Goal: Task Accomplishment & Management: Use online tool/utility

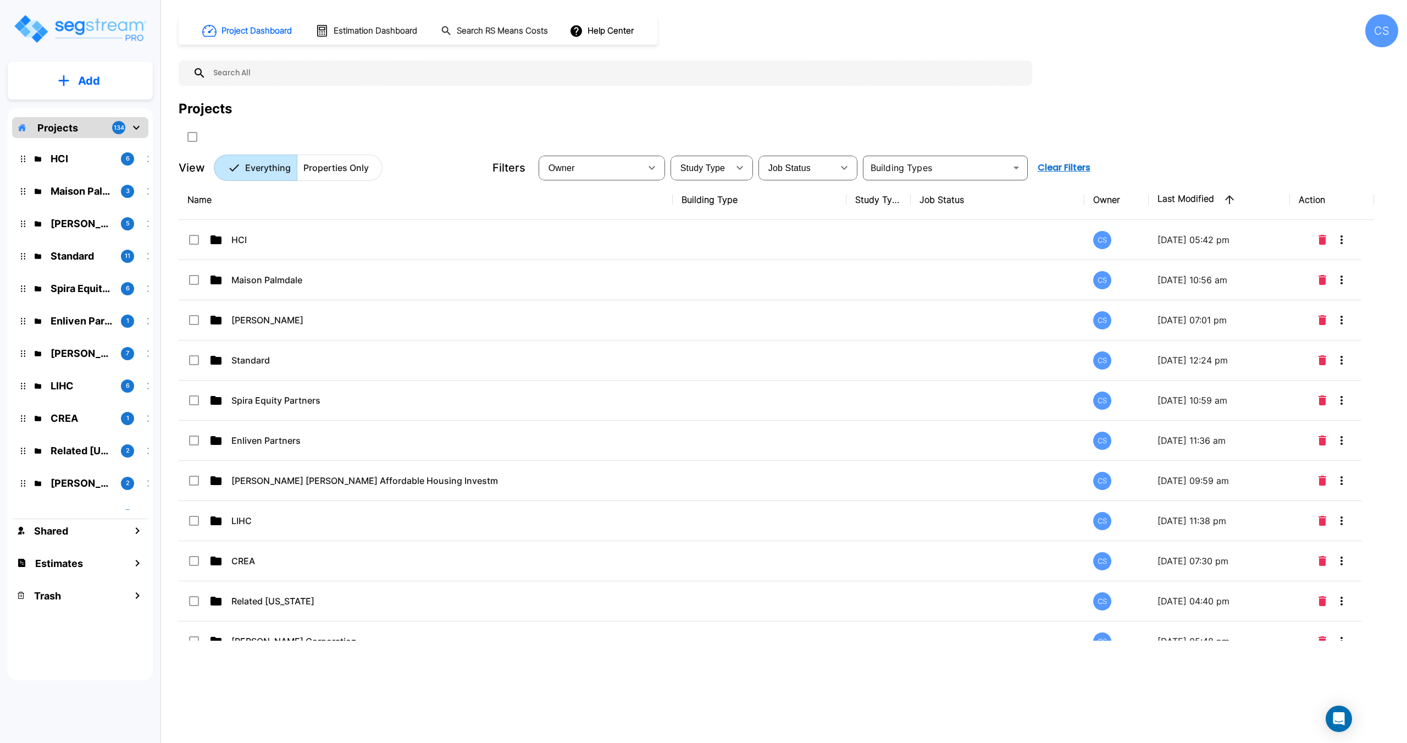
click at [171, 56] on div "Project Dashboard Estimation Dashboard Search RS Means Costs Help Center CS Pro…" at bounding box center [788, 371] width 1237 height 743
click at [268, 79] on input "text" at bounding box center [616, 72] width 821 height 25
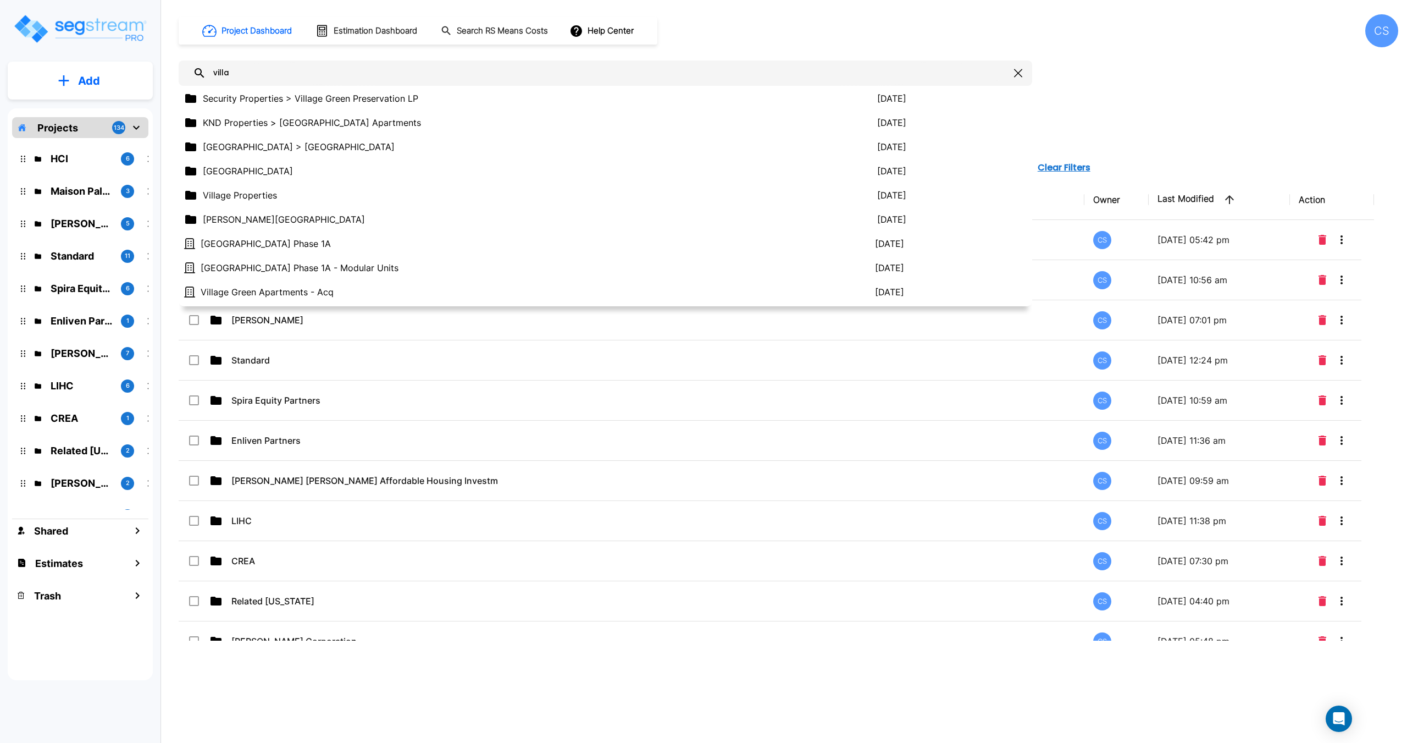
drag, startPoint x: 256, startPoint y: 76, endPoint x: 152, endPoint y: 74, distance: 104.4
click at [152, 74] on div "Add Projects 134 HCI 6 Maison Palmdale 3 Jeff Janda 5 Standard 11 Spira Equity …" at bounding box center [703, 371] width 1407 height 743
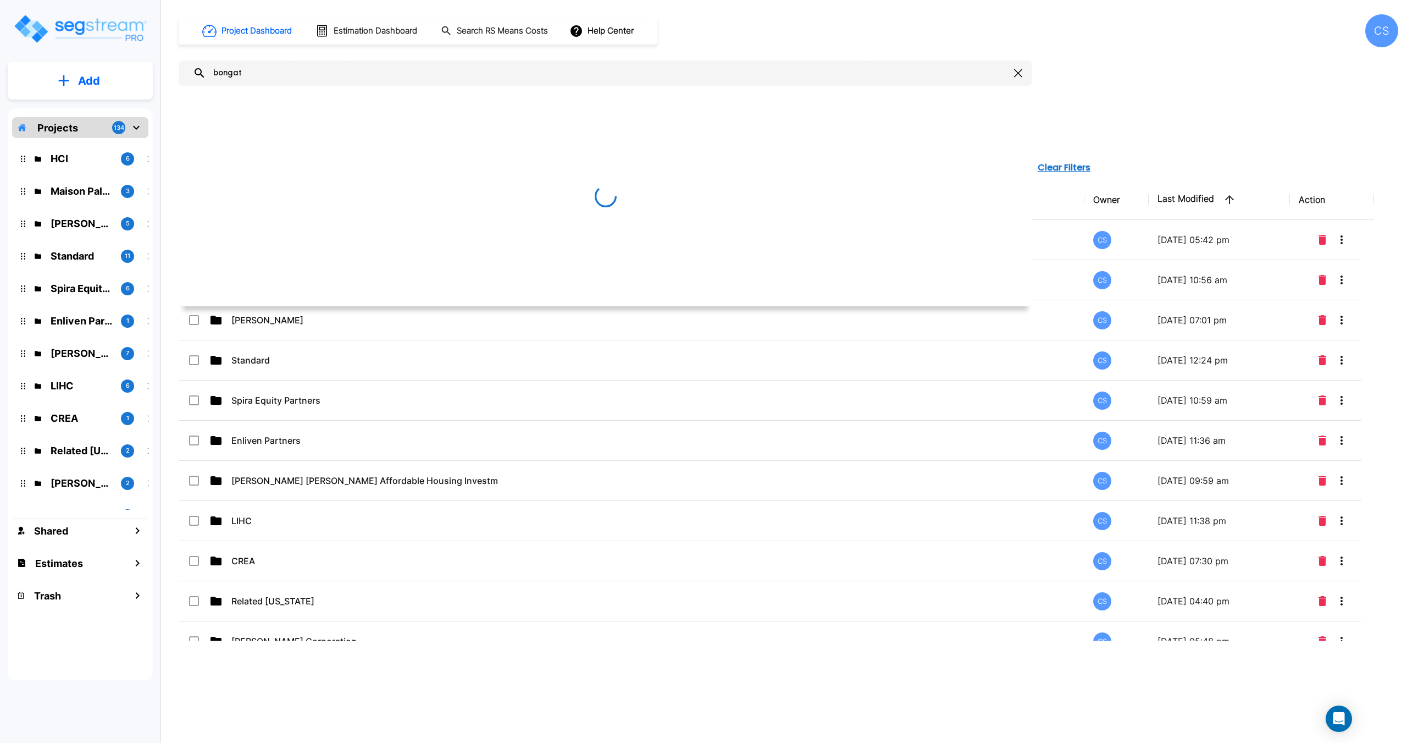
type input "bongate"
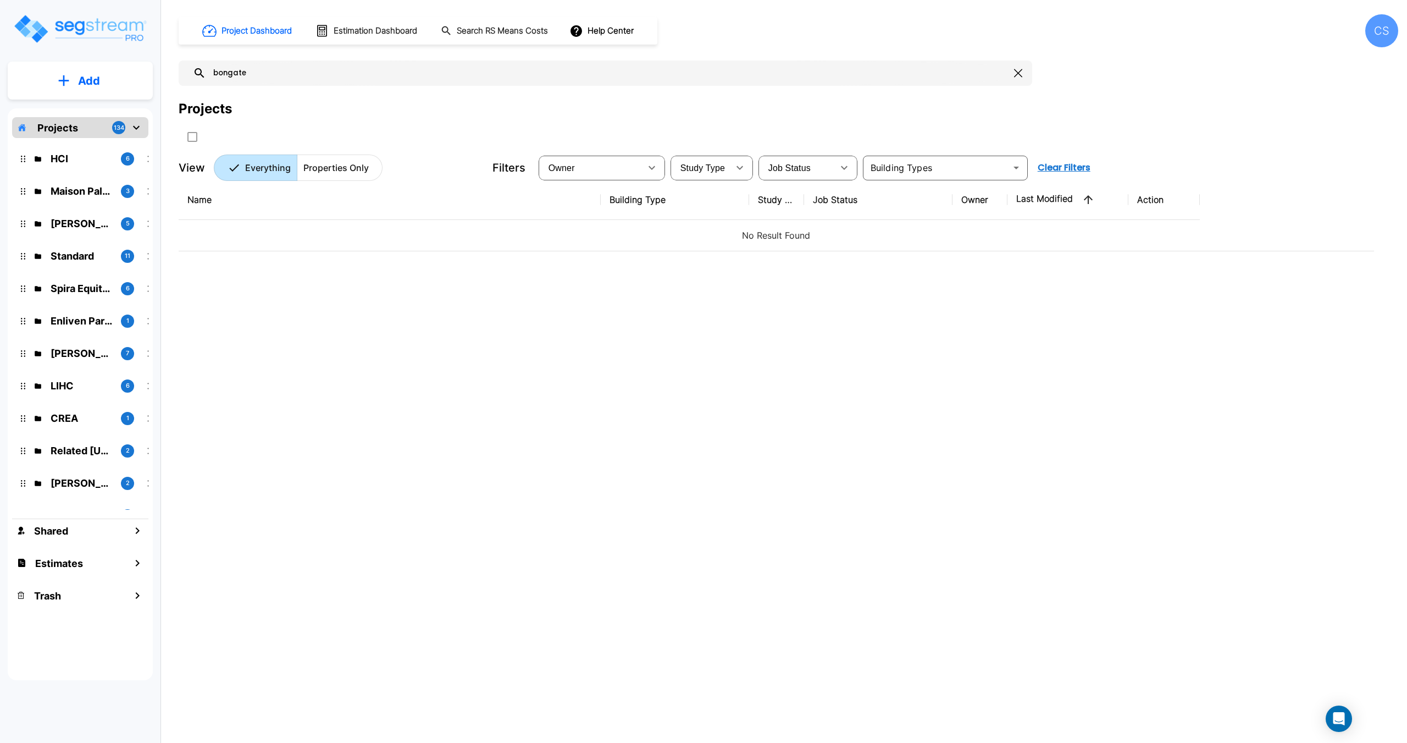
click at [274, 76] on input "bongate" at bounding box center [608, 72] width 804 height 25
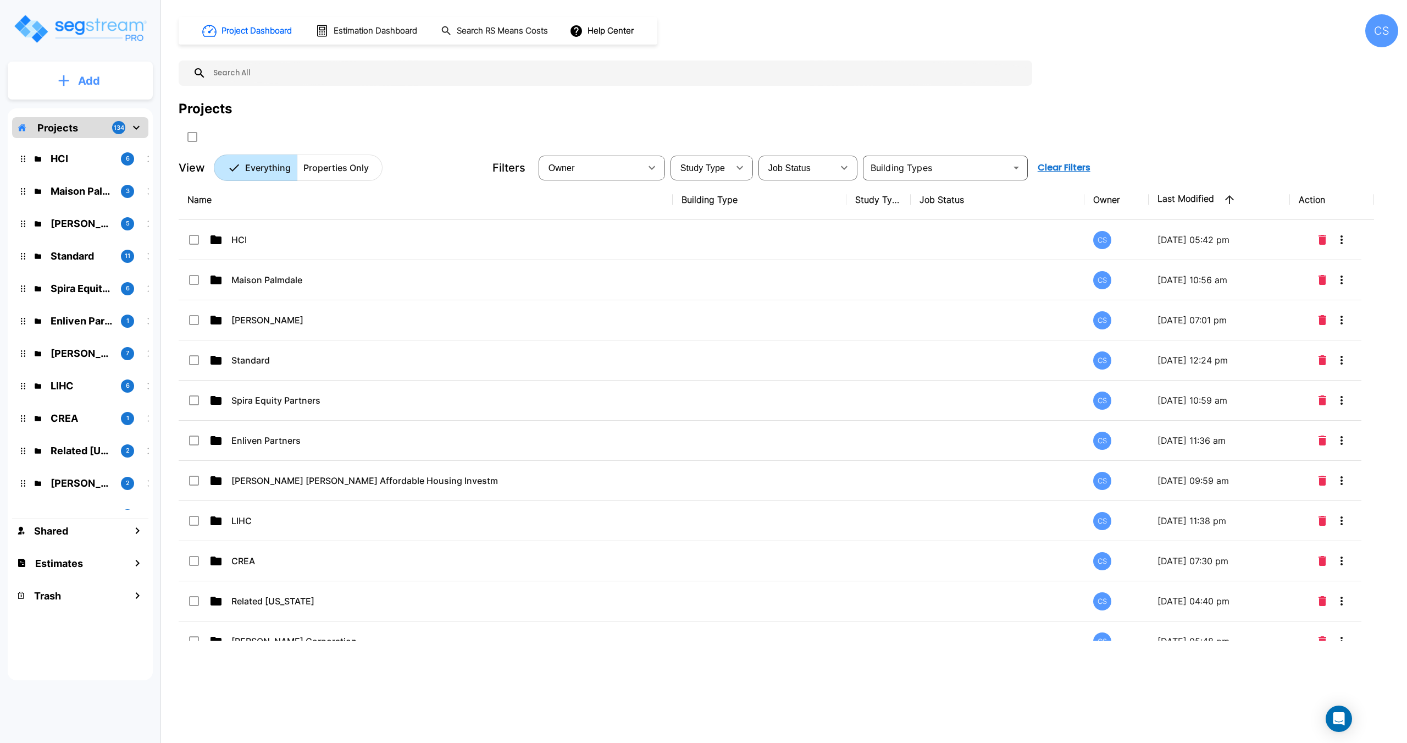
click at [123, 86] on button "Add" at bounding box center [80, 81] width 145 height 32
click at [91, 108] on p "Add Folder" at bounding box center [86, 110] width 45 height 13
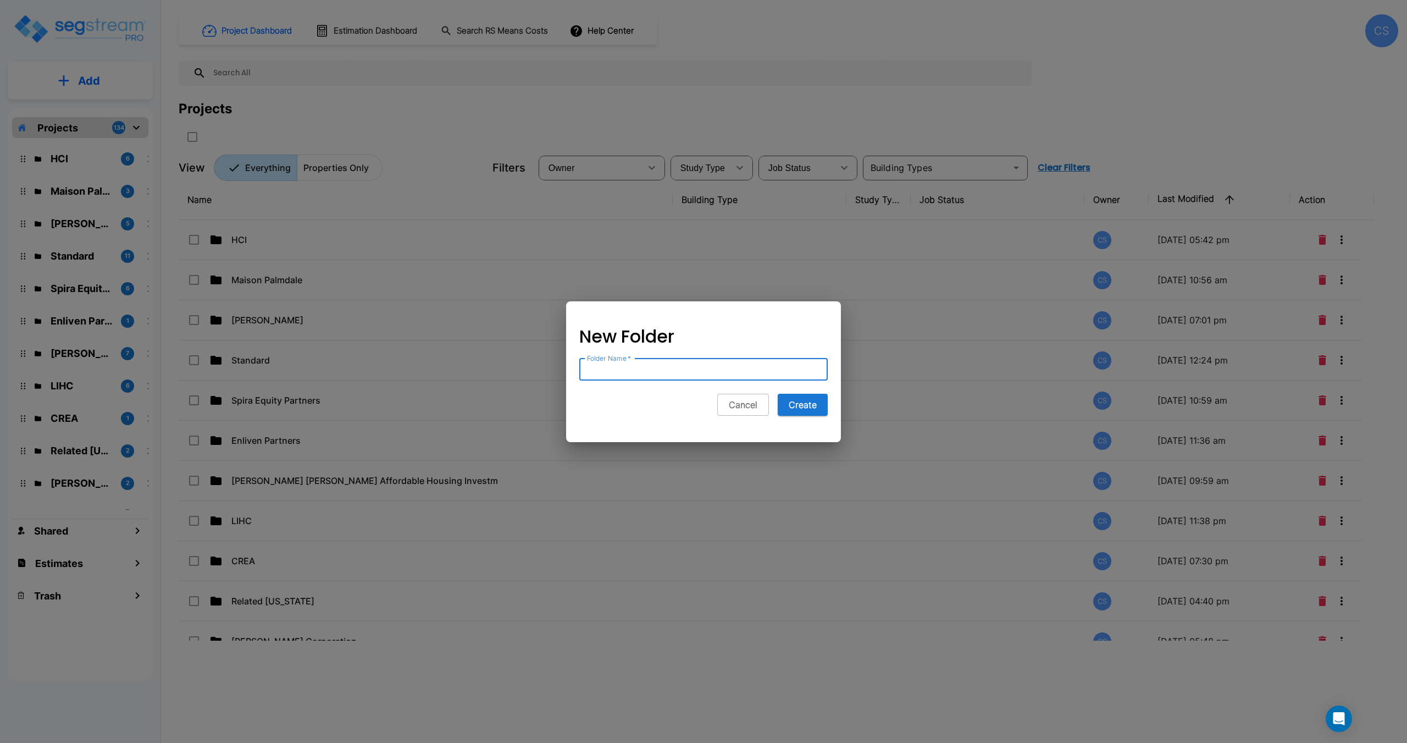
click at [672, 367] on input "Folder Name   *" at bounding box center [703, 369] width 248 height 22
type input "Bongate"
click at [812, 411] on button "Create" at bounding box center [803, 405] width 50 height 22
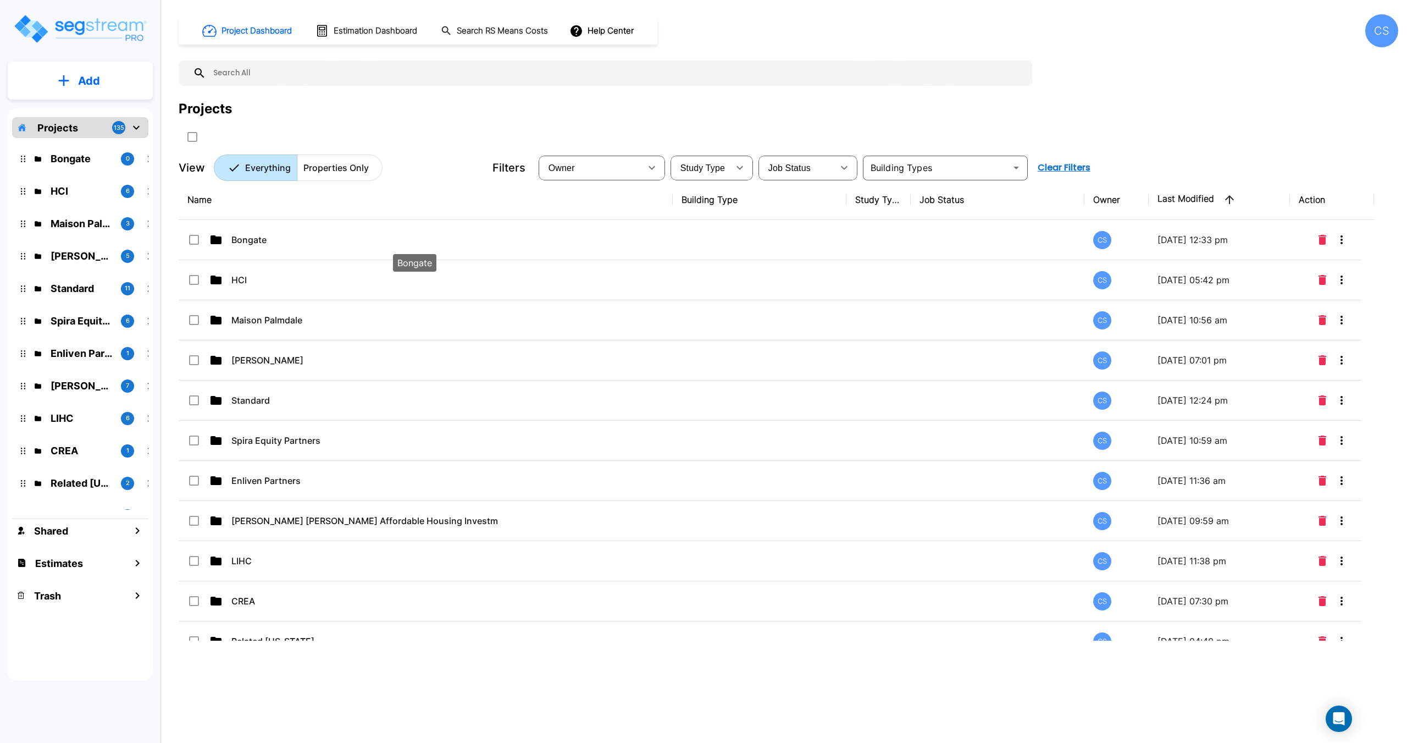
drag, startPoint x: 255, startPoint y: 238, endPoint x: 89, endPoint y: 84, distance: 226.4
click at [254, 238] on p "Bongate" at bounding box center [414, 239] width 367 height 13
click at [89, 84] on p "Add" at bounding box center [89, 81] width 22 height 16
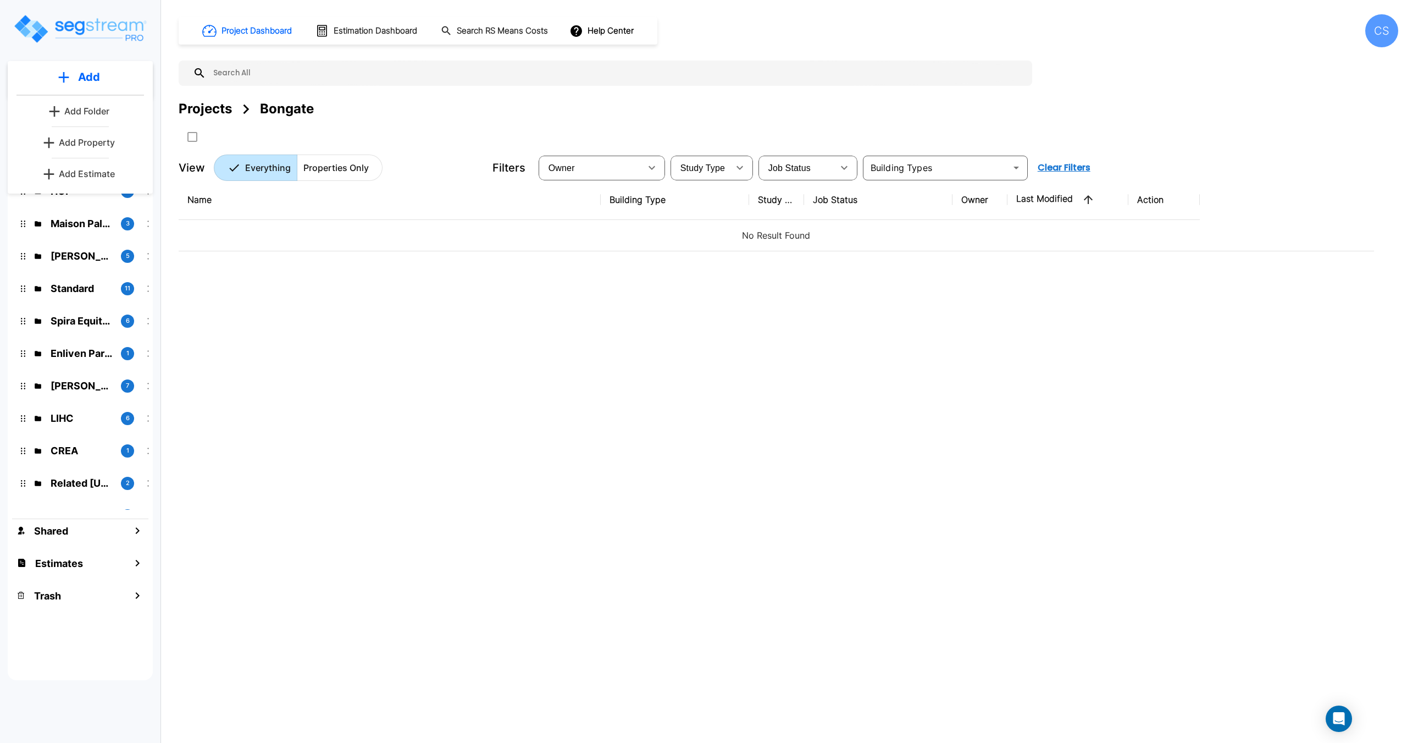
click at [88, 112] on p "Add Folder" at bounding box center [86, 110] width 45 height 13
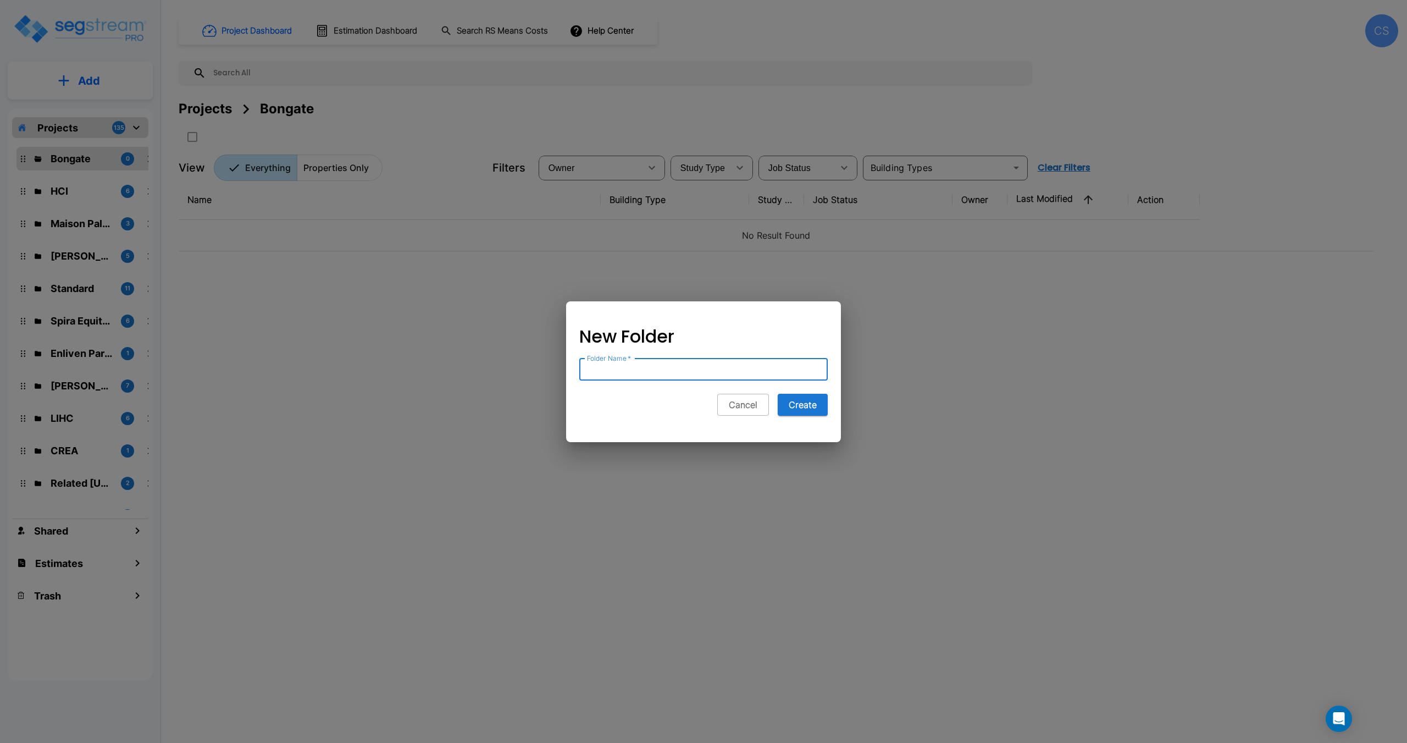
click at [671, 369] on input "Folder Name   *" at bounding box center [703, 369] width 248 height 22
drag, startPoint x: 622, startPoint y: 364, endPoint x: 541, endPoint y: 362, distance: 80.8
click at [541, 362] on div "New Folder Folder Name   * V Folder Name   * Cancel Create" at bounding box center [703, 371] width 1407 height 743
paste input "Anaheim Affordable II, LP"
type input "Anaheim Affordable II, LP"
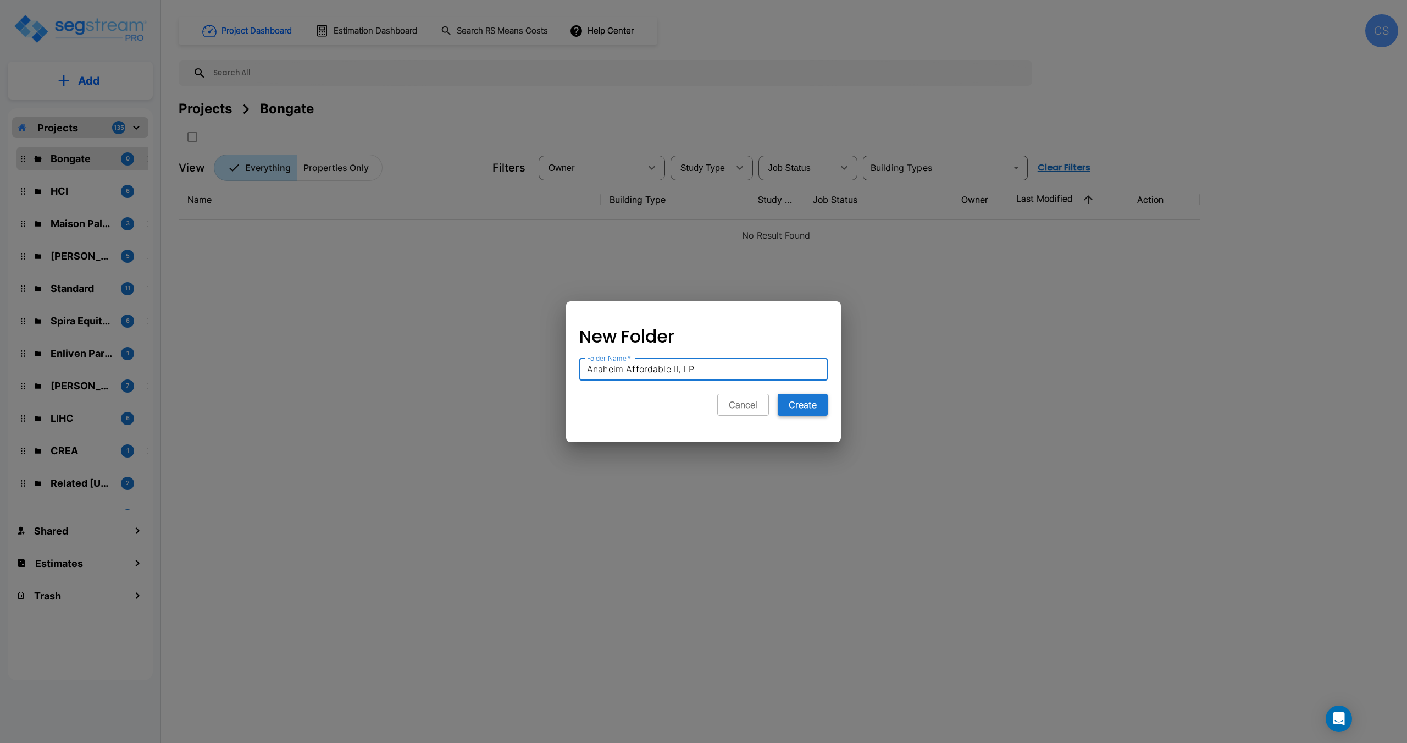
click at [820, 402] on button "Create" at bounding box center [803, 405] width 50 height 22
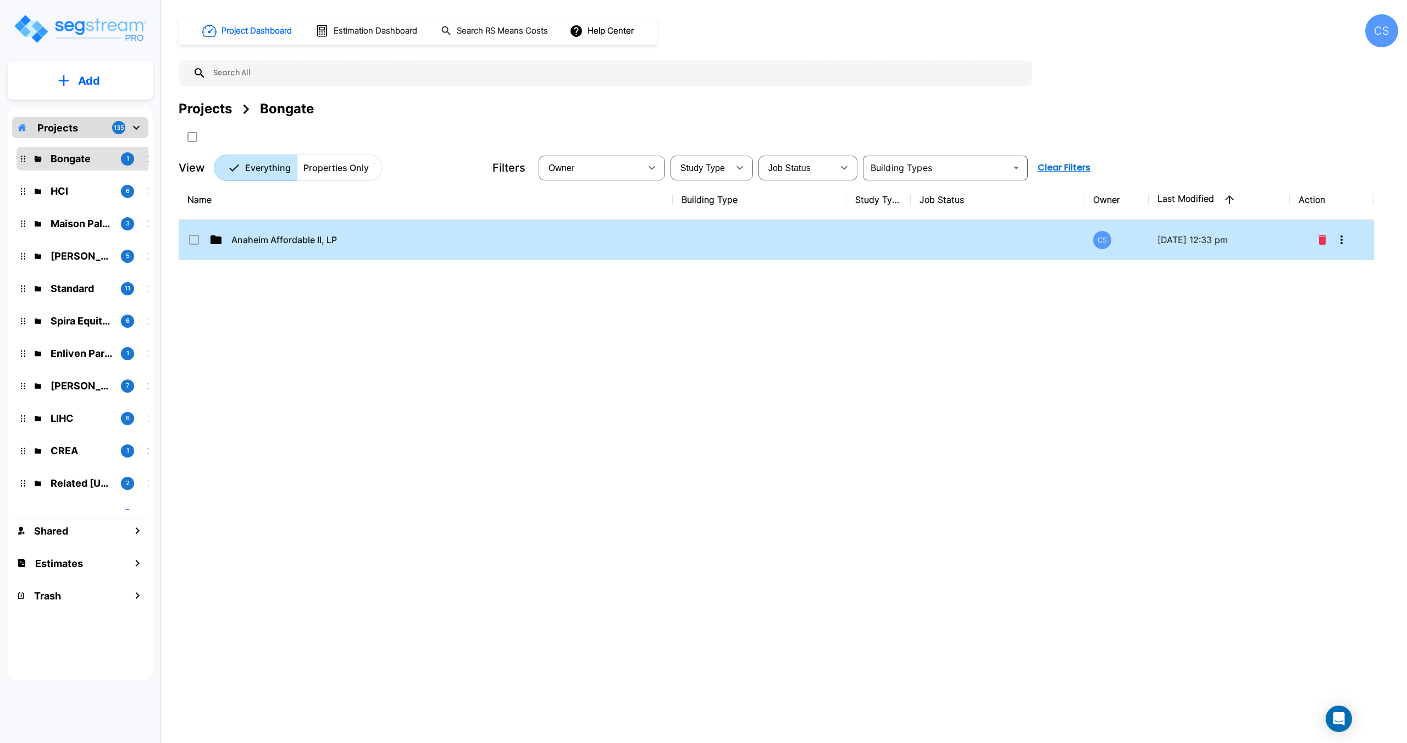
click at [319, 235] on p "Anaheim Affordable II, LP" at bounding box center [414, 239] width 367 height 13
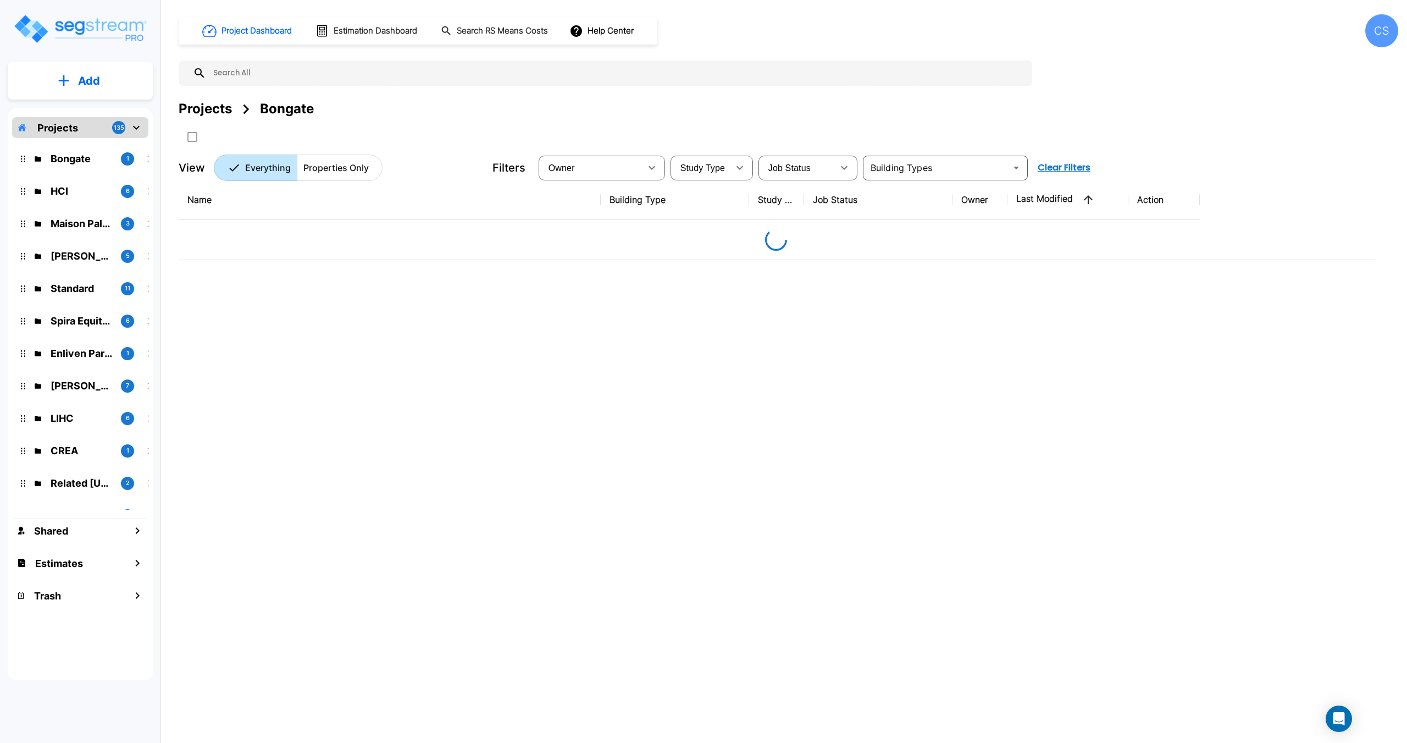
click at [78, 74] on p "Add" at bounding box center [89, 81] width 22 height 16
click at [95, 145] on p "Add Property" at bounding box center [87, 142] width 56 height 13
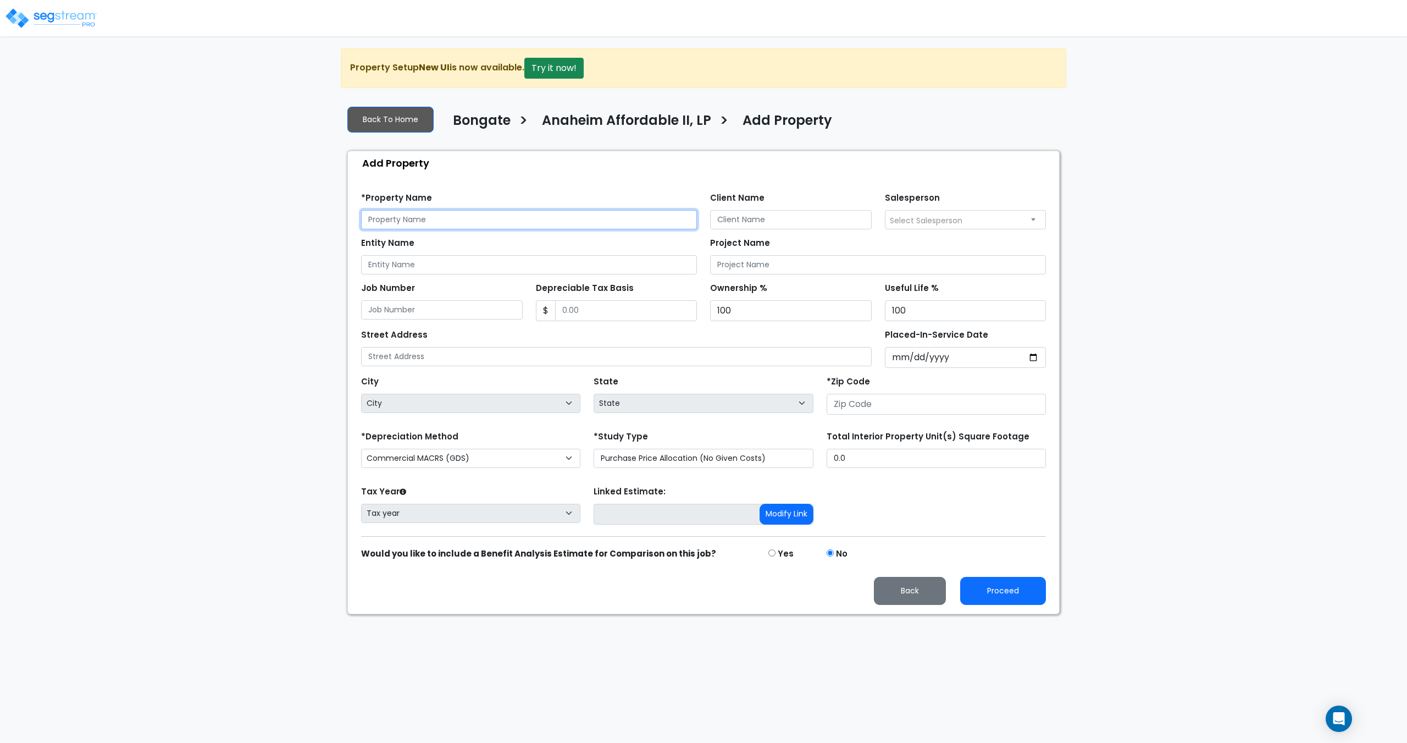
click at [436, 226] on input "text" at bounding box center [529, 219] width 336 height 19
paste input "Villa Anaheim"
type input "Villa Anaheim"
drag, startPoint x: 429, startPoint y: 451, endPoint x: 442, endPoint y: 463, distance: 18.3
click at [429, 451] on select "Commercial MACRS (GDS) Commercial MACRS (GDS) Extended Commercial MACRS (ADS) C…" at bounding box center [470, 458] width 219 height 19
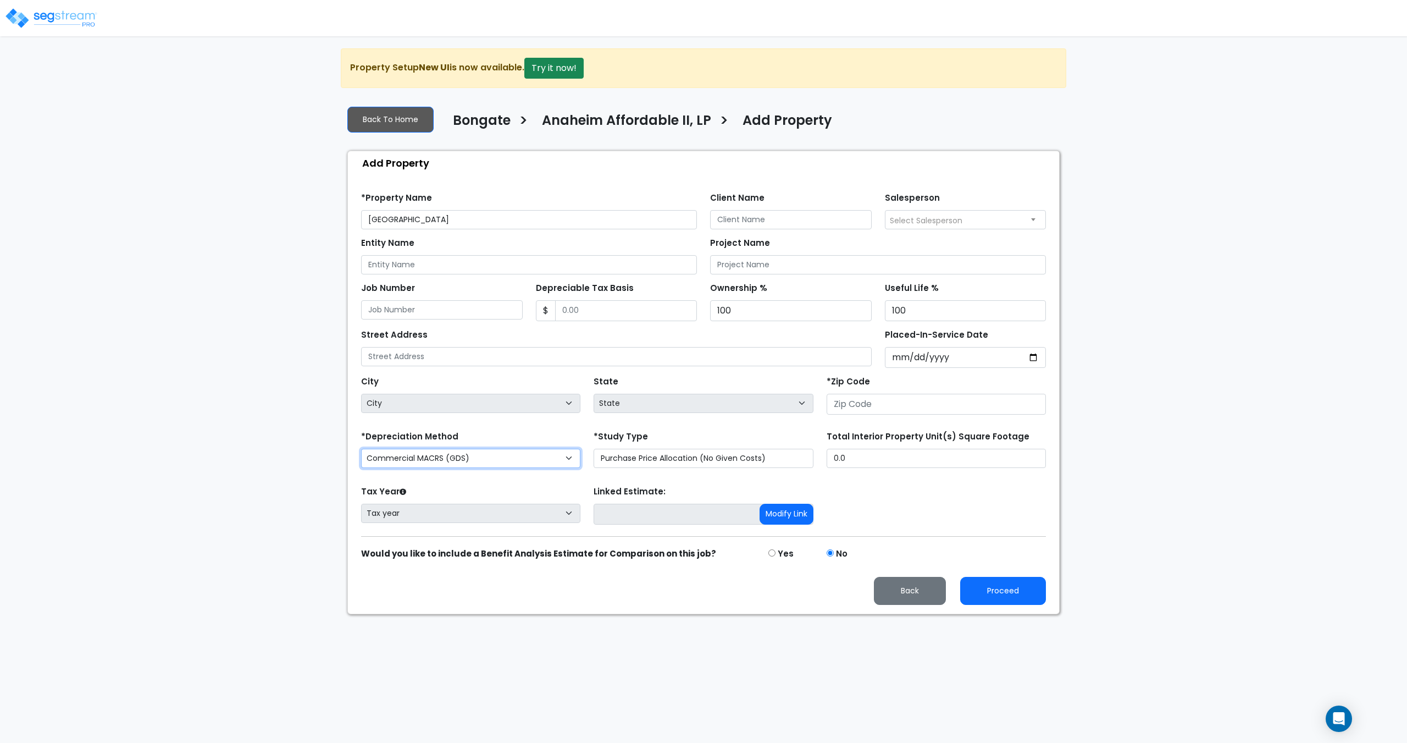
select select "CRM(_8"
click at [645, 466] on select "Purchase Price Allocation (No Given Costs) New Construction / Reno / TI's (Give…" at bounding box center [703, 458] width 219 height 19
select select "NEW"
click at [594, 449] on select "Purchase Price Allocation (No Given Costs) New Construction / Reno / TI's (Give…" at bounding box center [703, 458] width 219 height 19
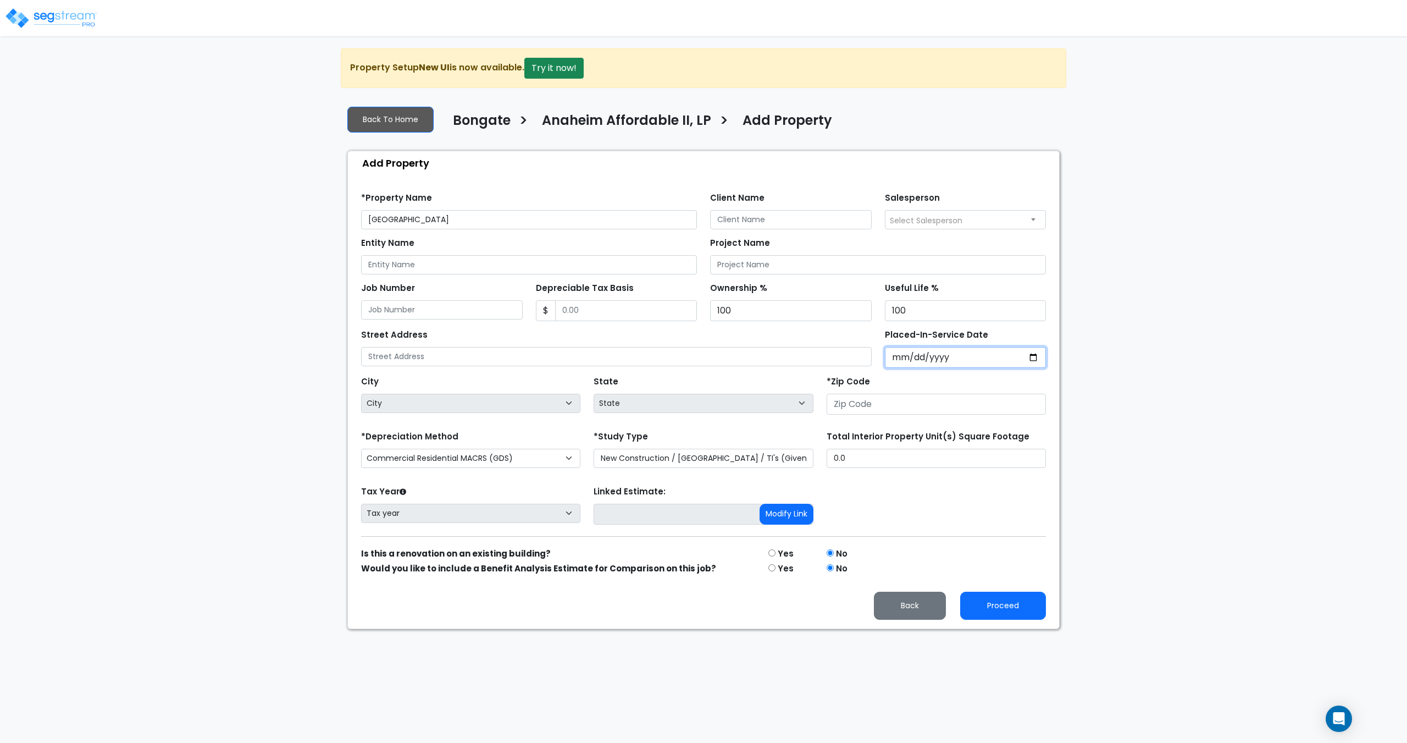
click at [897, 355] on input "Placed-In-Service Date" at bounding box center [966, 357] width 162 height 21
click at [907, 358] on input "Placed-In-Service Date" at bounding box center [966, 357] width 162 height 21
click at [925, 359] on input "Placed-In-Service Date" at bounding box center [966, 357] width 162 height 21
type input "0202-01-01"
select select "202"
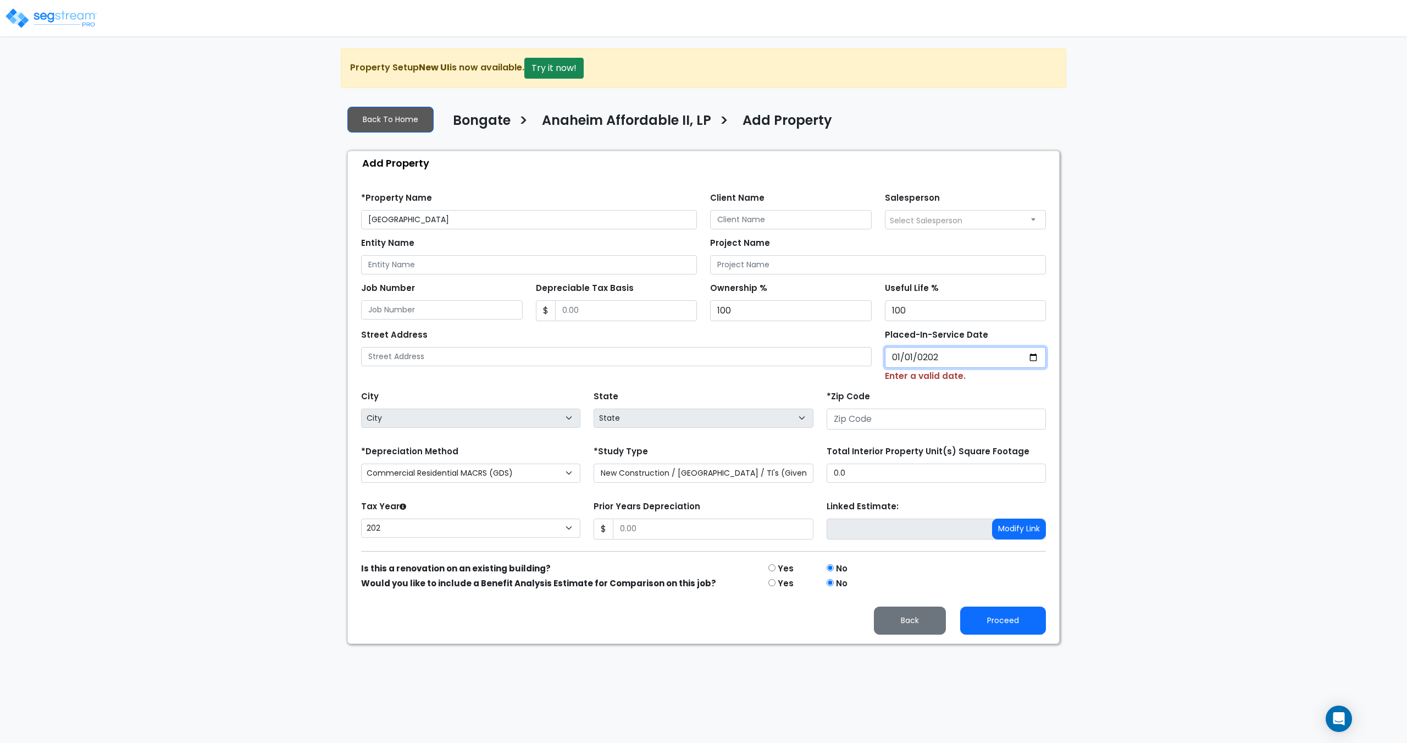
type input "2024-01-01"
select select "2024"
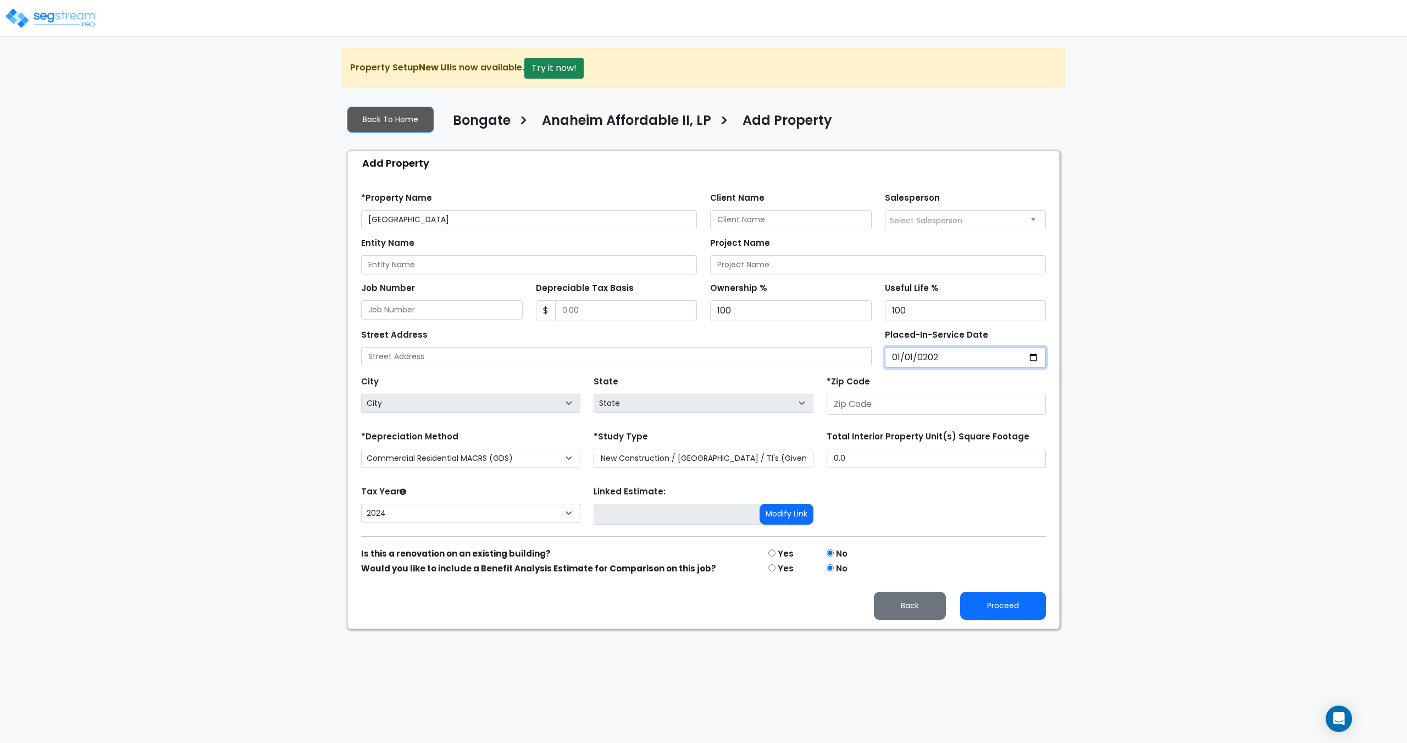
click at [942, 356] on input "2024-01-01" at bounding box center [966, 357] width 162 height 21
click at [929, 369] on div "City City State State National Average AB AK AL AR AZ BC CA CO CT DC DE FL GA H…" at bounding box center [704, 392] width 698 height 49
click at [929, 356] on input "2024-01-01" at bounding box center [966, 357] width 162 height 21
click at [870, 405] on input "number" at bounding box center [936, 404] width 219 height 21
click at [886, 404] on input "number" at bounding box center [936, 404] width 219 height 21
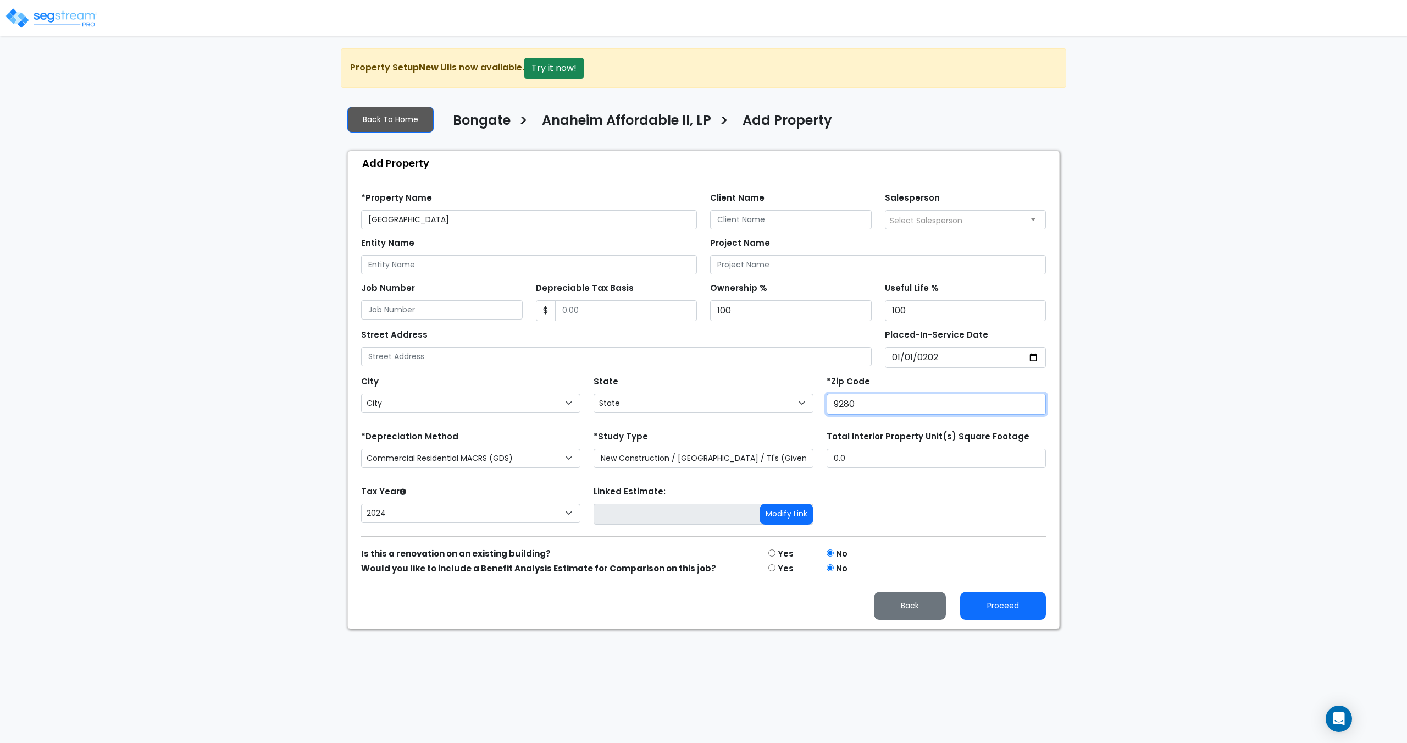
type input "92801"
select select "CA"
type input "92801"
click at [978, 597] on button "Proceed" at bounding box center [1003, 605] width 86 height 28
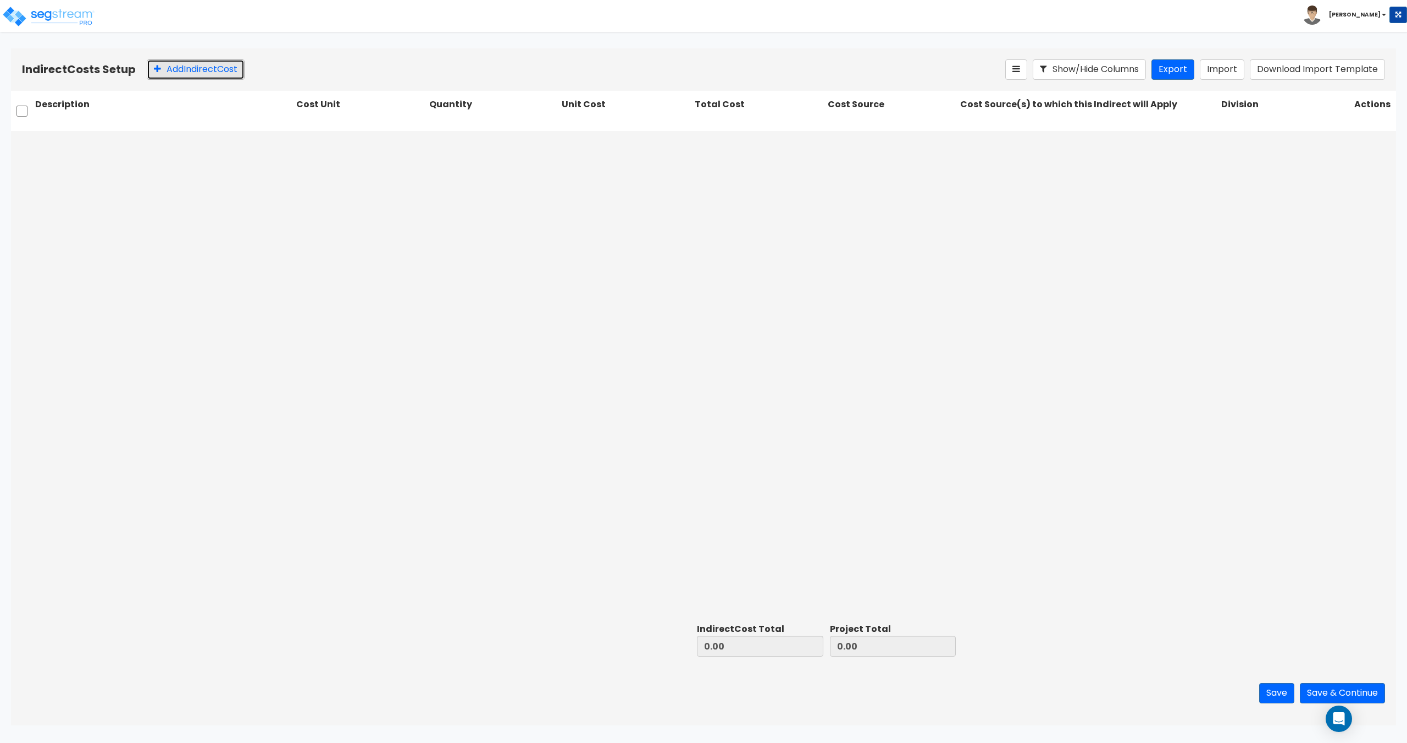
click at [169, 68] on button "Add Indirect Cost" at bounding box center [196, 69] width 98 height 20
click at [139, 149] on input "text" at bounding box center [163, 143] width 257 height 21
click at [156, 143] on input "text" at bounding box center [163, 143] width 257 height 21
click at [185, 140] on input "text" at bounding box center [163, 143] width 257 height 21
click at [192, 148] on input "text" at bounding box center [163, 143] width 257 height 21
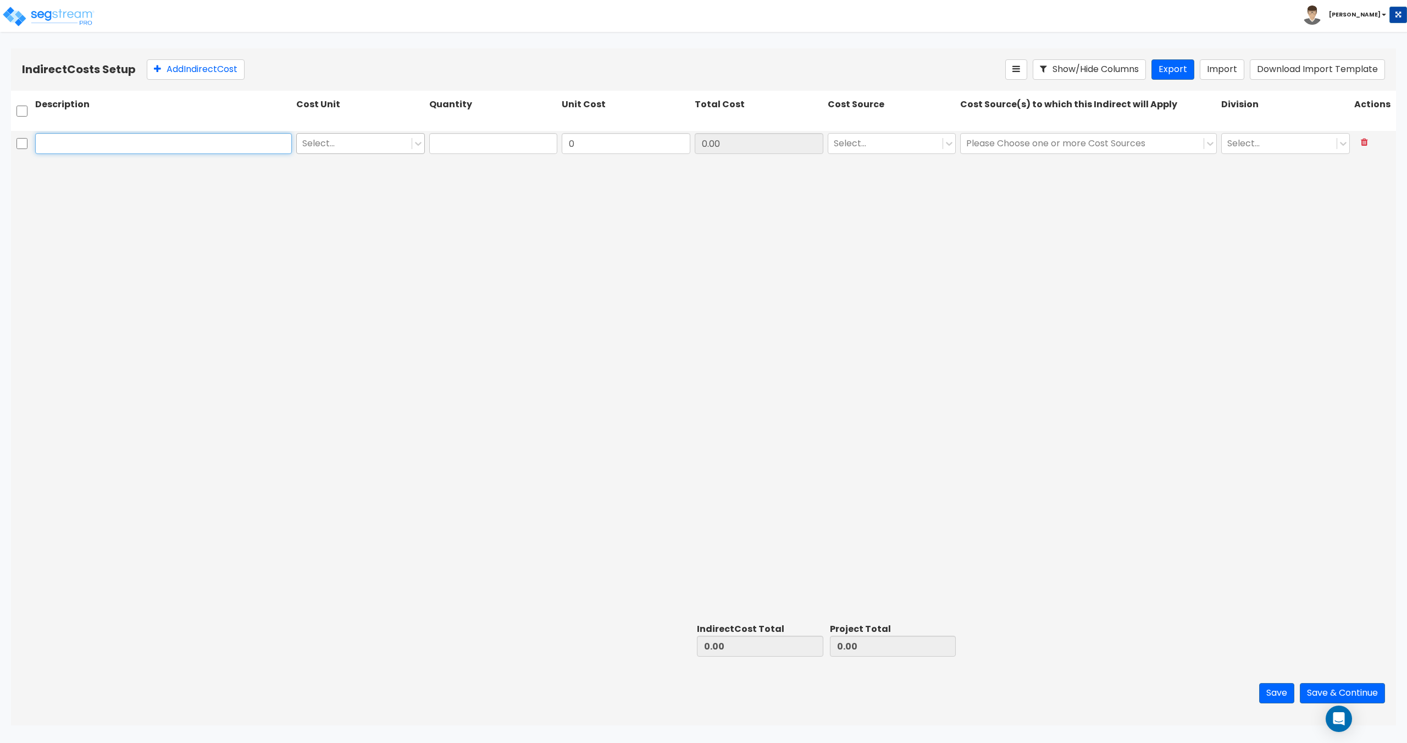
paste input "Architectural Fees"
type input "Architectural Fees"
click at [331, 148] on div at bounding box center [354, 143] width 104 height 15
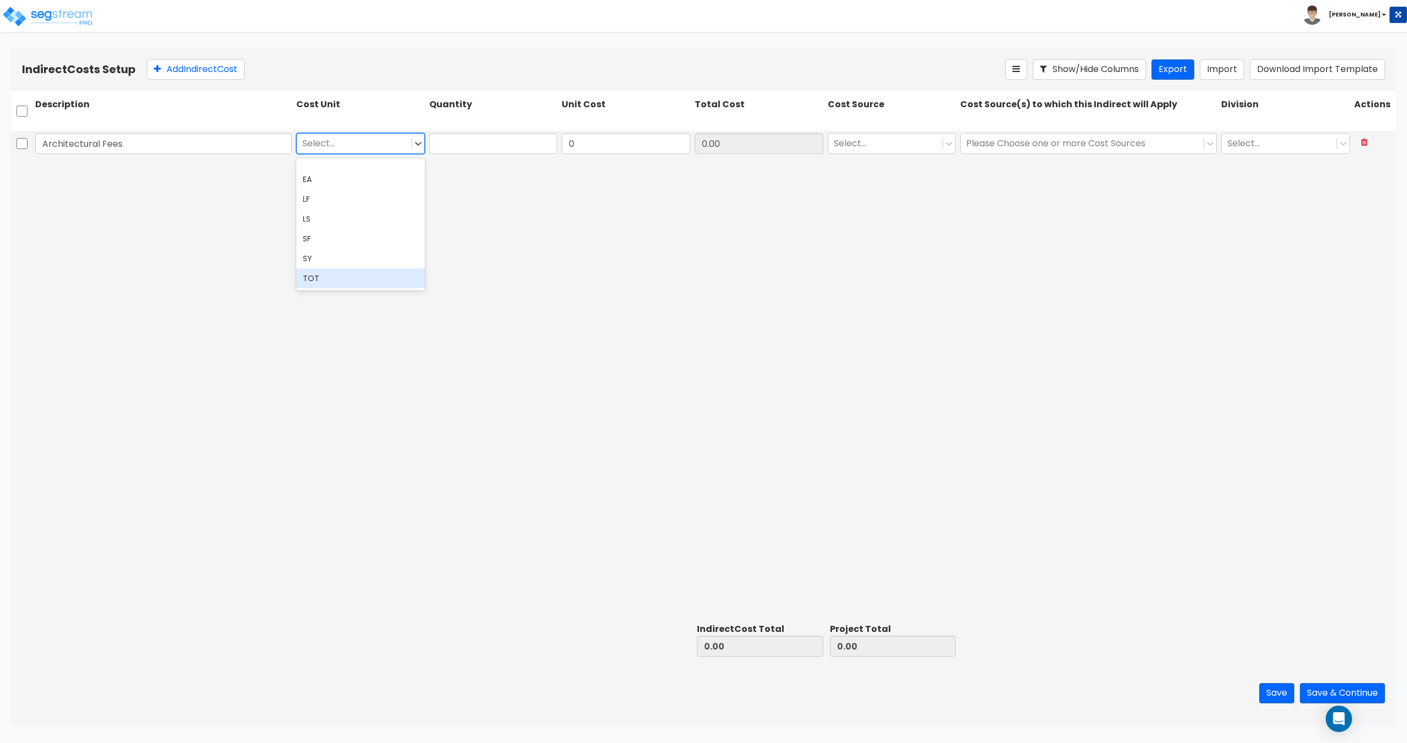
click at [312, 268] on div "TOT" at bounding box center [360, 278] width 129 height 20
click at [452, 136] on input "text" at bounding box center [493, 143] width 129 height 21
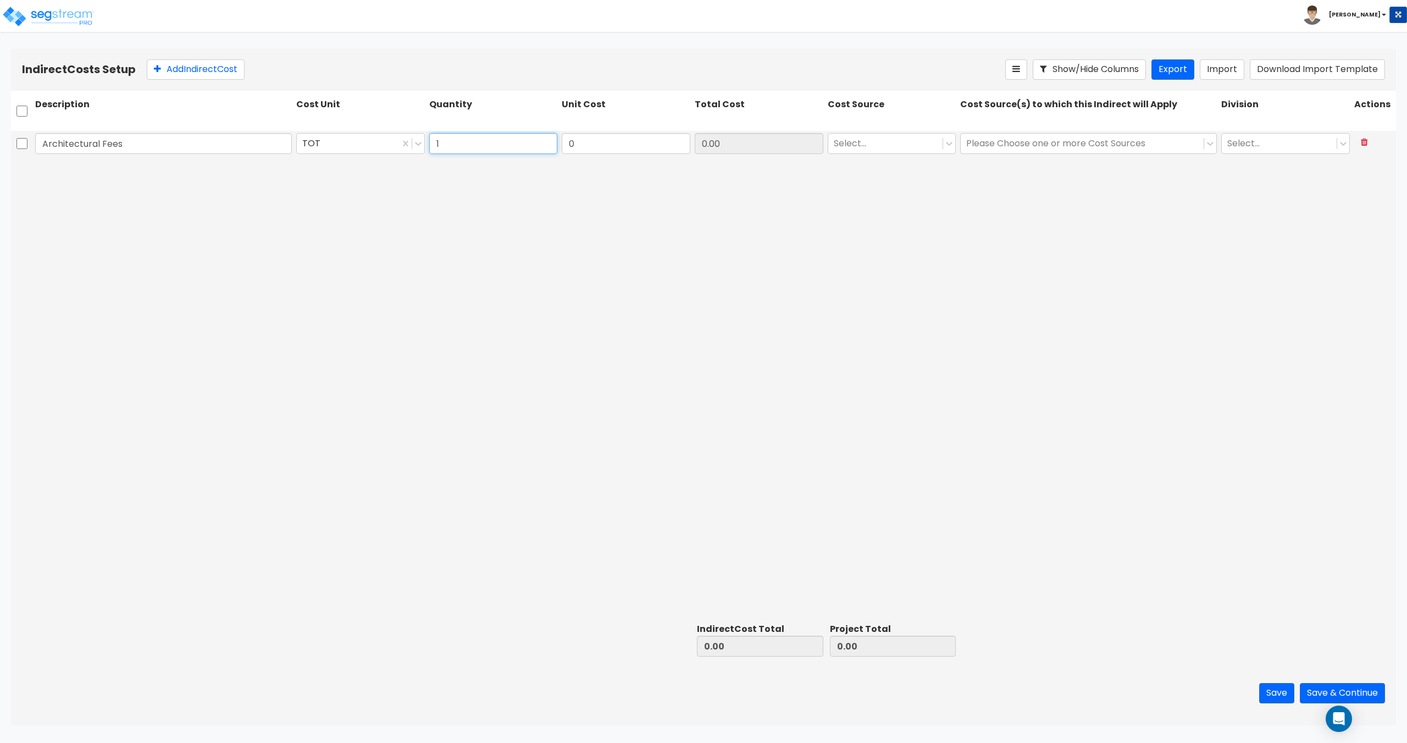
type input "1"
click at [456, 146] on input "1" at bounding box center [493, 143] width 129 height 21
click at [604, 141] on input "0" at bounding box center [626, 143] width 129 height 21
paste input "218,563"
type input "218,563"
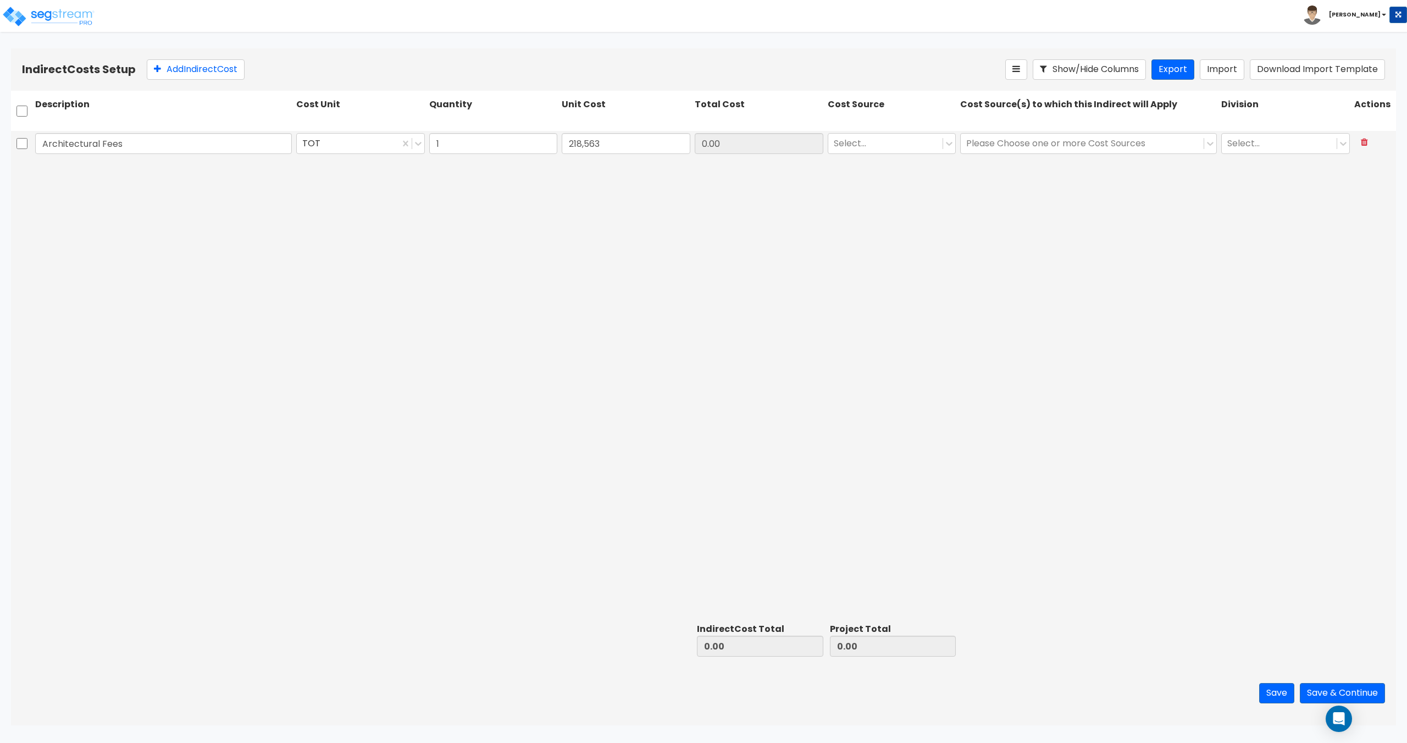
type input "218,563.00"
click at [894, 154] on div "Select..." at bounding box center [892, 143] width 133 height 25
click at [901, 143] on div at bounding box center [886, 143] width 104 height 15
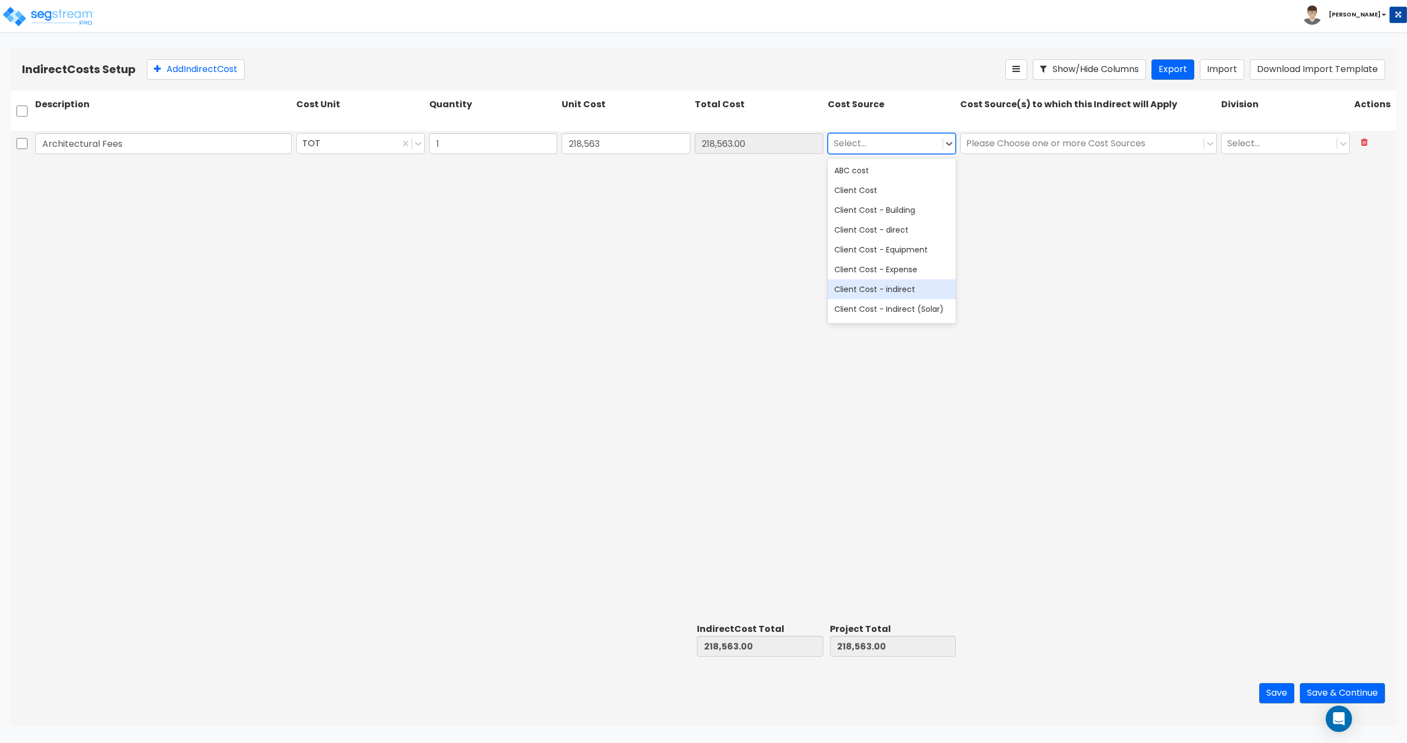
click at [892, 291] on div "Client Cost - indirect" at bounding box center [892, 289] width 129 height 20
click at [1008, 161] on div "Architectural Fees TOT 1 218,563 218,563.00 option Client Cost - indirect, sele…" at bounding box center [703, 375] width 1385 height 488
click at [1025, 141] on div at bounding box center [1082, 143] width 232 height 15
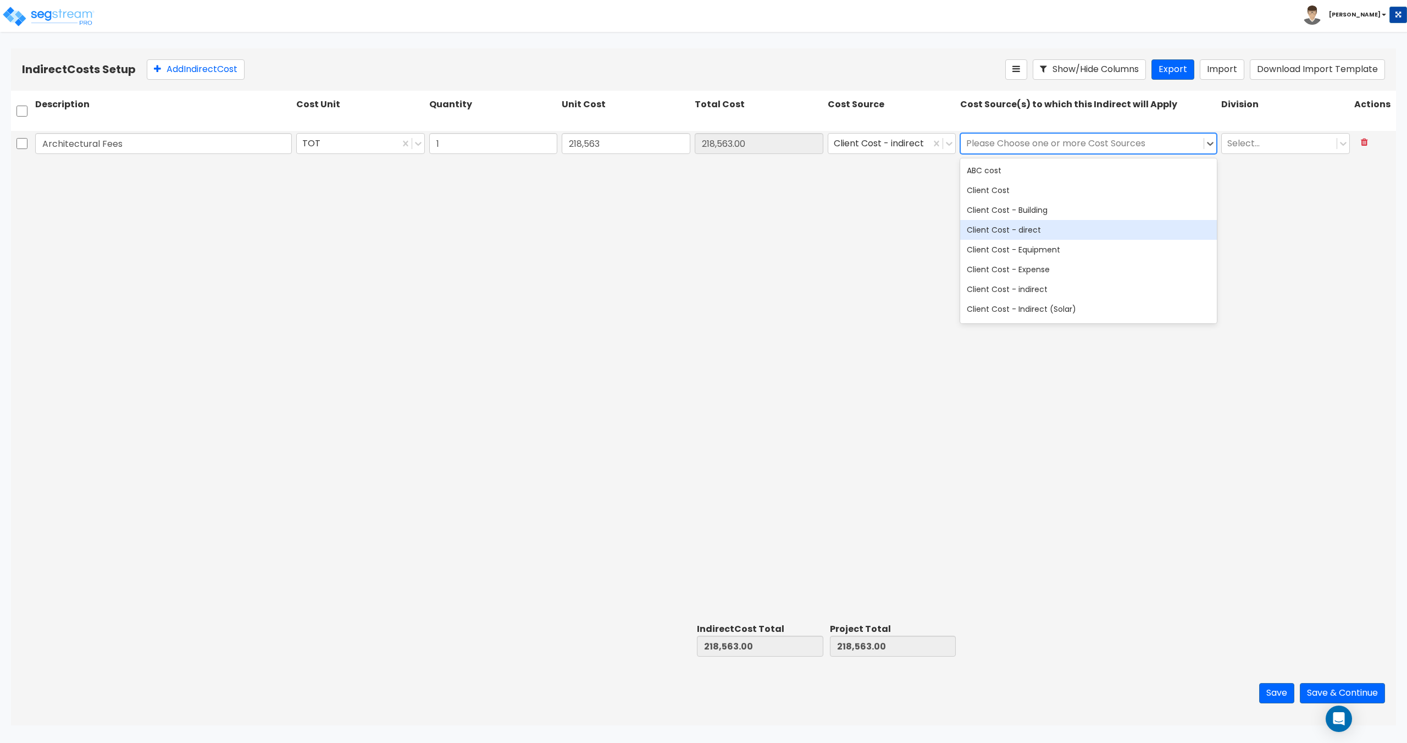
click at [1048, 230] on div "Client Cost - direct" at bounding box center [1088, 230] width 257 height 20
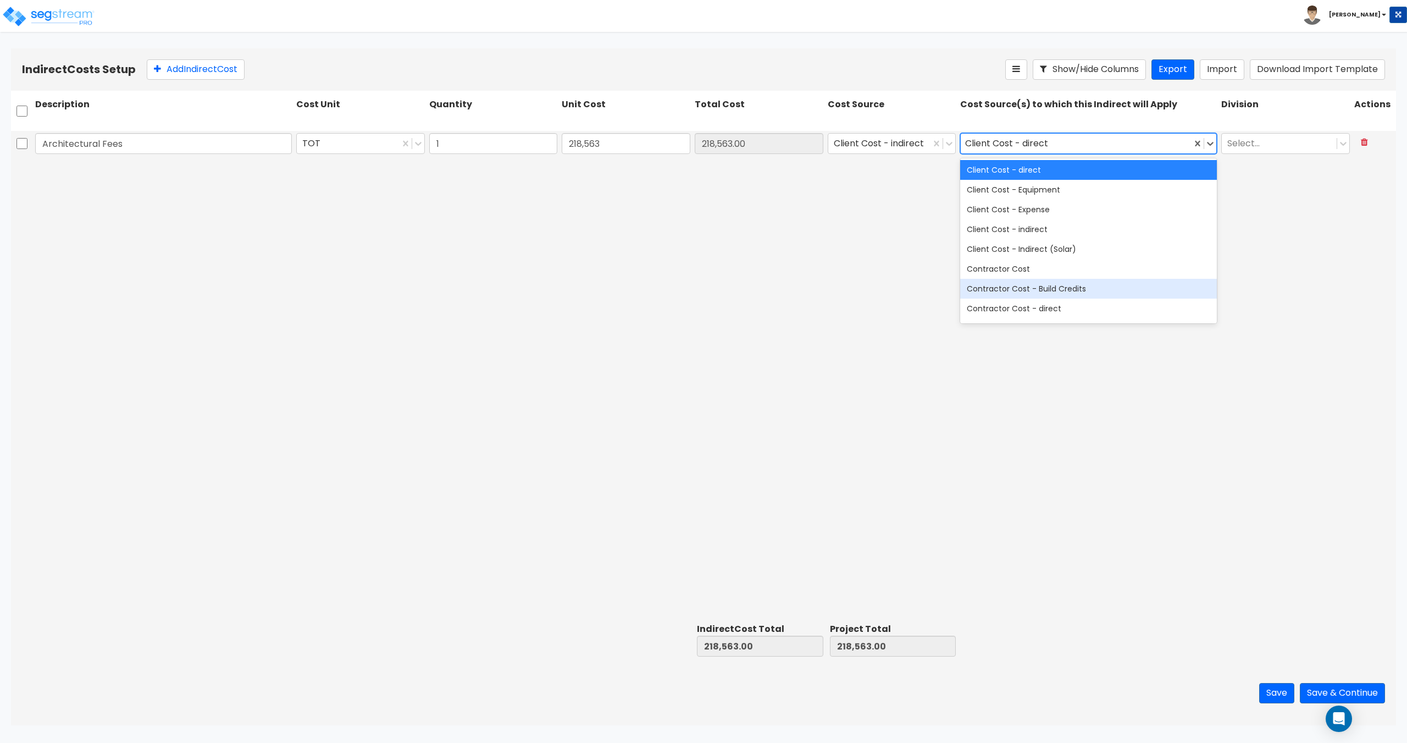
scroll to position [110, 0]
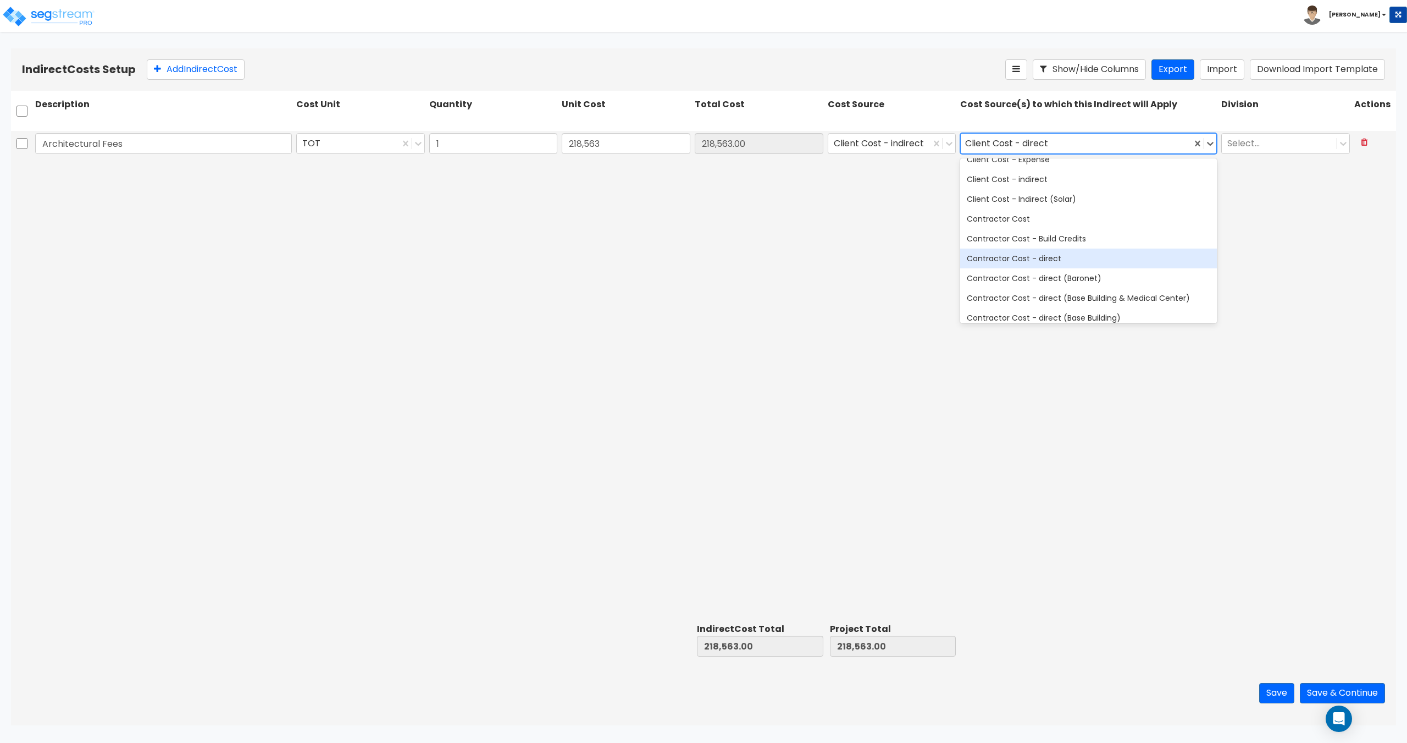
click at [1059, 259] on div "Contractor Cost - direct" at bounding box center [1088, 258] width 257 height 20
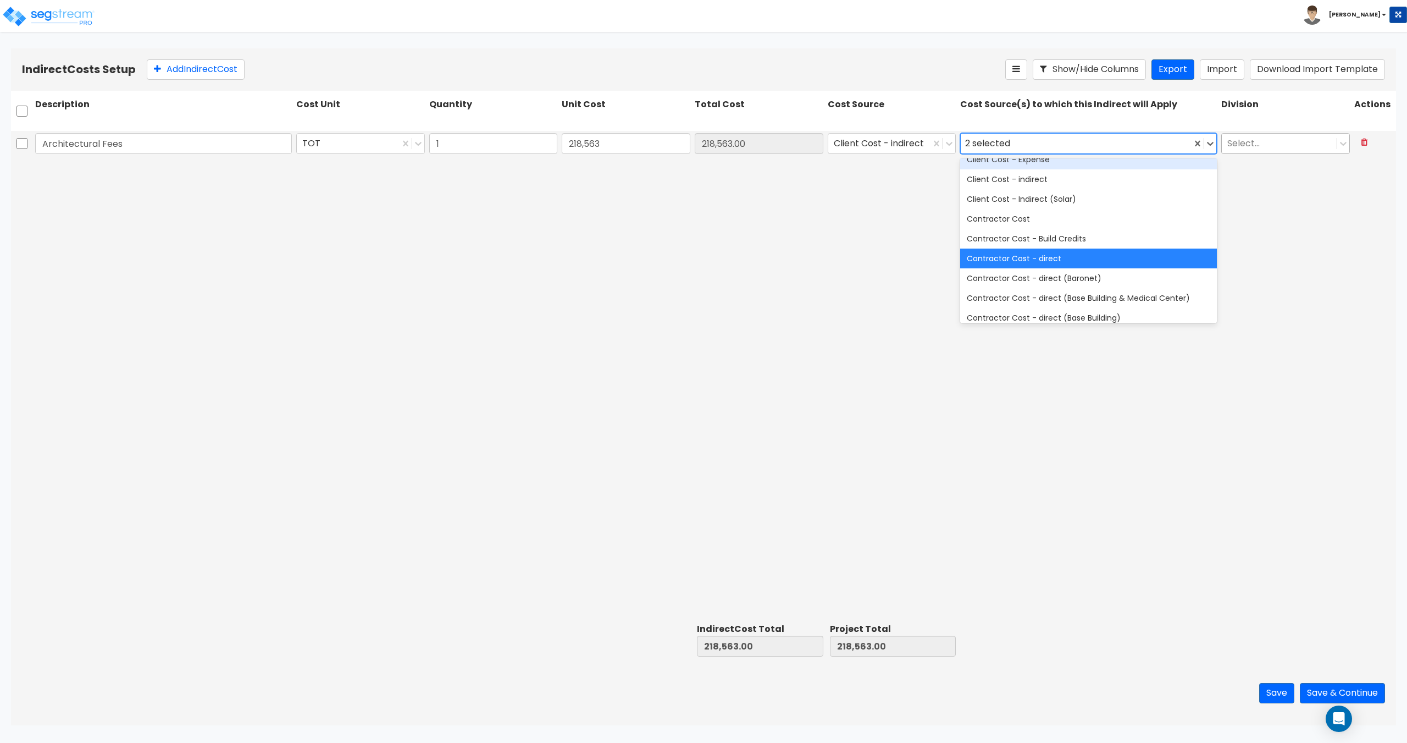
click at [1249, 131] on div "Select..." at bounding box center [1285, 143] width 133 height 25
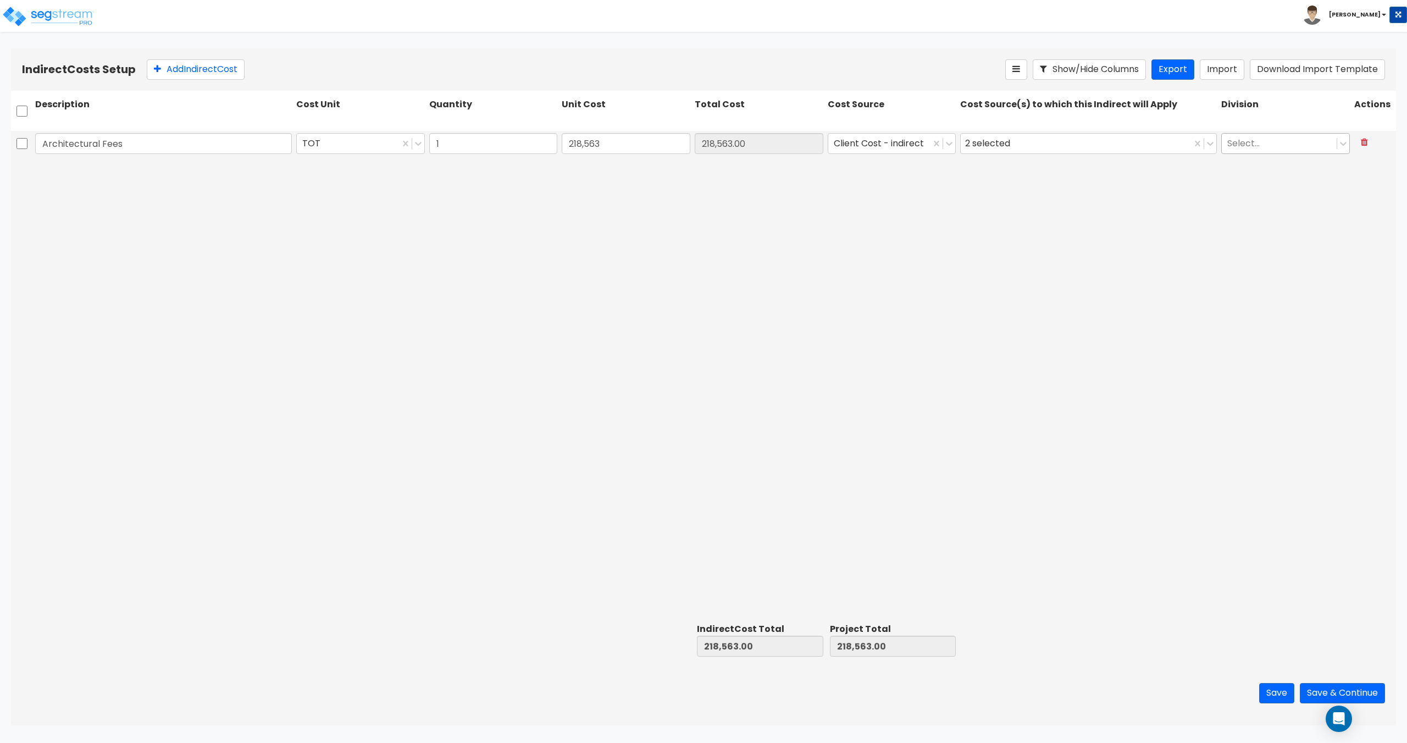
click at [1251, 139] on div at bounding box center [1279, 143] width 104 height 15
click at [1255, 171] on div "1. General Requirements" at bounding box center [1285, 171] width 129 height 20
click at [1264, 682] on div "Save Save & Continue" at bounding box center [703, 693] width 1385 height 64
click at [1265, 690] on button "Save" at bounding box center [1276, 693] width 35 height 20
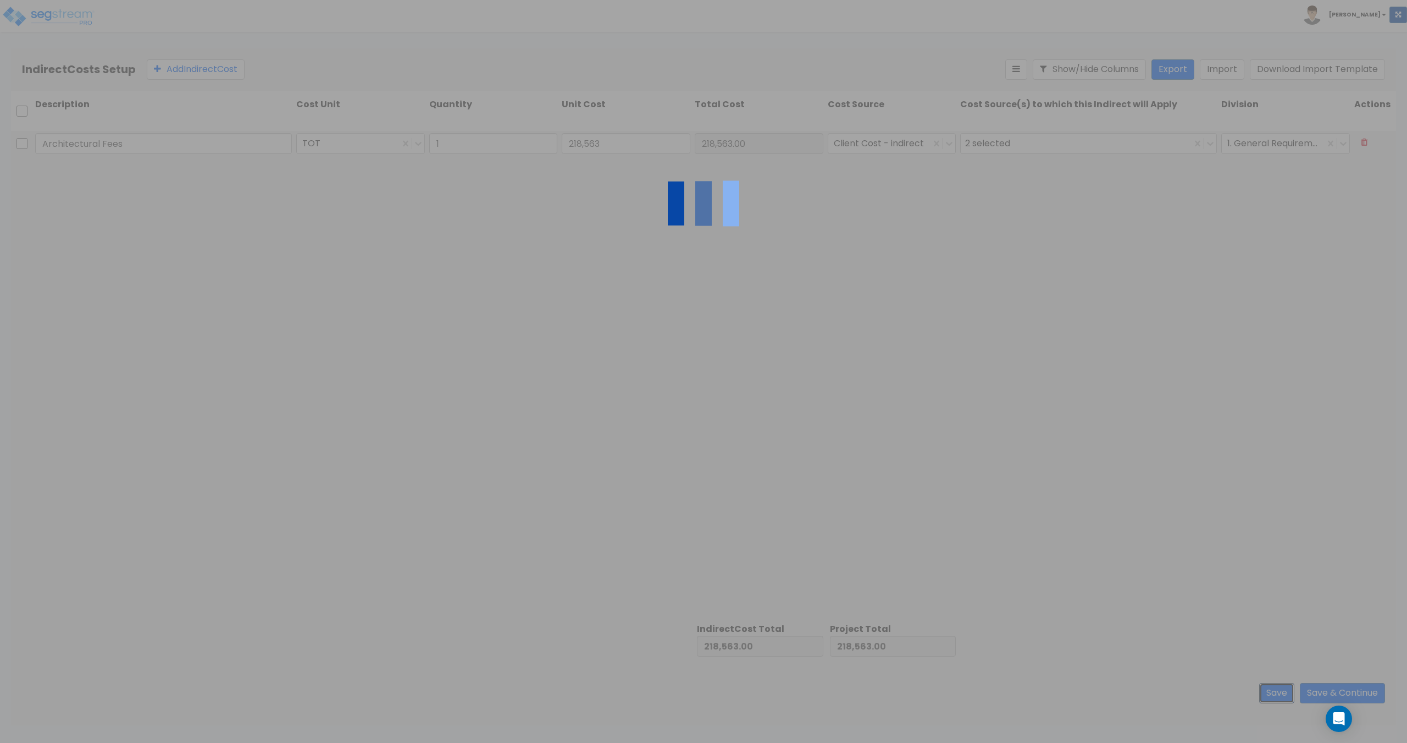
type input "1.00"
type input "218,563.00"
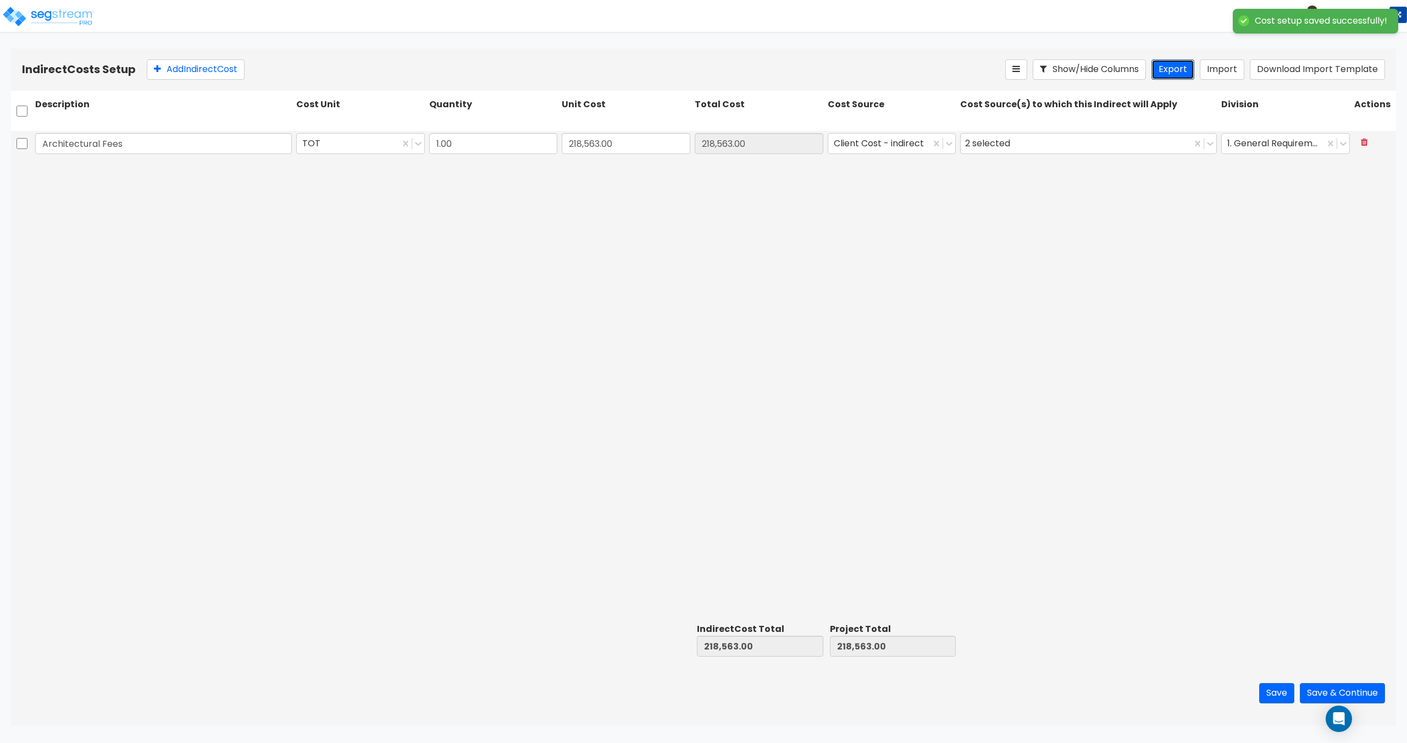
click at [1185, 69] on button "Export" at bounding box center [1173, 69] width 43 height 20
click at [1374, 137] on button at bounding box center [1364, 142] width 20 height 19
type input "0.00"
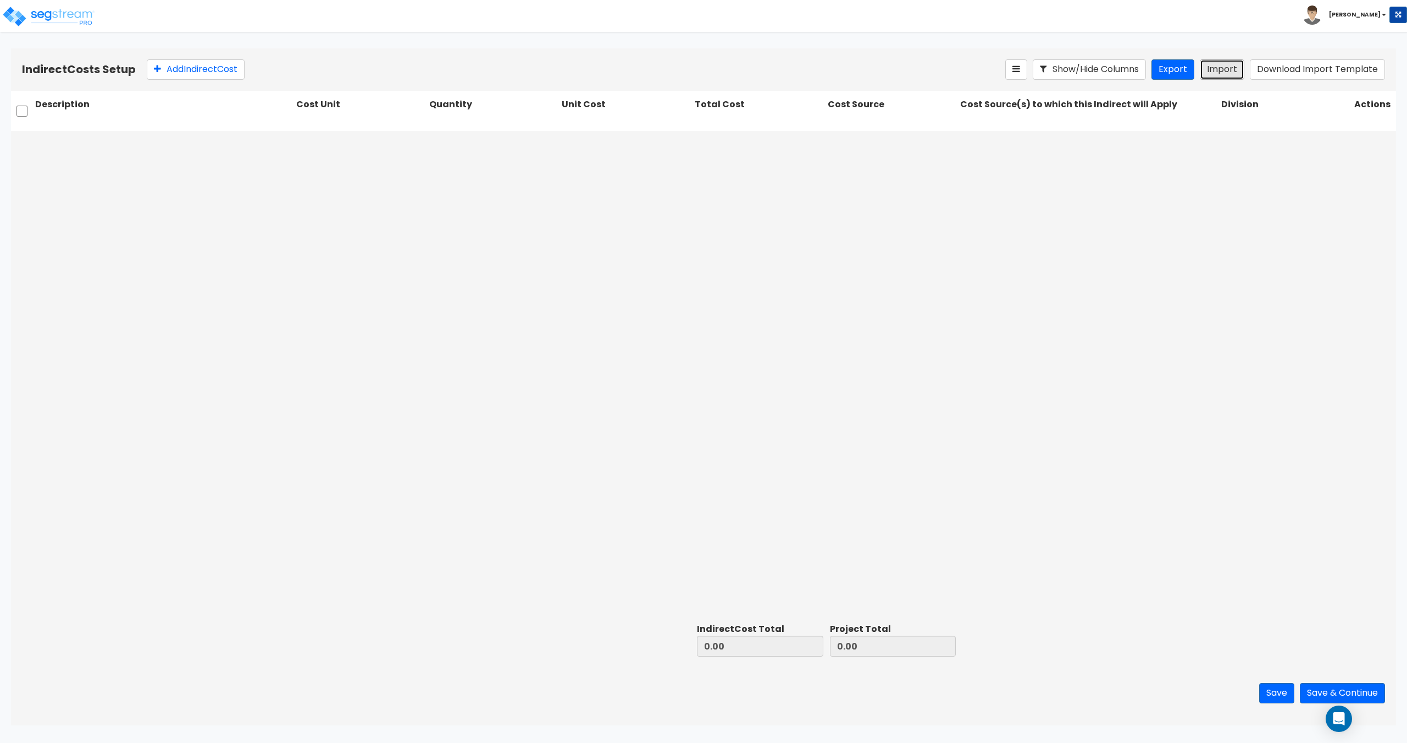
click at [1215, 63] on button "Import" at bounding box center [1222, 69] width 45 height 20
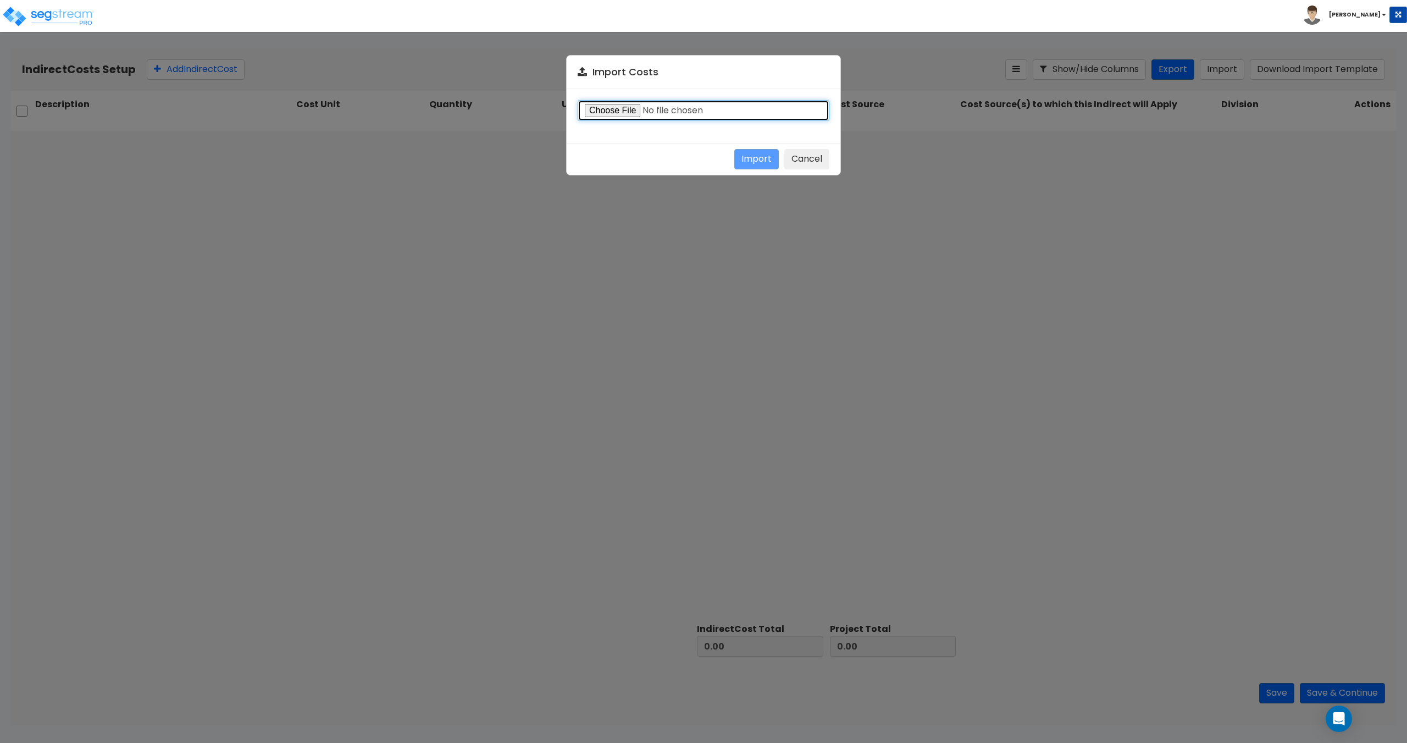
click at [625, 109] on input "file" at bounding box center [704, 110] width 252 height 21
type input "C:\fakepath\Indirect costs 37966.csv"
click at [737, 157] on button "Import" at bounding box center [756, 159] width 45 height 20
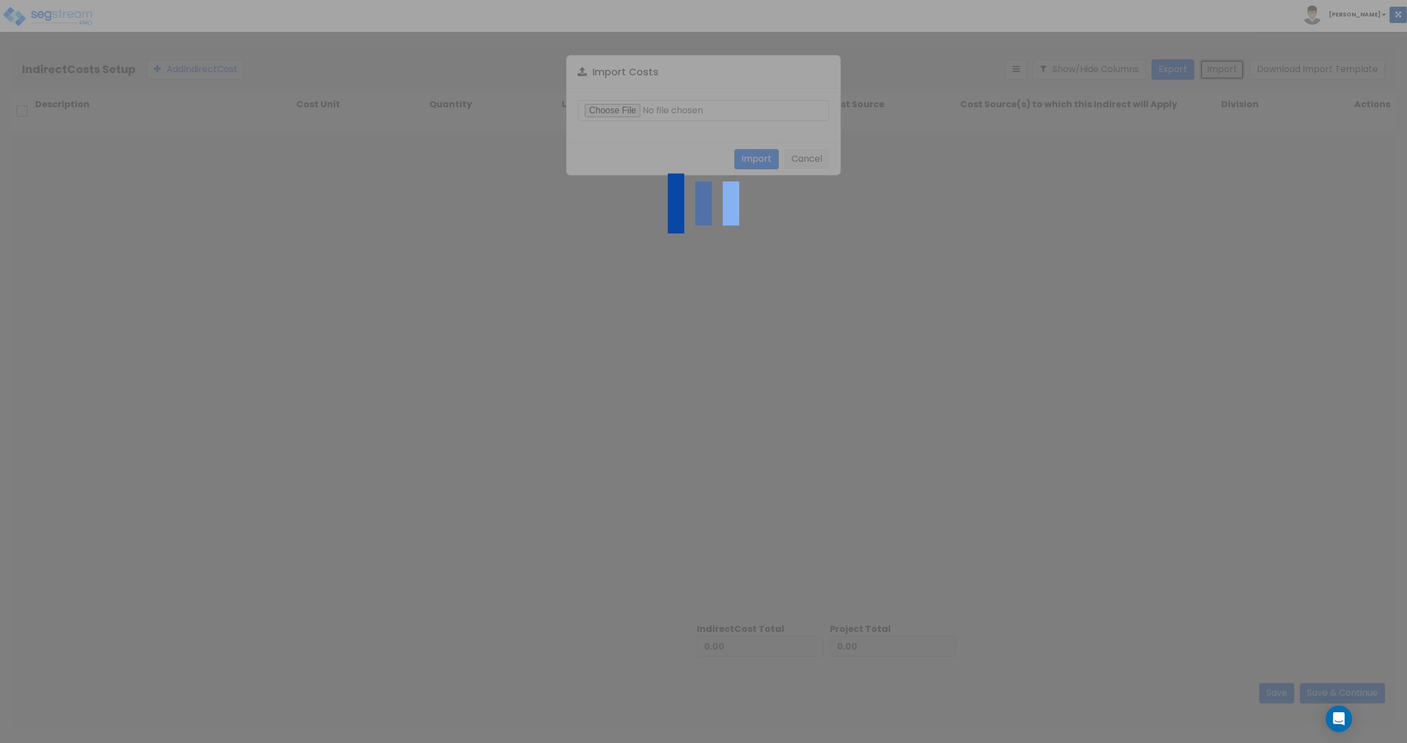
type input "3,846,421.00"
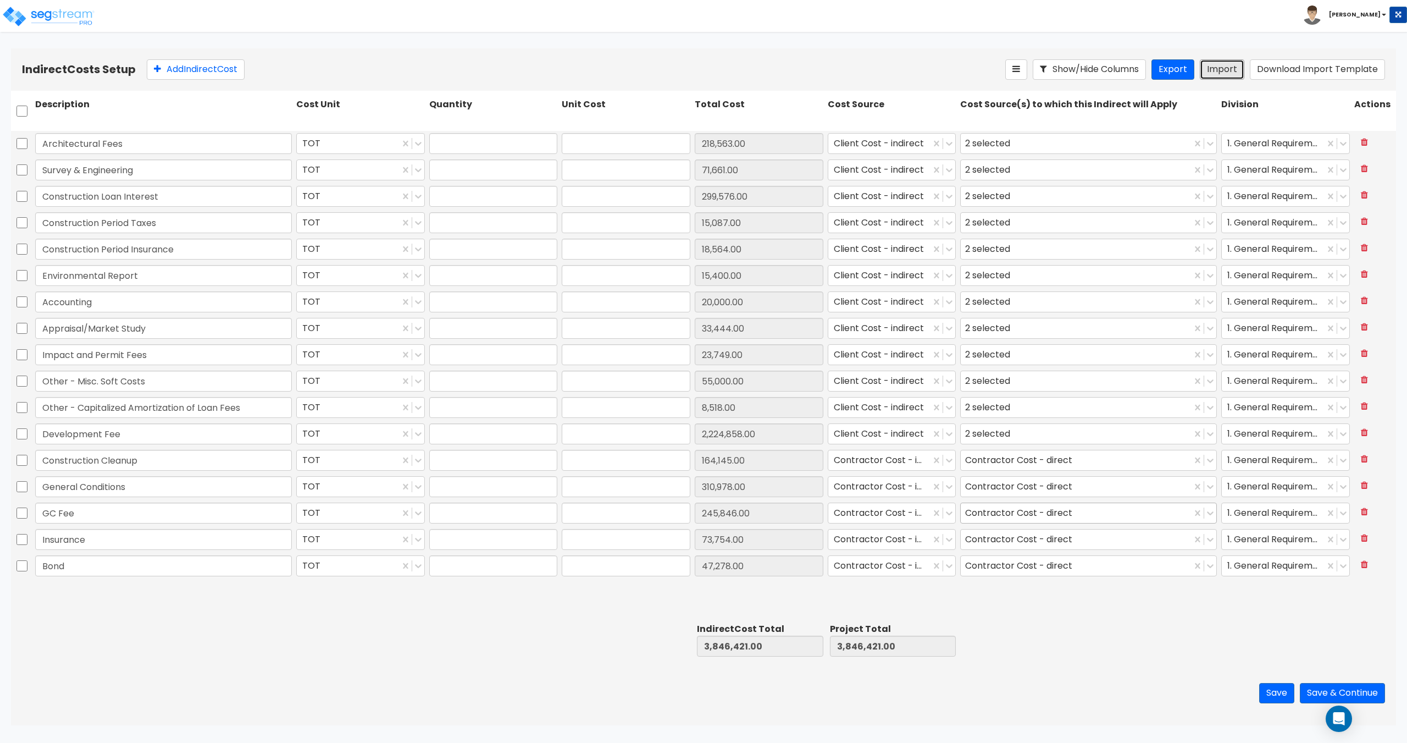
type input "1"
type input "218,563"
type input "1"
type input "71,661"
type input "1"
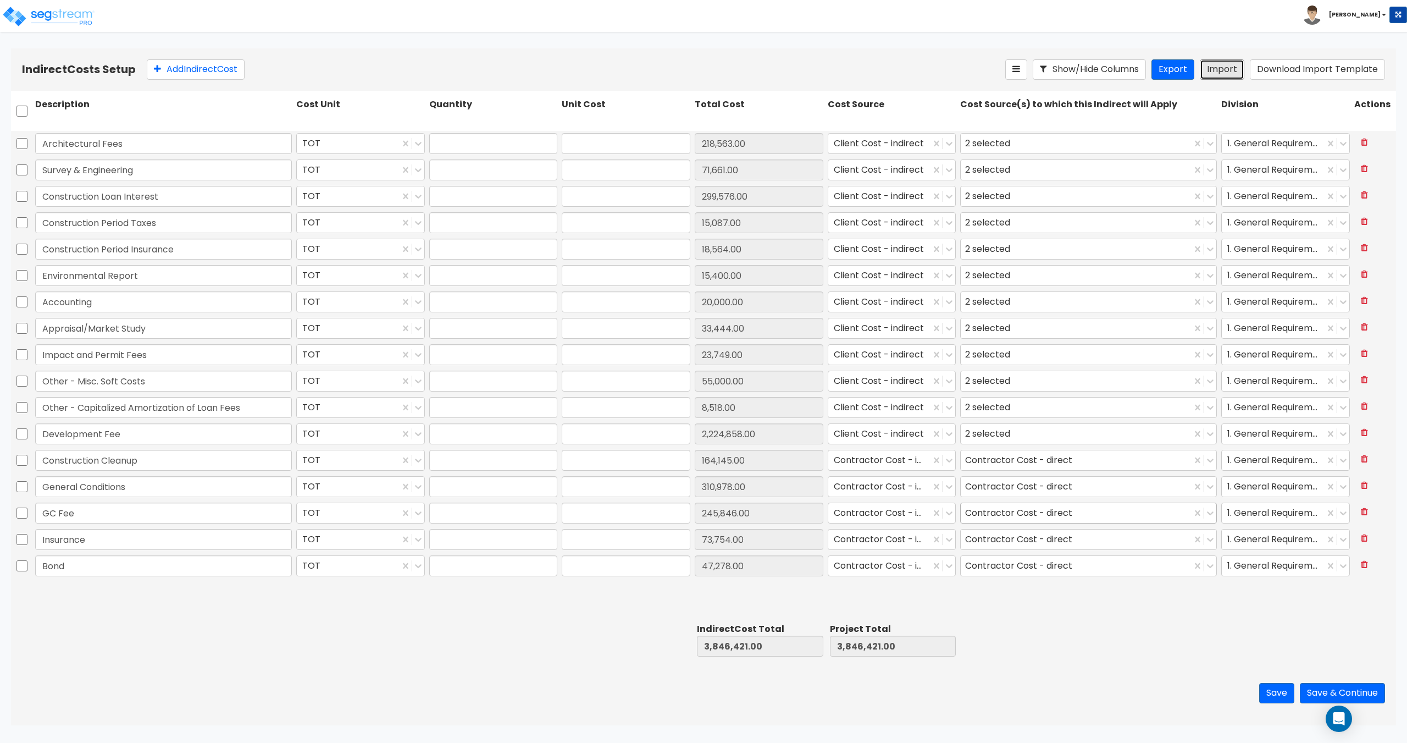
type input "299,576"
type input "1"
type input "15,087"
type input "1"
type input "18,564"
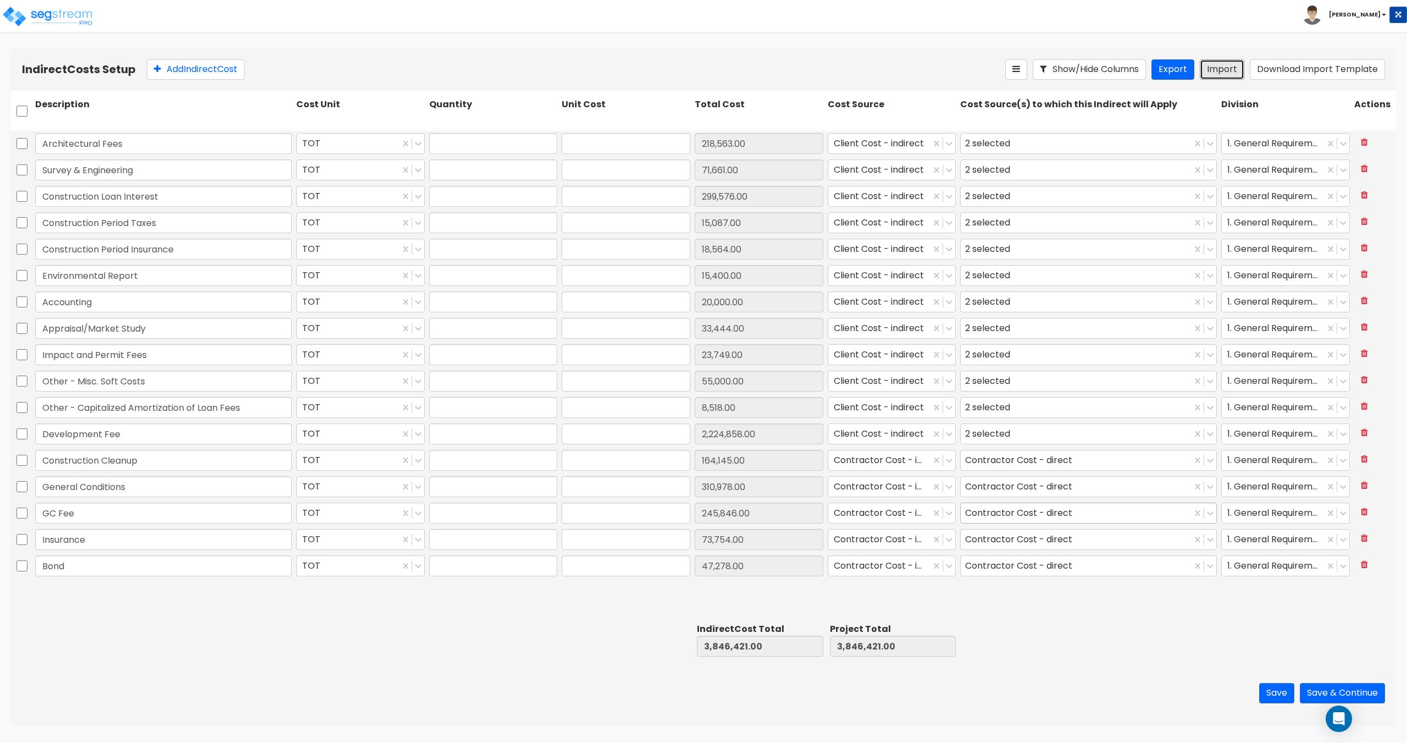
type input "1"
type input "15,400"
type input "1"
type input "20,000"
type input "1"
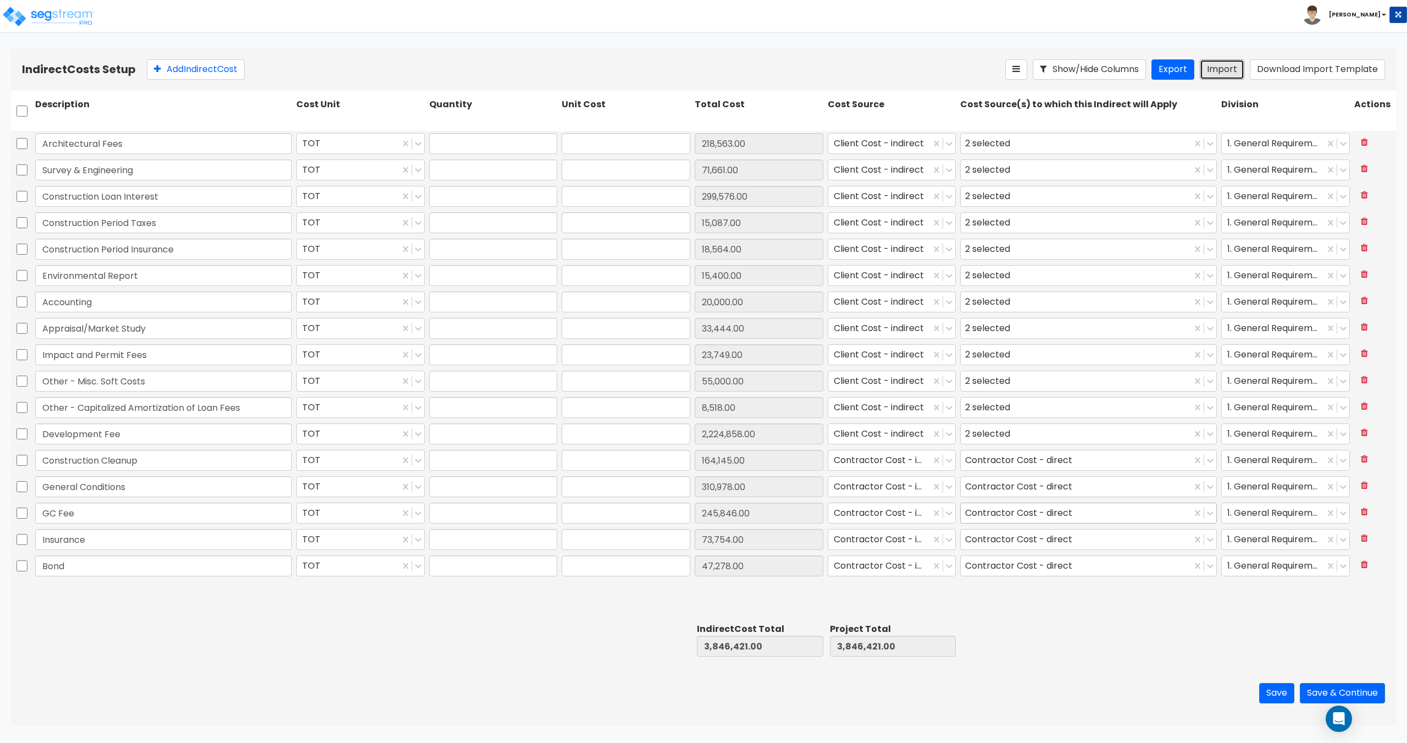
type input "33,444"
type input "1"
type input "23,749"
type input "1"
type input "55,000"
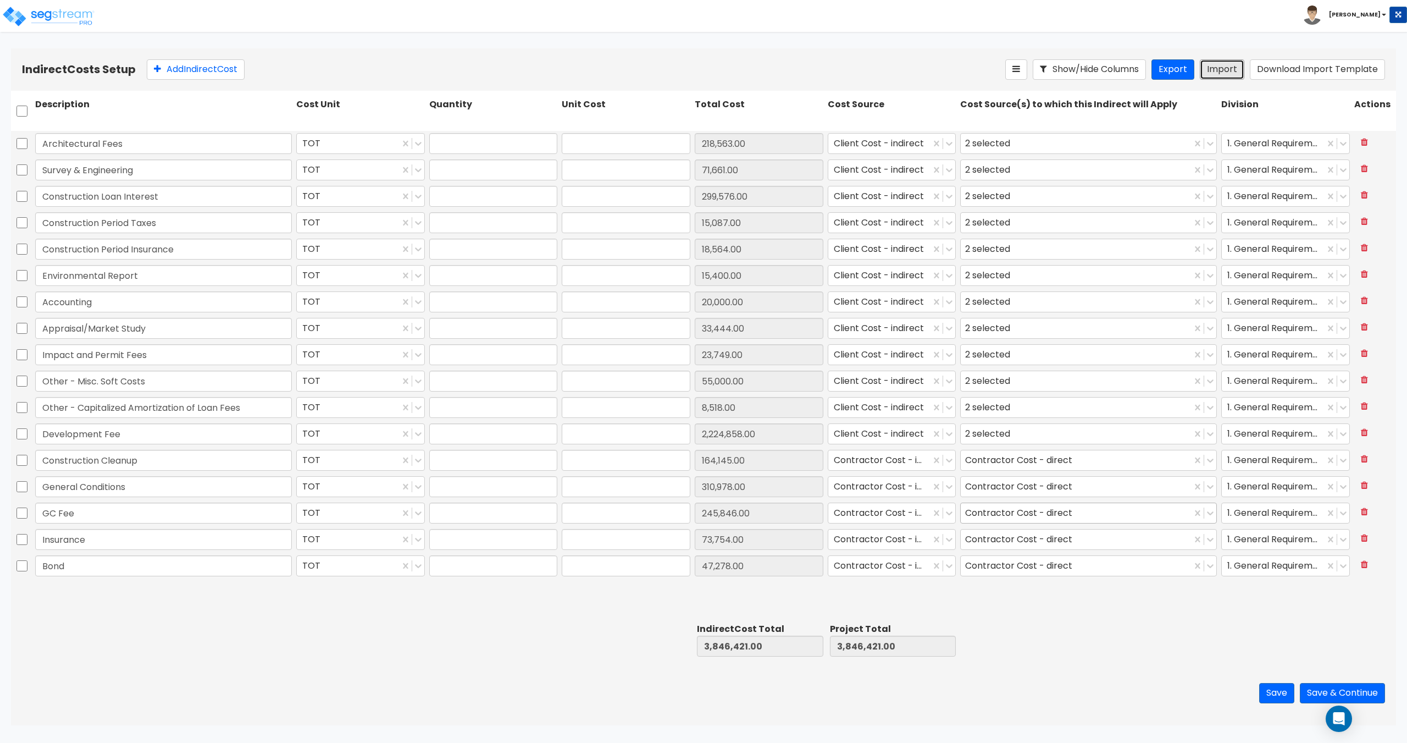
type input "1"
type input "8,518"
type input "1"
type input "2,224,858"
type input "1"
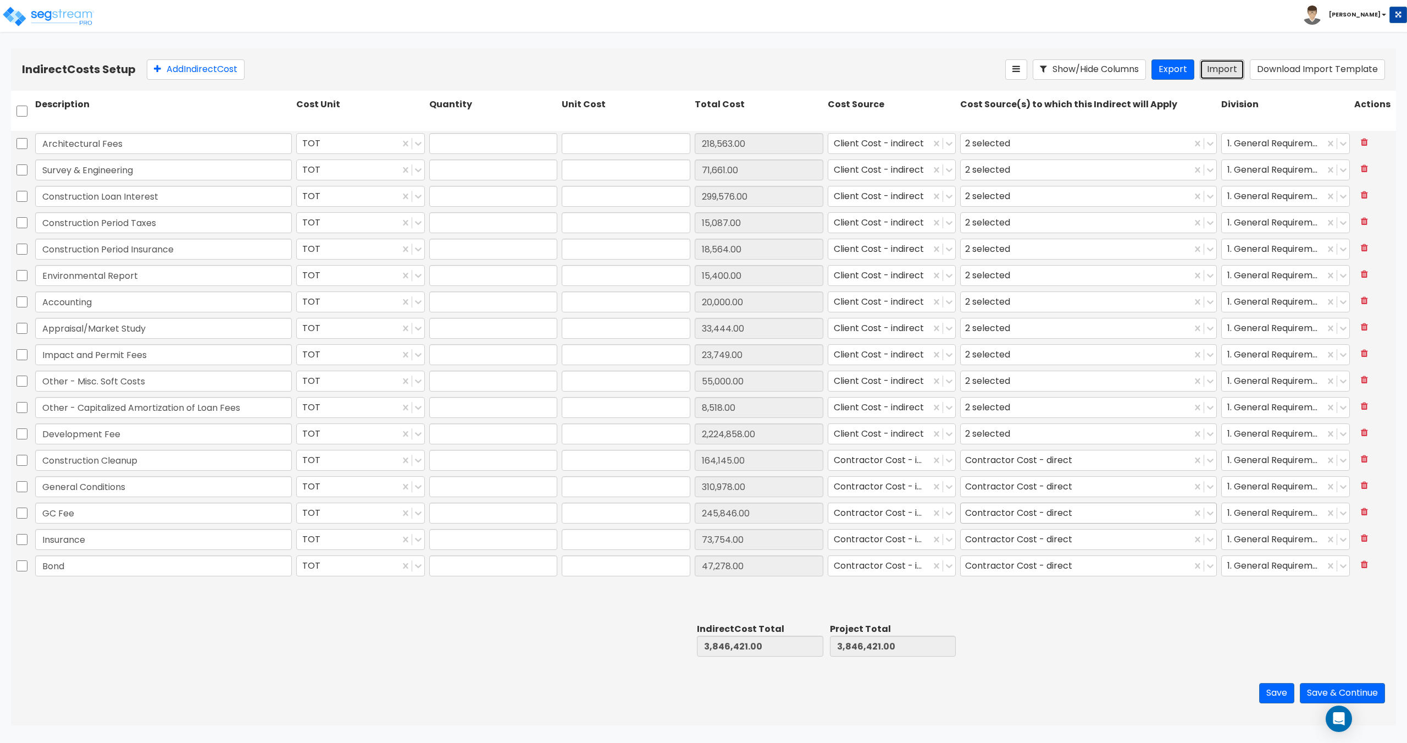
type input "164,145"
type input "1"
type input "310,978"
type input "1"
type input "245,846"
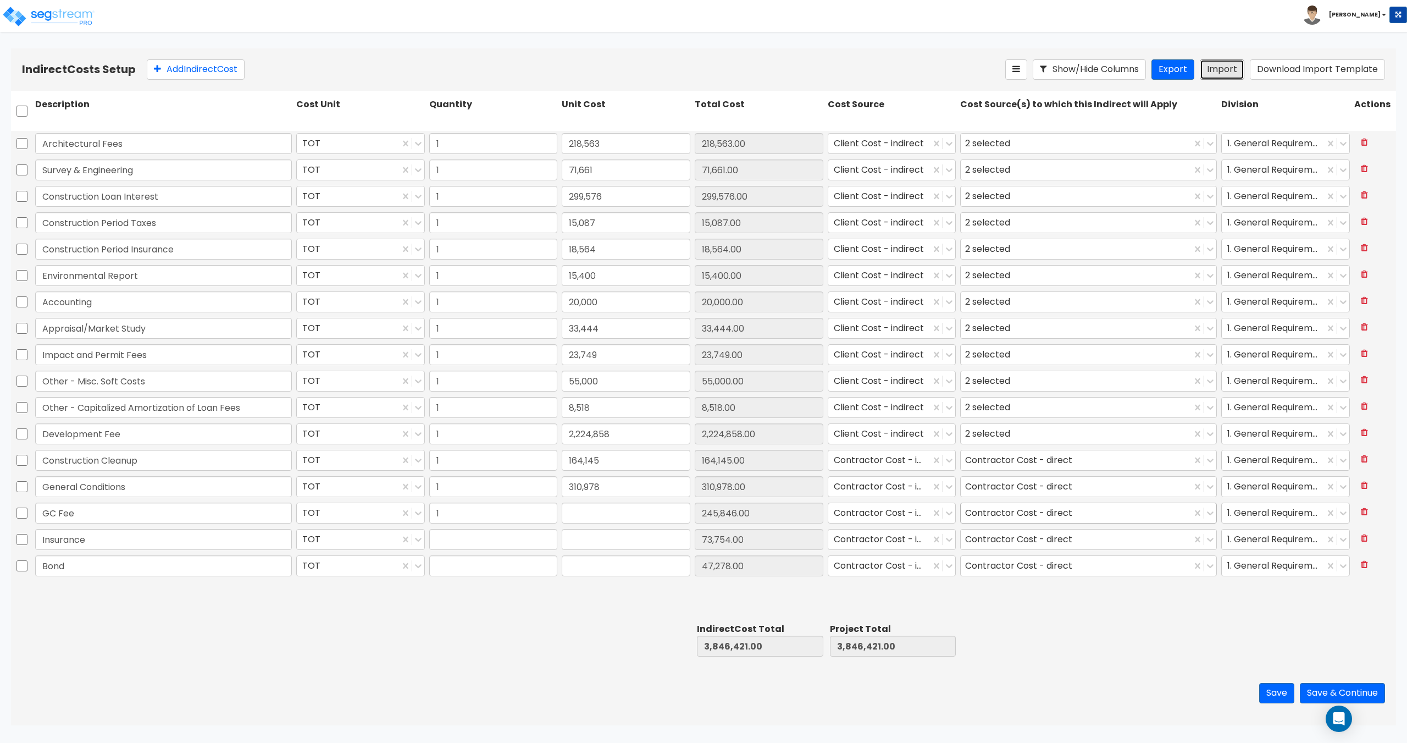
type input "1"
type input "73,754"
type input "1"
type input "47,278"
click at [1328, 689] on button "Save & Continue" at bounding box center [1342, 693] width 85 height 20
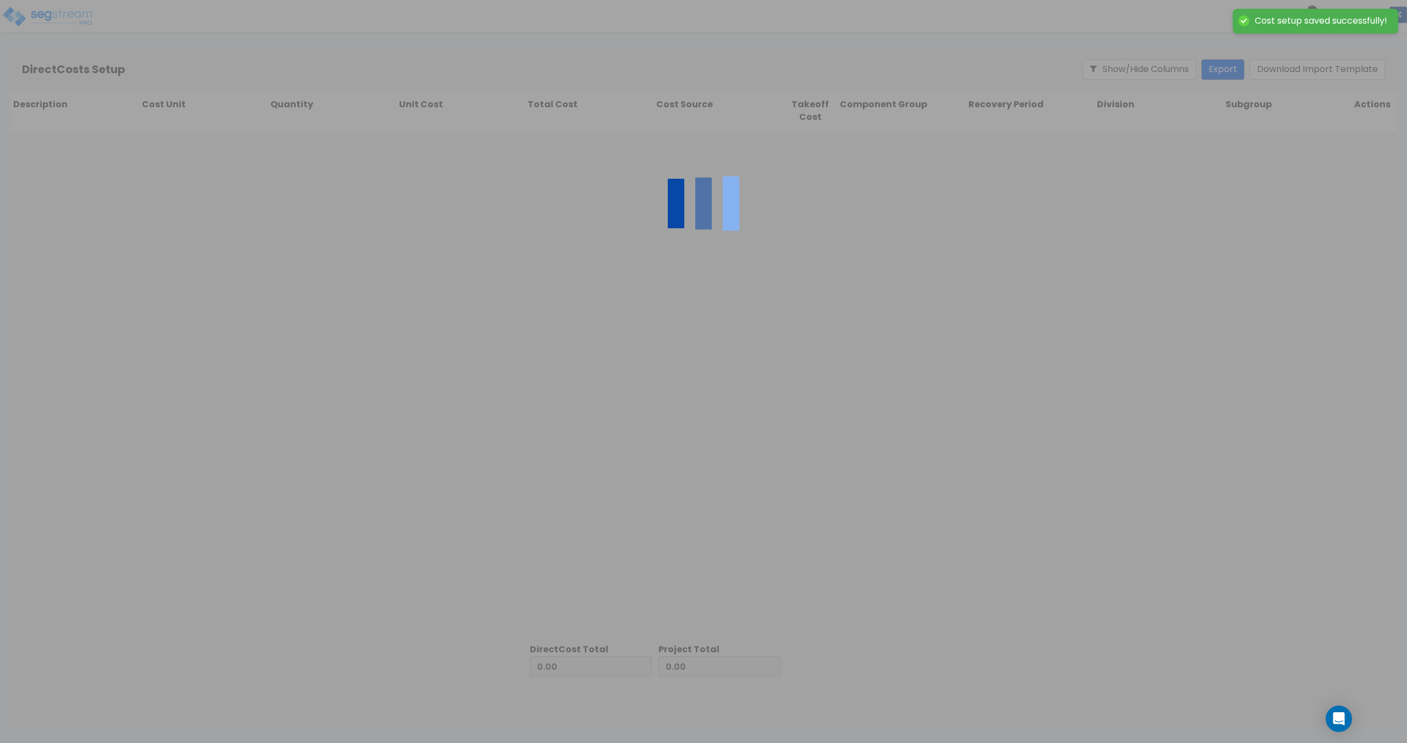
type input "3,846,421.00"
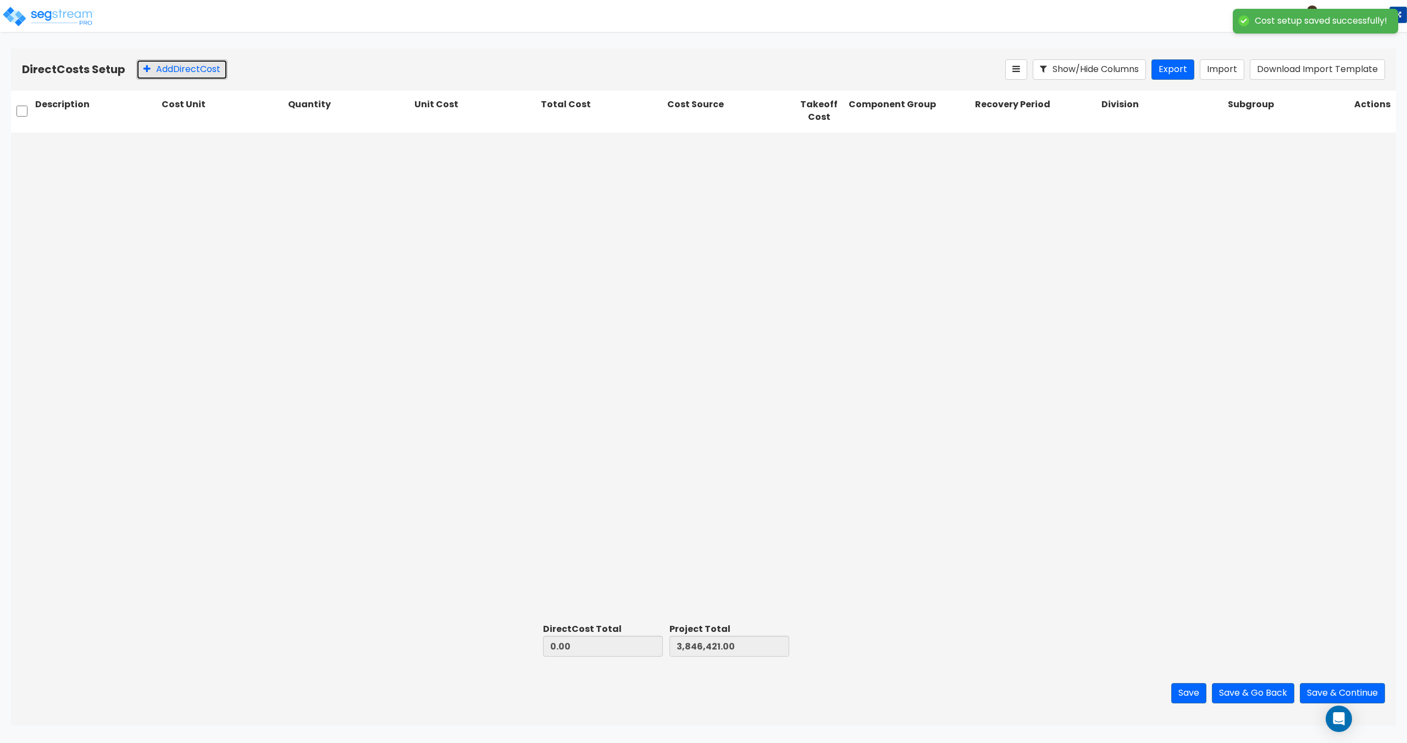
click at [190, 63] on button "Add Direct Cost" at bounding box center [181, 69] width 91 height 20
click at [115, 140] on input "text" at bounding box center [96, 145] width 123 height 21
paste input "Demo"
type input "Demo"
click at [230, 145] on div at bounding box center [218, 144] width 98 height 15
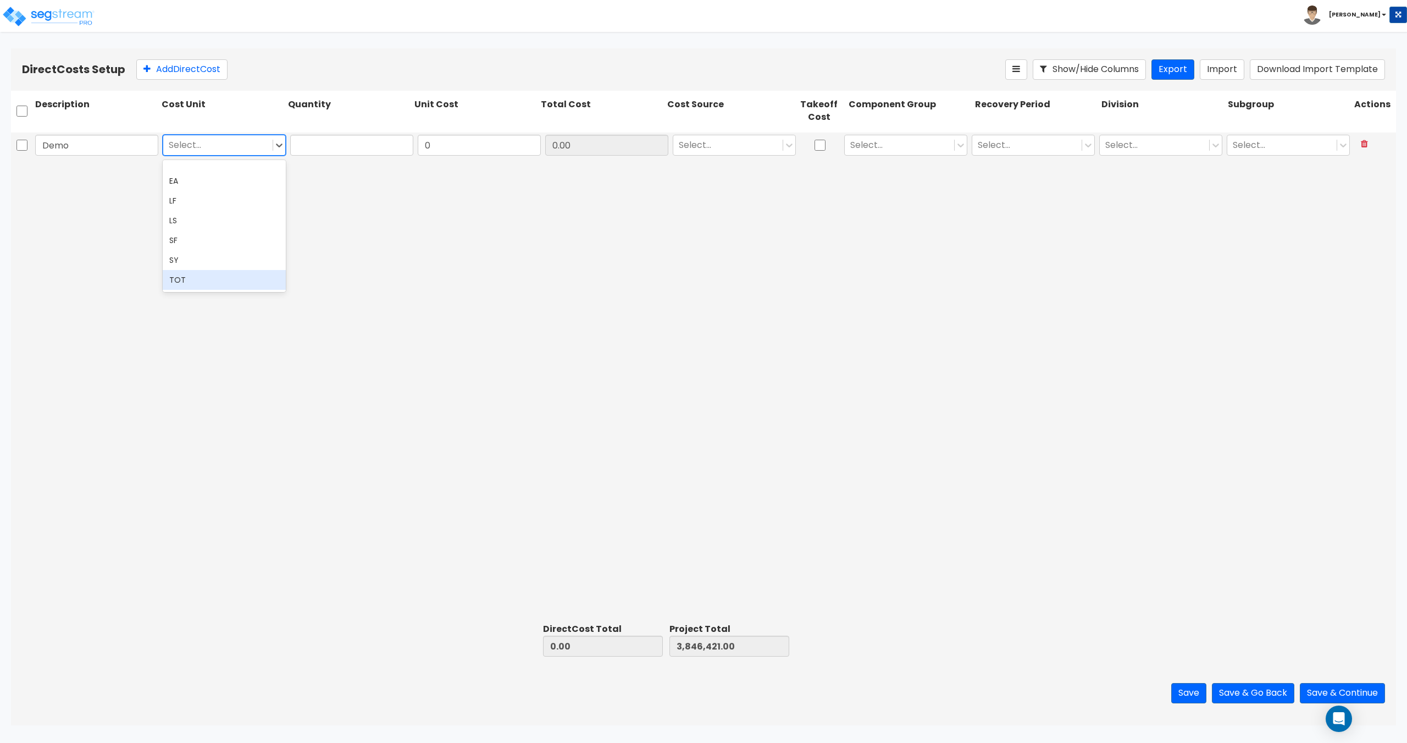
click at [215, 282] on div "TOT" at bounding box center [224, 280] width 123 height 20
click at [316, 143] on input "text" at bounding box center [351, 145] width 123 height 21
type input "1"
click at [457, 137] on input "0" at bounding box center [479, 145] width 123 height 21
click at [514, 148] on input "0" at bounding box center [479, 145] width 123 height 21
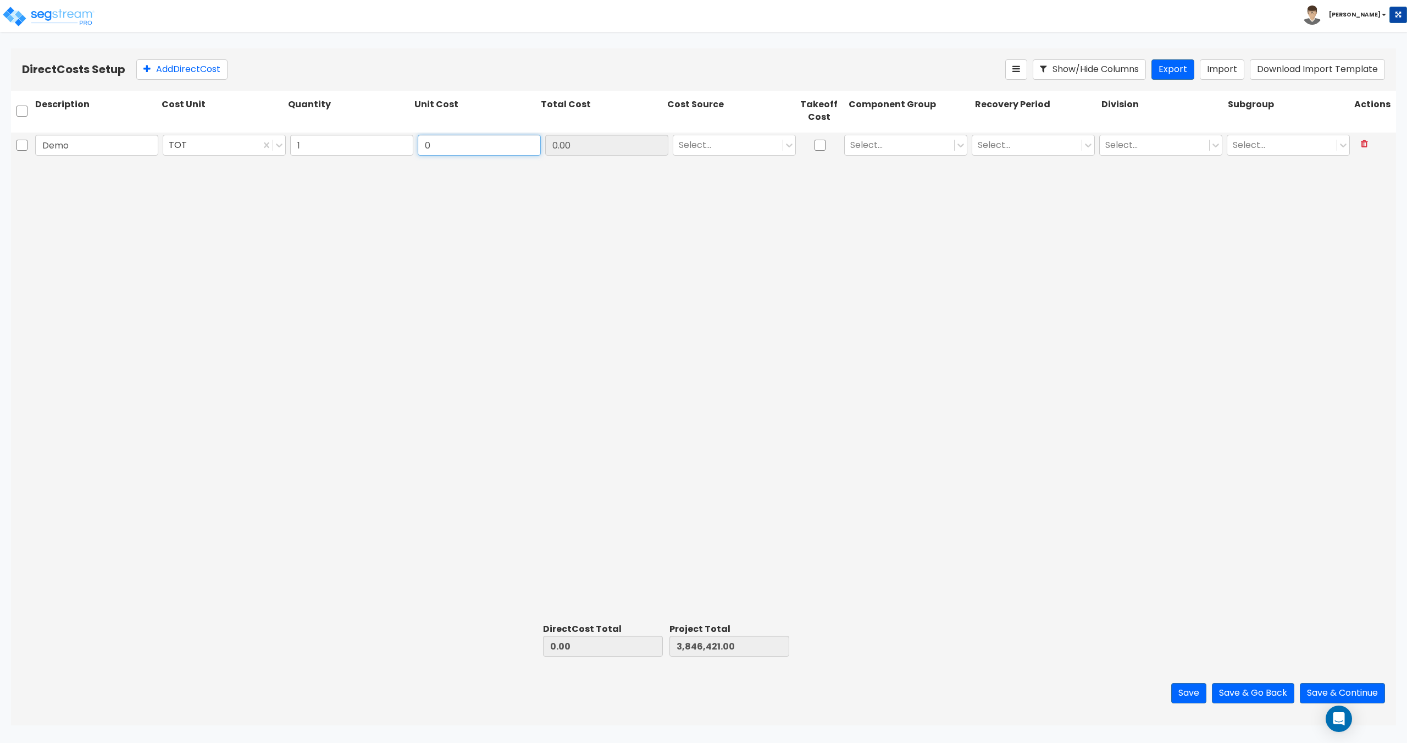
drag, startPoint x: 444, startPoint y: 143, endPoint x: 371, endPoint y: 142, distance: 72.6
click at [381, 144] on div "Demo TOT 1 0 0.00 Select... Select... Select... Select... Select..." at bounding box center [703, 144] width 1385 height 25
paste input "209,935"
type input "209,935"
type input "209,935.00"
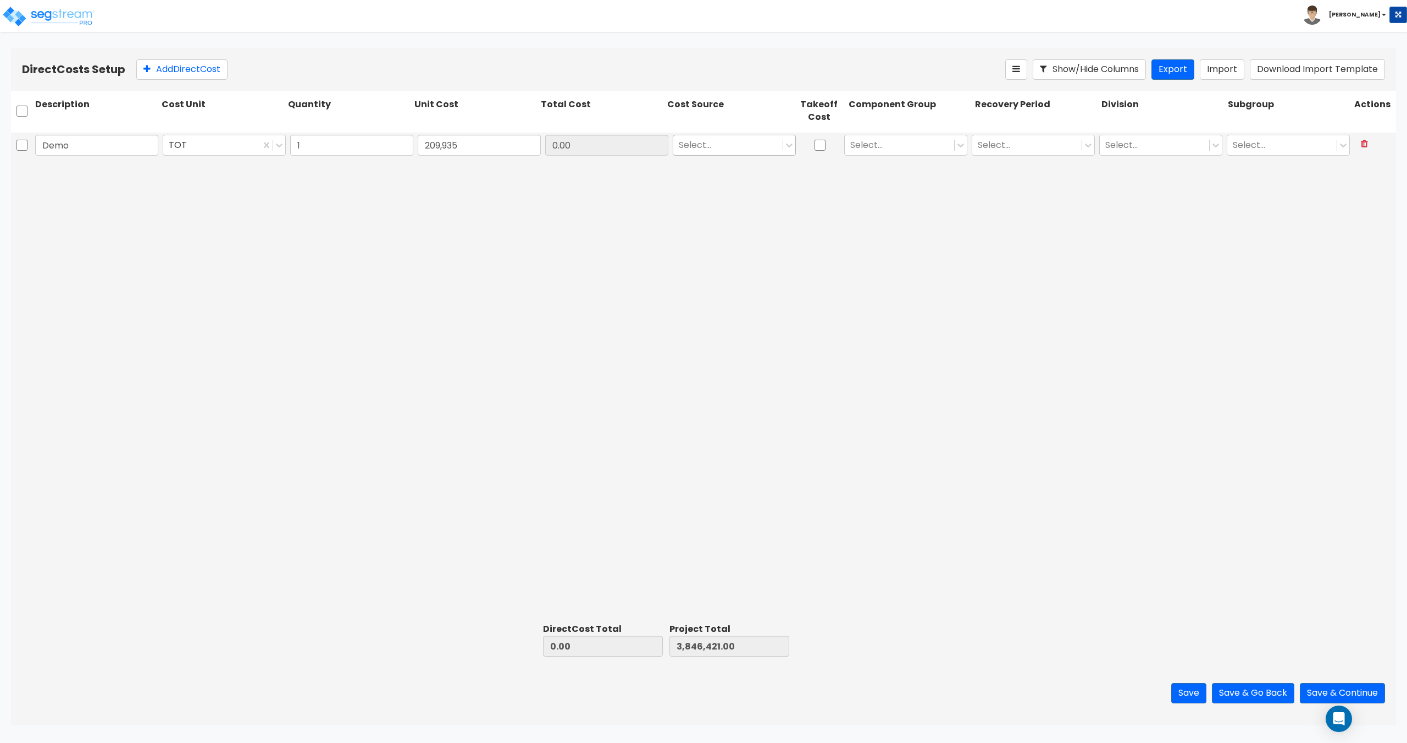
type input "4,056,356.00"
type input "209,935.00"
click at [716, 148] on div at bounding box center [728, 144] width 98 height 15
click at [737, 224] on div "Contractor Cost - direct" at bounding box center [734, 216] width 123 height 20
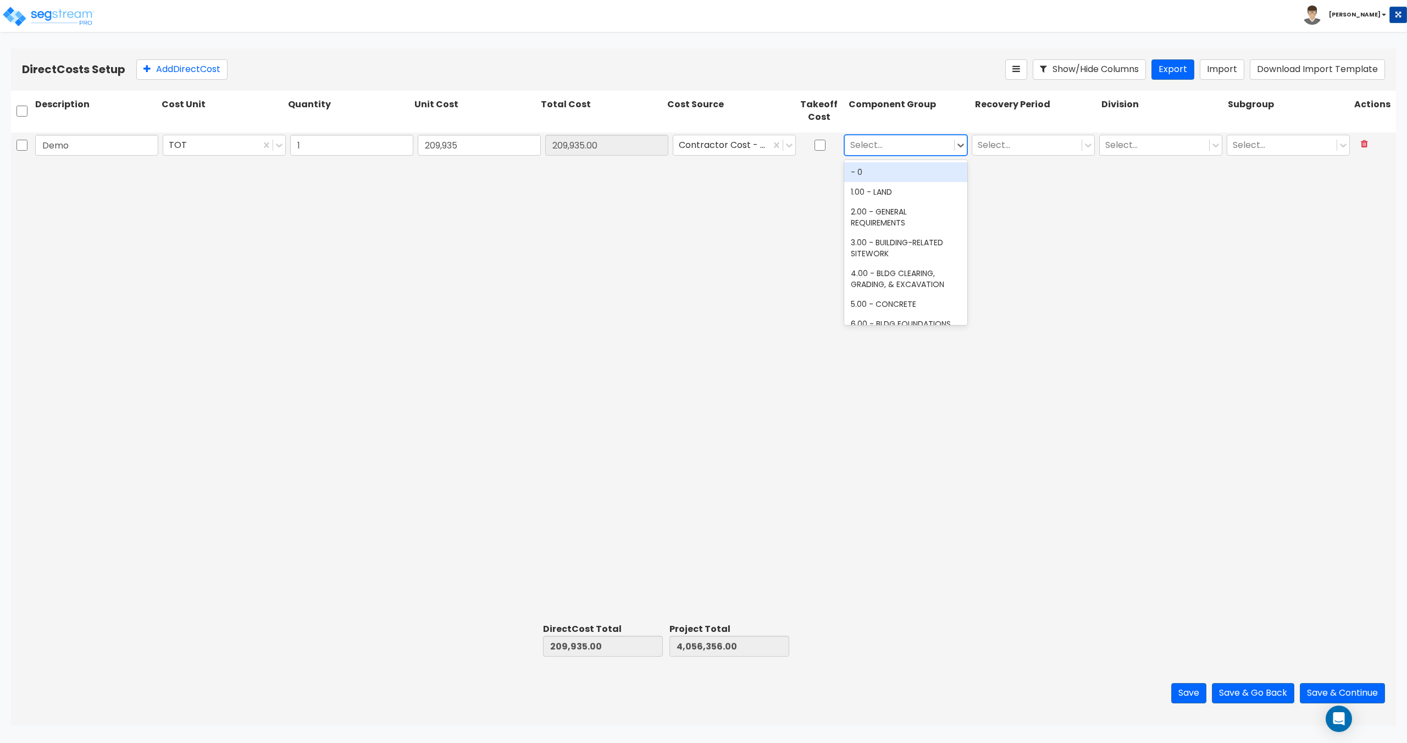
click at [921, 144] on div at bounding box center [899, 144] width 98 height 15
click at [901, 244] on div "3.00 - BUILDING-RELATED SITEWORK" at bounding box center [905, 248] width 123 height 31
click at [1070, 140] on div at bounding box center [1027, 144] width 98 height 15
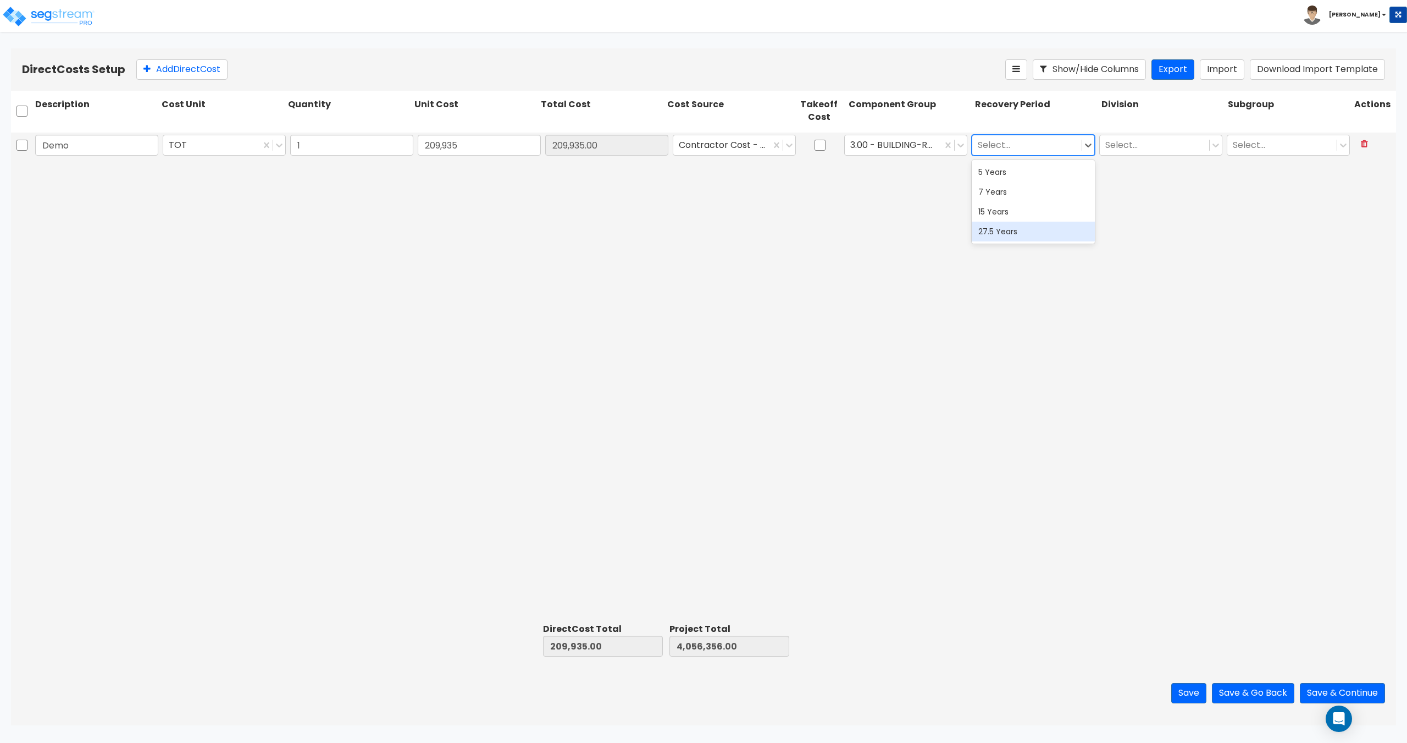
click at [1027, 233] on div "27.5 Years" at bounding box center [1033, 232] width 123 height 20
click at [1018, 147] on div at bounding box center [1021, 144] width 86 height 15
click at [1012, 212] on div "15 Years" at bounding box center [1033, 212] width 123 height 20
click at [1153, 140] on div at bounding box center [1154, 144] width 98 height 15
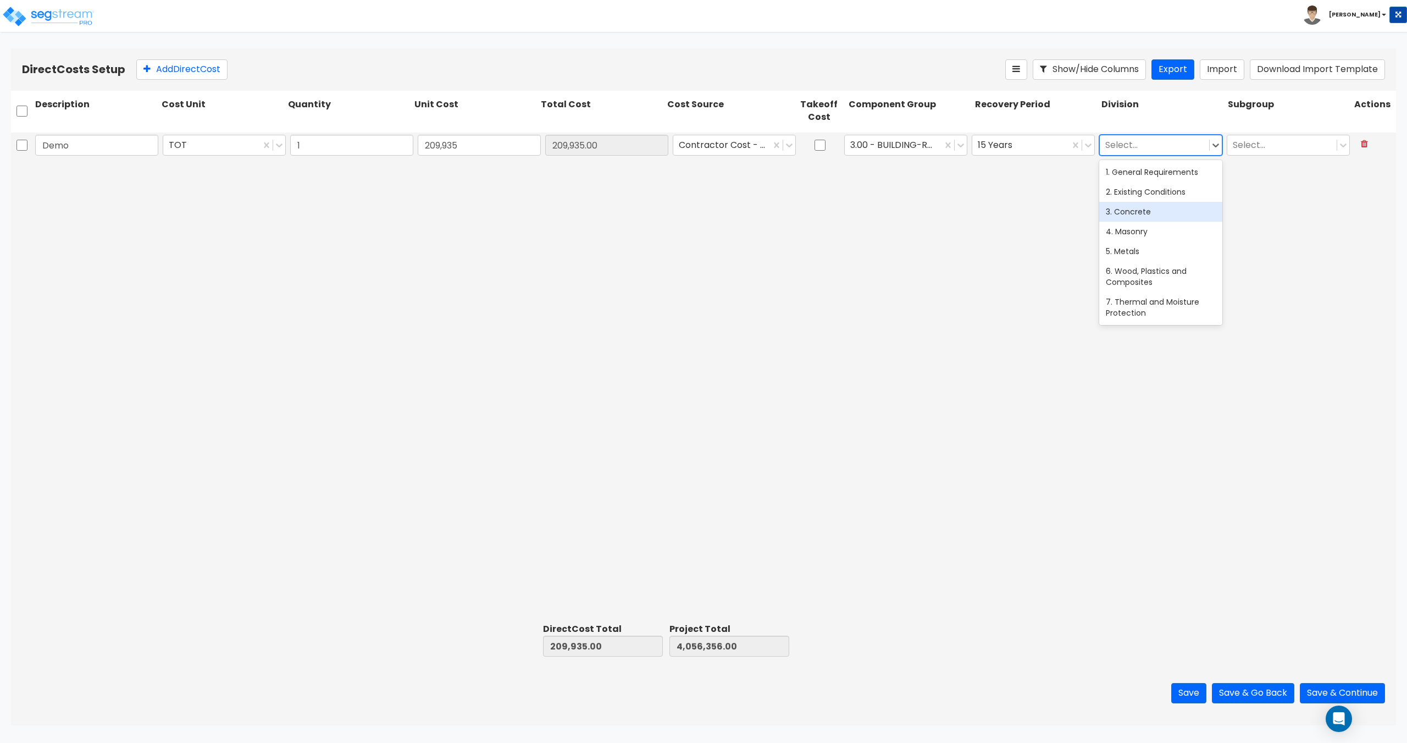
click at [1152, 190] on div "2. Existing Conditions" at bounding box center [1160, 192] width 123 height 20
click at [1249, 146] on div at bounding box center [1282, 144] width 98 height 15
click at [1192, 691] on button "Save" at bounding box center [1188, 693] width 35 height 20
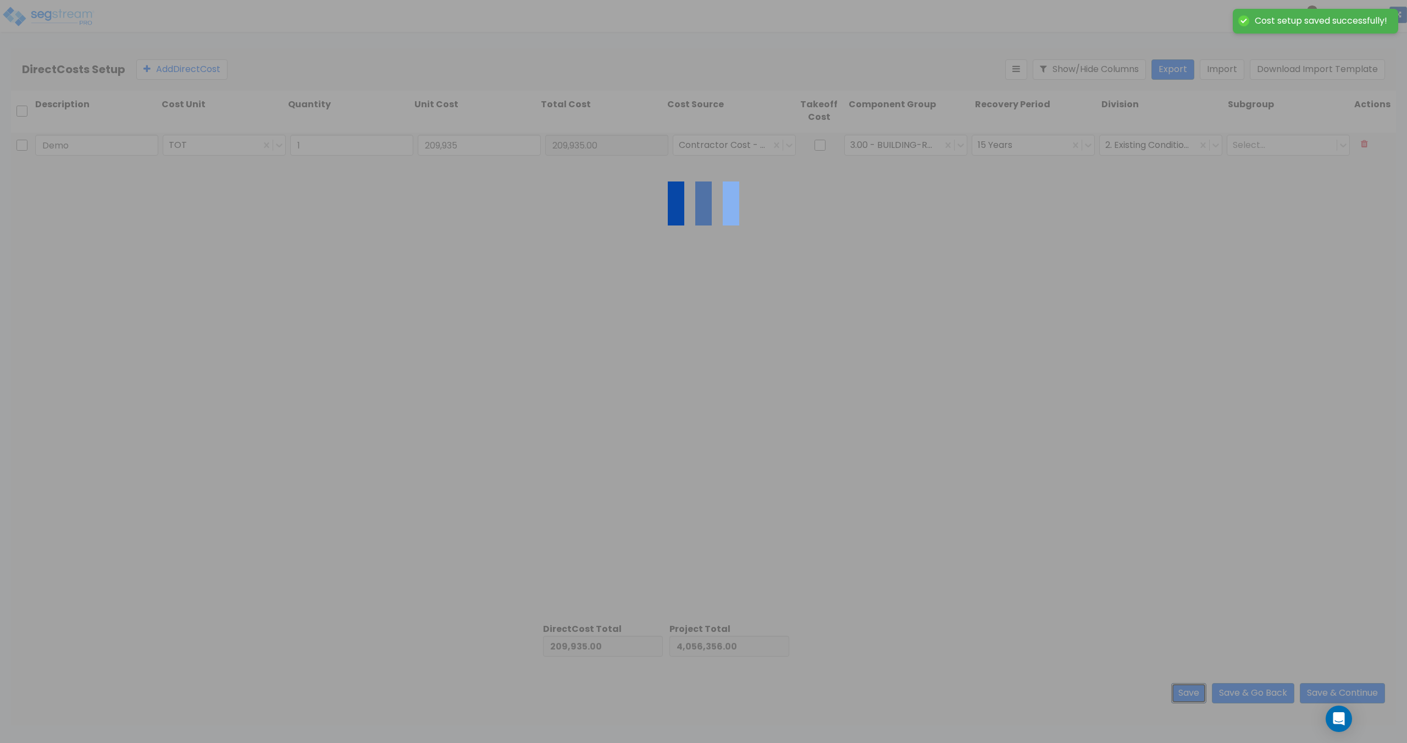
type input "1.00"
type input "209,935.00"
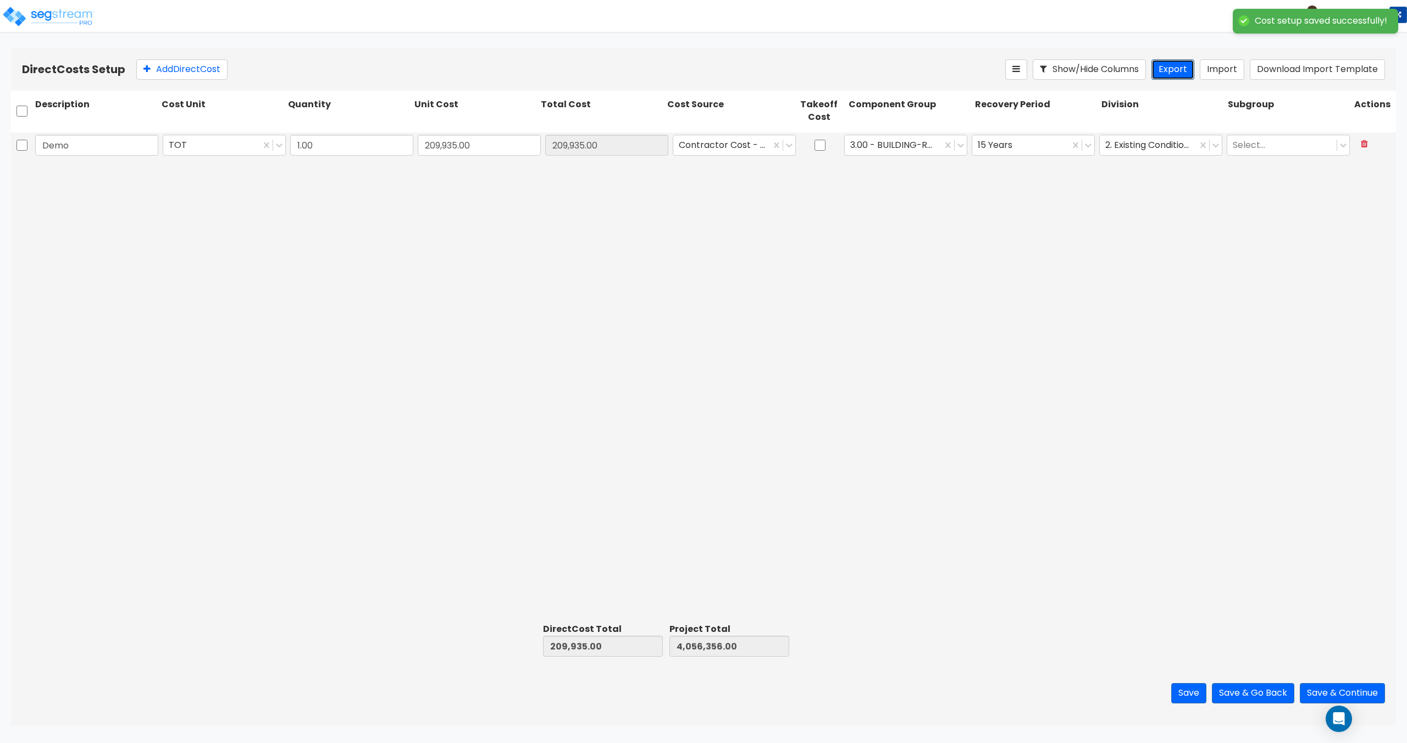
click at [1167, 67] on button "Export" at bounding box center [1173, 69] width 43 height 20
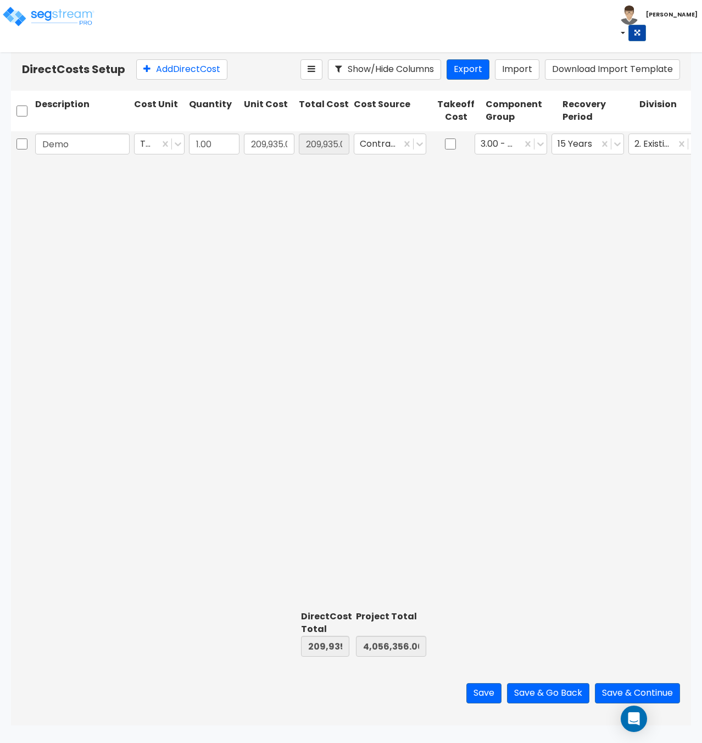
click at [396, 228] on div "Demo TOT 1.00 209,935.00 209,935.00 Contractor Cost - direct 3.00 - BUILDING-RE…" at bounding box center [351, 368] width 680 height 475
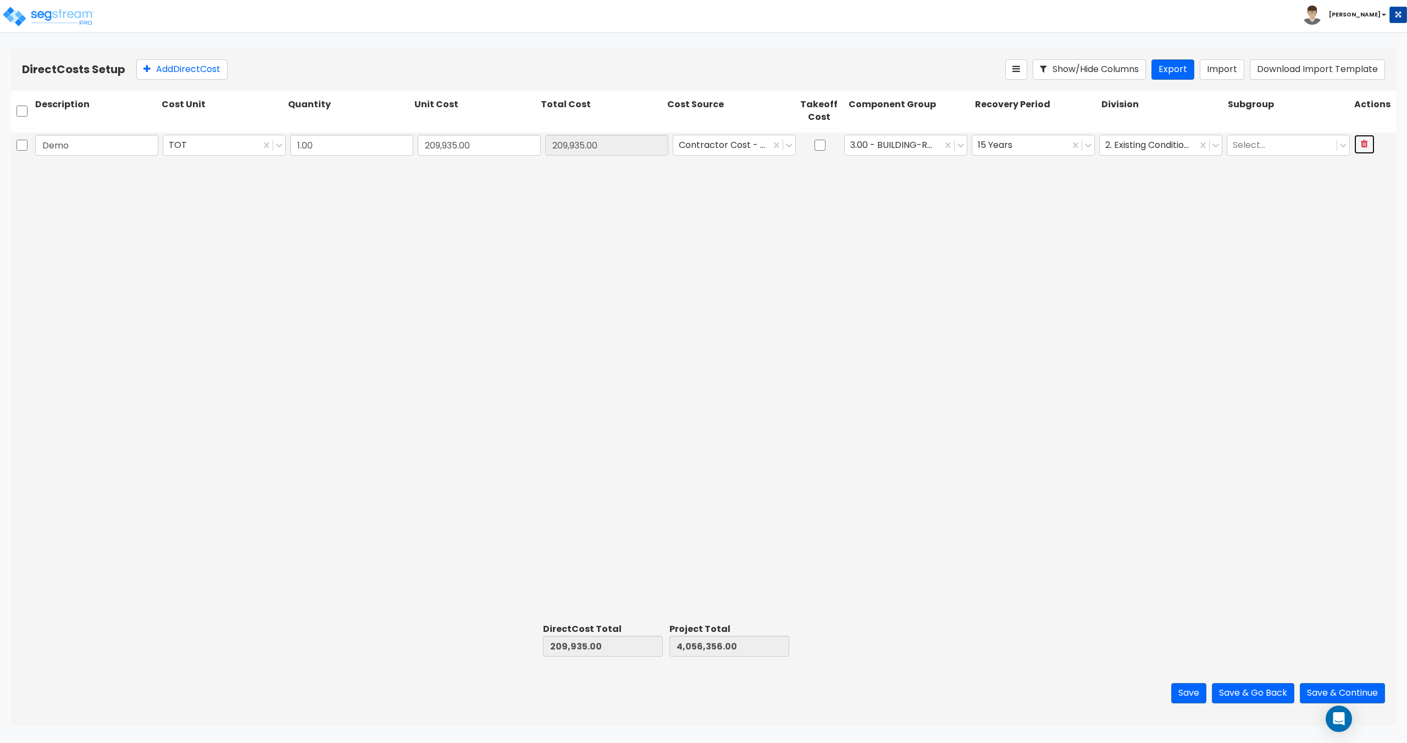
click at [1368, 145] on button at bounding box center [1364, 144] width 20 height 19
type input "0.00"
type input "3,846,421.00"
click at [1228, 65] on button "Import" at bounding box center [1222, 69] width 45 height 20
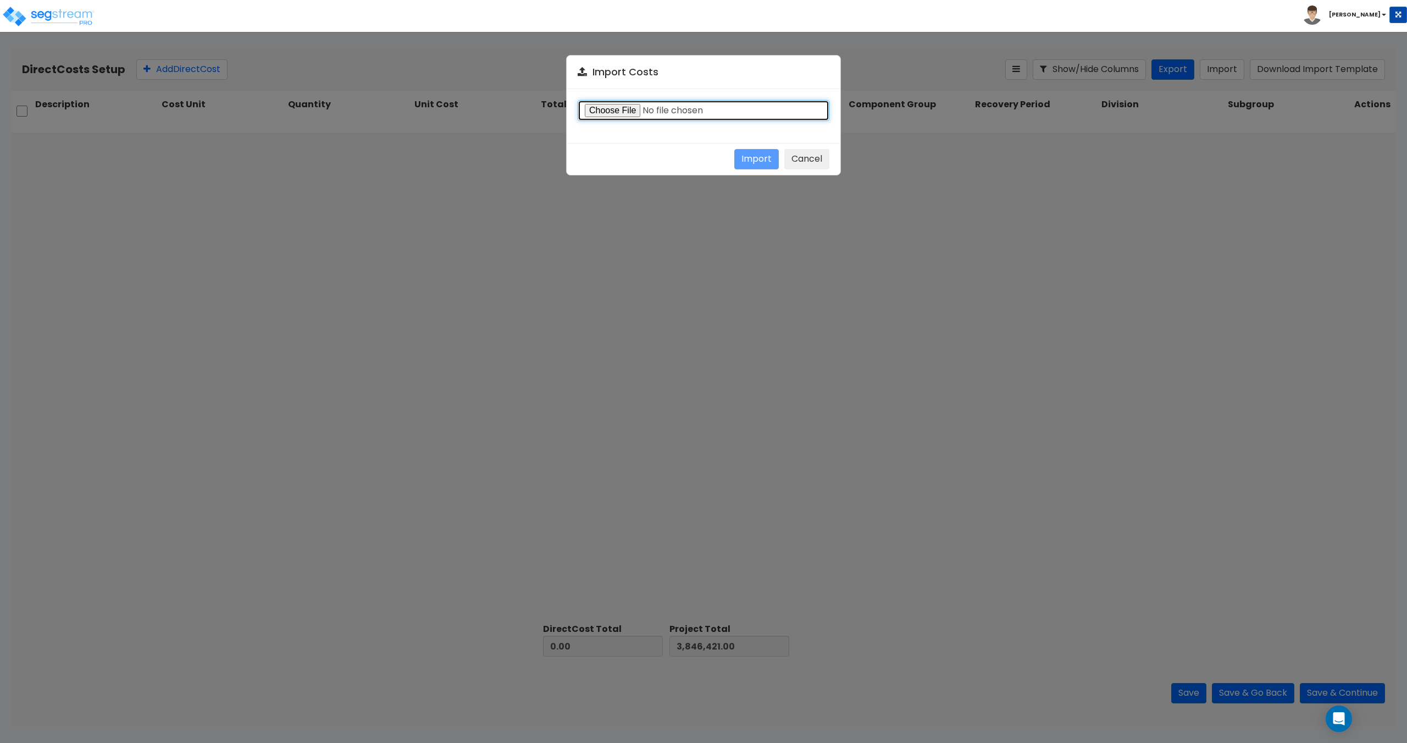
click at [623, 110] on input "file" at bounding box center [704, 110] width 252 height 21
type input "C:\fakepath\Direct costs 37966.csv"
click at [761, 153] on button "Import" at bounding box center [756, 159] width 45 height 20
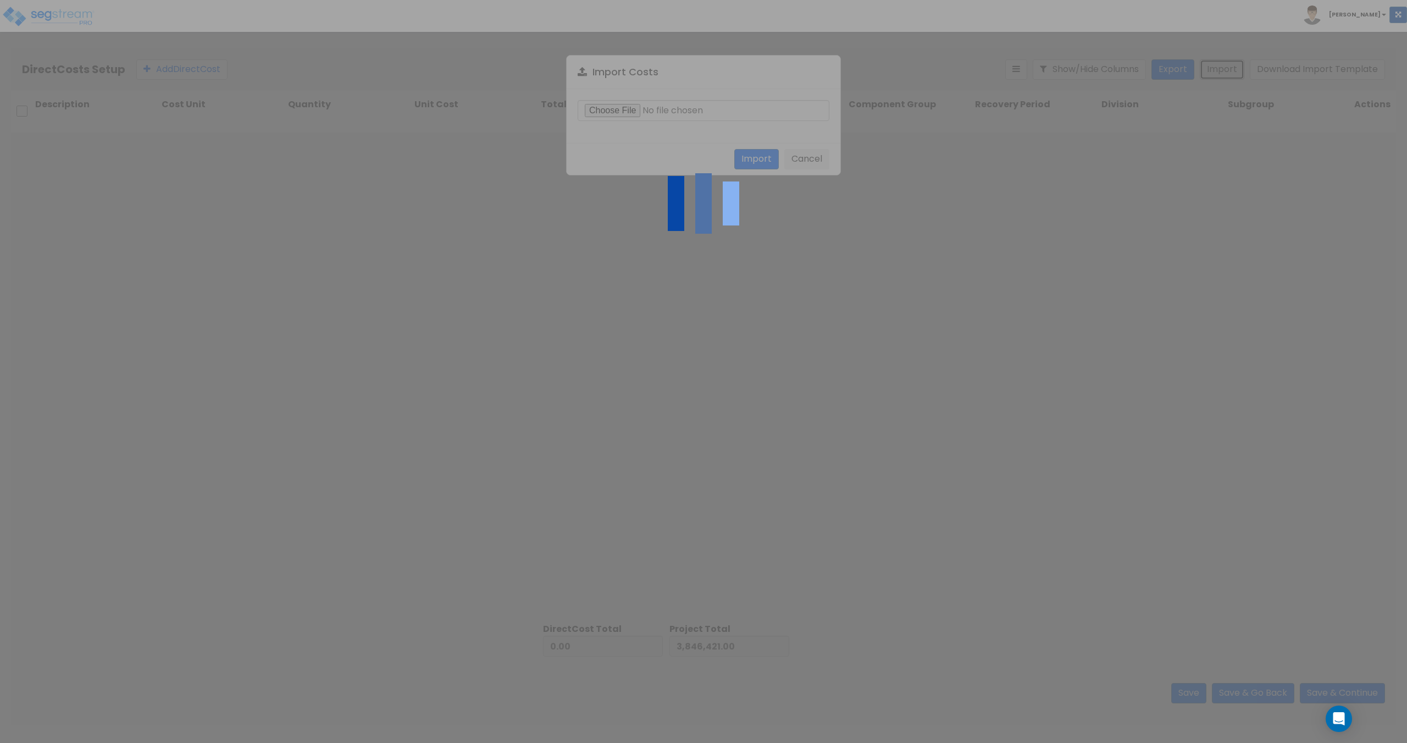
type input "4,898,374.00"
type input "8,744,795.00"
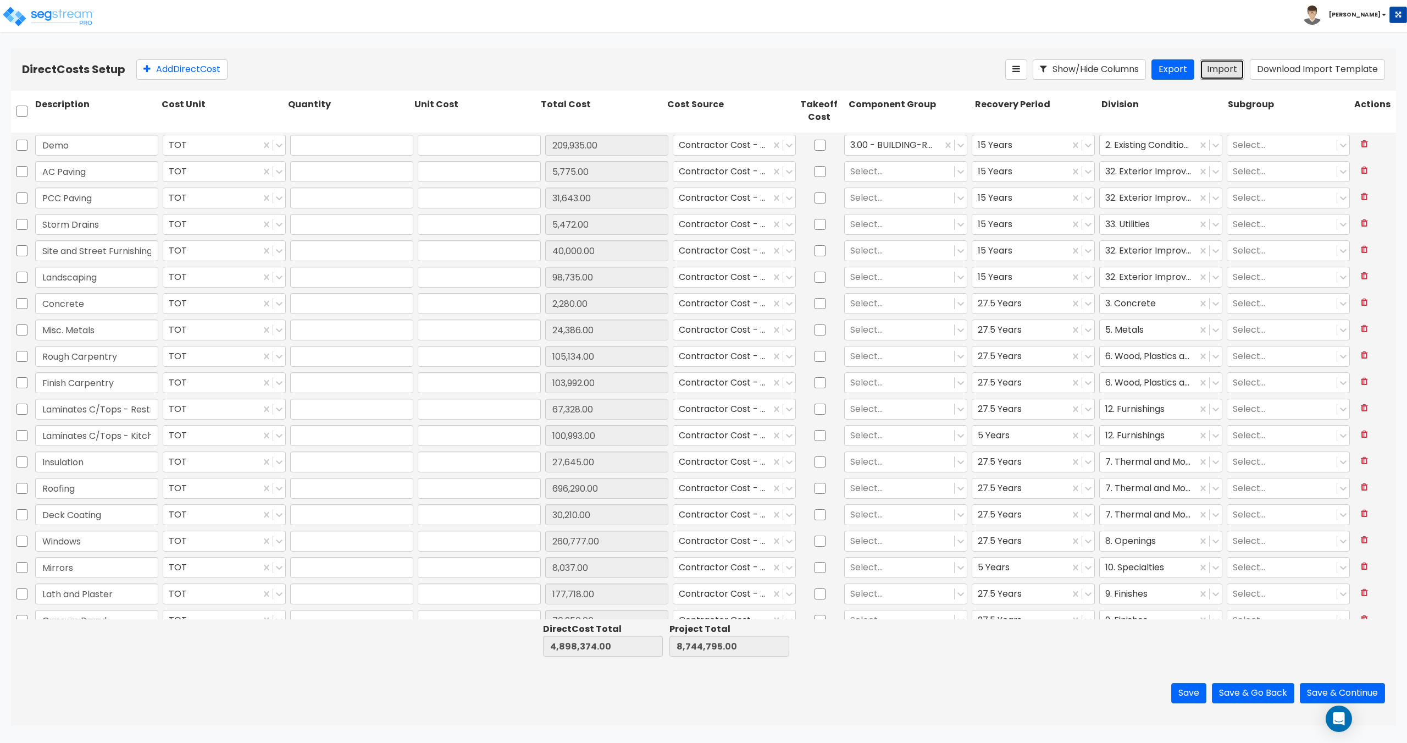
type input "1"
type input "209,935"
type input "1"
type input "5,775"
type input "1"
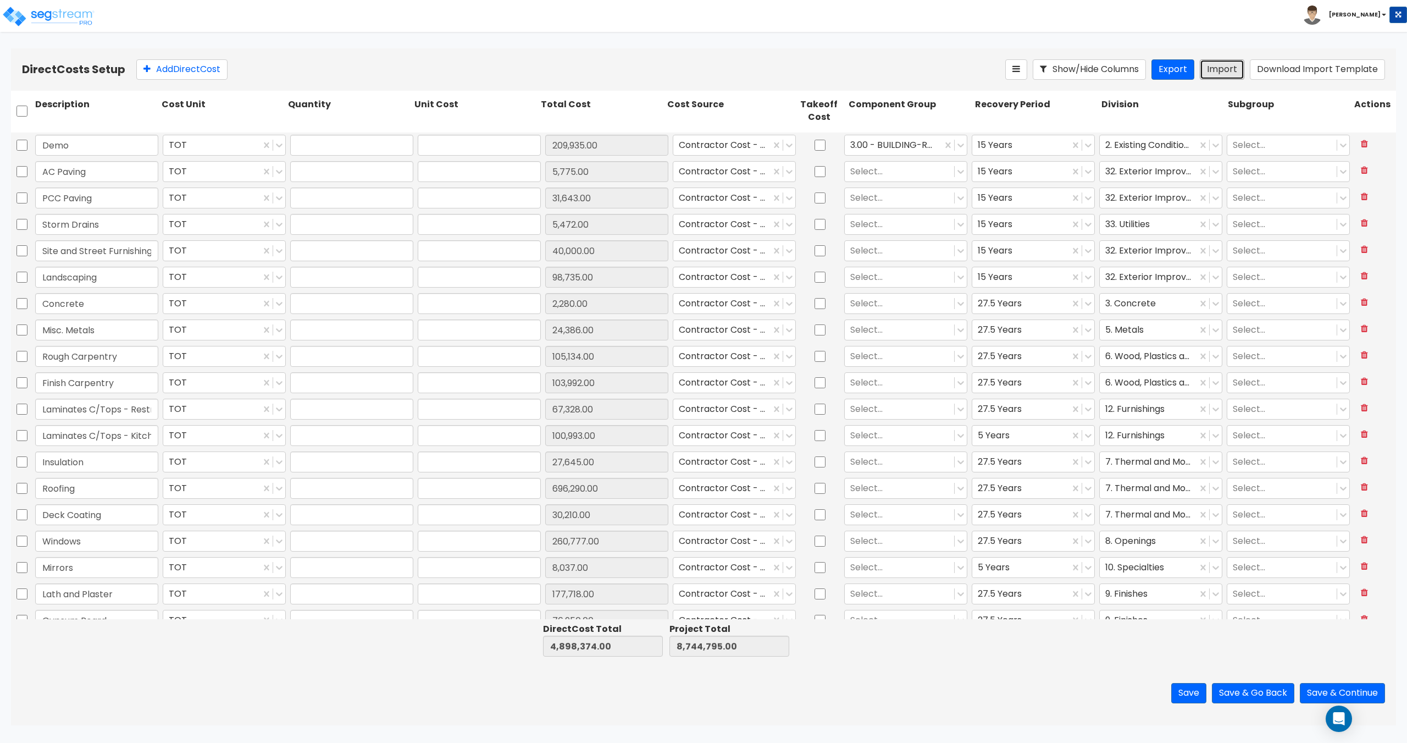
type input "31,643"
type input "1"
type input "5,472"
type input "1"
type input "40,000"
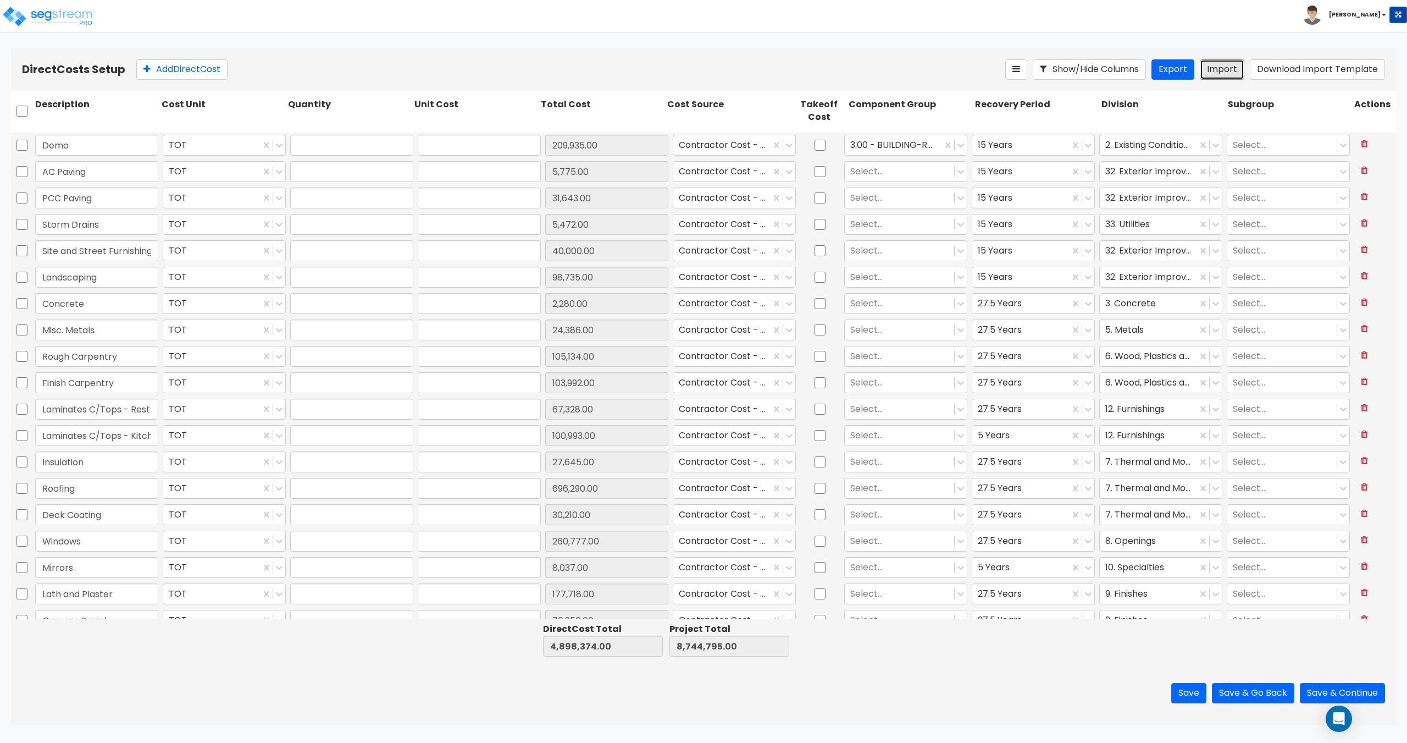
type input "1"
type input "98,735"
type input "1"
type input "2,280"
type input "1"
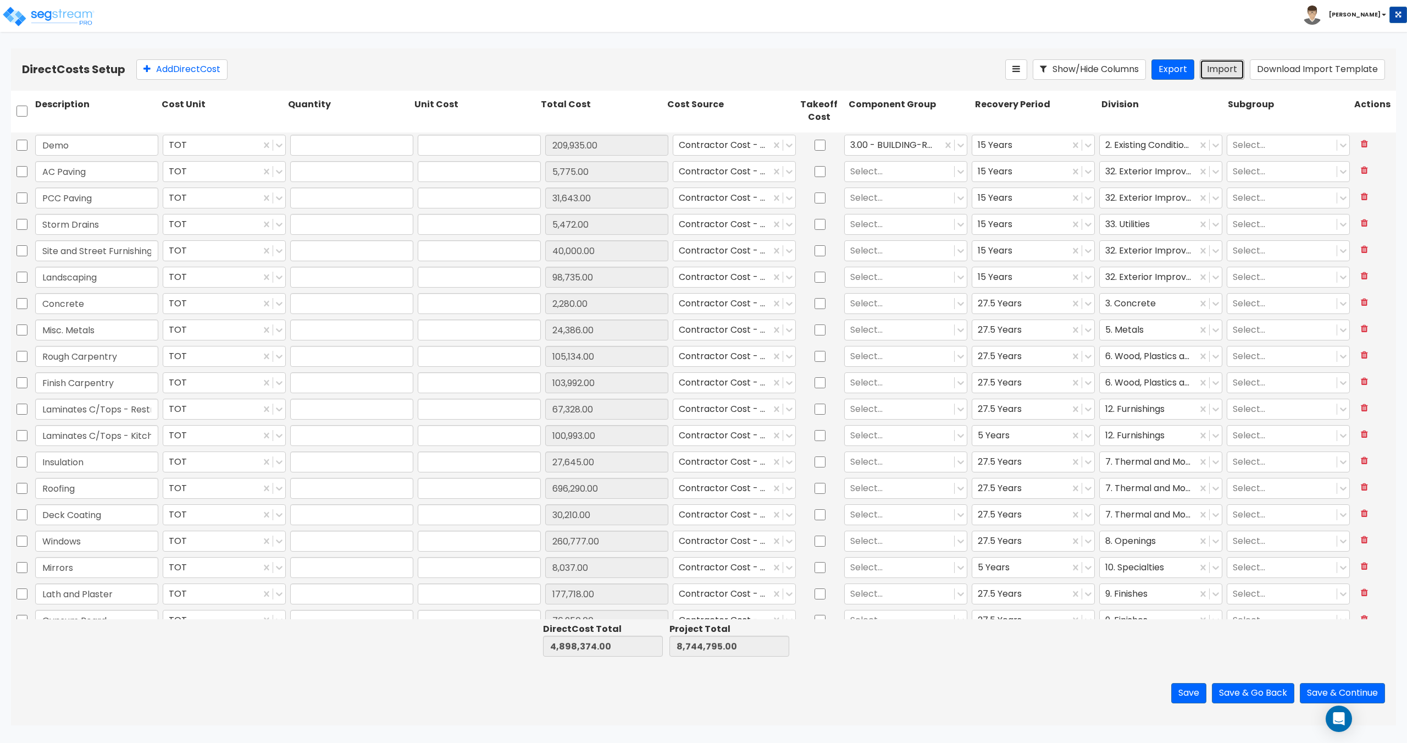
type input "24,386"
type input "1"
type input "105,134"
type input "1"
type input "103,992"
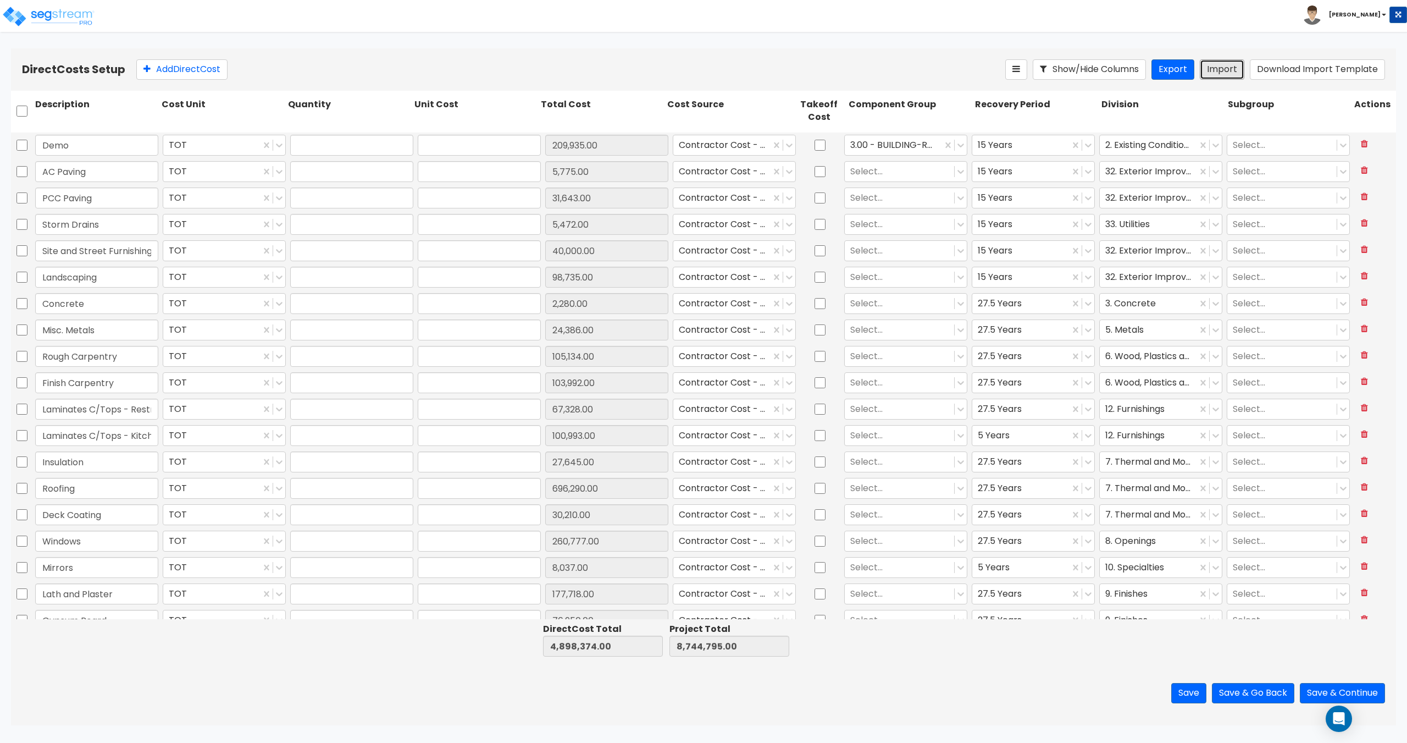
type input "1"
type input "67,328"
type input "1"
type input "100,993"
type input "1"
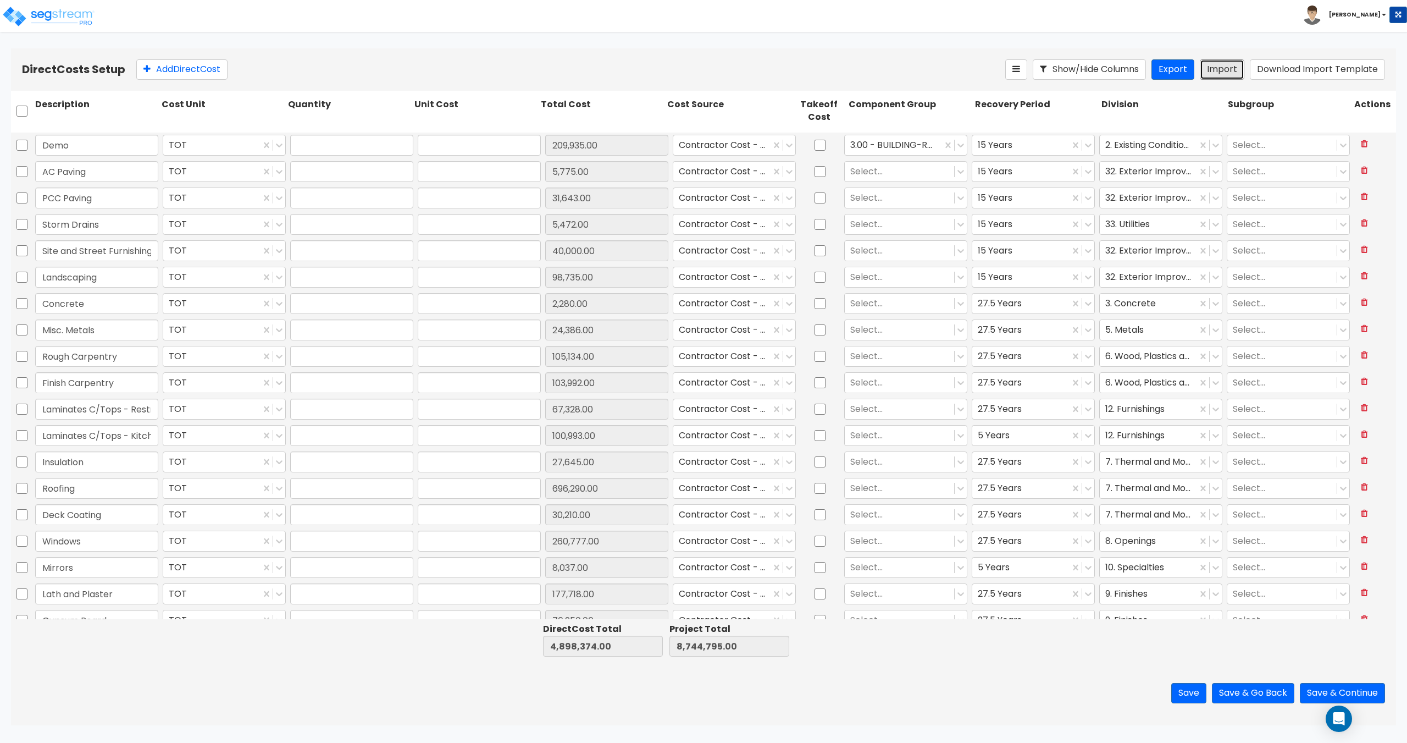
type input "27,645"
type input "1"
type input "696,290"
type input "1"
type input "30,210"
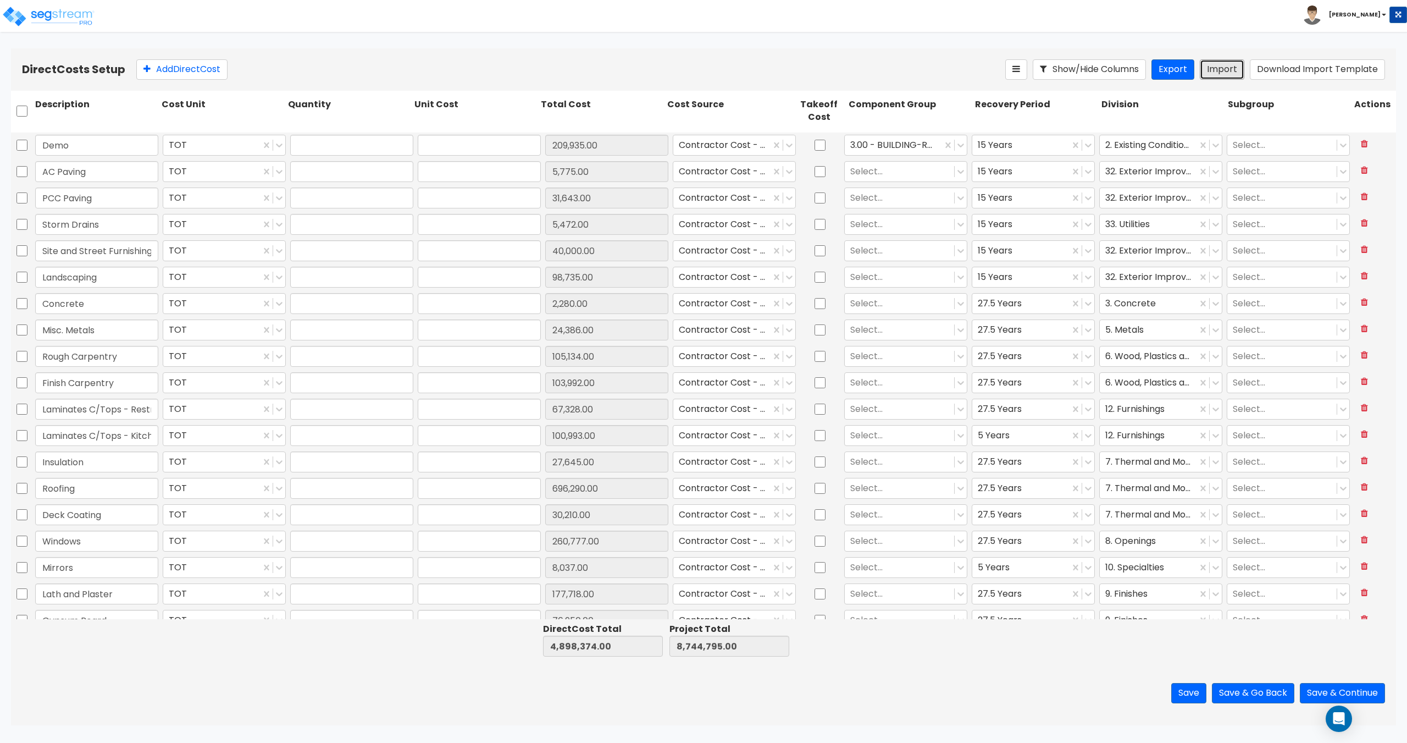
type input "1"
type input "260,777"
type input "1"
type input "8,037"
type input "1"
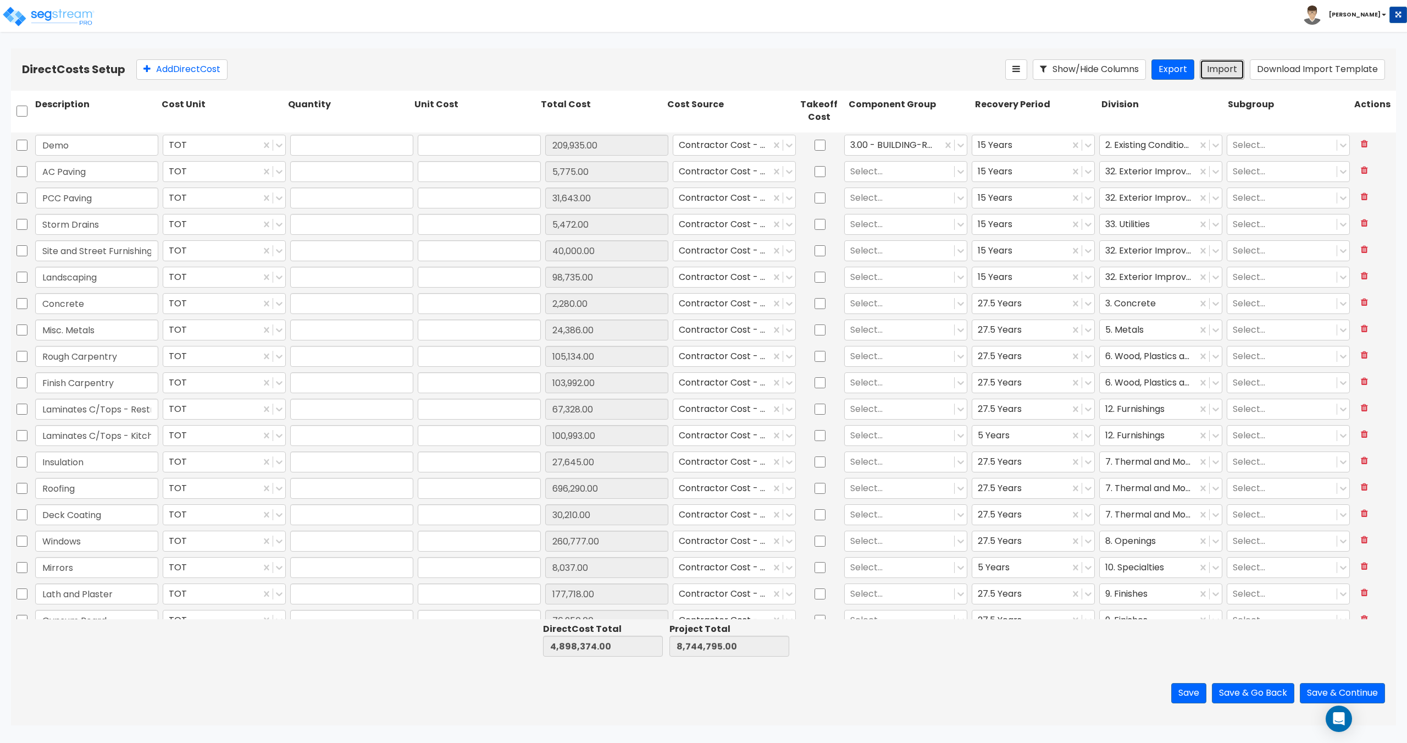
type input "177,718"
type input "1"
type input "76,950"
type input "1"
type input "218,918"
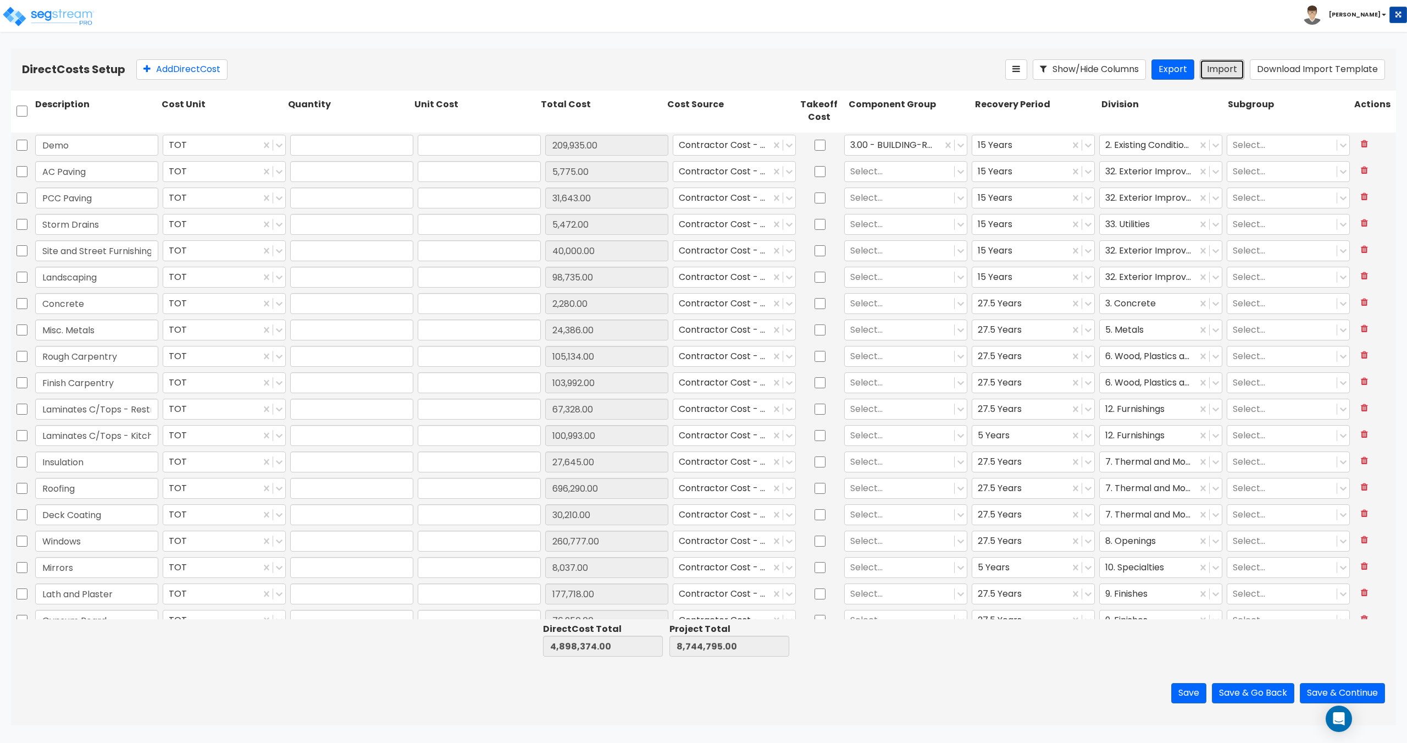
type input "1"
type input "195,909"
type input "1"
type input "1,000"
type input "1"
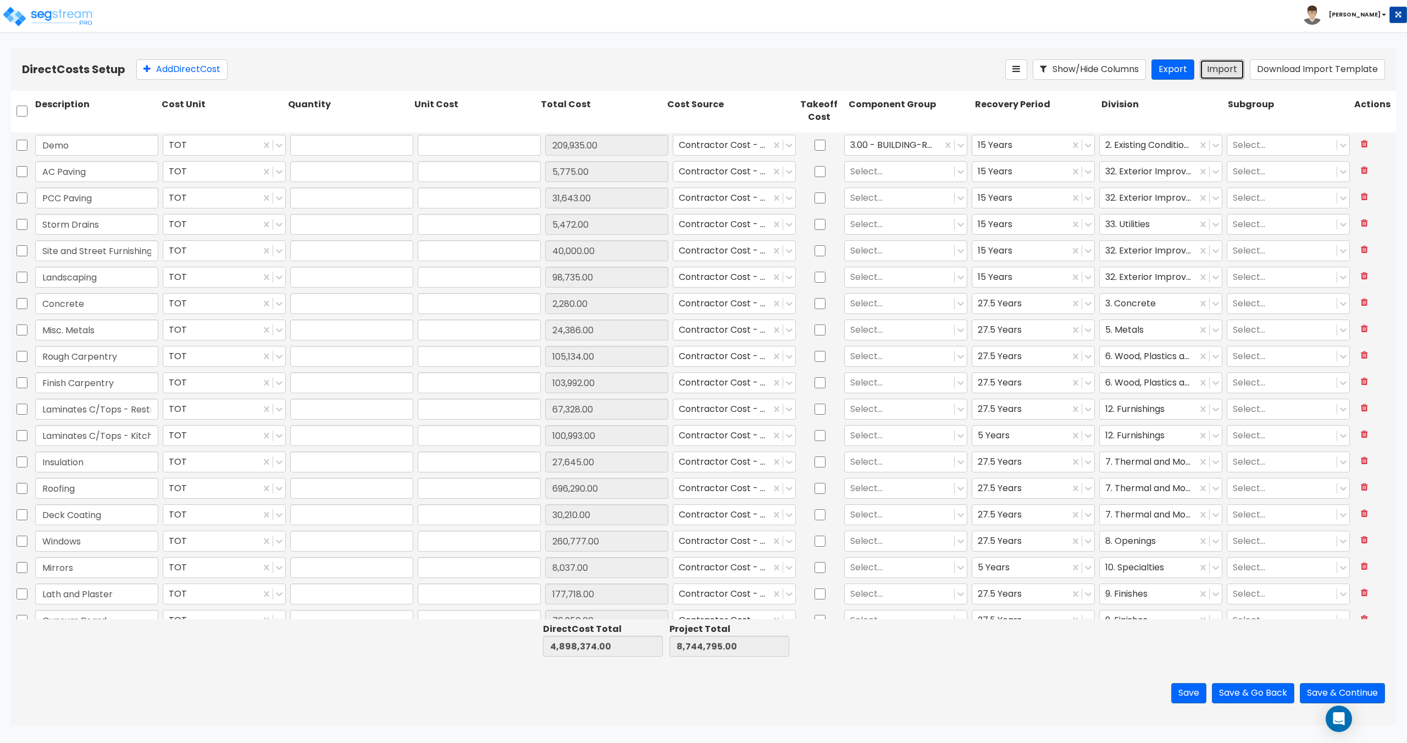
type input "175,869"
type input "1"
type input "310,000"
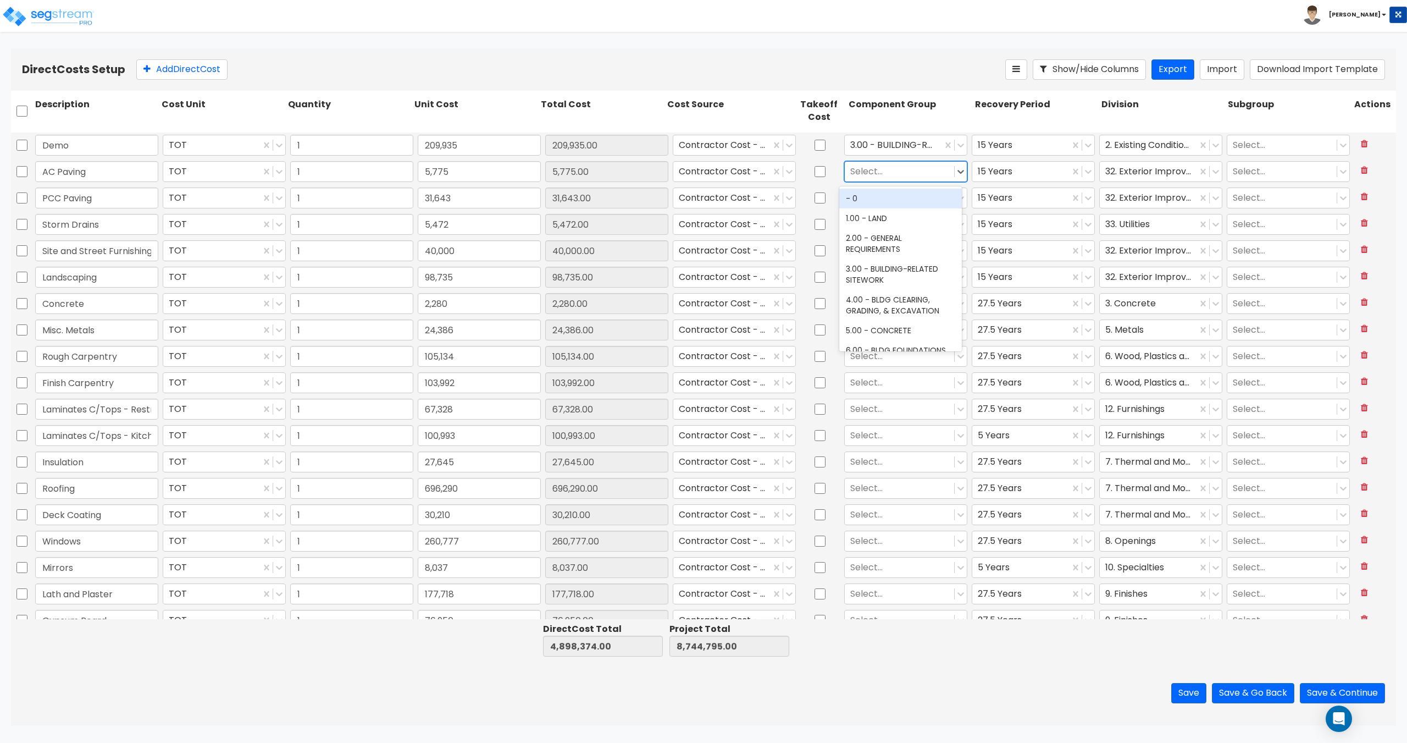
click at [883, 165] on div at bounding box center [899, 171] width 98 height 15
type input "paving"
click at [896, 196] on div "361.00 - SITE ASPHALT PAVING" at bounding box center [900, 204] width 123 height 31
click at [887, 197] on div at bounding box center [899, 197] width 98 height 15
drag, startPoint x: 45, startPoint y: 196, endPoint x: 111, endPoint y: 193, distance: 66.6
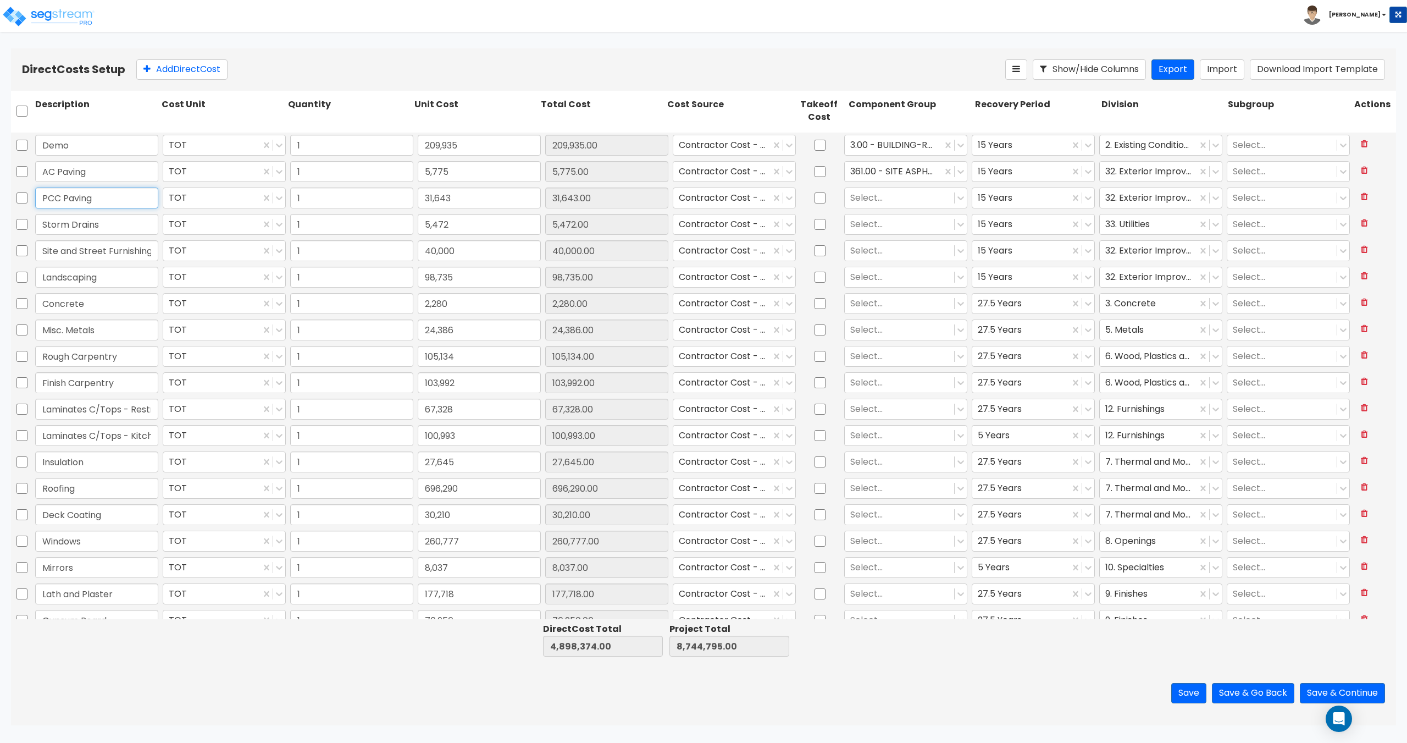
click at [111, 193] on input "PCC Paving" at bounding box center [96, 197] width 123 height 21
click at [901, 193] on div at bounding box center [899, 197] width 98 height 15
type input "concrete pav"
click at [888, 230] on div "376.00 - SITE CONCRETE PAVING" at bounding box center [900, 230] width 123 height 31
click at [888, 226] on div at bounding box center [899, 224] width 98 height 15
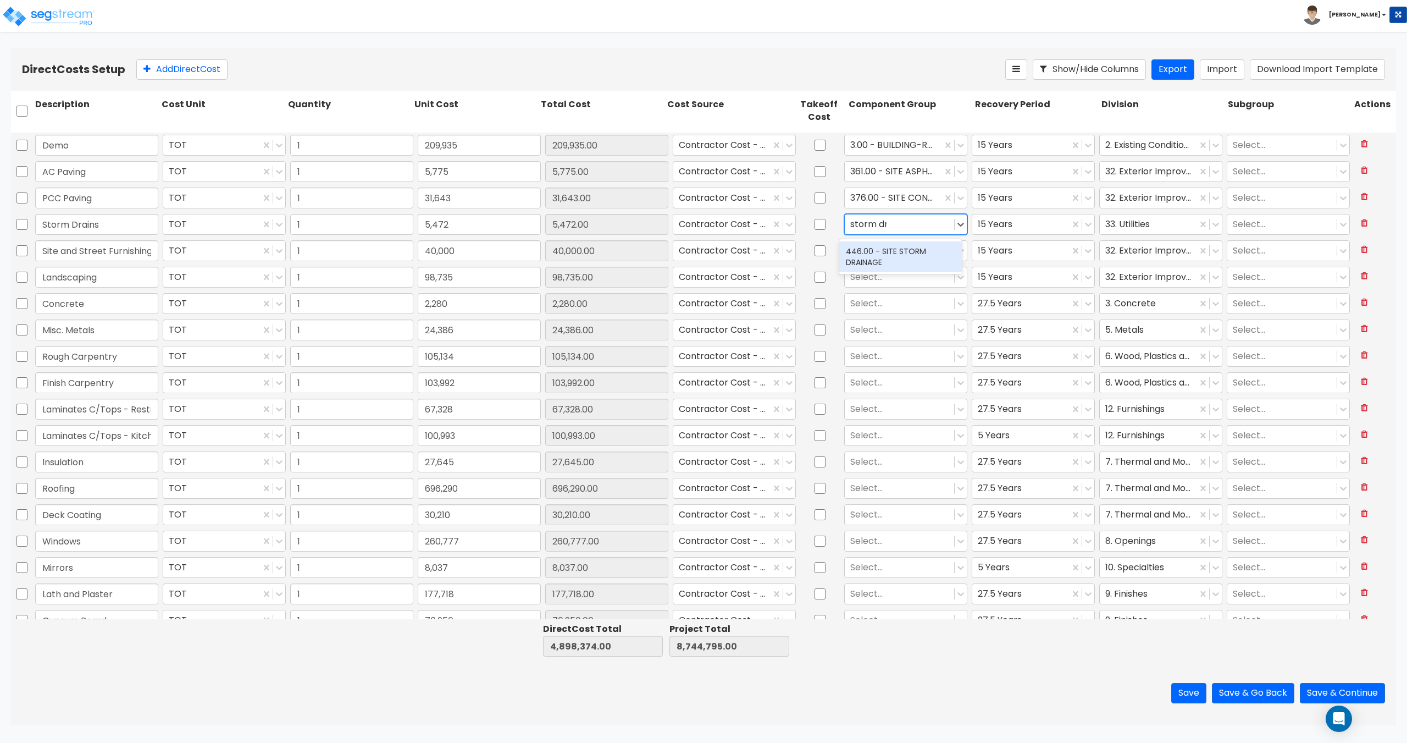
type input "storm dra"
click at [882, 248] on div "446.00 - SITE STORM DRAINAGE" at bounding box center [900, 256] width 123 height 31
click at [873, 252] on div at bounding box center [899, 250] width 98 height 15
type input "s"
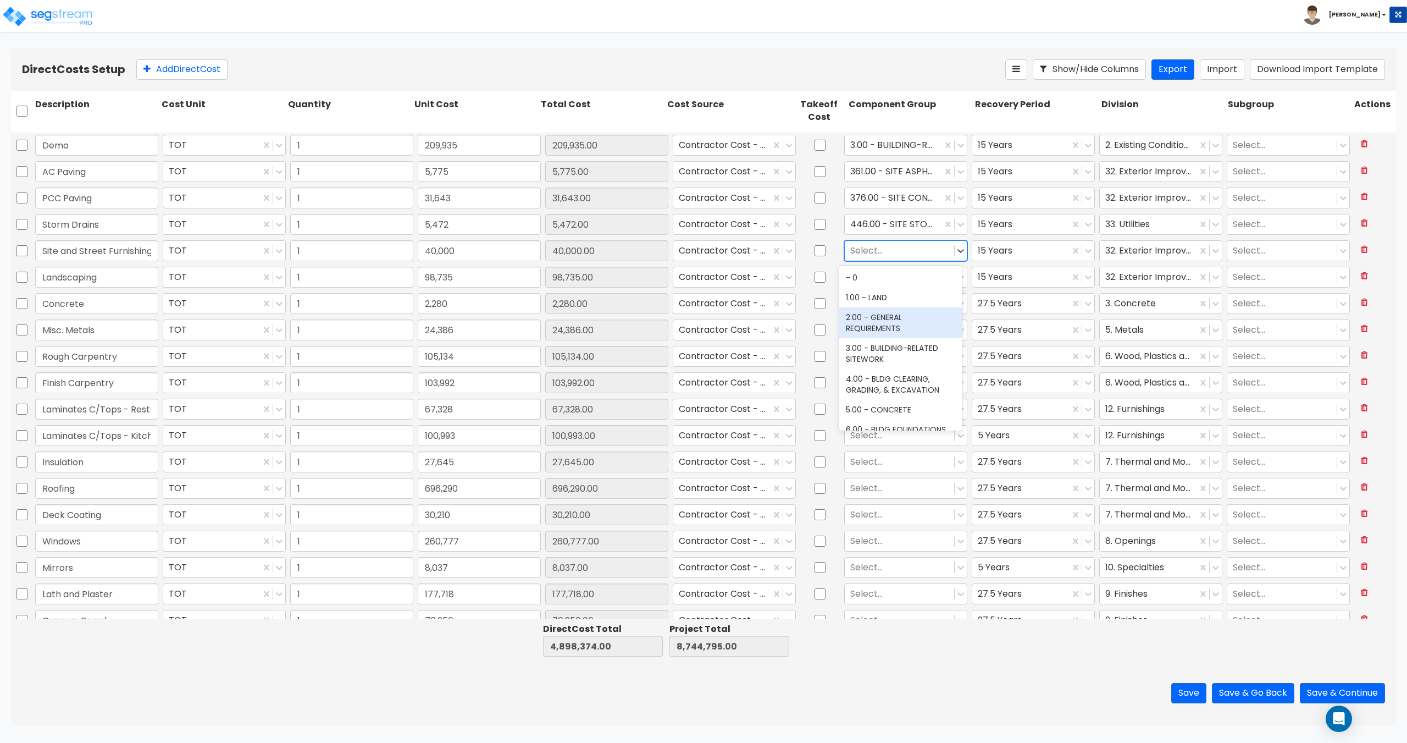
type input "s"
type input "site clear"
click at [879, 269] on div "371.00 - SITE CLEARING, GRADING, & EXCAVATION" at bounding box center [900, 283] width 123 height 31
click at [879, 276] on div at bounding box center [899, 276] width 98 height 15
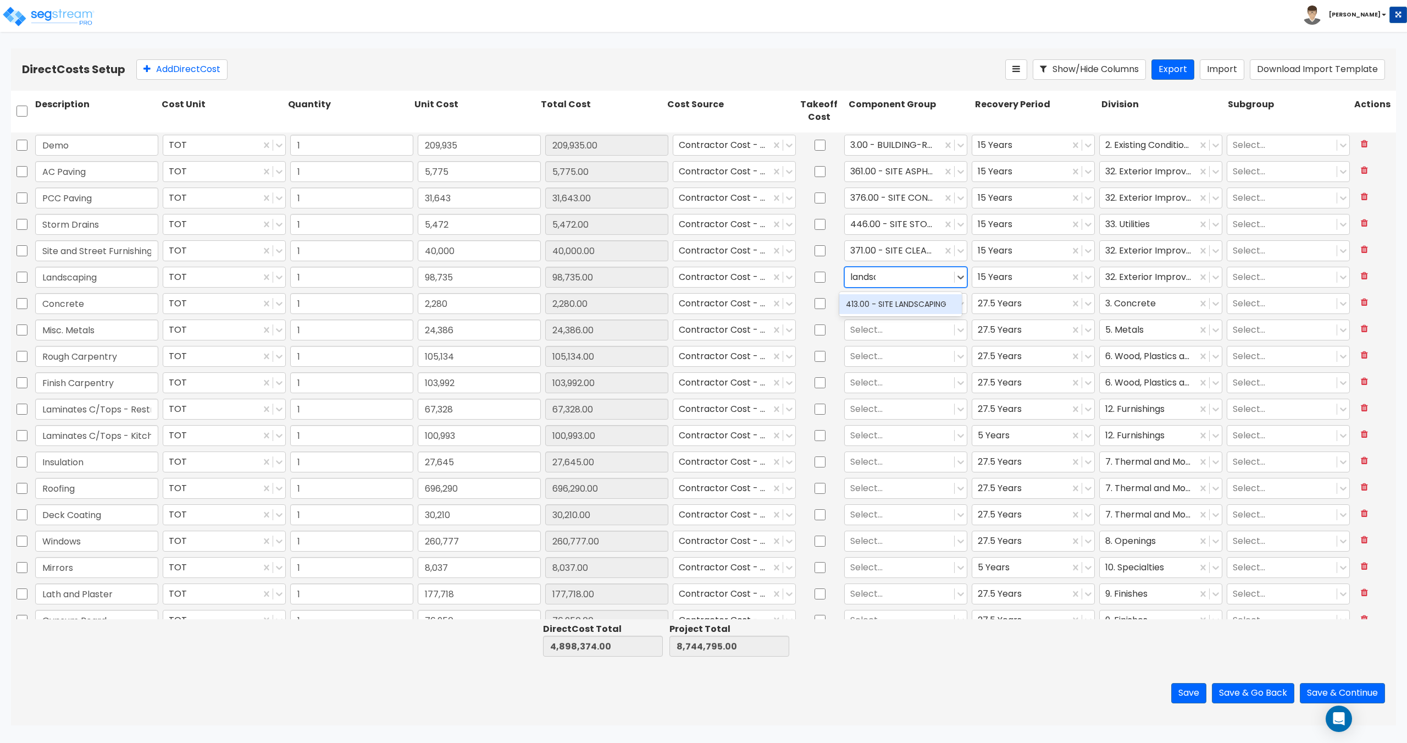
type input "landsca"
click at [877, 298] on div "413.00 - SITE LANDSCAPING" at bounding box center [900, 304] width 123 height 20
click at [896, 255] on div at bounding box center [893, 250] width 86 height 15
type input "landsc"
click at [898, 273] on div "413.00 - SITE LANDSCAPING" at bounding box center [900, 278] width 123 height 20
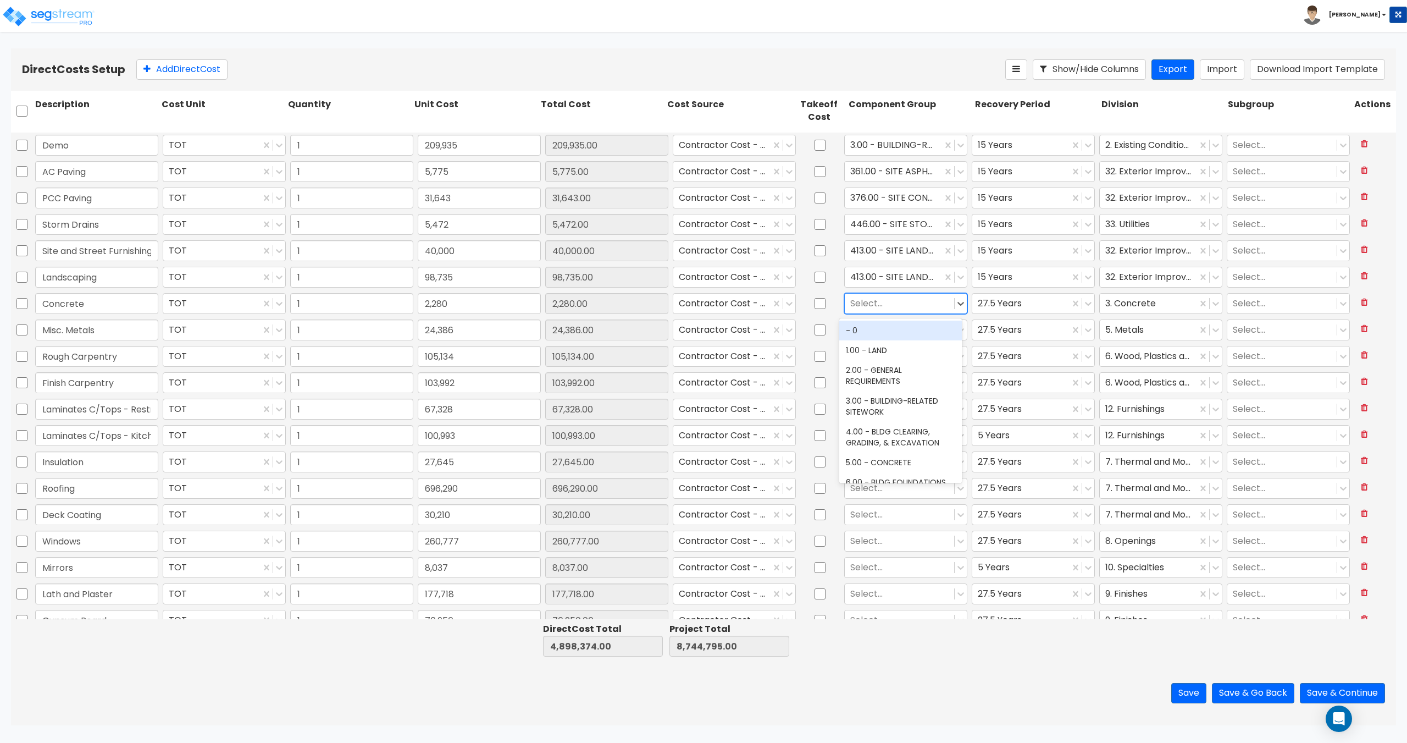
click at [878, 304] on div at bounding box center [899, 303] width 98 height 15
type input "c"
click at [881, 362] on div "5.00 - CONCRETE" at bounding box center [900, 361] width 123 height 20
click at [870, 328] on div at bounding box center [899, 329] width 98 height 15
type input "metal"
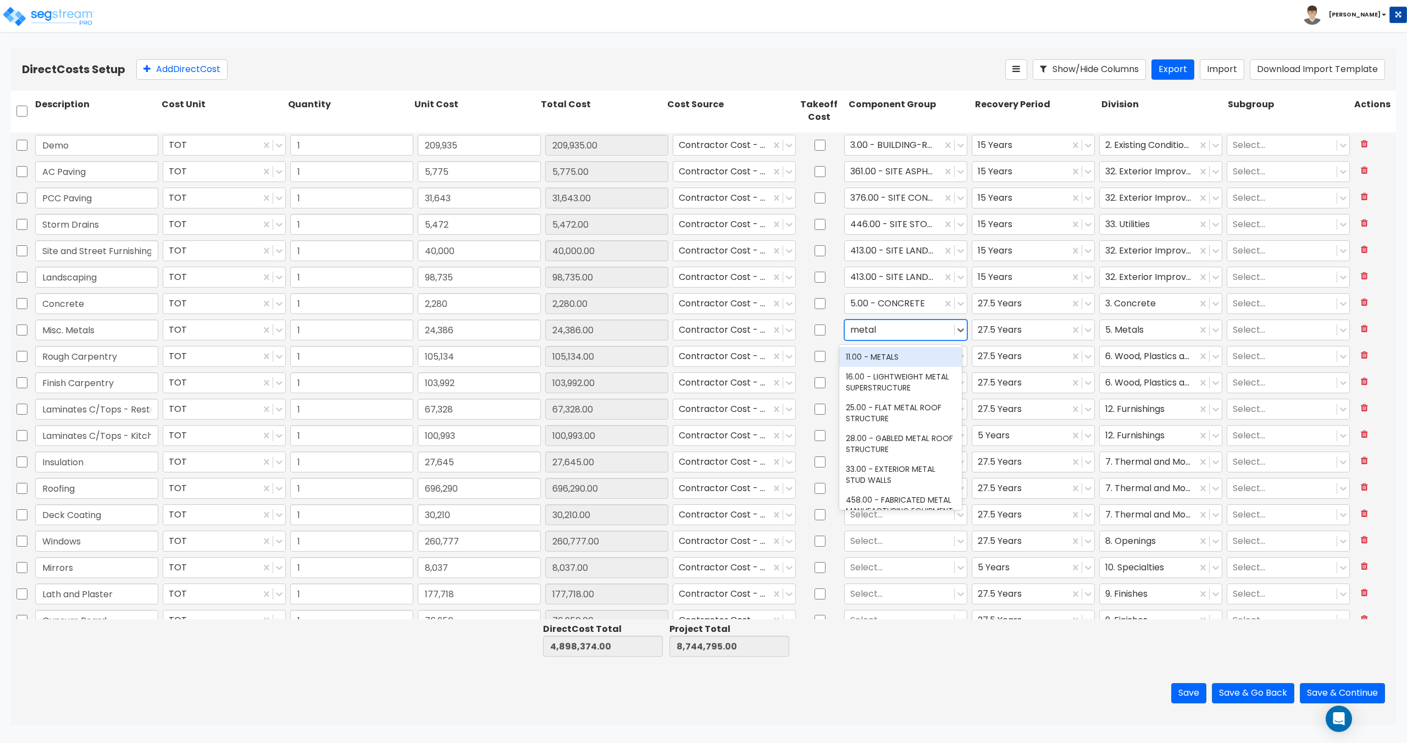
click at [881, 348] on div "11.00 - METALS" at bounding box center [900, 357] width 123 height 20
click at [871, 359] on div at bounding box center [899, 355] width 98 height 15
type input "wood su"
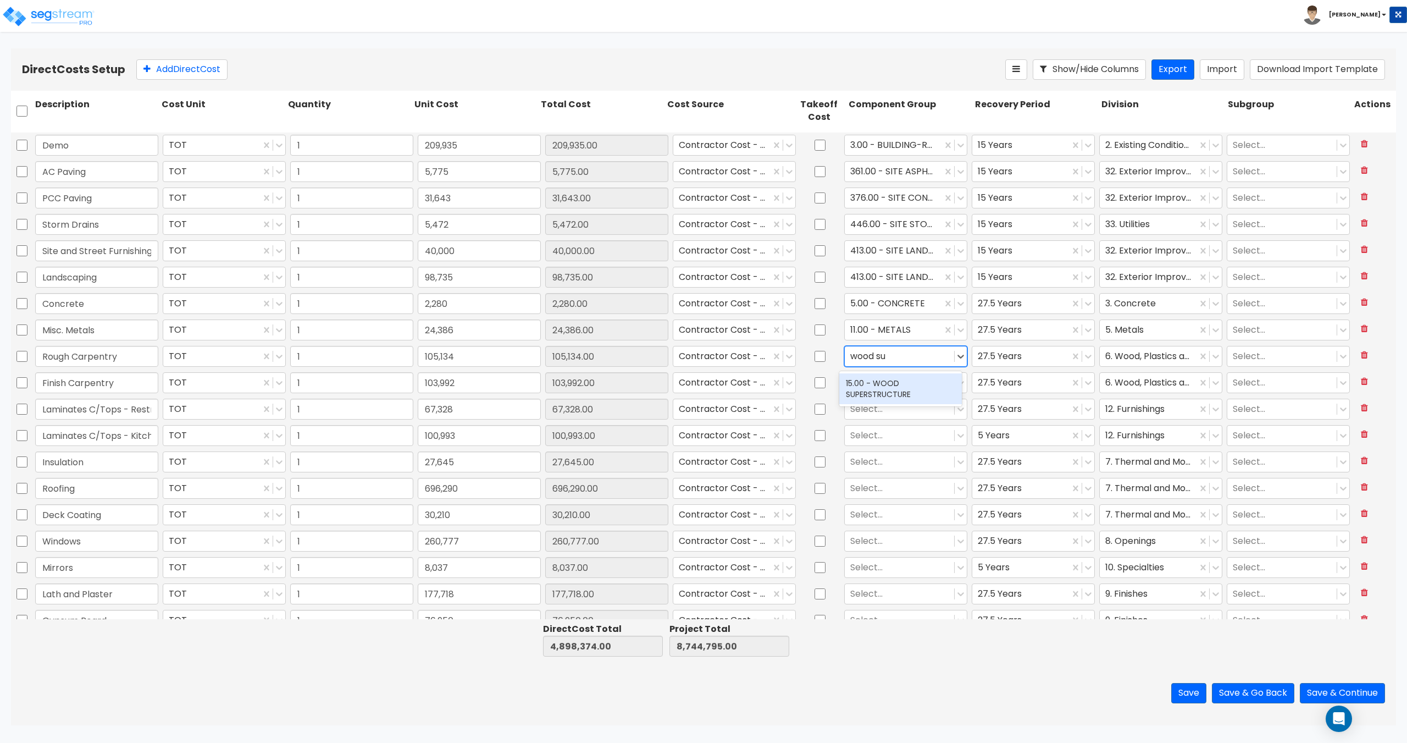
click at [862, 386] on div "15.00 - WOOD SUPERSTRUCTURE" at bounding box center [900, 388] width 123 height 31
click at [864, 385] on div at bounding box center [899, 382] width 98 height 15
type input "f"
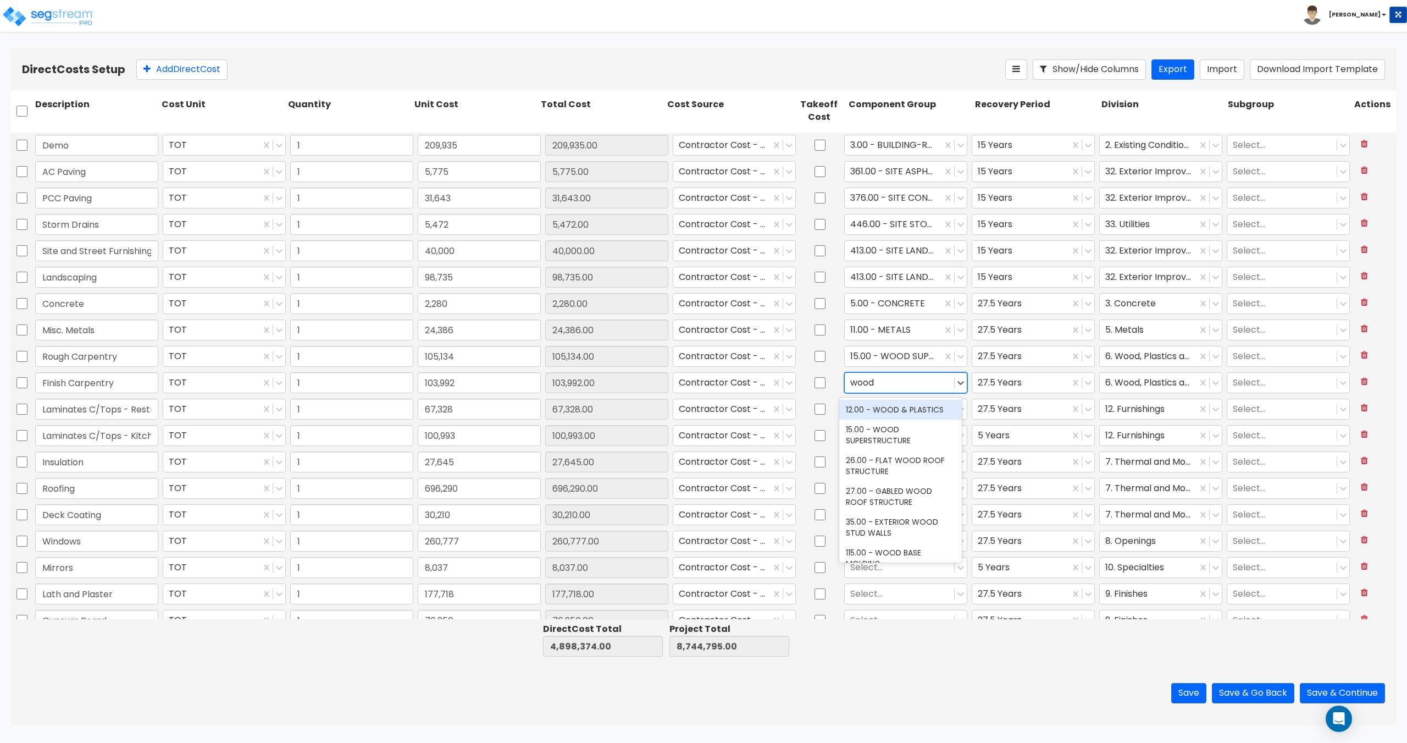
type input "wood"
click at [881, 415] on div "12.00 - WOOD & PLASTICS" at bounding box center [900, 410] width 123 height 20
click at [876, 409] on div at bounding box center [899, 408] width 98 height 15
type input "restroo"
click at [886, 466] on div "71.00 - RESTROOM CABINETRY/COUNTERS" at bounding box center [900, 472] width 123 height 31
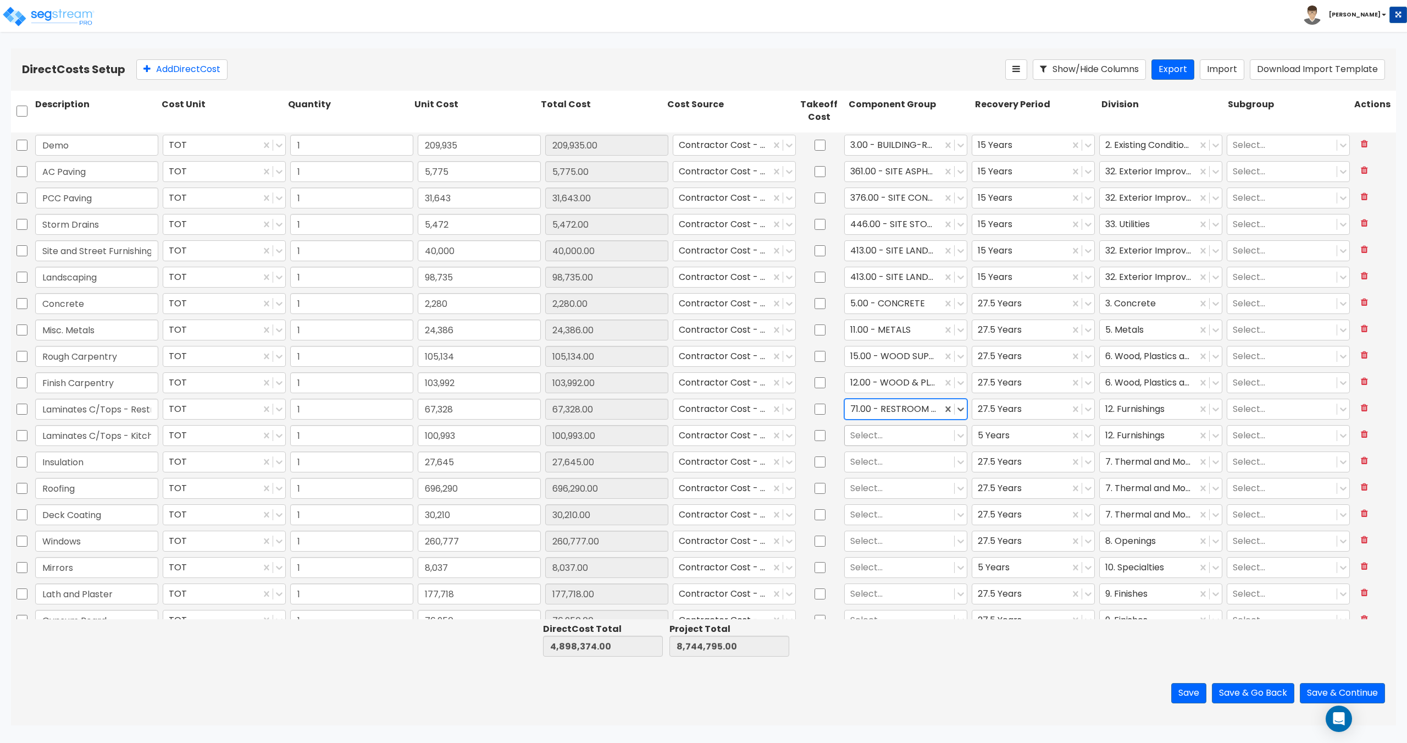
click at [868, 435] on div at bounding box center [899, 435] width 98 height 15
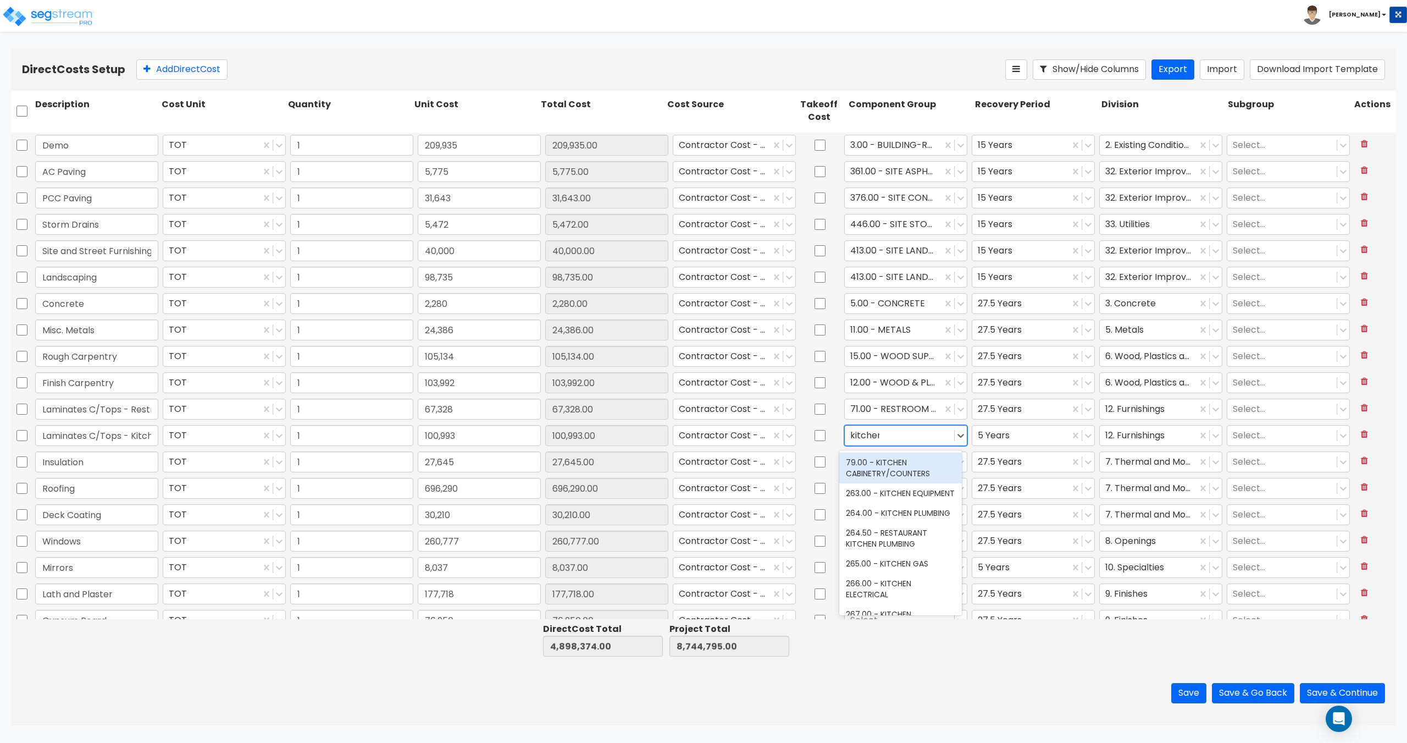
type input "kitchen"
click at [879, 460] on div "79.00 - KITCHEN CABINETRY/COUNTERS" at bounding box center [900, 467] width 123 height 31
click at [879, 462] on div at bounding box center [899, 461] width 98 height 15
type input "therm"
click at [878, 490] on div "24.00 - THERMAL & MOISTURE PROTECTION" at bounding box center [900, 494] width 123 height 31
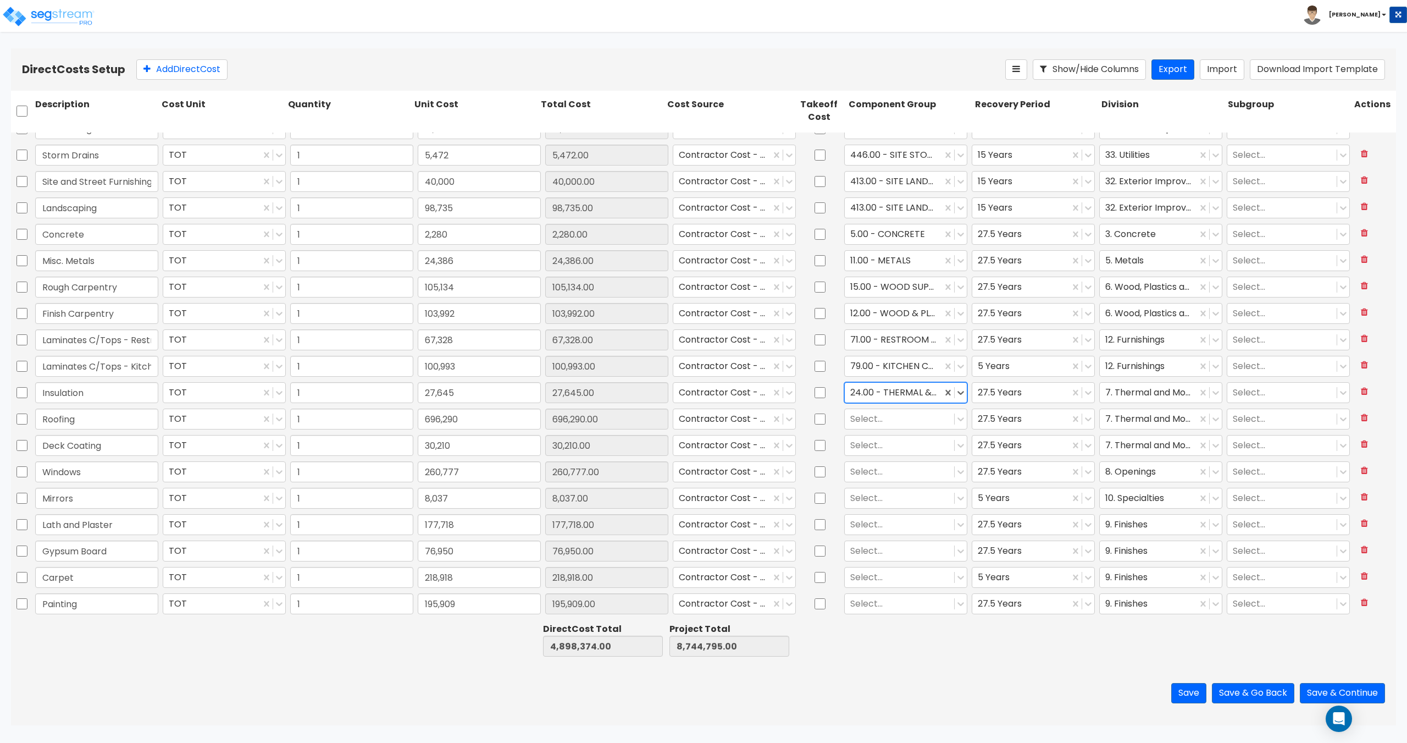
scroll to position [110, 0]
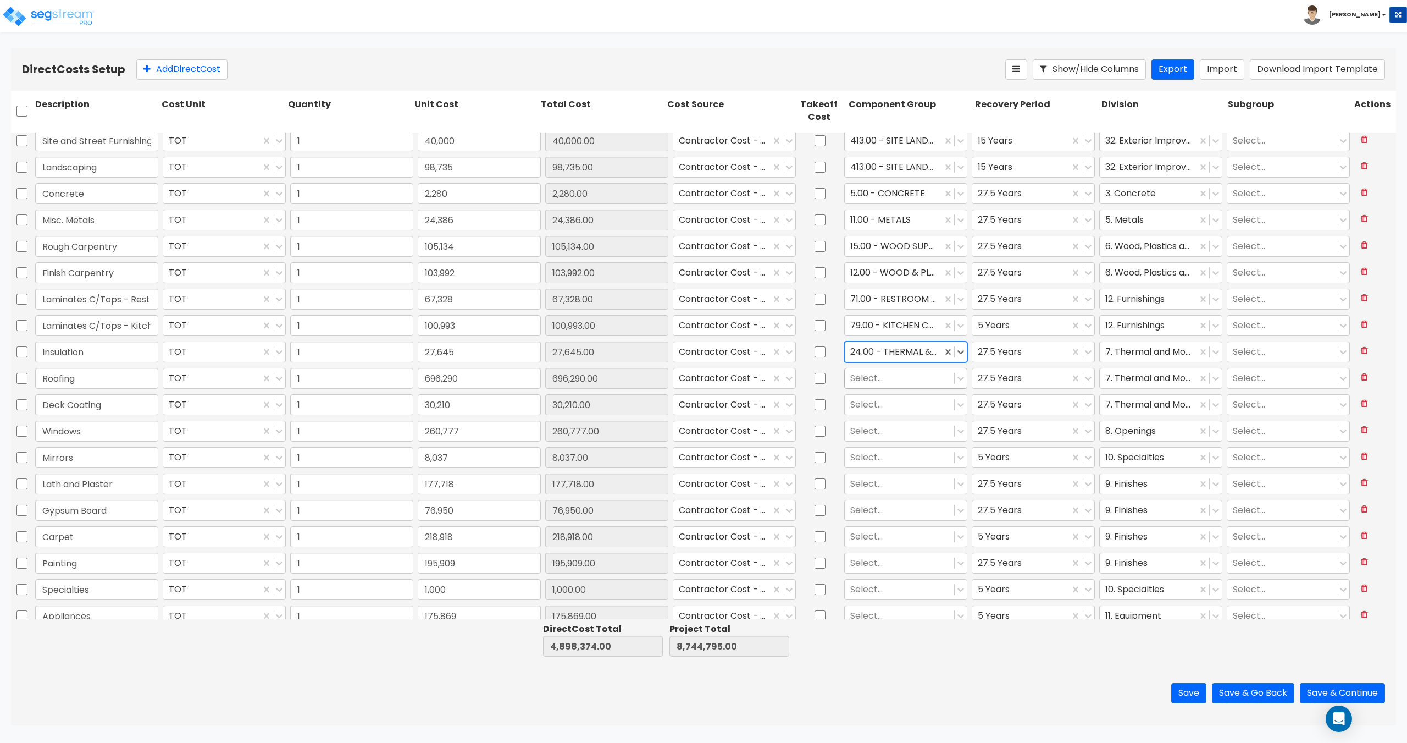
click at [870, 374] on div at bounding box center [899, 377] width 98 height 15
type input "roof"
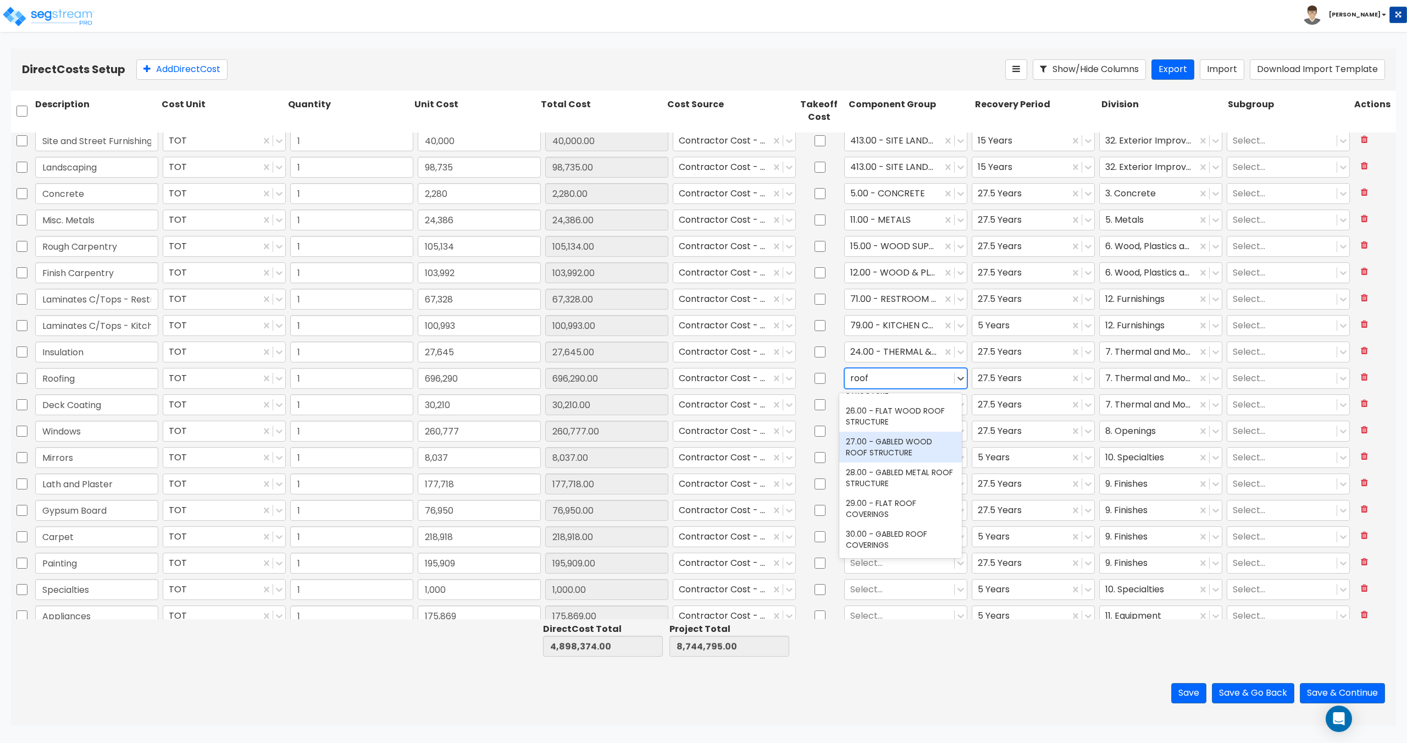
scroll to position [55, 0]
click at [897, 418] on div "27.00 - GABLED WOOD ROOF STRUCTURE" at bounding box center [900, 417] width 123 height 31
click at [878, 405] on div at bounding box center [899, 404] width 98 height 15
type input "therm"
click at [895, 434] on div "24.00 - THERMAL & MOISTURE PROTECTION" at bounding box center [900, 437] width 123 height 31
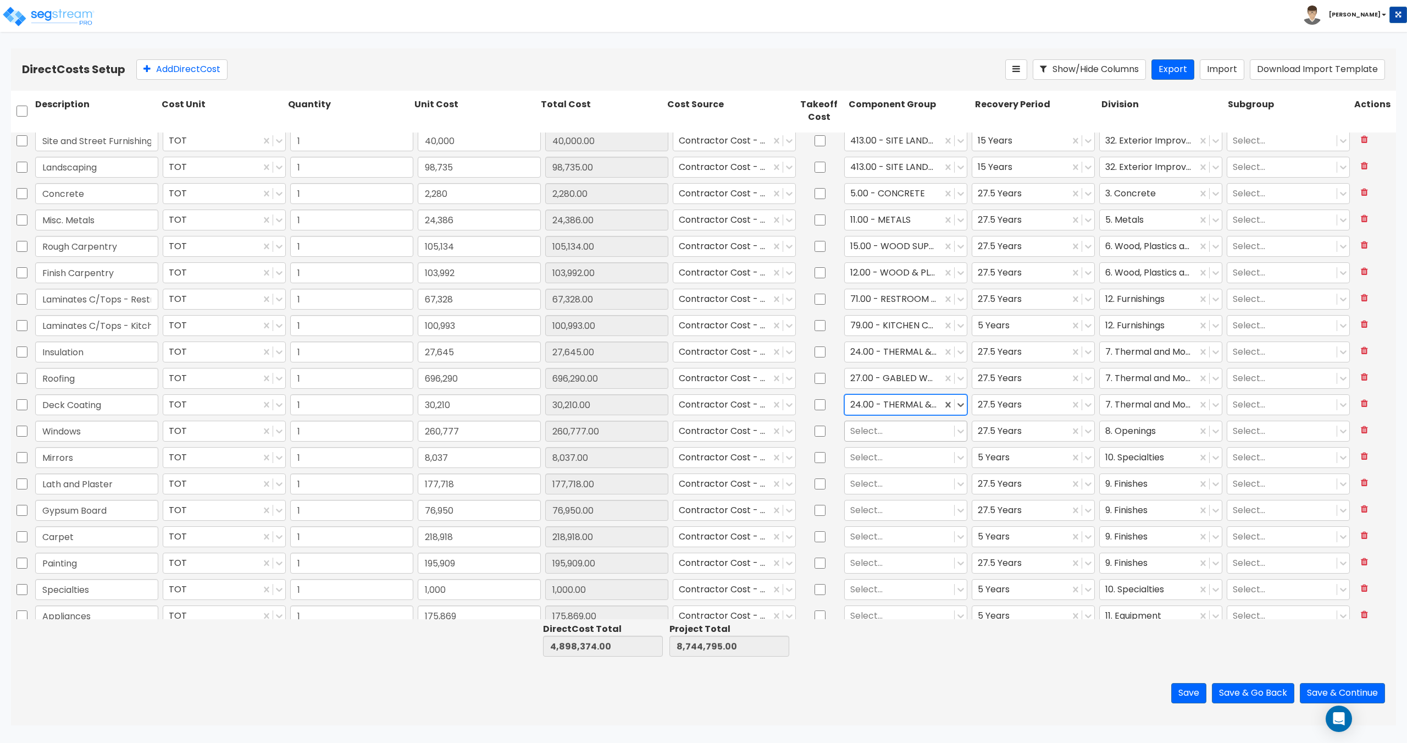
click at [869, 430] on div at bounding box center [899, 430] width 98 height 15
type input "window"
click at [900, 482] on div "41.00 - EXTERIOR WINDOWS" at bounding box center [900, 478] width 123 height 20
click at [876, 457] on div at bounding box center [899, 457] width 98 height 15
type input "mirror"
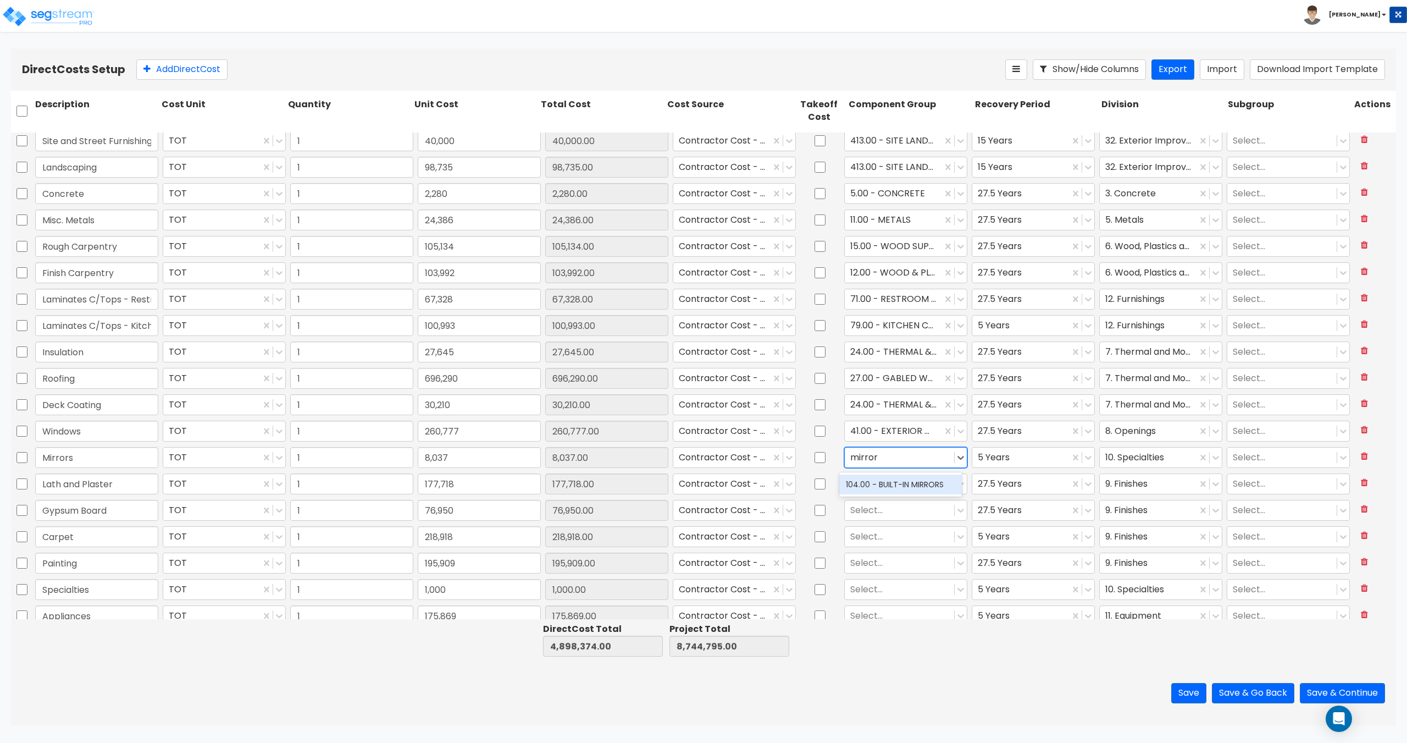
click at [894, 482] on div "104.00 - BUILT-IN MIRRORS" at bounding box center [900, 484] width 123 height 20
click at [881, 483] on div at bounding box center [899, 483] width 98 height 15
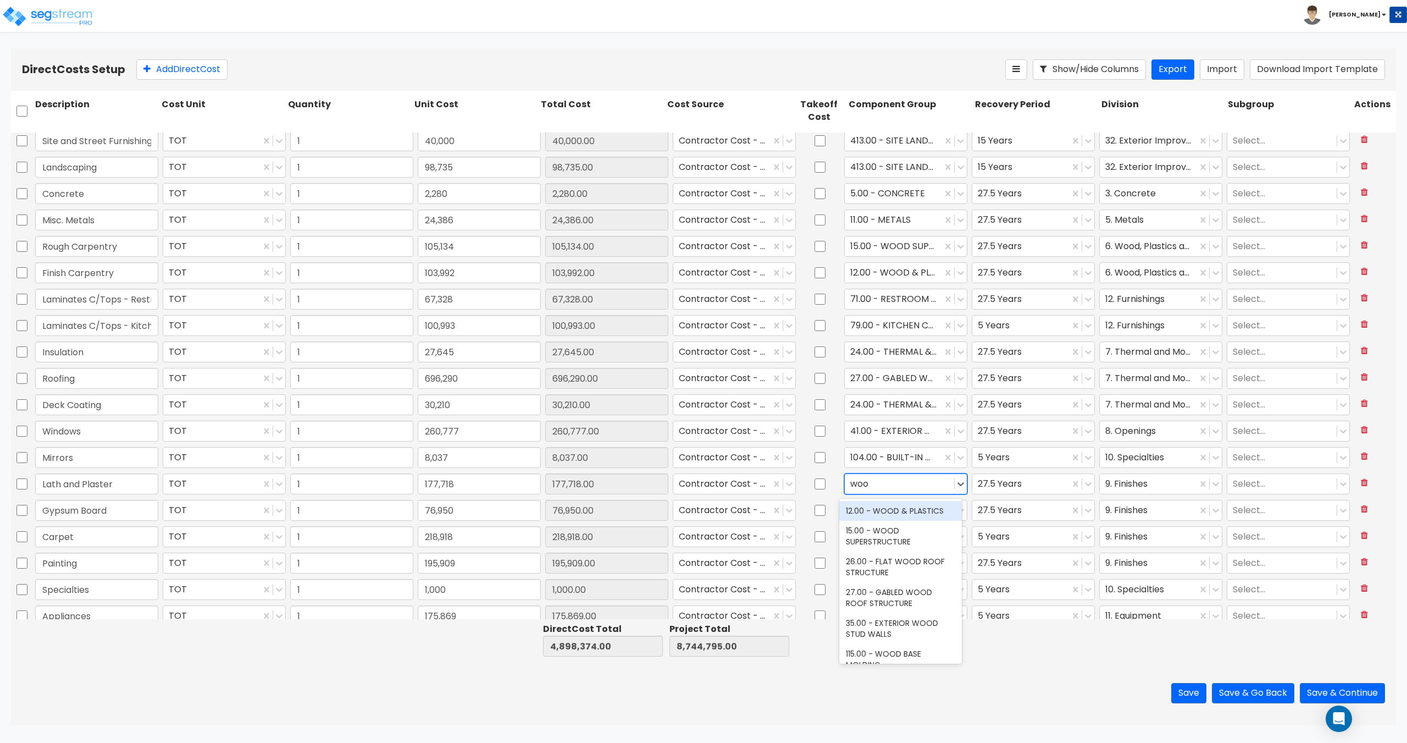
type input "wood"
click at [889, 506] on div "12.00 - WOOD & PLASTICS" at bounding box center [900, 511] width 123 height 20
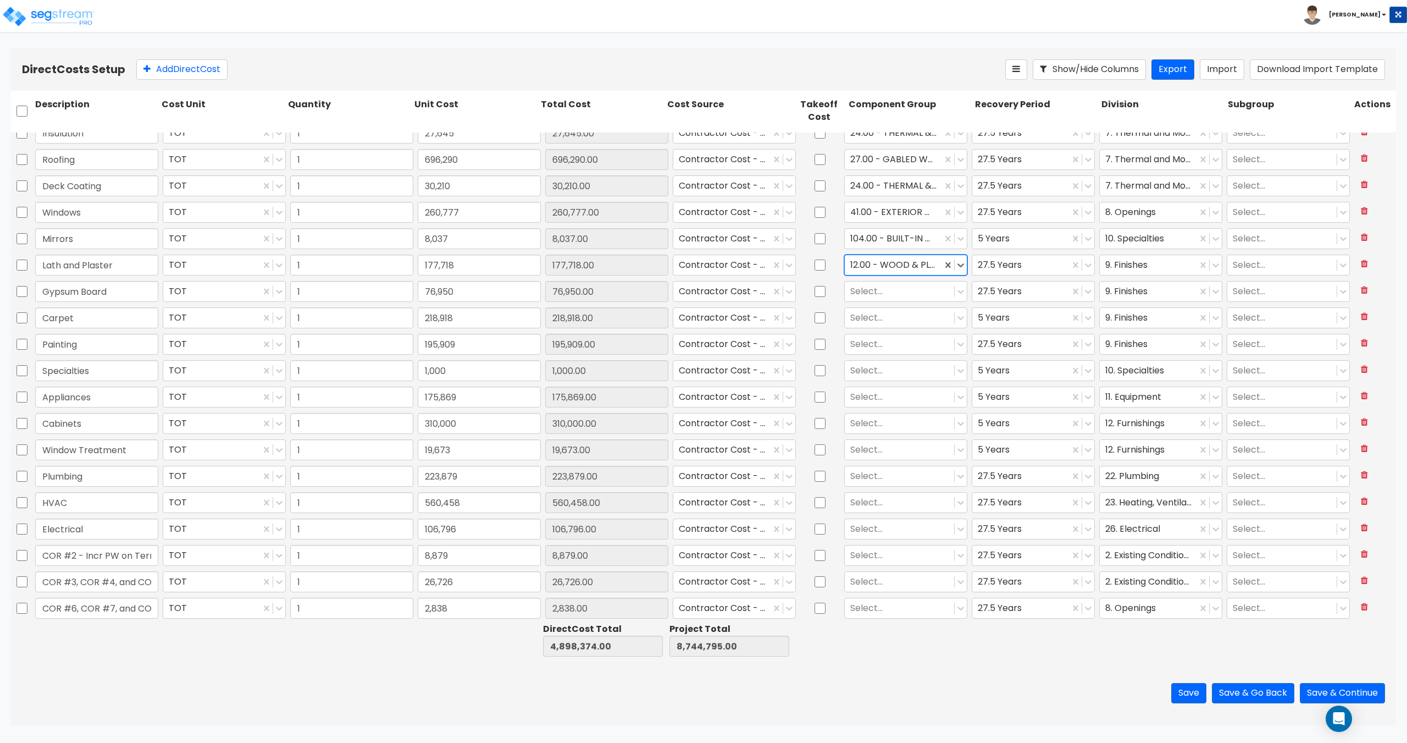
scroll to position [330, 0]
drag, startPoint x: 124, startPoint y: 269, endPoint x: 0, endPoint y: 262, distance: 124.4
click at [0, 262] on div "Direct Costs Setup Add Direct Cost Show/Hide Columns Export Import Download Imp…" at bounding box center [703, 386] width 1407 height 677
click at [1119, 259] on div at bounding box center [1148, 263] width 86 height 15
click at [1133, 390] on div "6. Wood, Plastics and Composites" at bounding box center [1154, 395] width 123 height 31
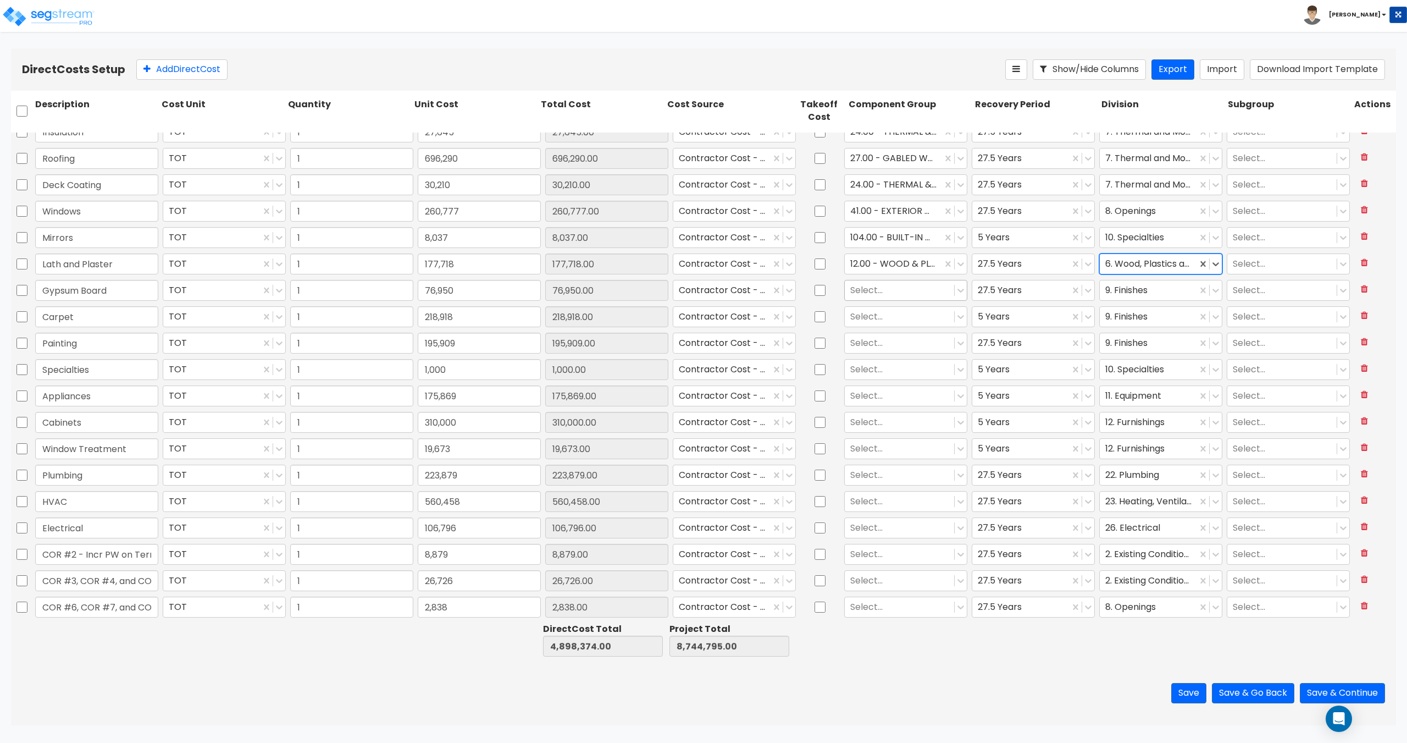
click at [858, 288] on div at bounding box center [899, 290] width 98 height 15
type input "drywall"
click at [891, 339] on div "135.00 - DRYWALL CEILING" at bounding box center [900, 348] width 123 height 20
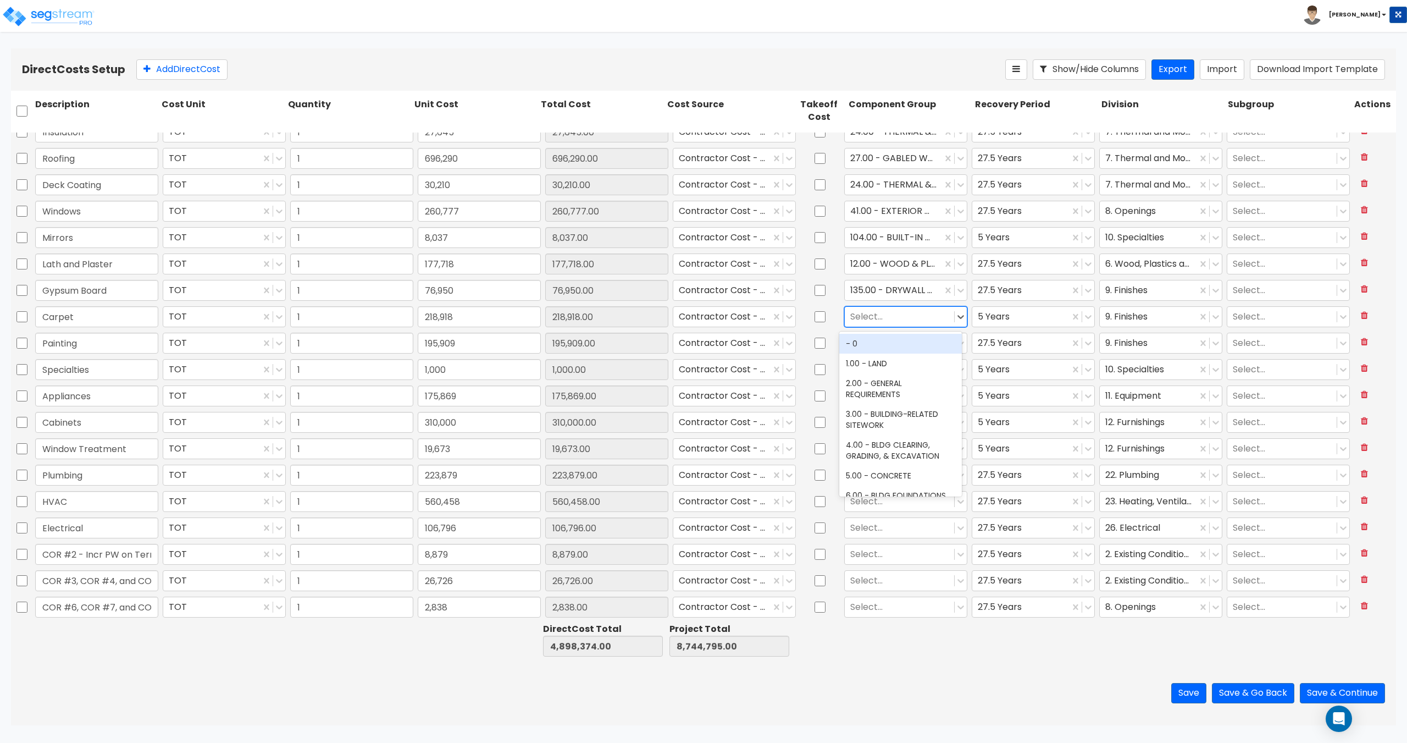
click at [873, 319] on div at bounding box center [899, 316] width 98 height 15
type input "carpet"
click at [879, 367] on div "129.00 - CARPET" at bounding box center [900, 374] width 123 height 20
click at [871, 340] on div at bounding box center [899, 342] width 98 height 15
type input "paint"
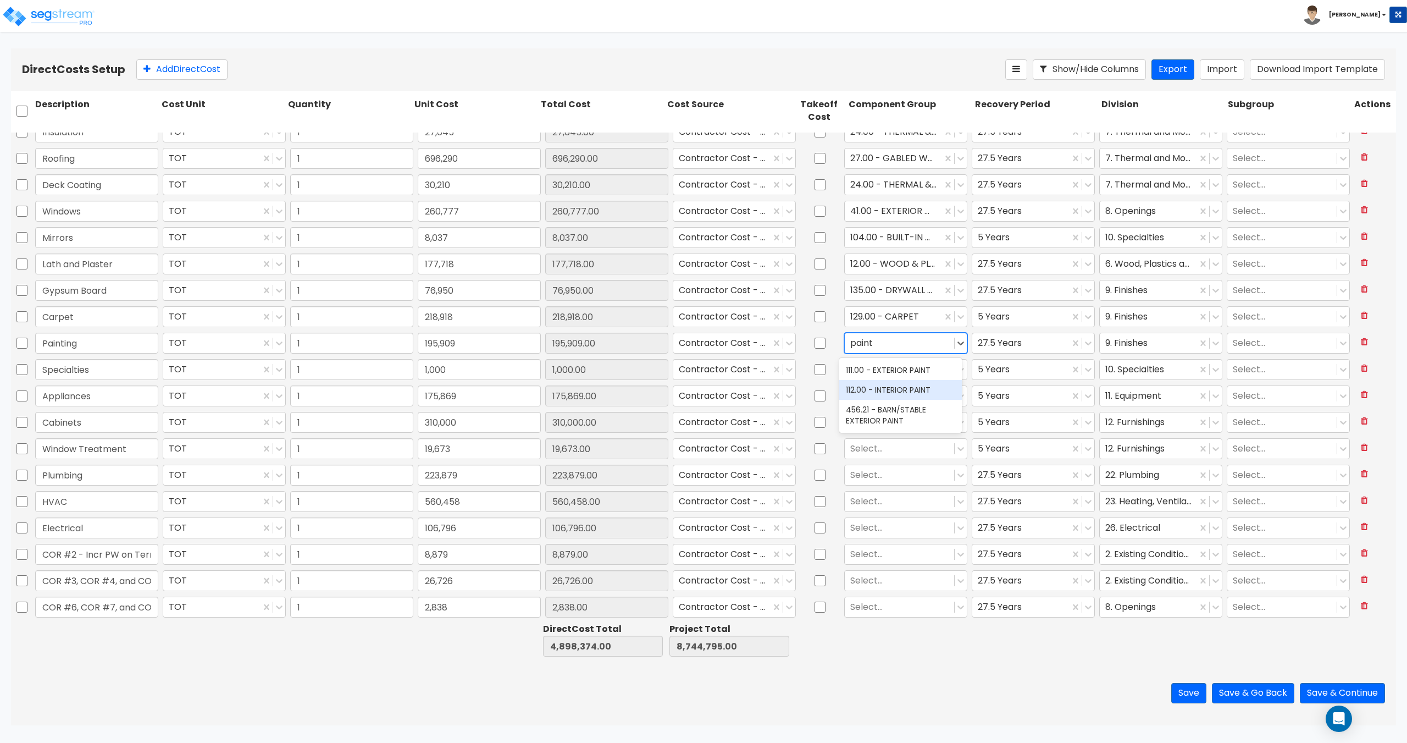
click at [889, 390] on div "112.00 - INTERIOR PAINT" at bounding box center [900, 390] width 123 height 20
click at [878, 369] on div at bounding box center [899, 369] width 98 height 15
type input "special"
click at [881, 428] on div "137.00 - SPECIALTIES" at bounding box center [900, 427] width 123 height 20
click at [865, 397] on div at bounding box center [899, 395] width 98 height 15
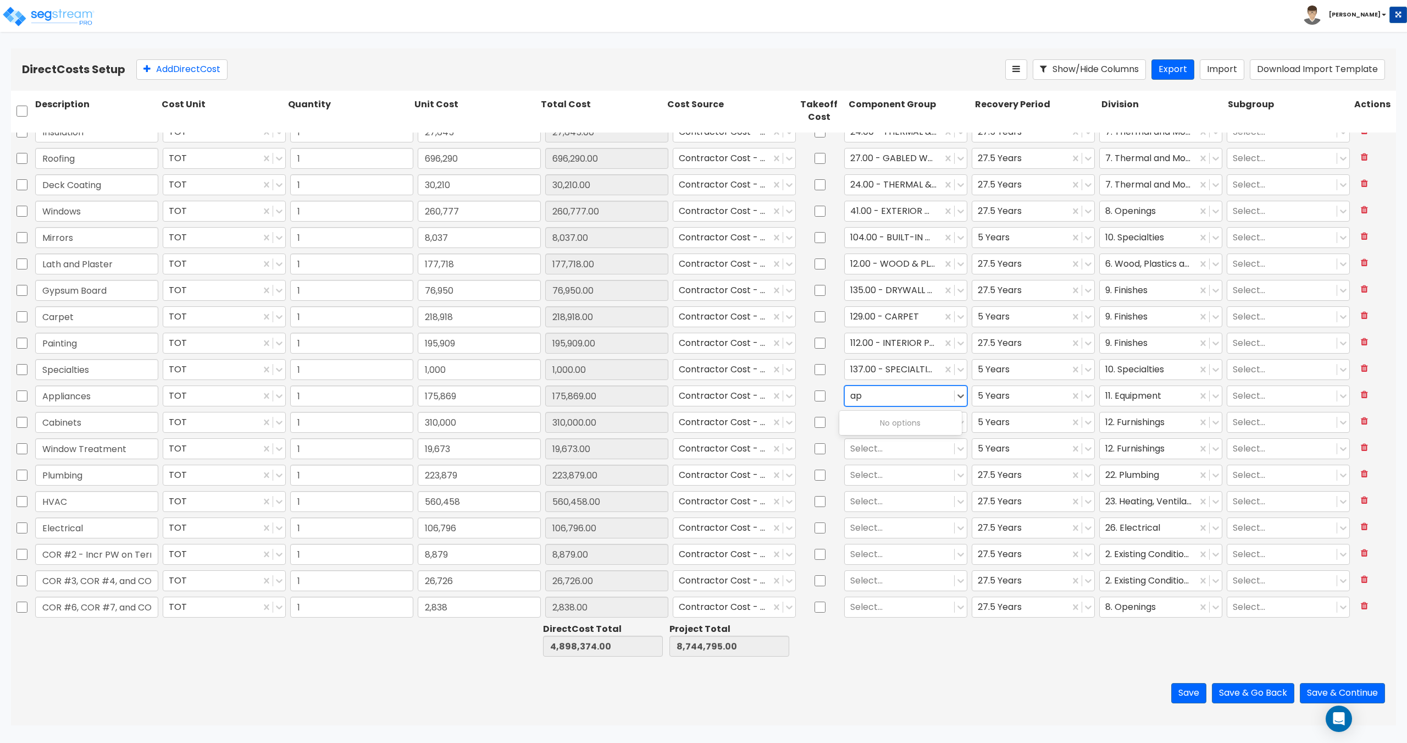
type input "a"
type input "kitchen eq"
click at [892, 417] on div "263.00 - KITCHEN EQUIPMENT" at bounding box center [900, 423] width 123 height 20
click at [878, 422] on div at bounding box center [899, 421] width 98 height 15
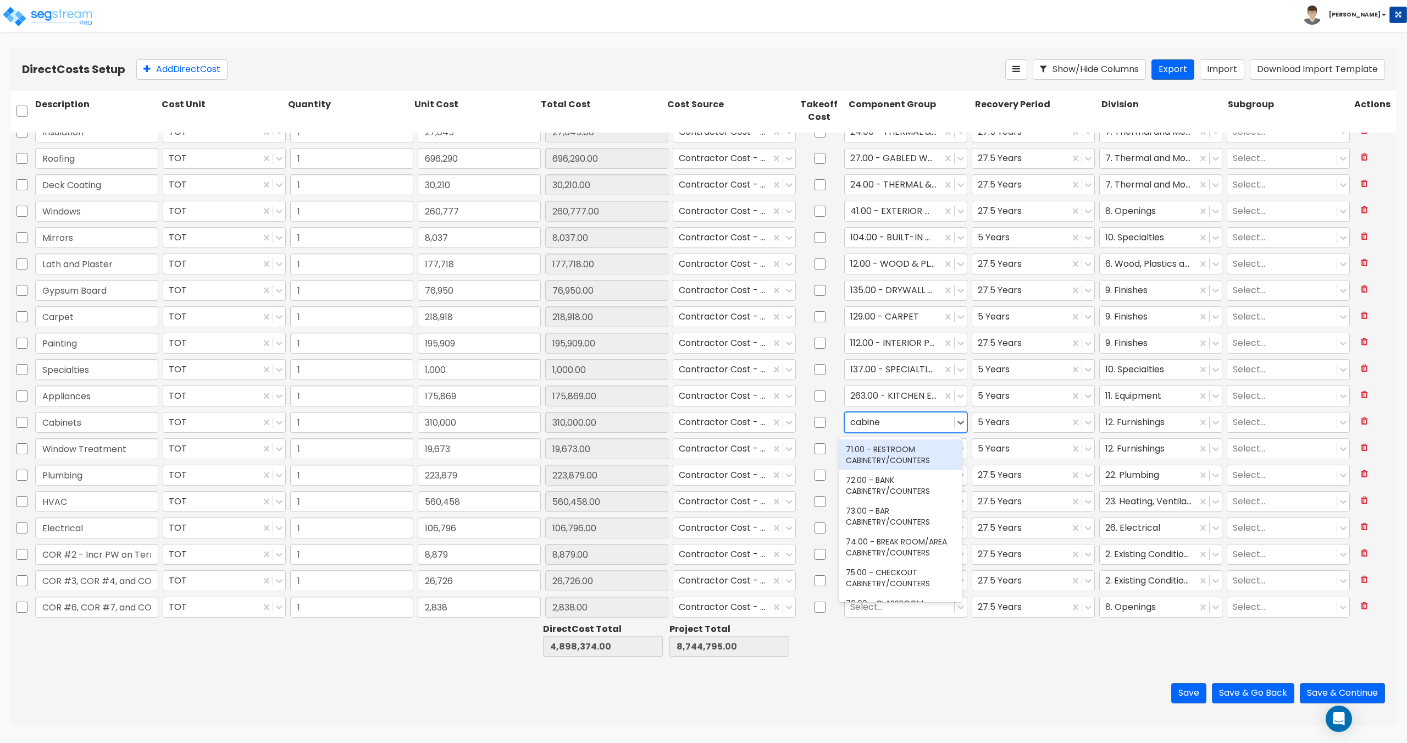
type input "cabinet"
click at [891, 419] on div at bounding box center [899, 421] width 98 height 15
type input "kitchen ca"
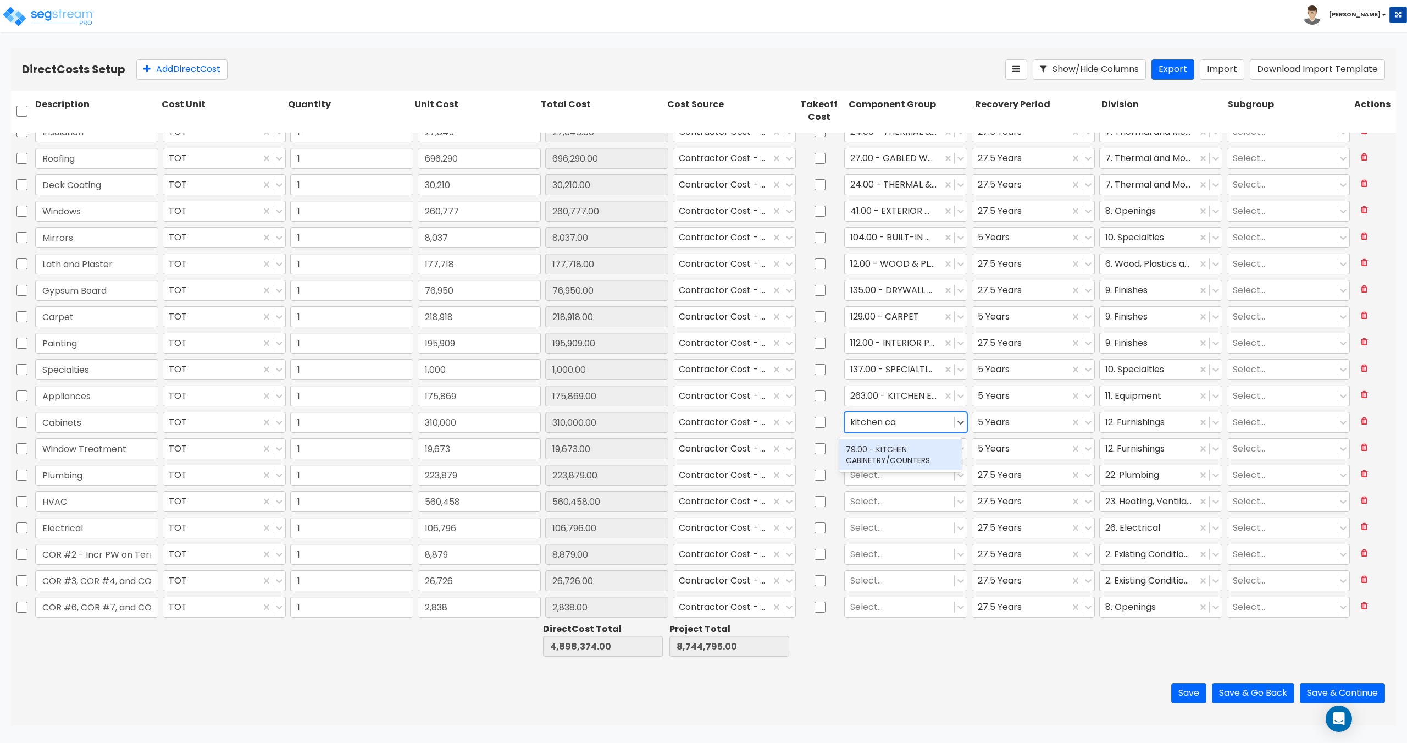
click at [889, 453] on div "79.00 - KITCHEN CABINETRY/COUNTERS" at bounding box center [900, 454] width 123 height 31
click at [865, 444] on div at bounding box center [899, 448] width 98 height 15
type input "window treat"
click at [883, 471] on div "105.00 - WINDOW TREATMENTS" at bounding box center [900, 481] width 123 height 31
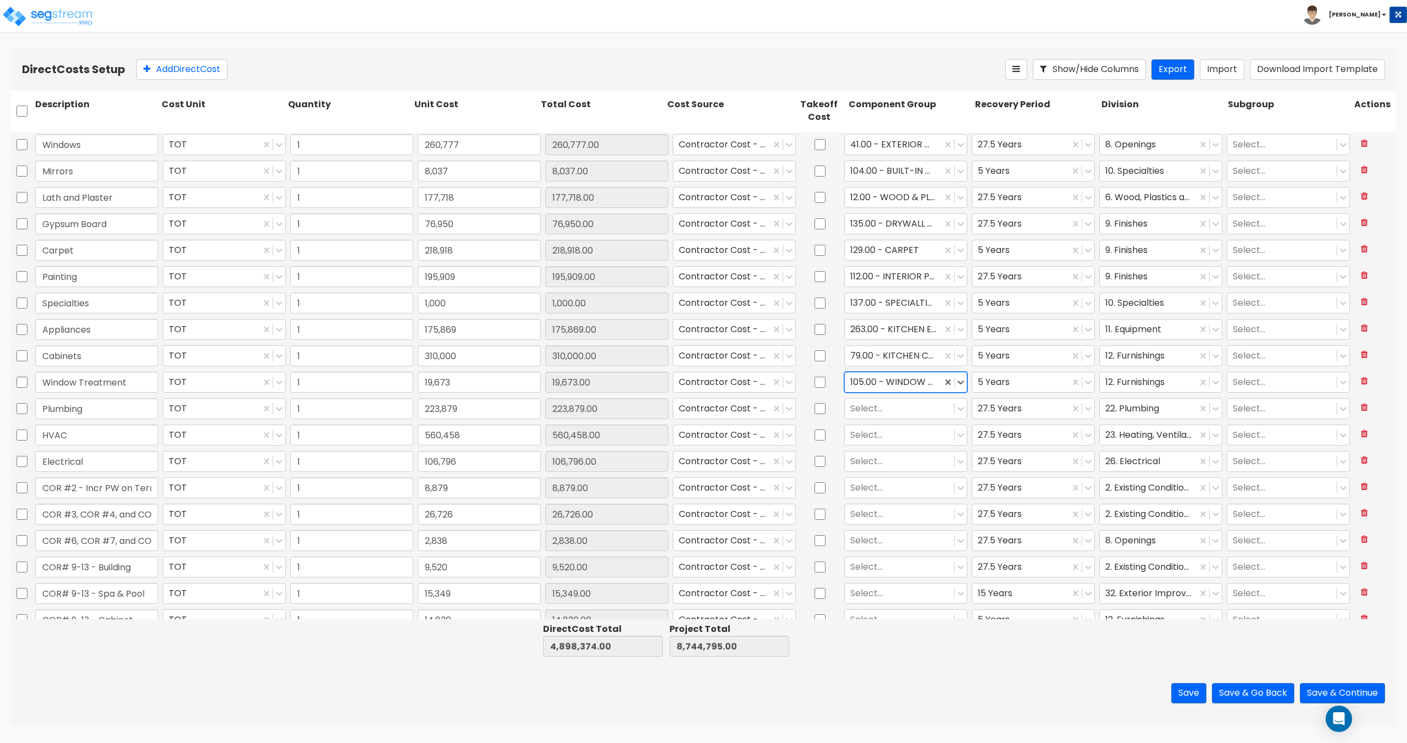
scroll to position [440, 0]
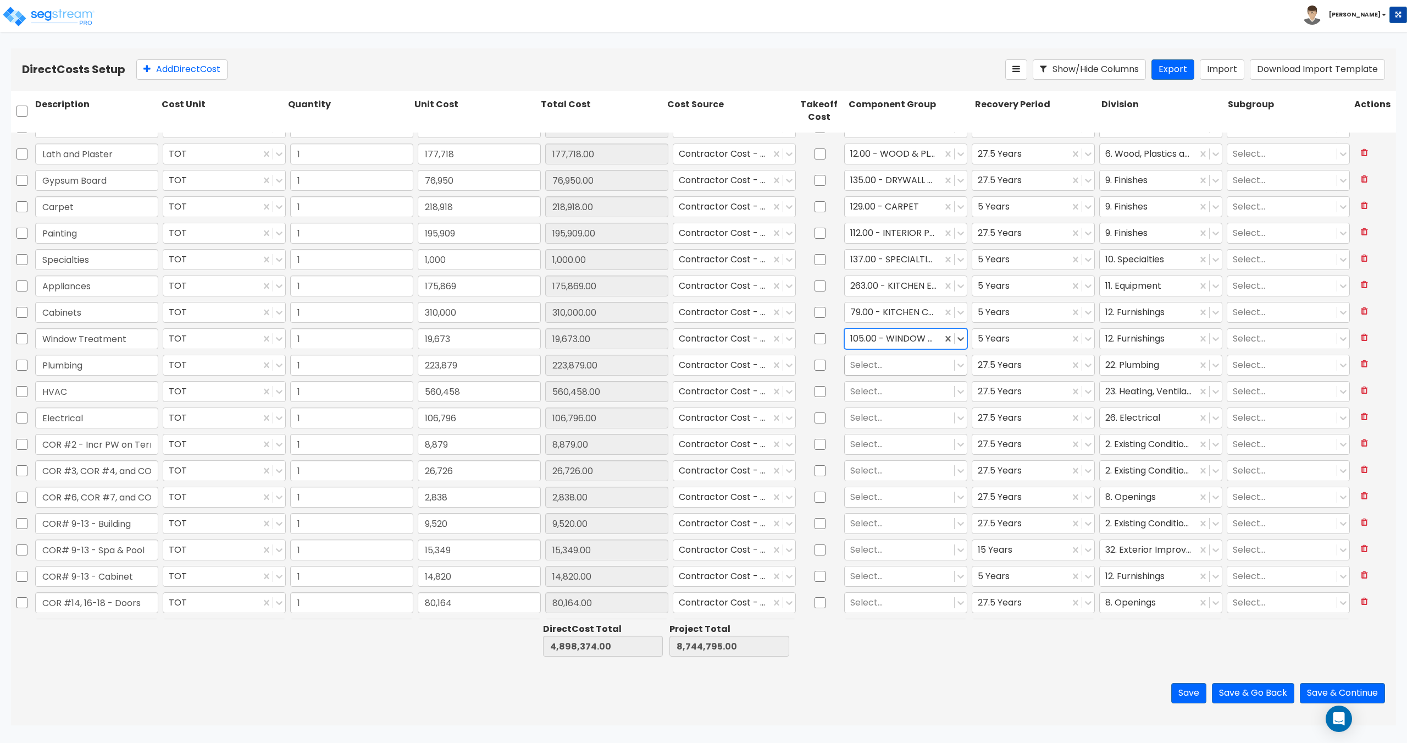
click at [872, 360] on div at bounding box center [899, 364] width 98 height 15
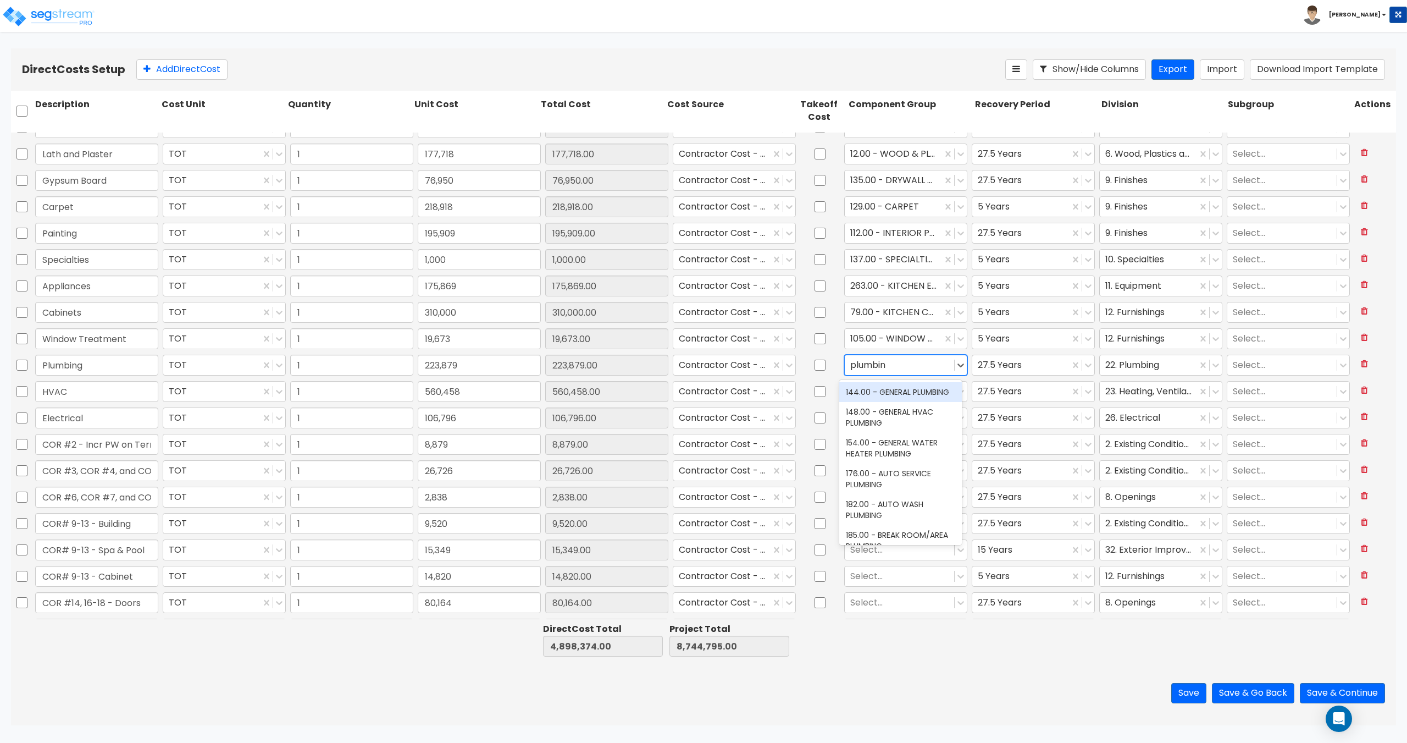
type input "plumbing"
click at [881, 396] on div "144.00 - GENERAL PLUMBING" at bounding box center [900, 392] width 123 height 20
click at [881, 396] on div at bounding box center [899, 391] width 98 height 15
type input "hvac"
click at [886, 422] on div "147.00 - GENERAL HVAC EQUIPMENT/DUCTWORK" at bounding box center [900, 423] width 123 height 31
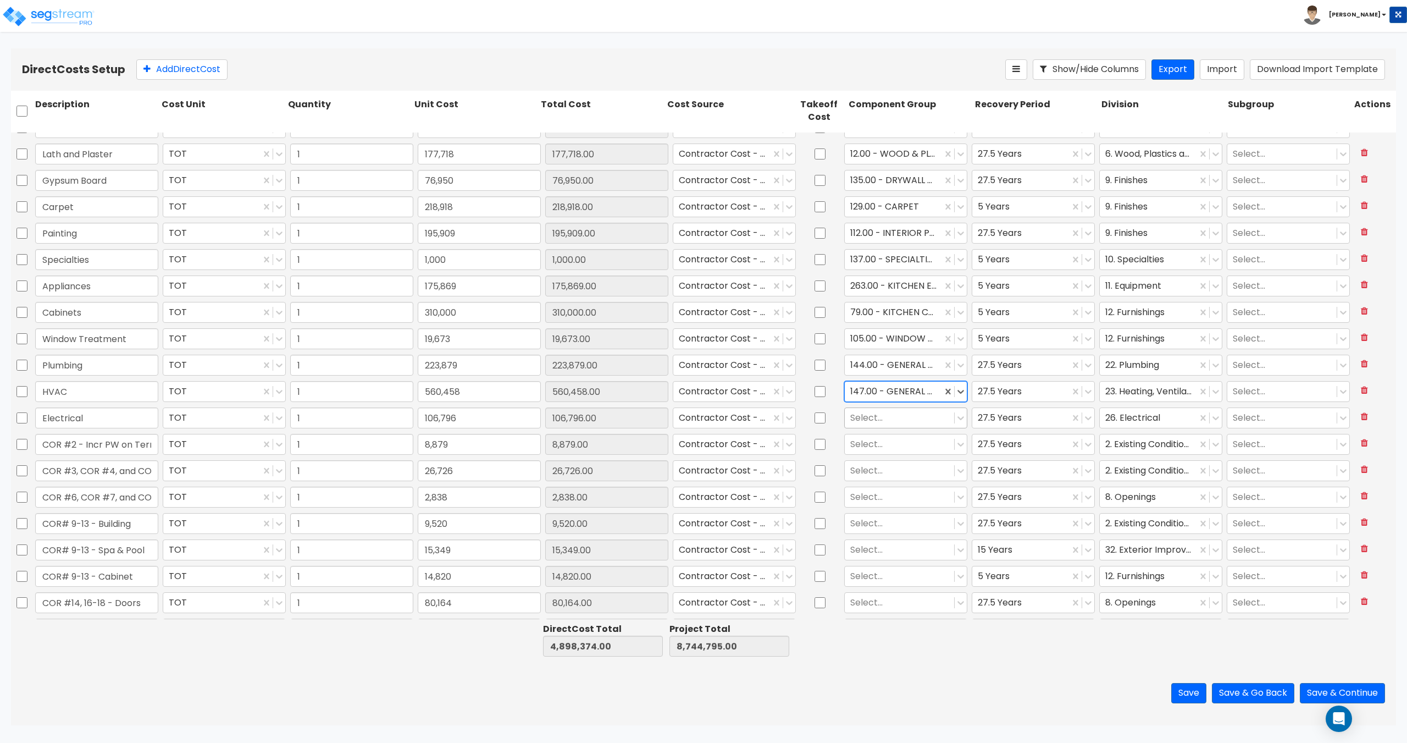
click at [870, 418] on div at bounding box center [899, 417] width 98 height 15
type input "electrical"
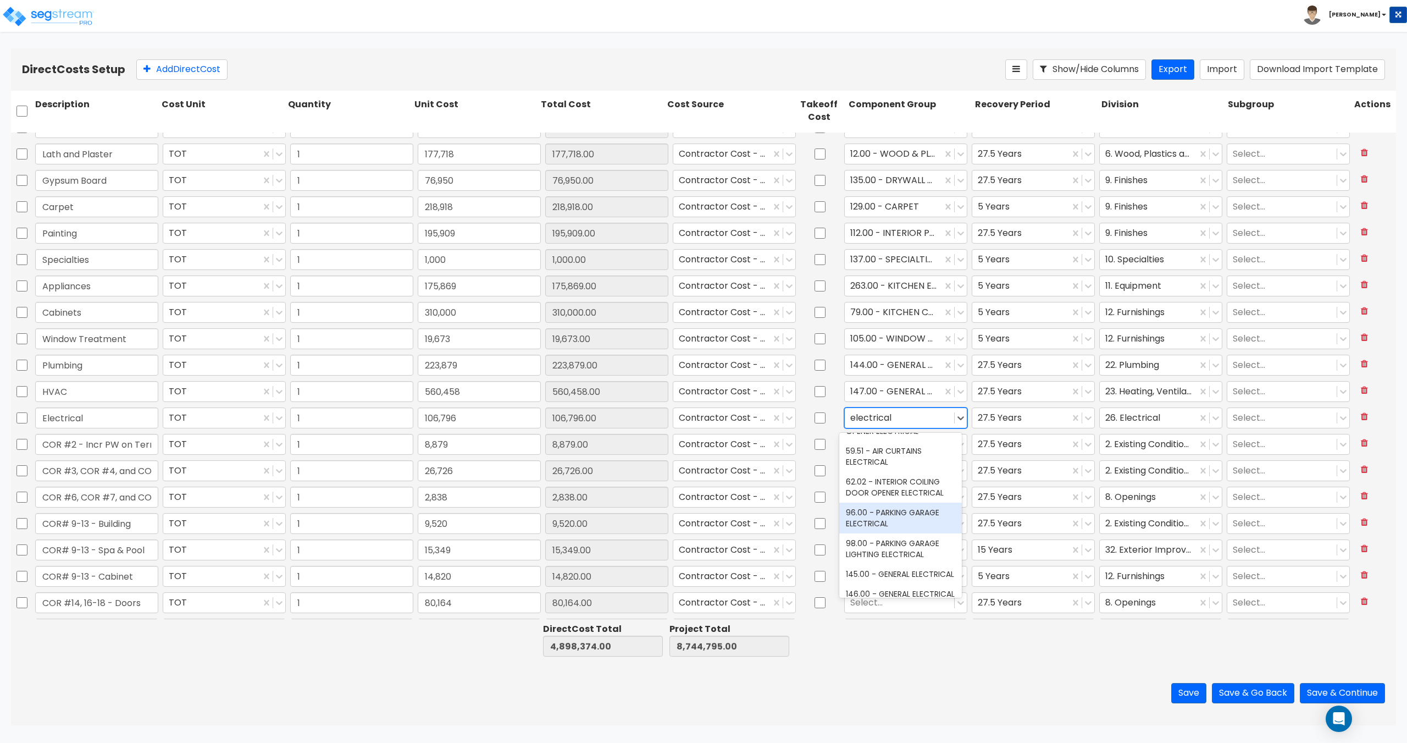
scroll to position [55, 0]
click at [899, 542] on div "145.00 - GENERAL ELECTRICAL" at bounding box center [900, 544] width 123 height 20
click at [875, 446] on div at bounding box center [899, 443] width 98 height 15
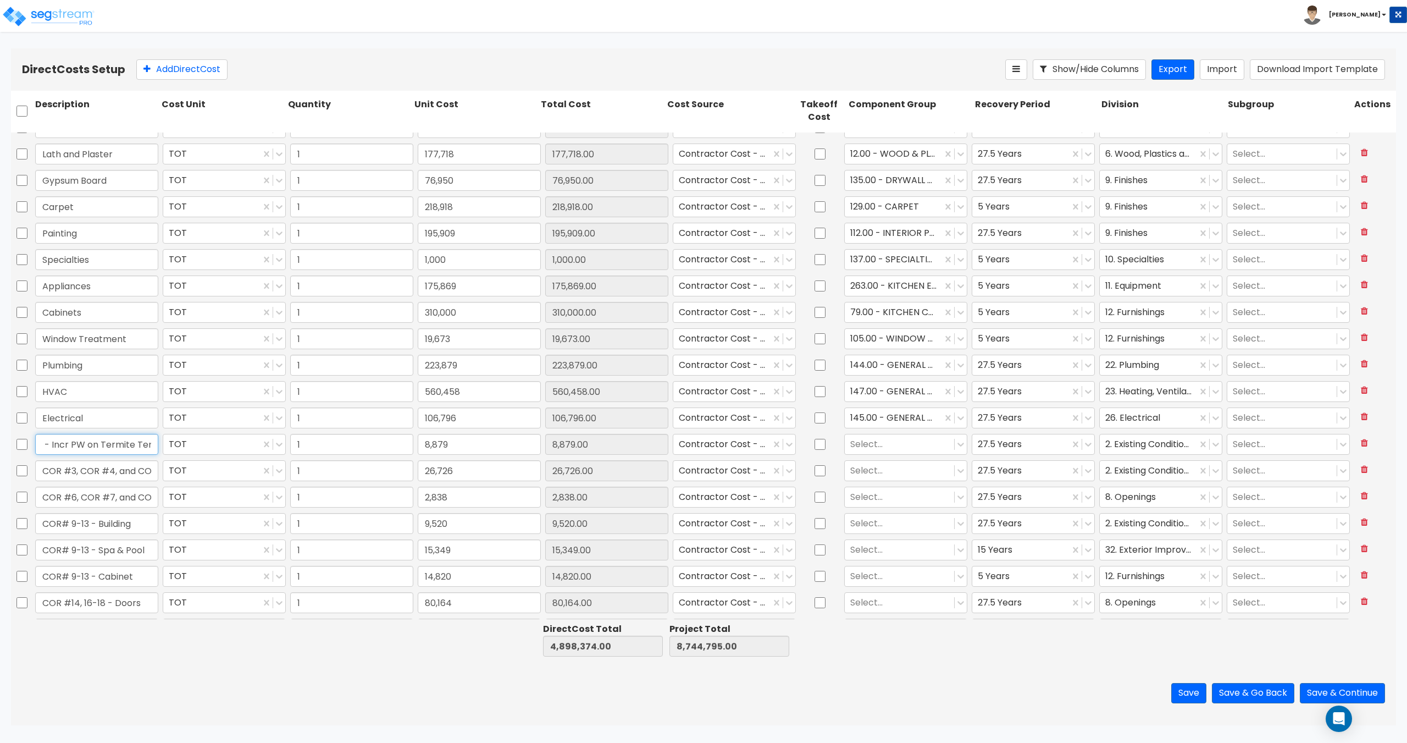
scroll to position [0, 52]
drag, startPoint x: 110, startPoint y: 448, endPoint x: 146, endPoint y: 445, distance: 35.8
click at [146, 445] on input "COR #2 - Incr PW on Termite Tenting" at bounding box center [96, 444] width 123 height 21
click at [882, 445] on div at bounding box center [899, 443] width 98 height 15
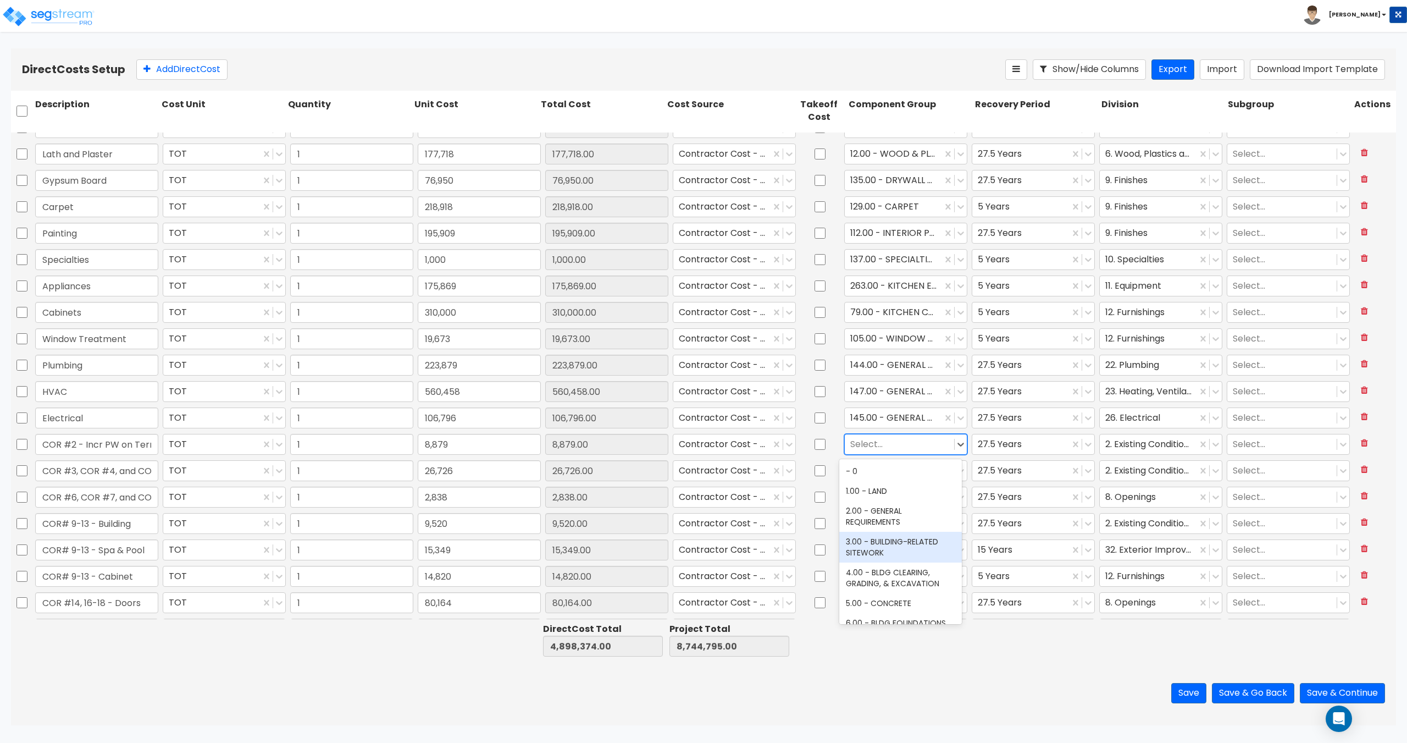
click at [887, 543] on div "3.00 - BUILDING-RELATED SITEWORK" at bounding box center [900, 547] width 123 height 31
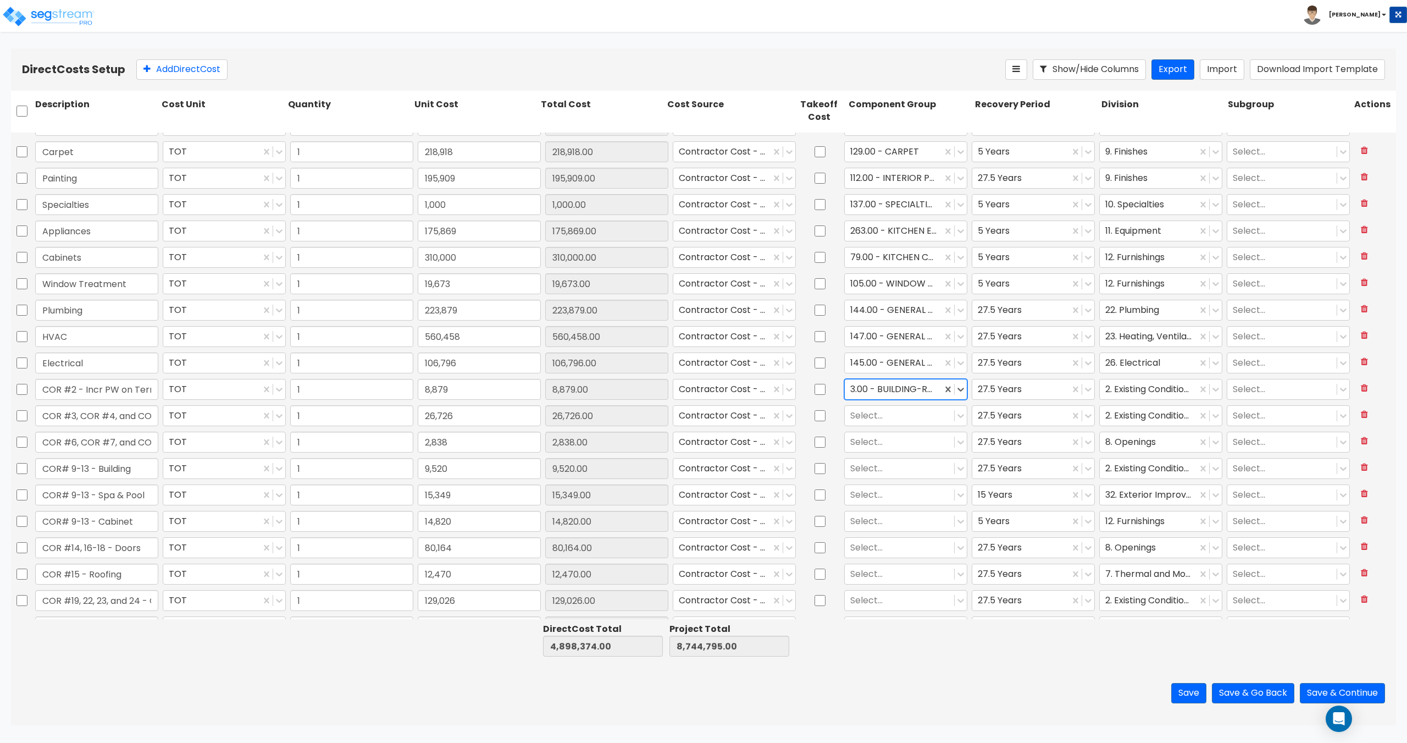
scroll to position [550, 0]
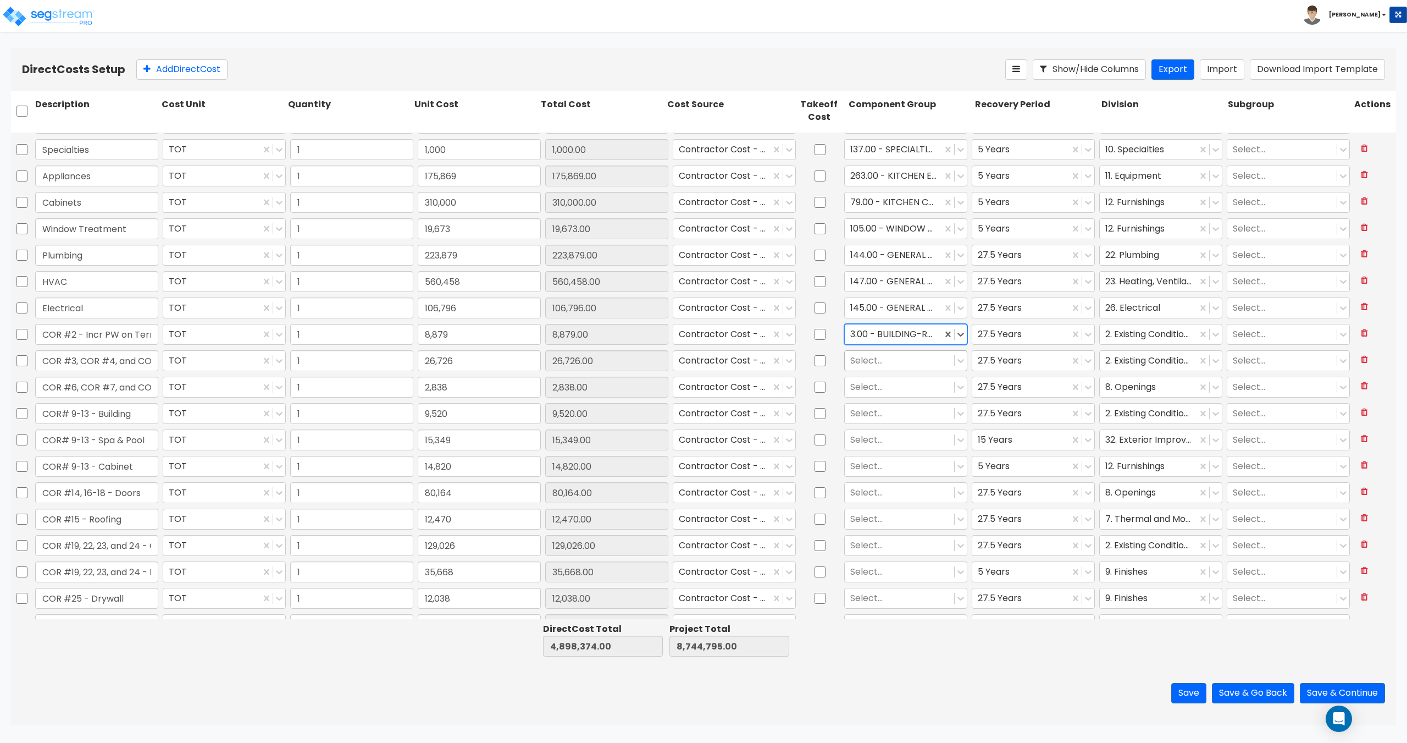
click at [892, 355] on div at bounding box center [899, 360] width 98 height 15
type input "3"
click at [878, 439] on div "3.00 - BUILDING-RELATED SITEWORK" at bounding box center [900, 443] width 123 height 31
click at [896, 384] on div at bounding box center [899, 386] width 98 height 15
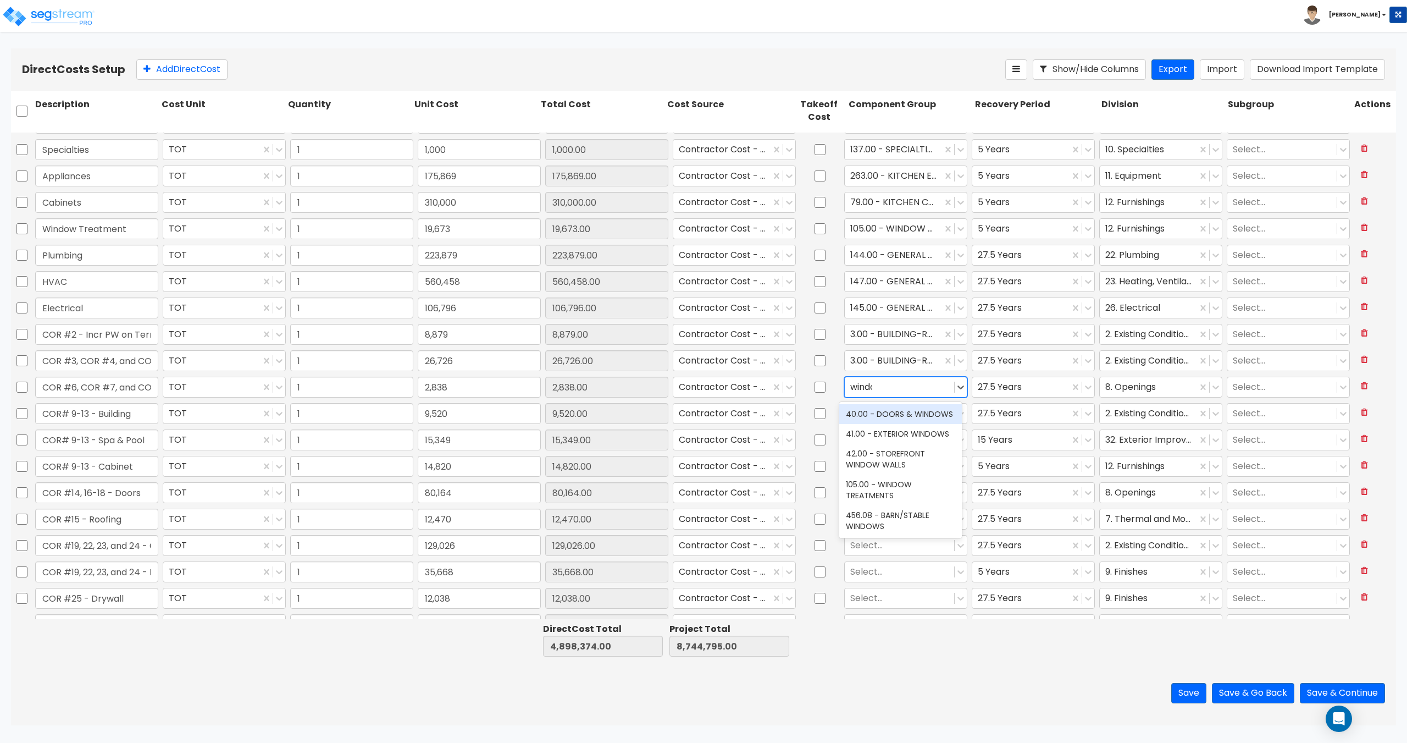
type input "window"
click at [904, 417] on div "40.00 - DOORS & WINDOWS" at bounding box center [900, 414] width 123 height 20
click at [873, 411] on div at bounding box center [899, 413] width 98 height 15
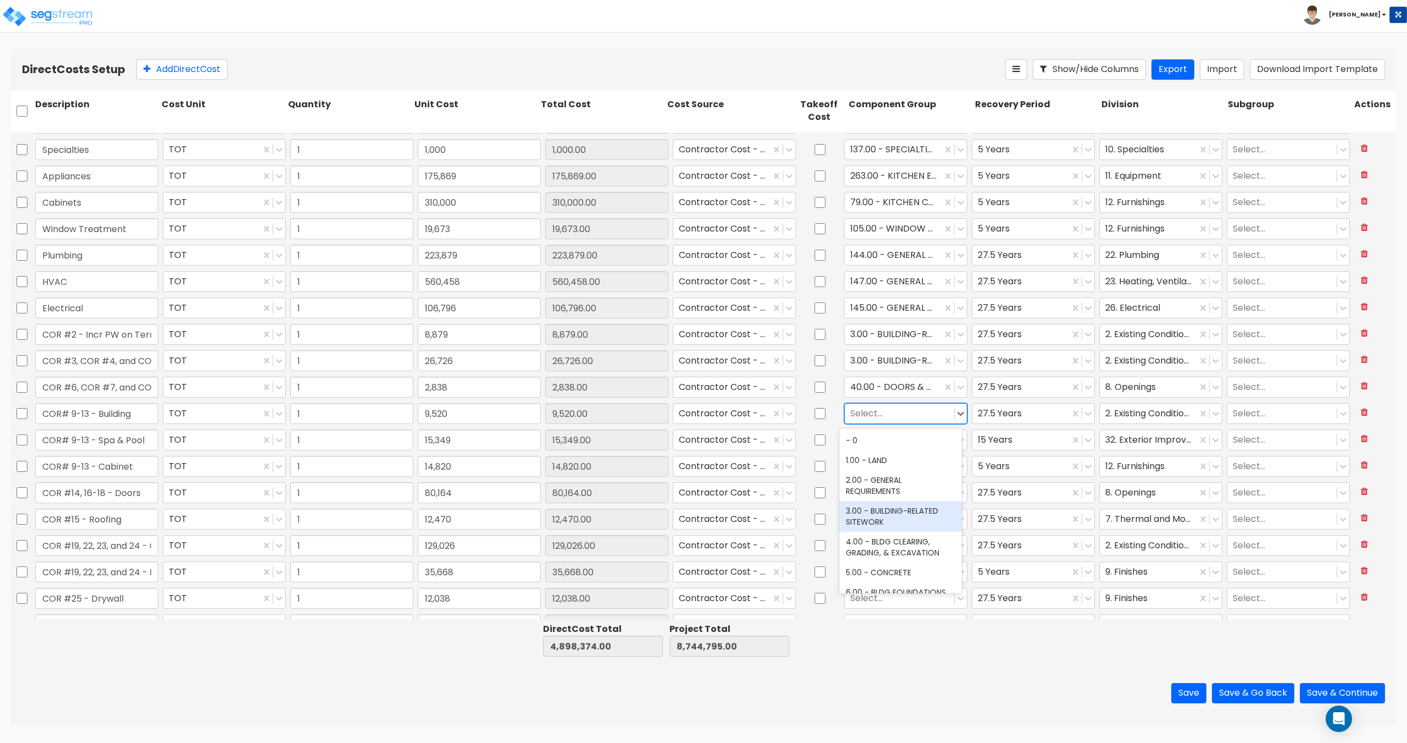
click at [881, 510] on div "3.00 - BUILDING-RELATED SITEWORK" at bounding box center [900, 516] width 123 height 31
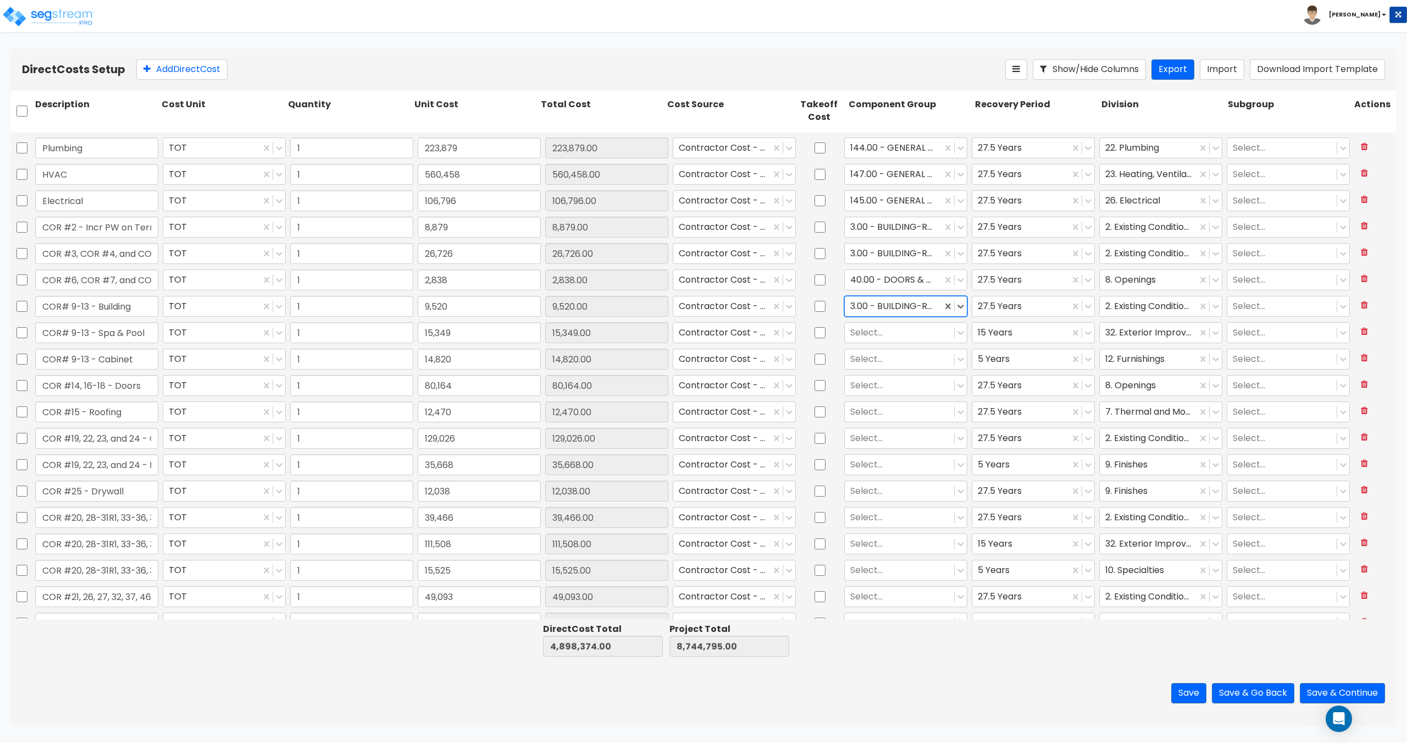
scroll to position [660, 0]
click at [875, 328] on div at bounding box center [899, 329] width 98 height 15
type input "pool"
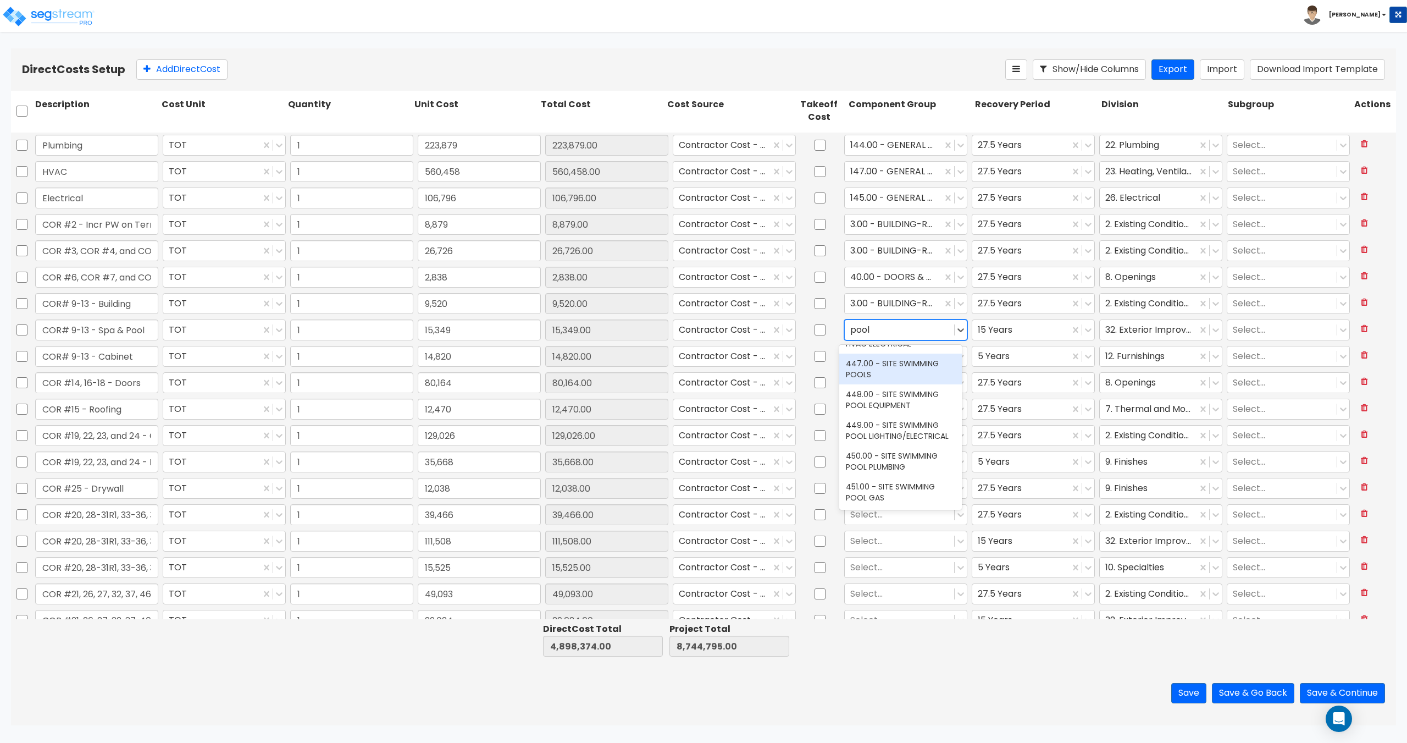
scroll to position [220, 0]
click at [896, 381] on div "447.00 - SITE SWIMMING POOLS" at bounding box center [900, 368] width 123 height 31
click at [888, 357] on div at bounding box center [899, 355] width 98 height 15
type input "c"
type input "kitchen ca"
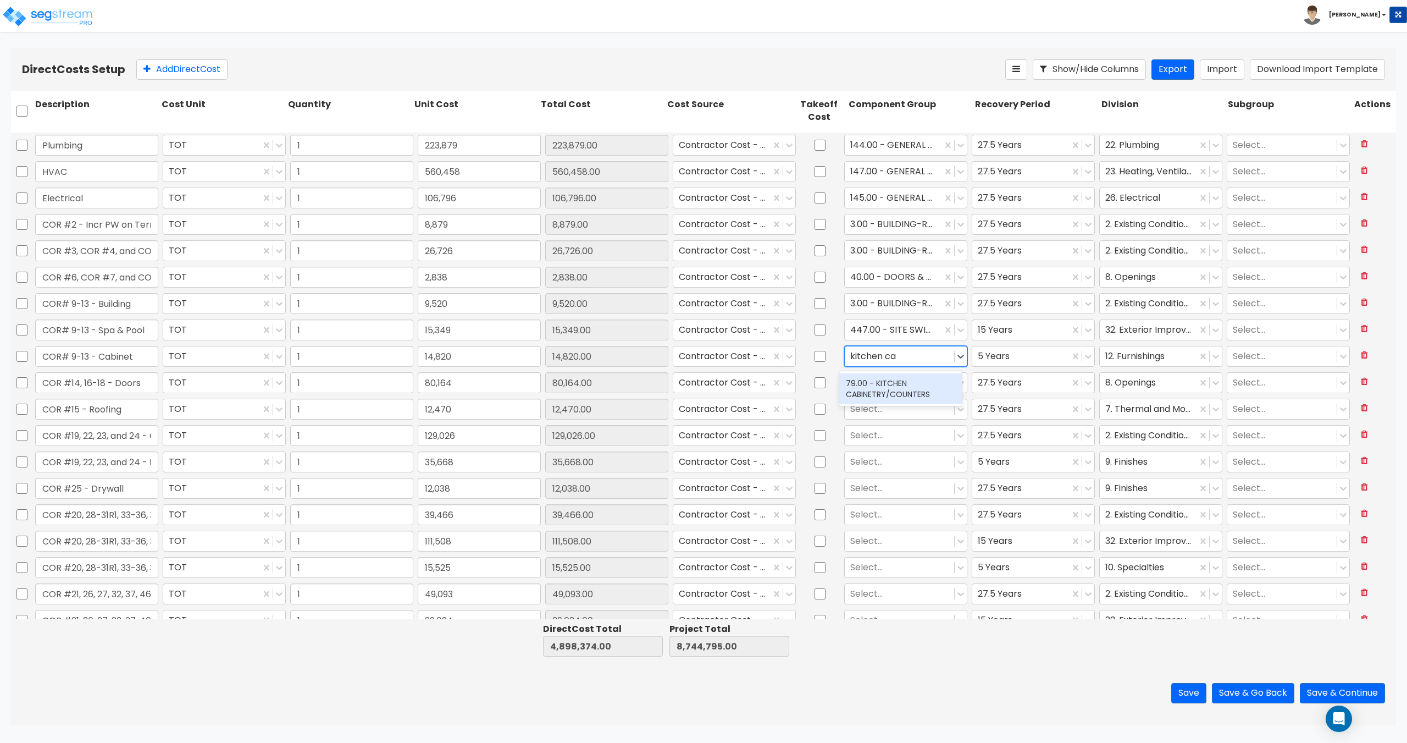
click at [897, 391] on div "79.00 - KITCHEN CABINETRY/COUNTERS" at bounding box center [900, 388] width 123 height 31
click at [874, 381] on div at bounding box center [899, 382] width 98 height 15
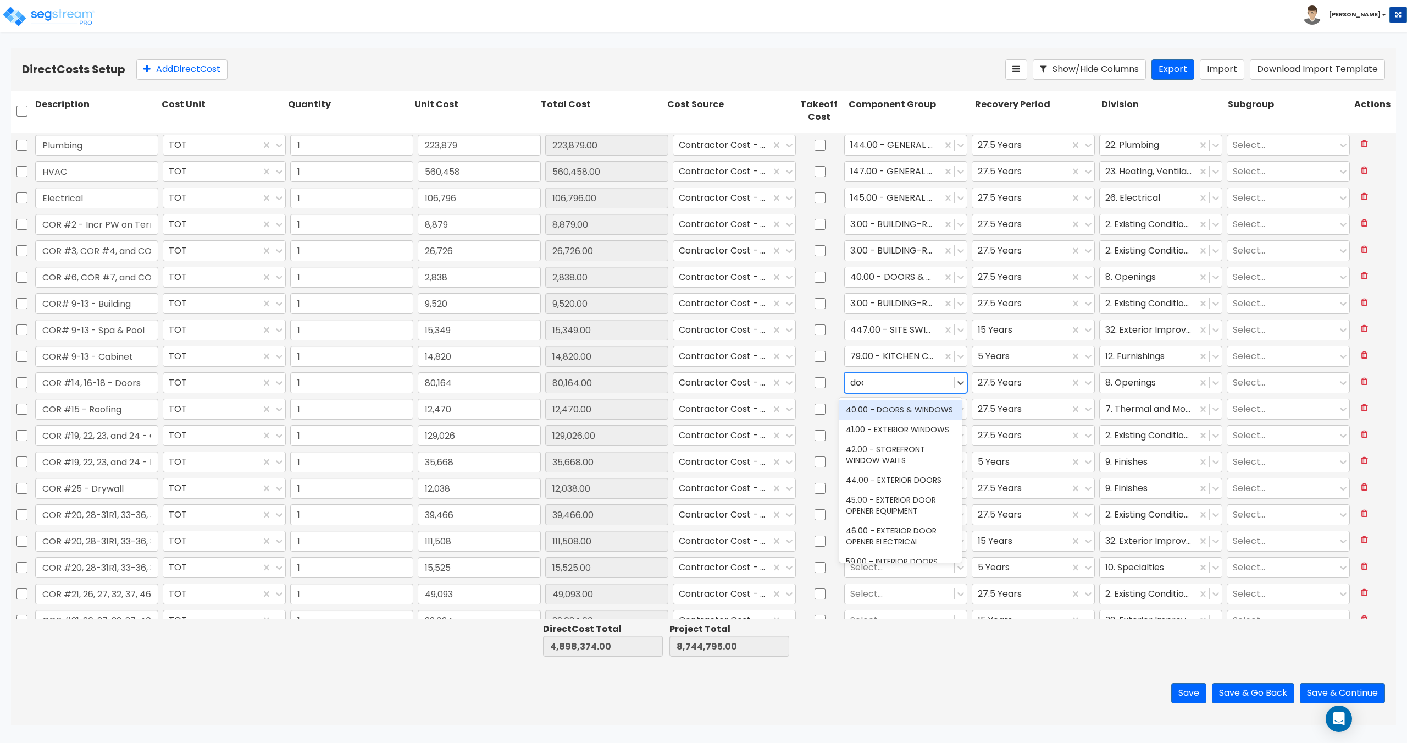
type input "door"
click at [890, 439] on div "44.00 - EXTERIOR DOORS" at bounding box center [900, 429] width 123 height 20
click at [872, 408] on div at bounding box center [899, 408] width 98 height 15
type input "ther"
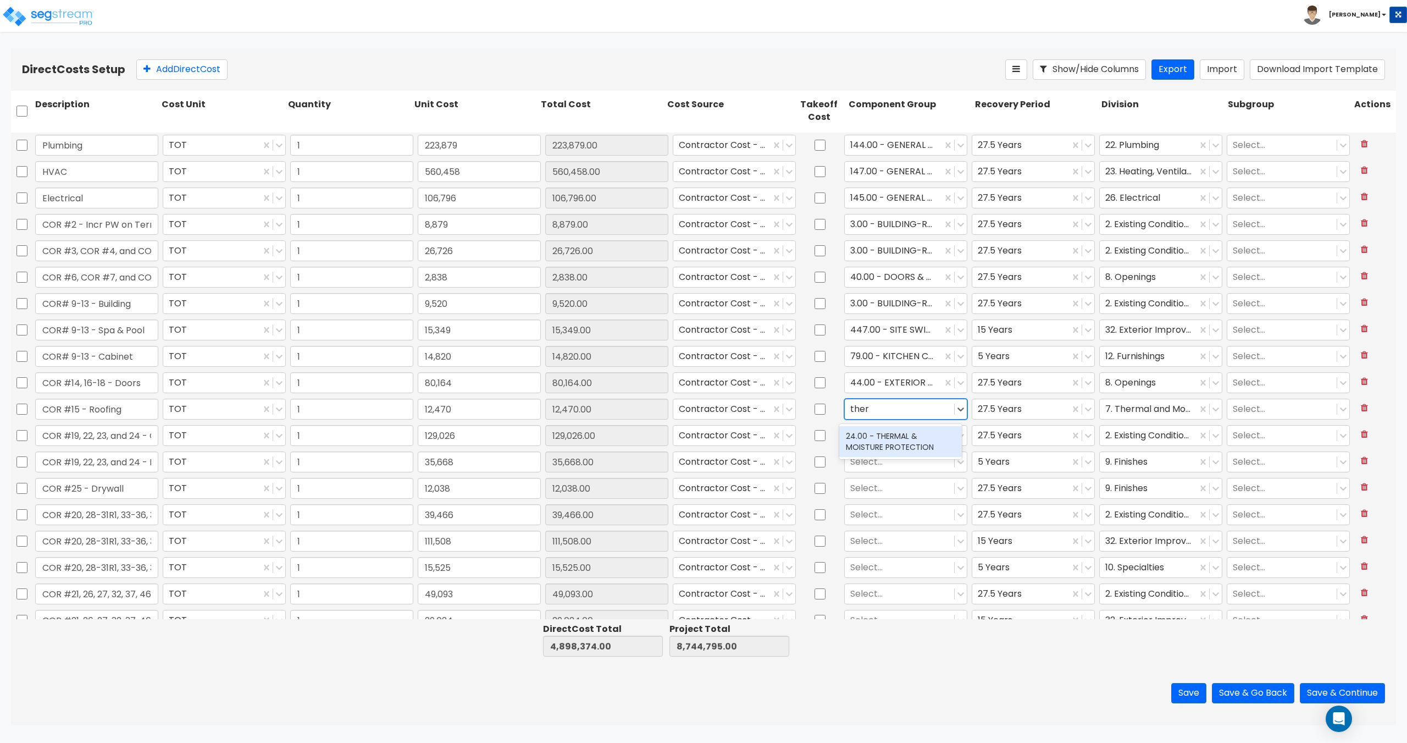
click at [875, 440] on div "24.00 - THERMAL & MOISTURE PROTECTION" at bounding box center [900, 441] width 123 height 31
click at [875, 435] on div at bounding box center [899, 435] width 98 height 15
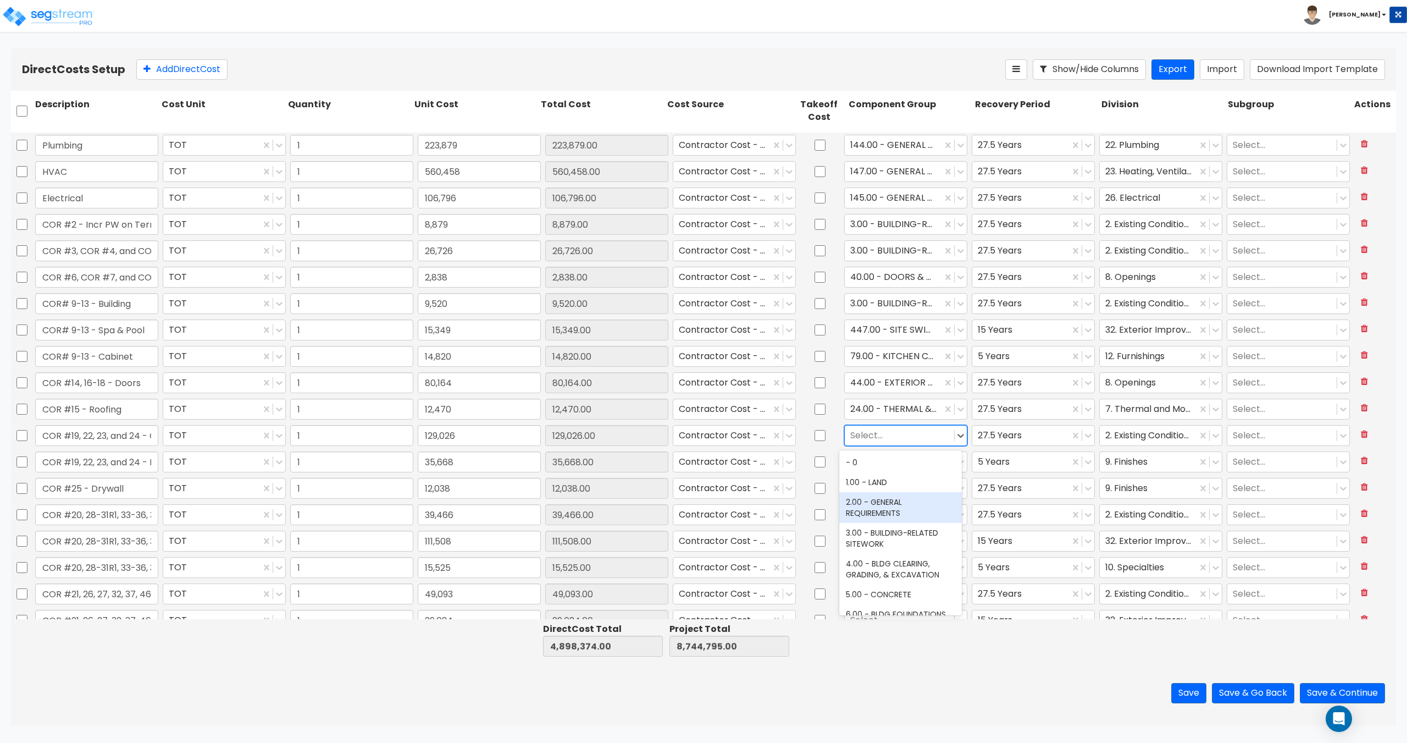
type input "3"
click at [891, 514] on div "3.00 - BUILDING-RELATED SITEWORK" at bounding box center [900, 518] width 123 height 31
drag, startPoint x: 99, startPoint y: 461, endPoint x: 178, endPoint y: 463, distance: 79.2
click at [178, 463] on div "COR #19, 22, 23, and 24 - Flooring, Appliance, Mailbox, etc. TOT 1 35,668 35,66…" at bounding box center [703, 461] width 1385 height 25
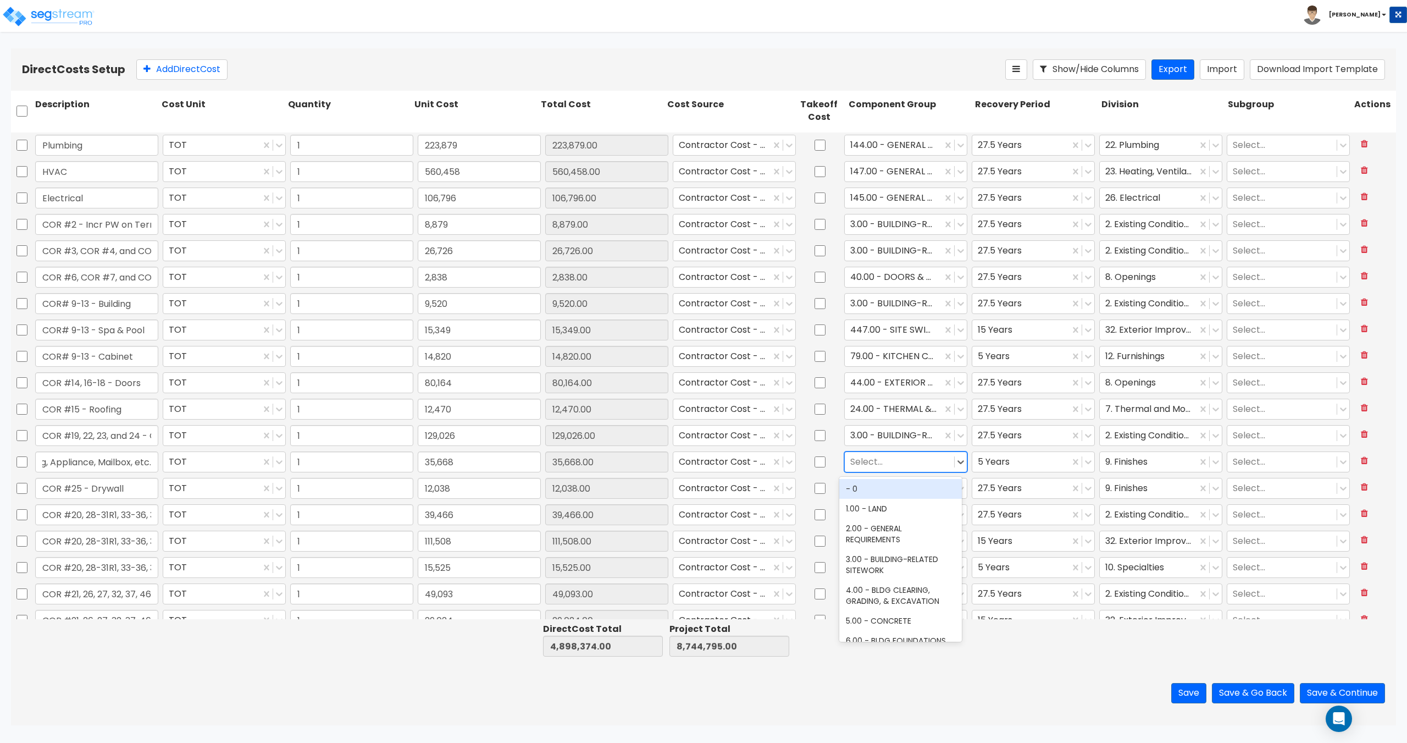
click at [900, 456] on div at bounding box center [899, 461] width 98 height 15
type input "specia"
click at [903, 522] on div "137.00 - SPECIALTIES" at bounding box center [900, 520] width 123 height 20
click at [1181, 459] on div at bounding box center [1148, 461] width 86 height 15
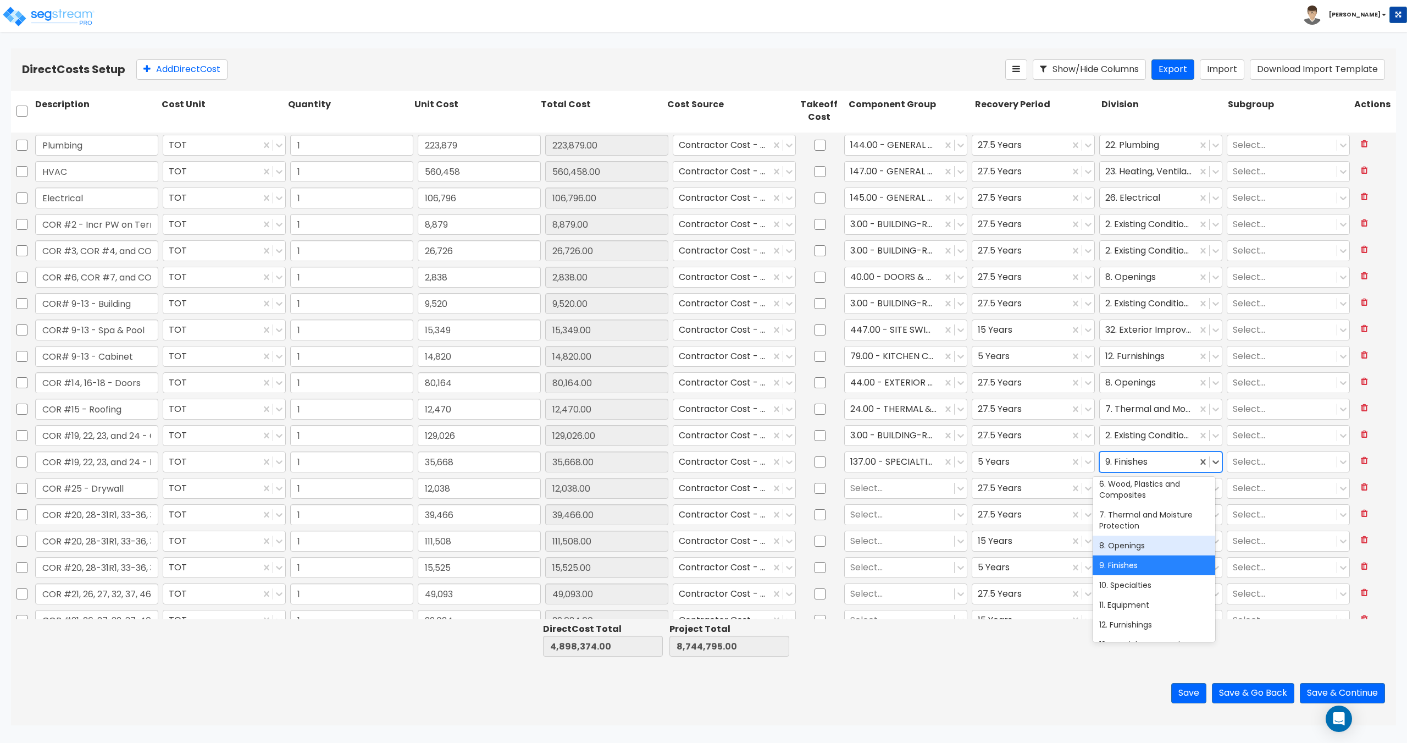
scroll to position [110, 0]
click at [1130, 583] on div "10. Specialties" at bounding box center [1154, 579] width 123 height 20
click at [862, 489] on div at bounding box center [899, 487] width 98 height 15
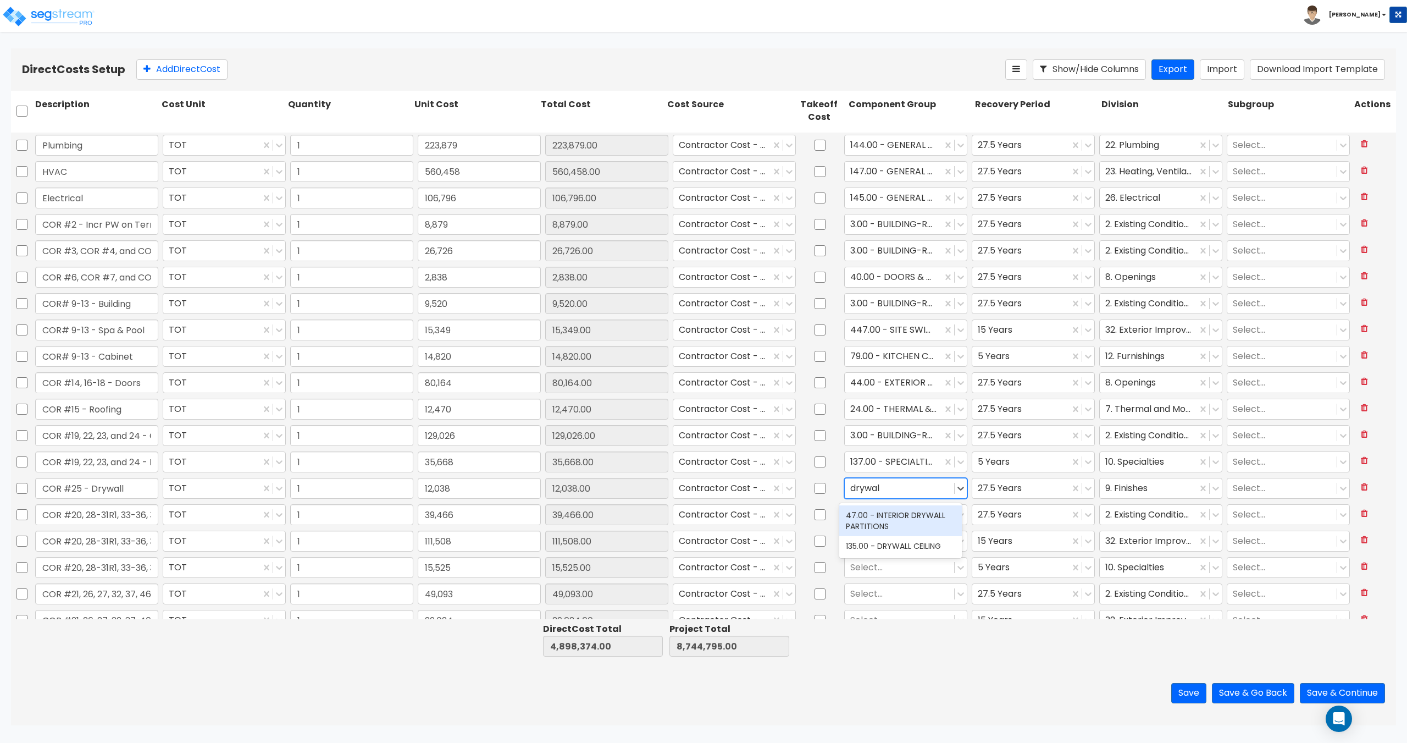
type input "drywall"
click at [883, 543] on div "135.00 - DRYWALL CEILING" at bounding box center [900, 546] width 123 height 20
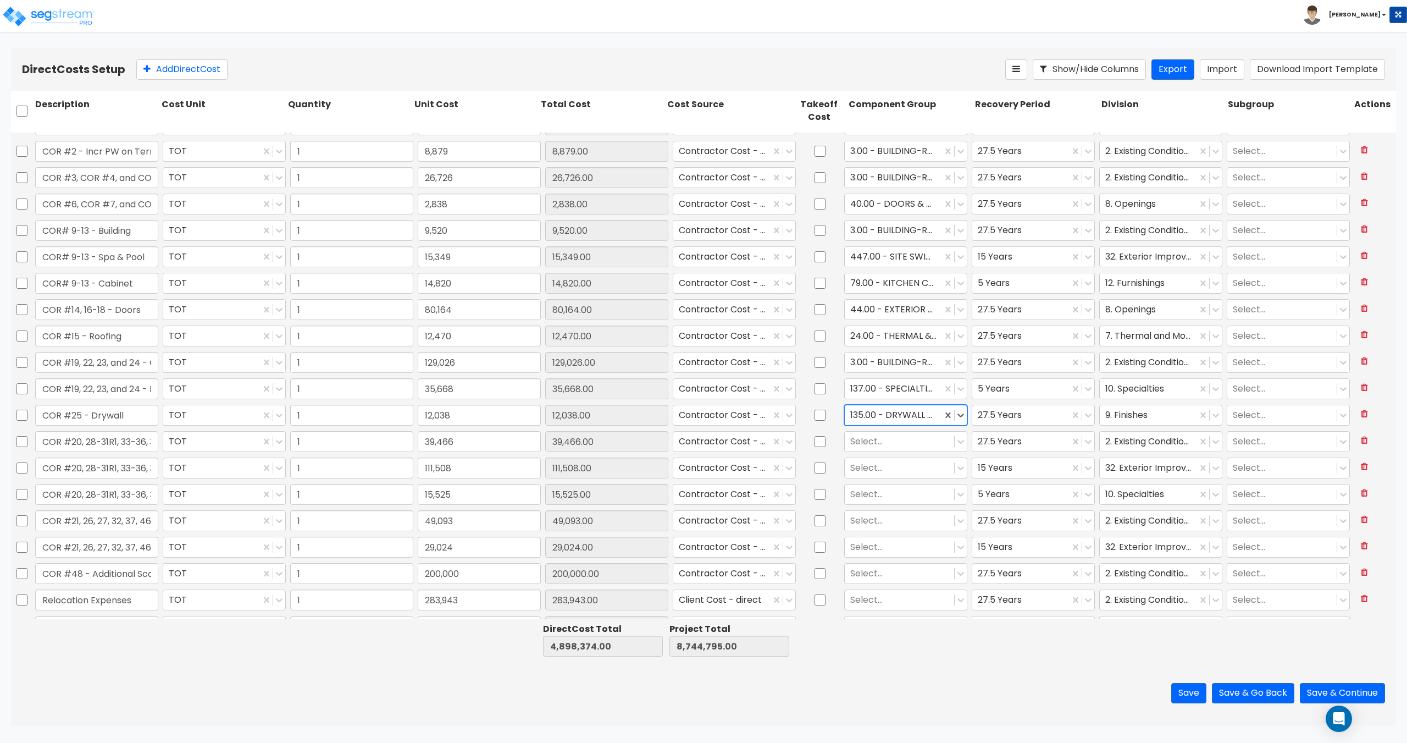
scroll to position [754, 0]
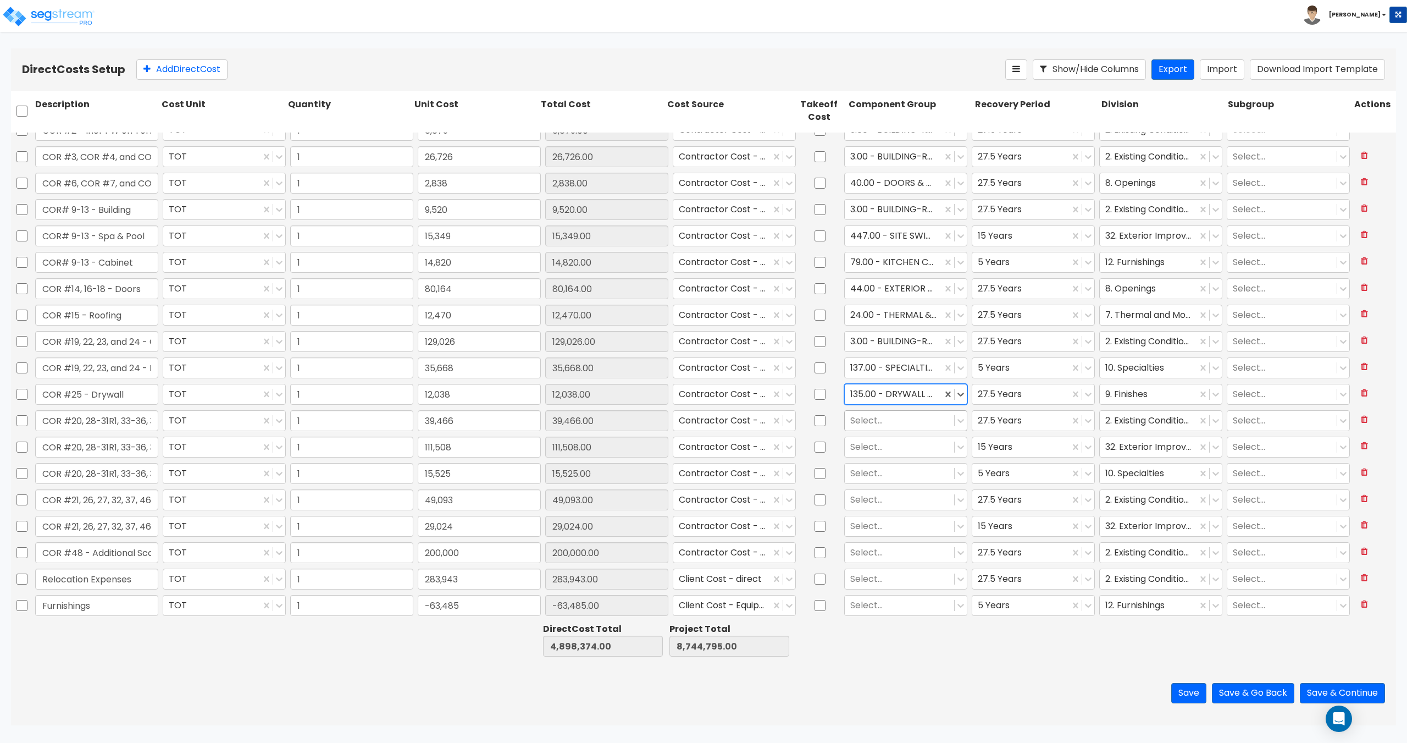
click at [886, 418] on div at bounding box center [899, 420] width 98 height 15
type input "3"
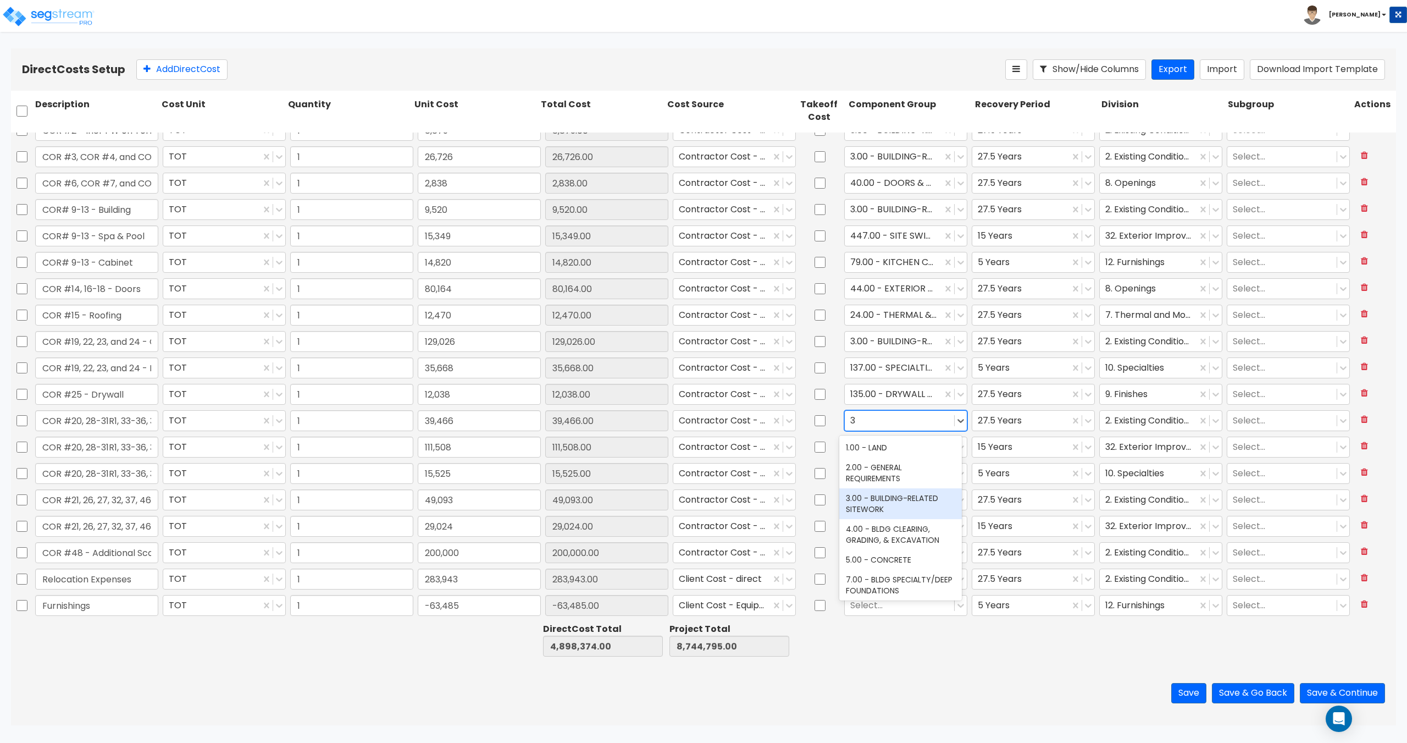
click at [875, 500] on div "3.00 - BUILDING-RELATED SITEWORK" at bounding box center [900, 503] width 123 height 31
click at [878, 471] on div at bounding box center [899, 473] width 98 height 15
type input "s"
drag, startPoint x: 145, startPoint y: 470, endPoint x: 172, endPoint y: 468, distance: 27.0
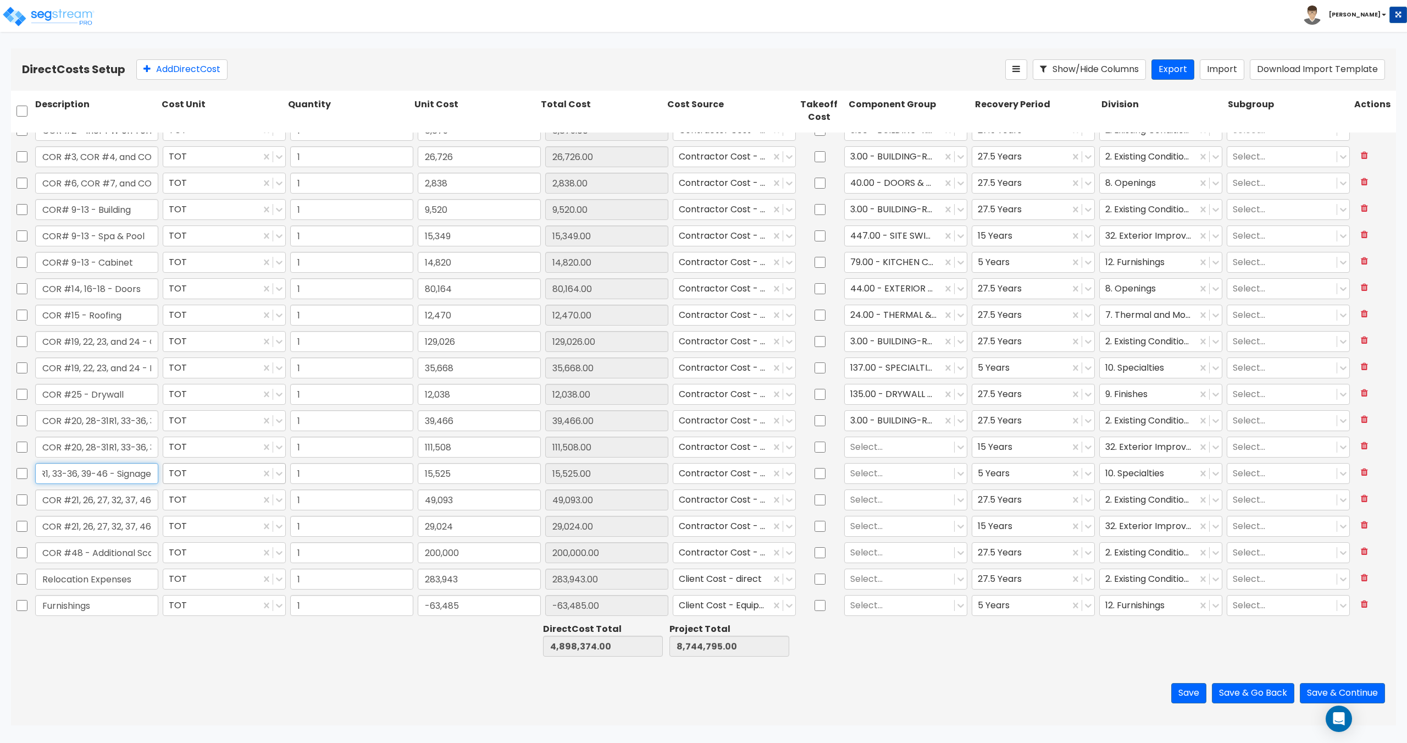
click at [172, 468] on div "COR #20, 28-31R1, 33-36, 39-46 - Signage TOT 1 15,525 15,525.00 Contractor Cost…" at bounding box center [703, 473] width 1385 height 25
click at [882, 473] on div at bounding box center [899, 473] width 98 height 15
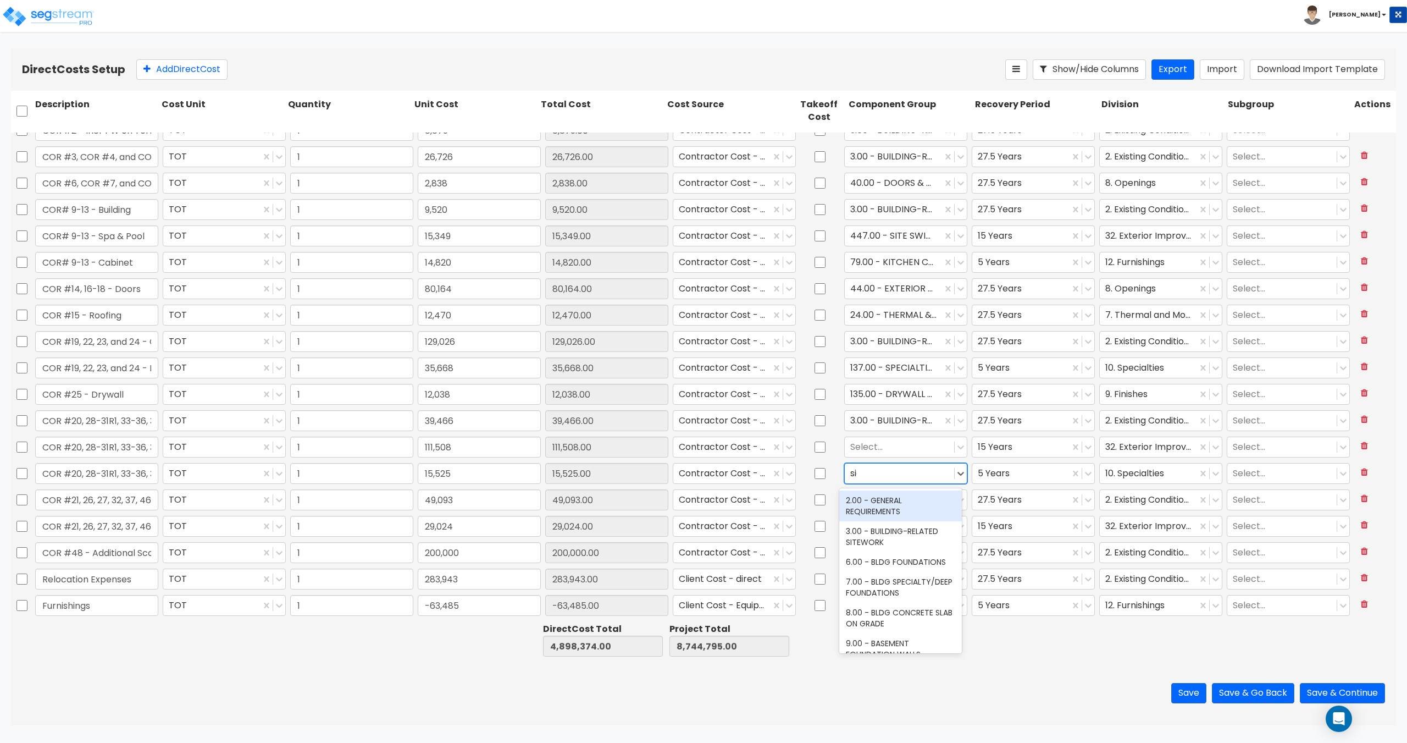
type input "sign"
click at [892, 597] on div "328.00 - SIGNAGE" at bounding box center [900, 593] width 123 height 20
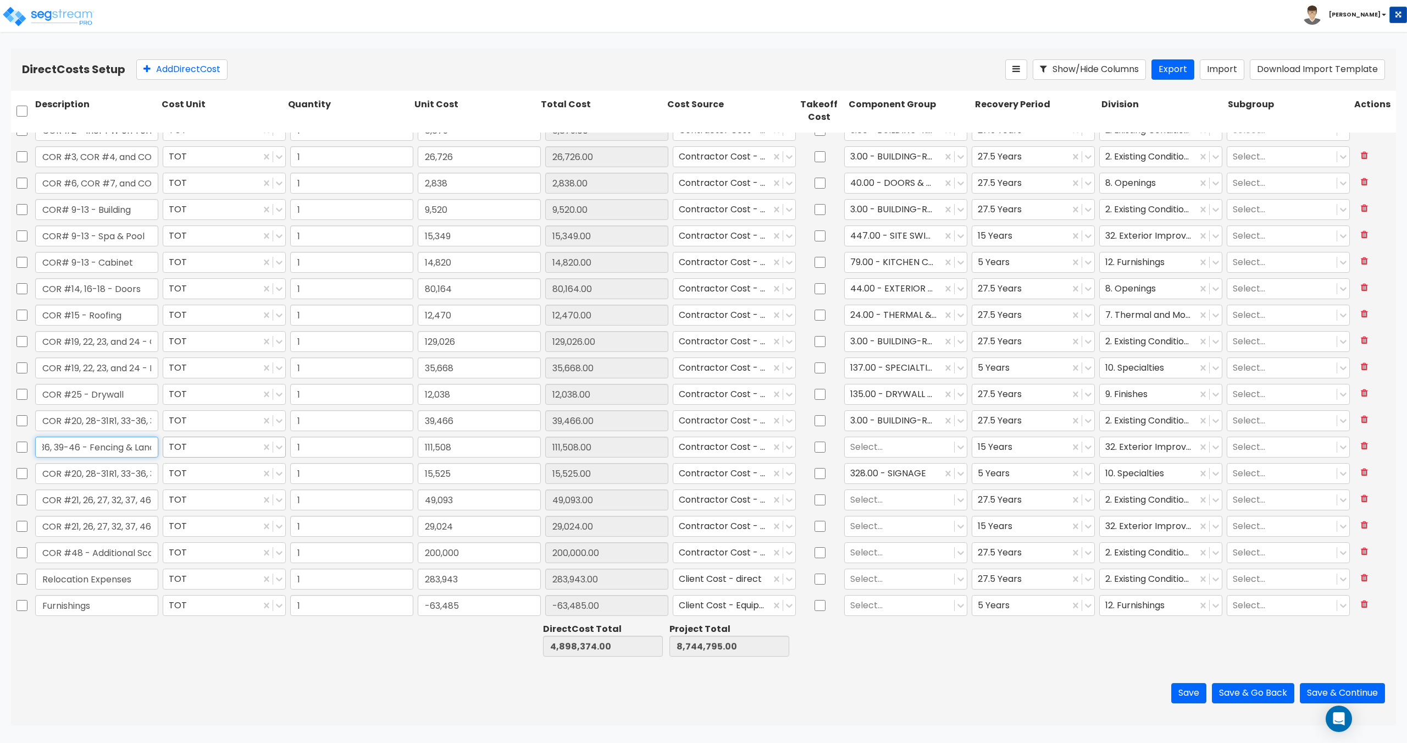
scroll to position [0, 140]
drag, startPoint x: 139, startPoint y: 454, endPoint x: 174, endPoint y: 445, distance: 36.8
click at [174, 445] on div "COR #20, 28-31R1, 33-36, 39-46 - Fencing & Landscaping TOT 1 111,508 111,508.00…" at bounding box center [703, 446] width 1385 height 25
click at [921, 449] on div at bounding box center [899, 446] width 98 height 15
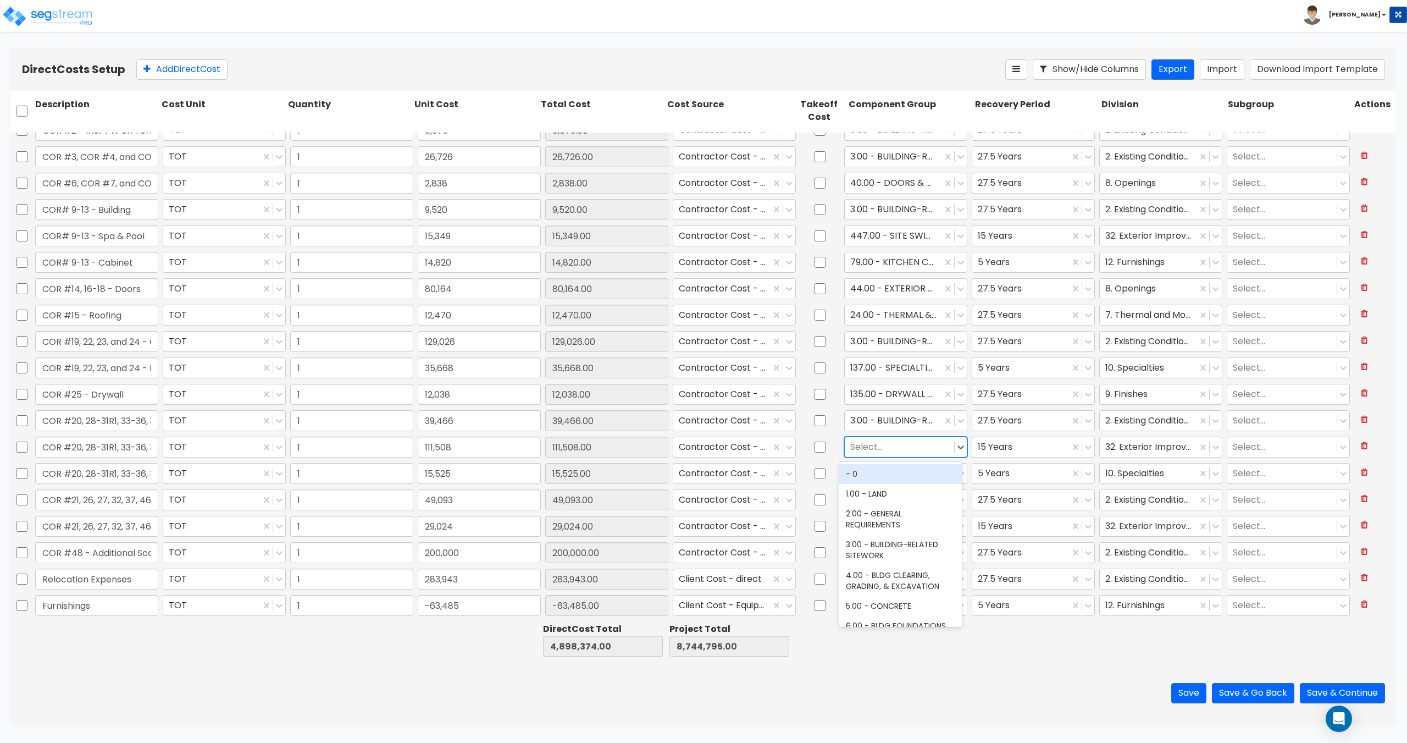
type input "l"
type input "fencing"
click at [907, 450] on div at bounding box center [899, 446] width 98 height 15
type input "landsc"
click at [899, 473] on div "413.00 - SITE LANDSCAPING" at bounding box center [900, 474] width 123 height 20
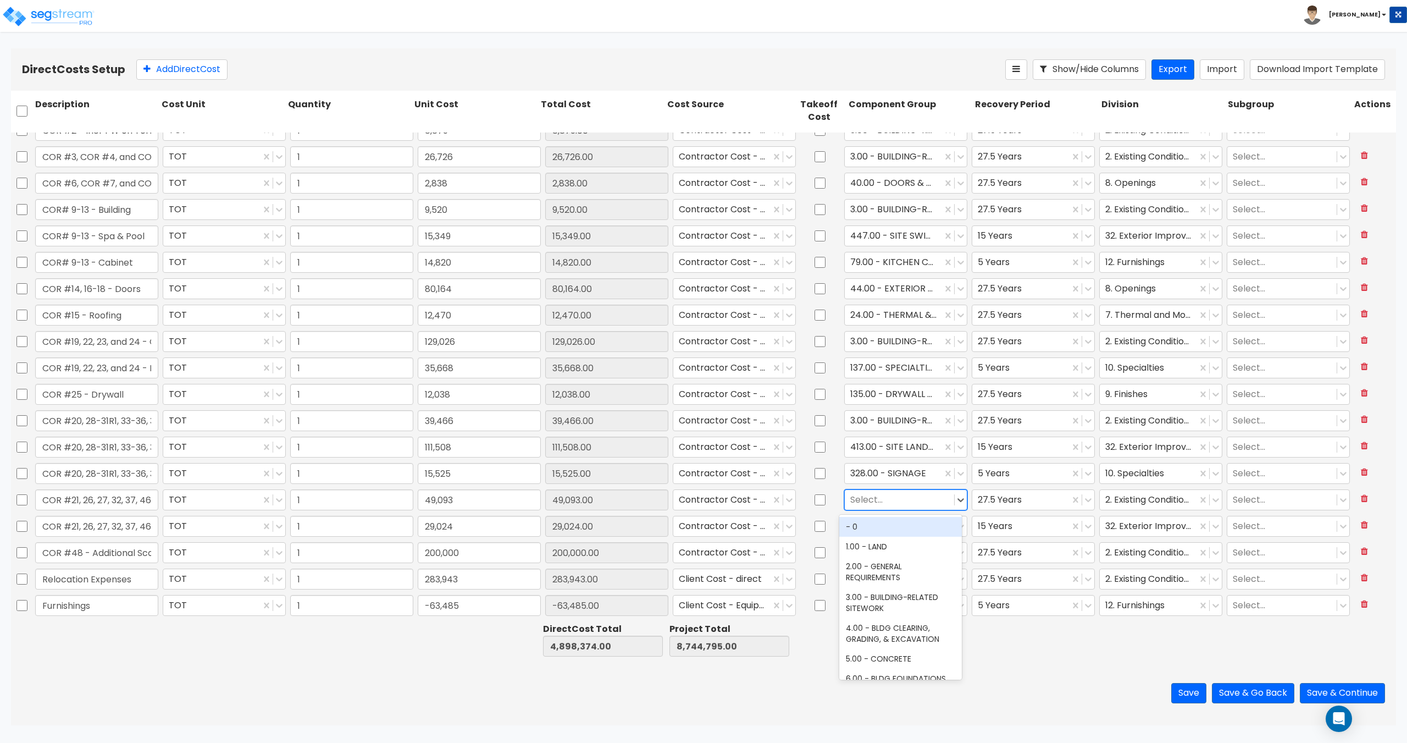
click at [907, 500] on div at bounding box center [899, 499] width 98 height 15
click at [887, 574] on div "3.00 - BUILDING-RELATED SITEWORK" at bounding box center [900, 582] width 123 height 31
drag, startPoint x: 93, startPoint y: 522, endPoint x: 228, endPoint y: 527, distance: 134.2
click at [228, 527] on div "COR #21, 26, 27, 32, 37, 46B - Pool TOT 1 29,024 29,024.00 Contractor Cost - di…" at bounding box center [703, 525] width 1385 height 25
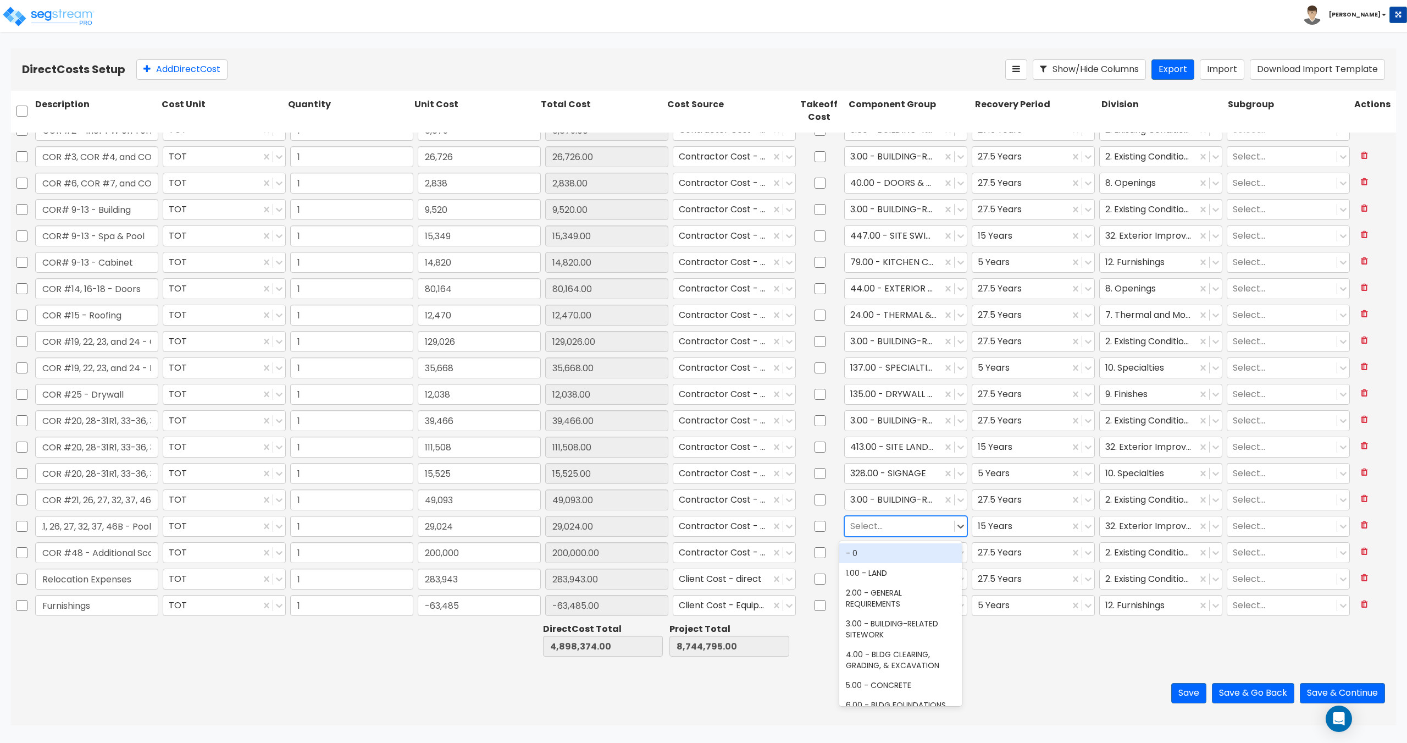
click at [864, 518] on div "Select..." at bounding box center [899, 525] width 109 height 19
click at [893, 633] on div "447.00 - SITE SWIMMING POOLS" at bounding box center [900, 617] width 123 height 31
drag, startPoint x: 126, startPoint y: 548, endPoint x: 185, endPoint y: 546, distance: 58.8
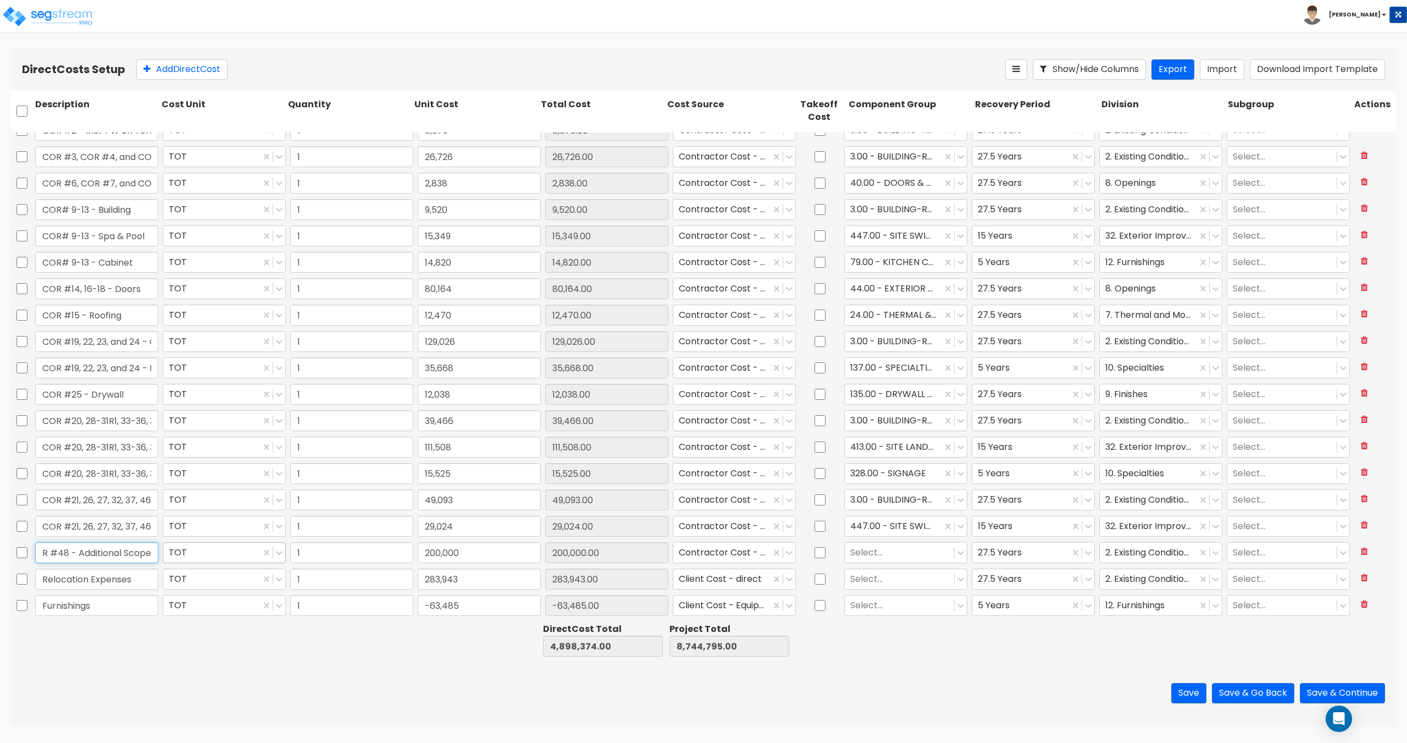
click at [185, 546] on div "COR #48 - Additional Scope TOT 1 200,000 200,000.00 Contractor Cost - direct Se…" at bounding box center [703, 552] width 1385 height 25
click at [918, 546] on div at bounding box center [899, 552] width 98 height 15
click at [883, 629] on div "3.00 - BUILDING-RELATED SITEWORK" at bounding box center [900, 635] width 123 height 31
click at [902, 577] on div at bounding box center [899, 578] width 98 height 15
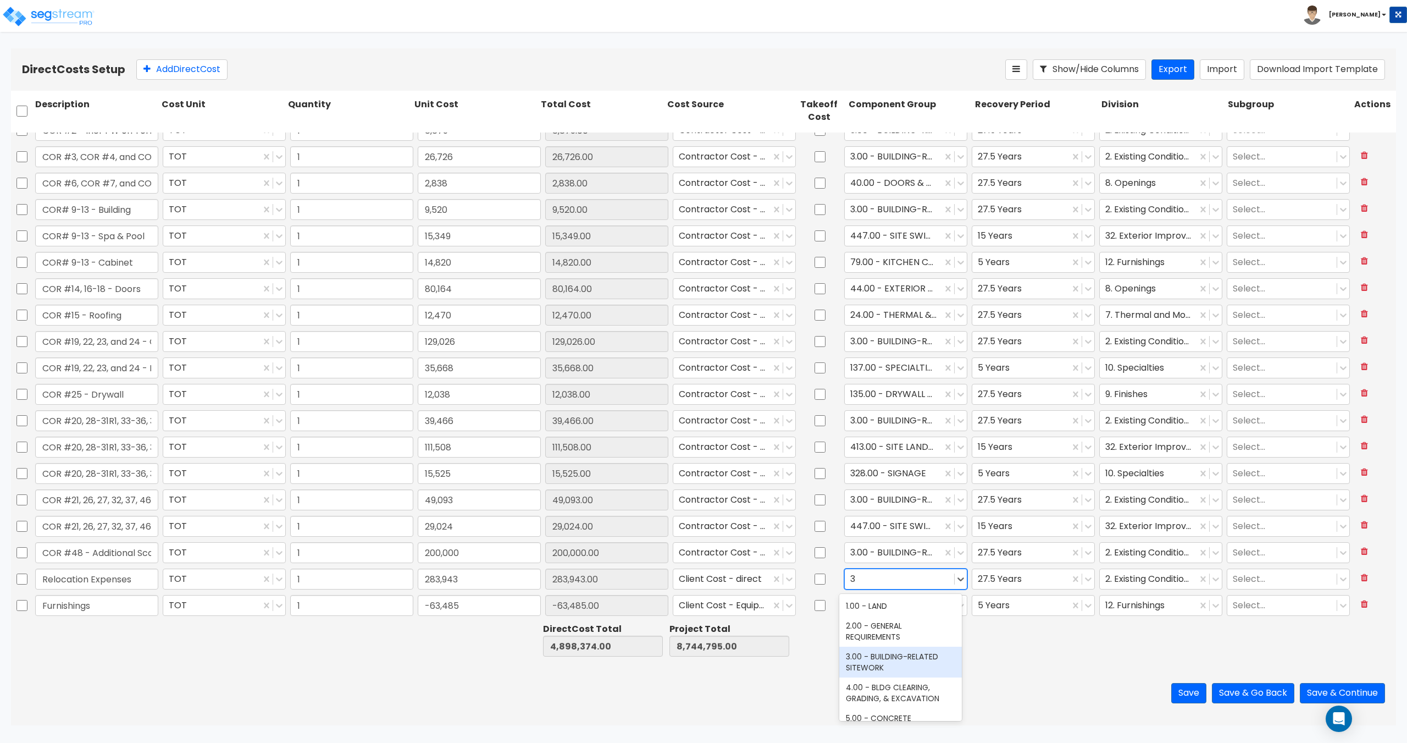
click at [898, 656] on div "3.00 - BUILDING-RELATED SITEWORK" at bounding box center [900, 661] width 123 height 31
click at [904, 608] on div at bounding box center [899, 604] width 98 height 15
click at [904, 633] on div "242.00 - FURNITURE, FIXTURES, & EQUIPMENT" at bounding box center [900, 637] width 123 height 31
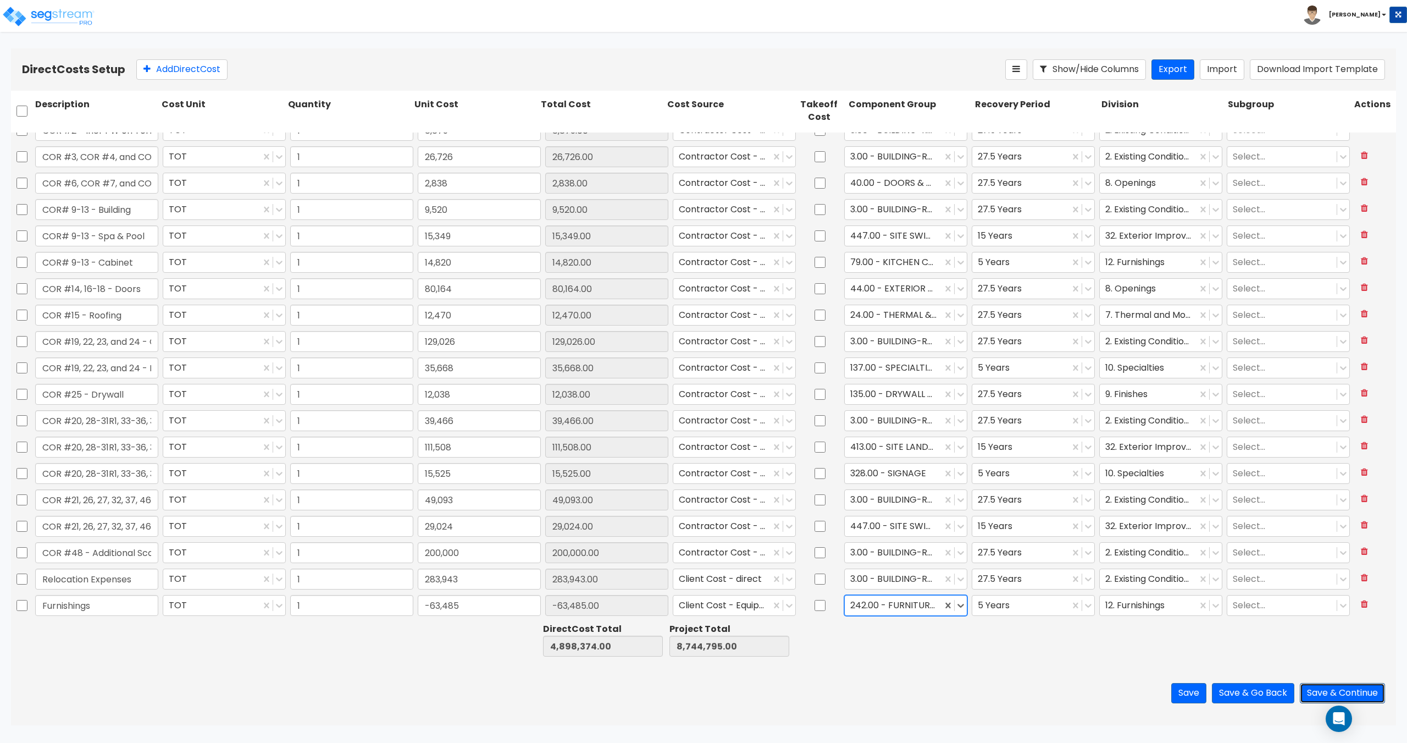
click at [1332, 689] on button "Save & Continue" at bounding box center [1342, 693] width 85 height 20
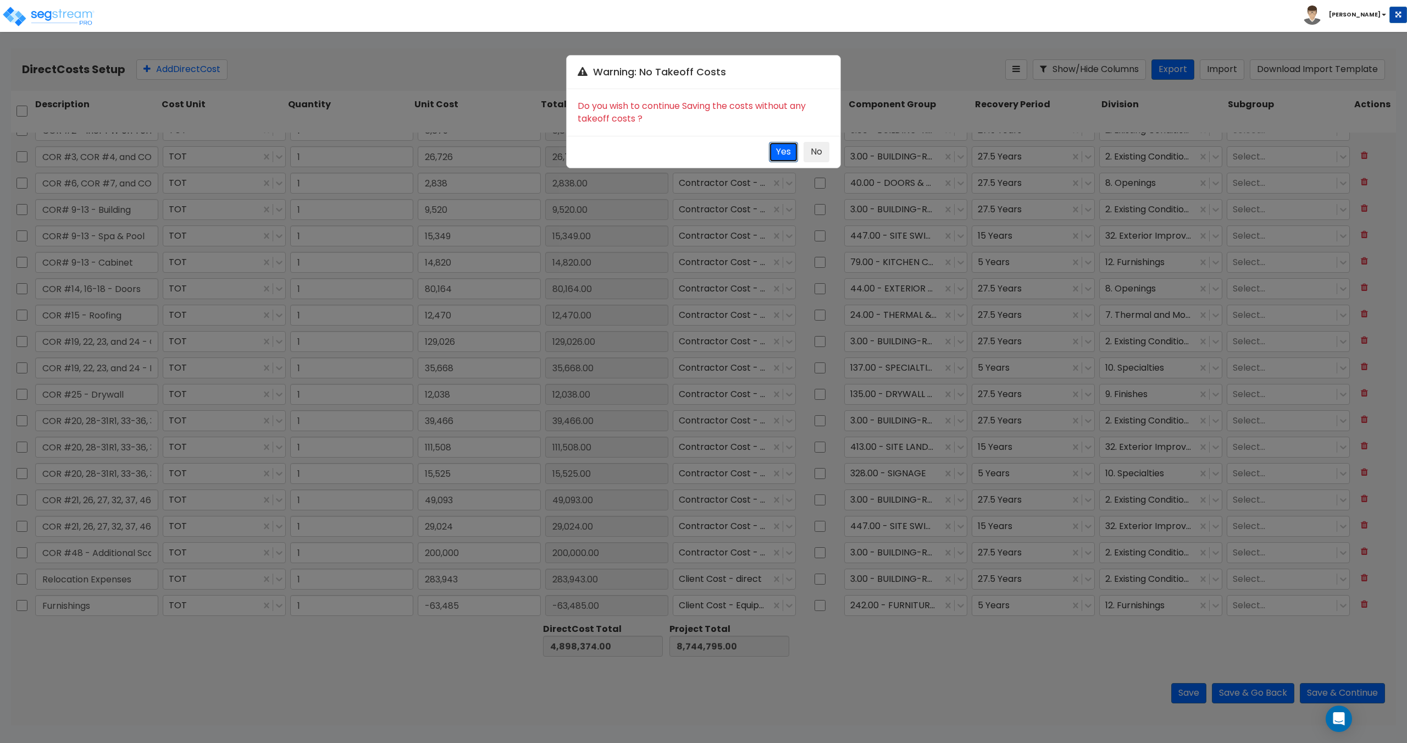
click at [774, 146] on button "Yes" at bounding box center [783, 152] width 29 height 20
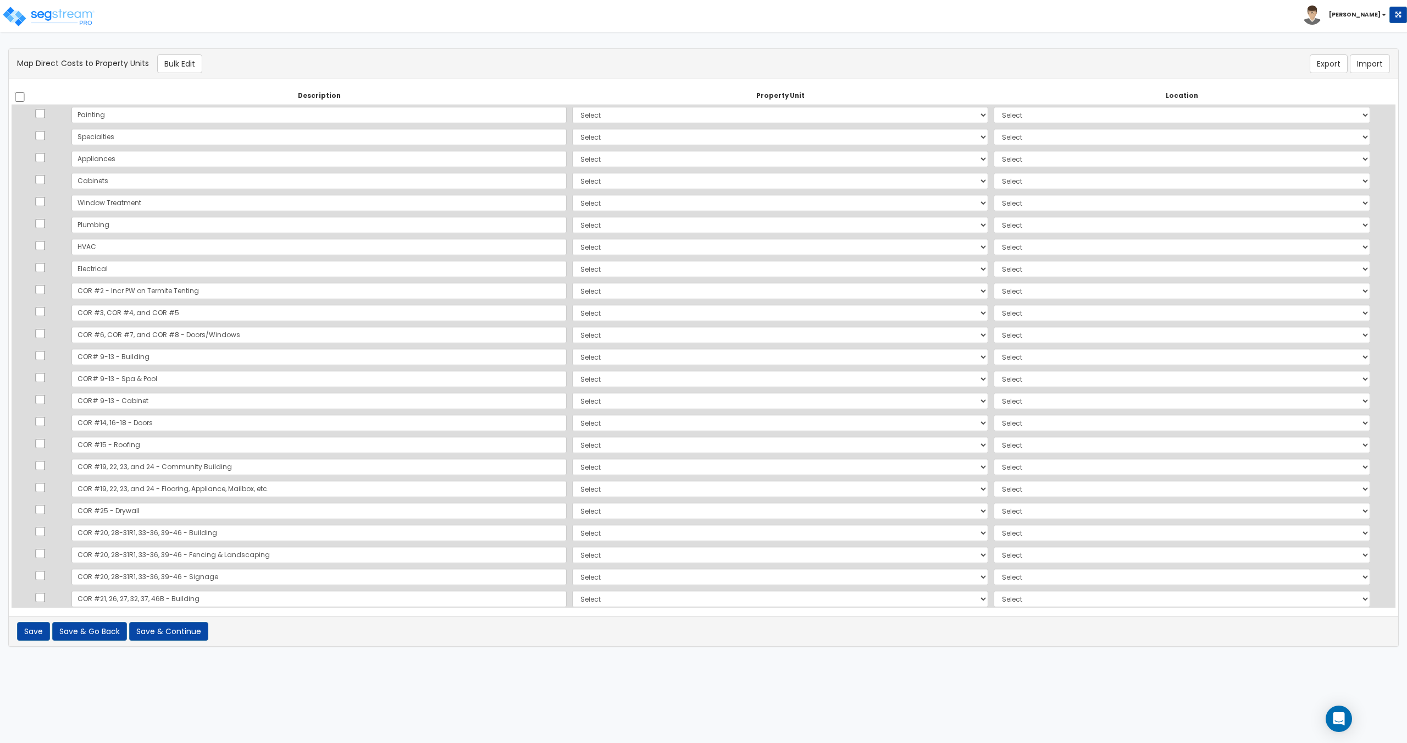
scroll to position [543, 0]
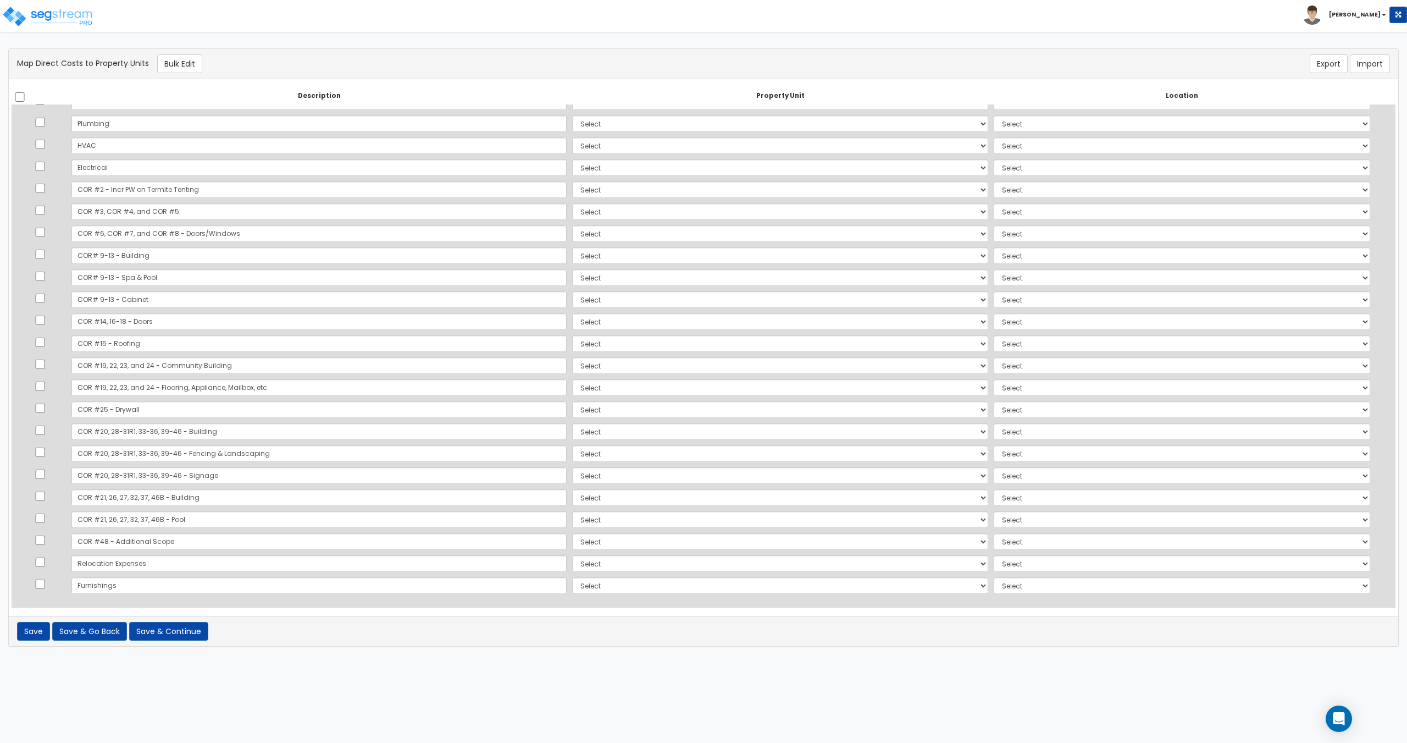
drag, startPoint x: 717, startPoint y: 44, endPoint x: 641, endPoint y: 46, distance: 76.4
click at [717, 44] on html "Toggle navigation Craig" at bounding box center [703, 328] width 1407 height 657
click at [24, 92] on input "checkbox" at bounding box center [19, 96] width 11 height 9
checkbox input "true"
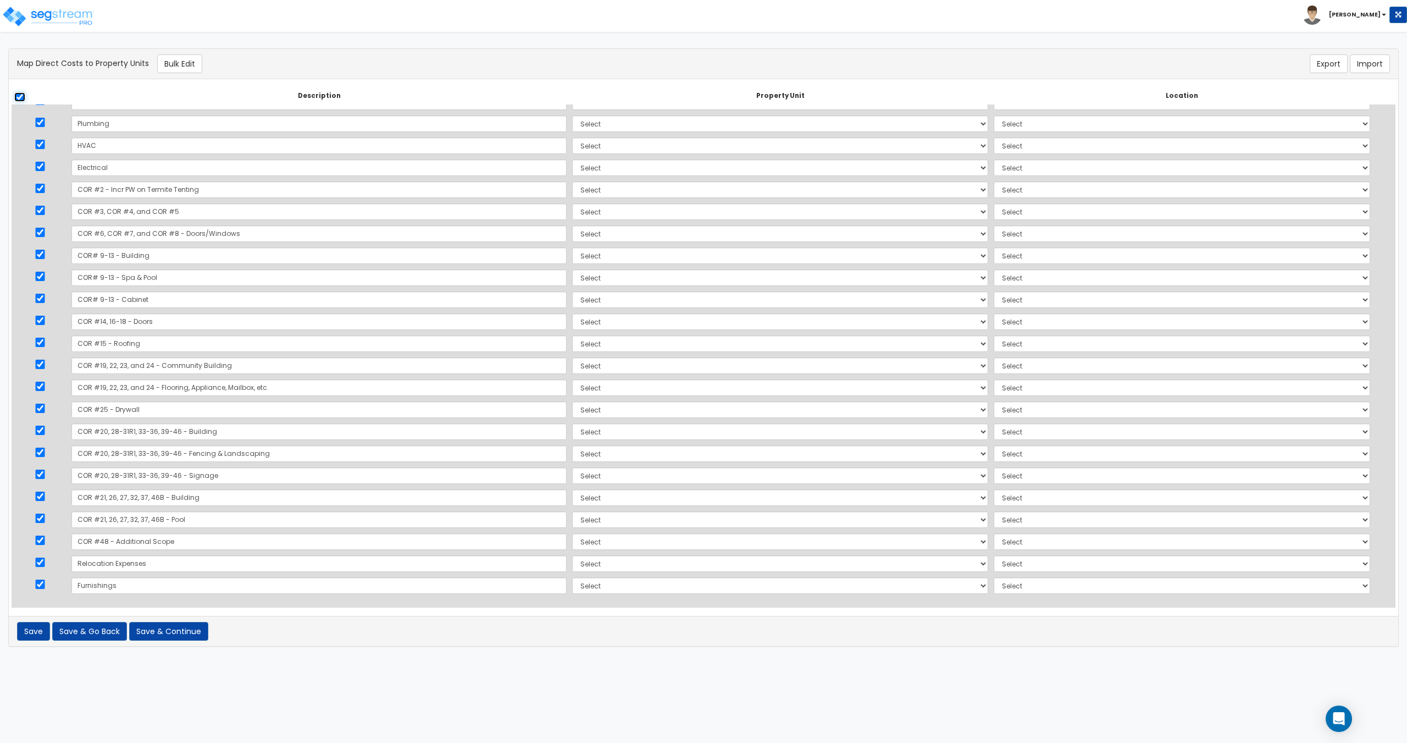
checkbox input "true"
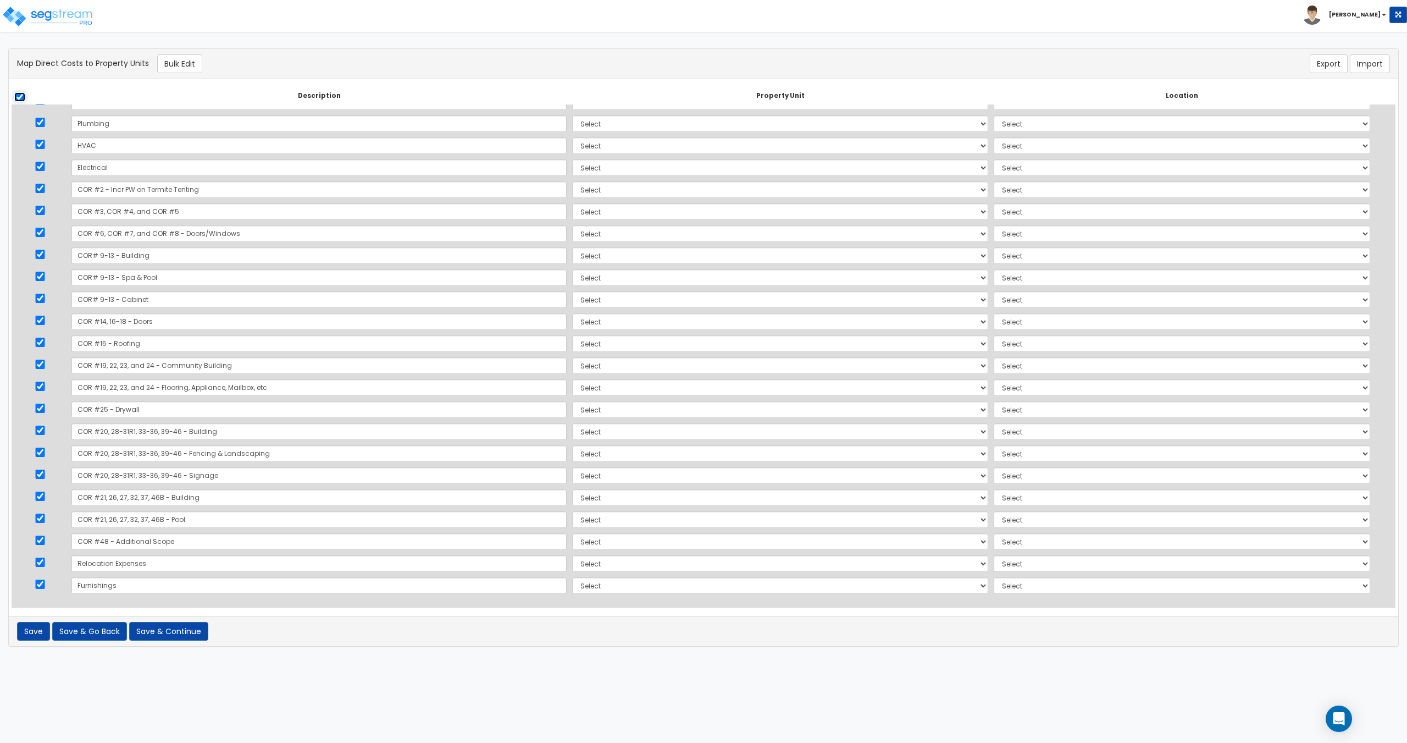
checkbox input "true"
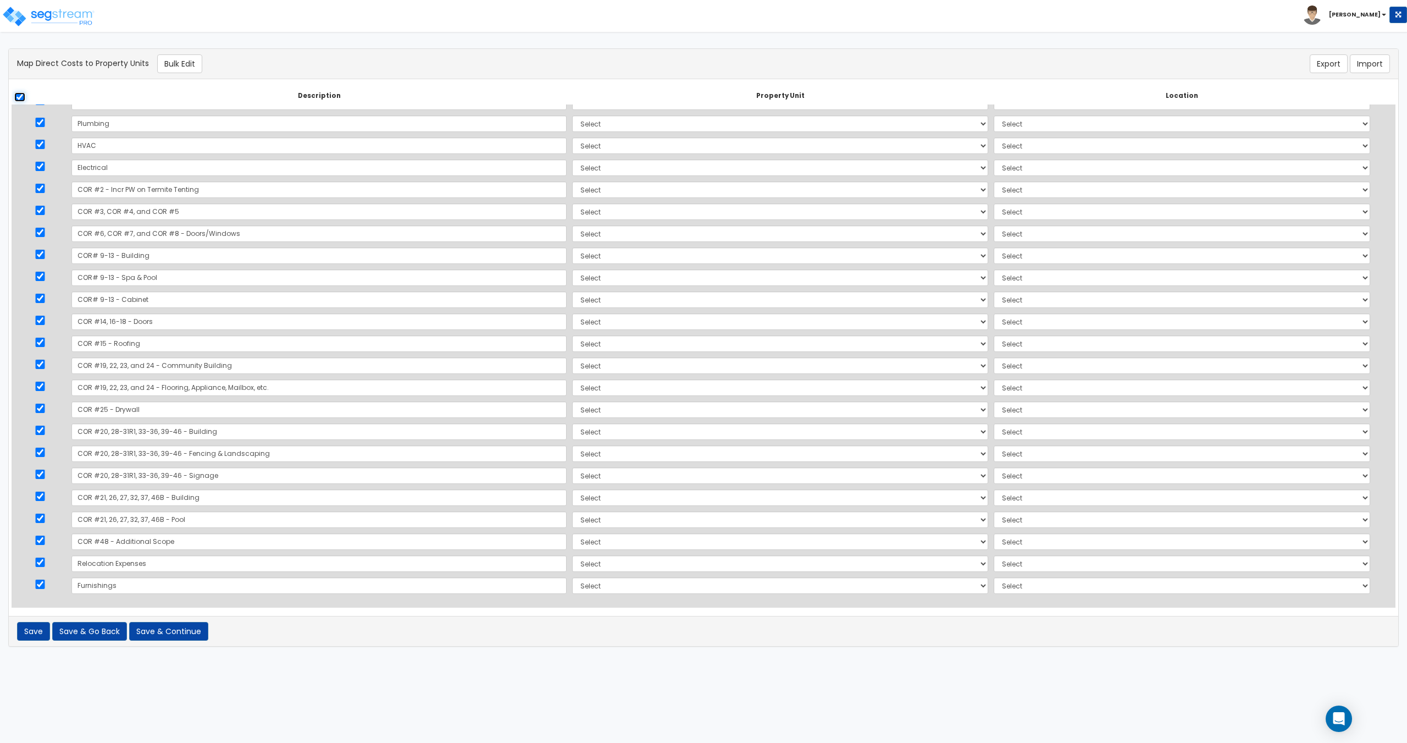
checkbox input "true"
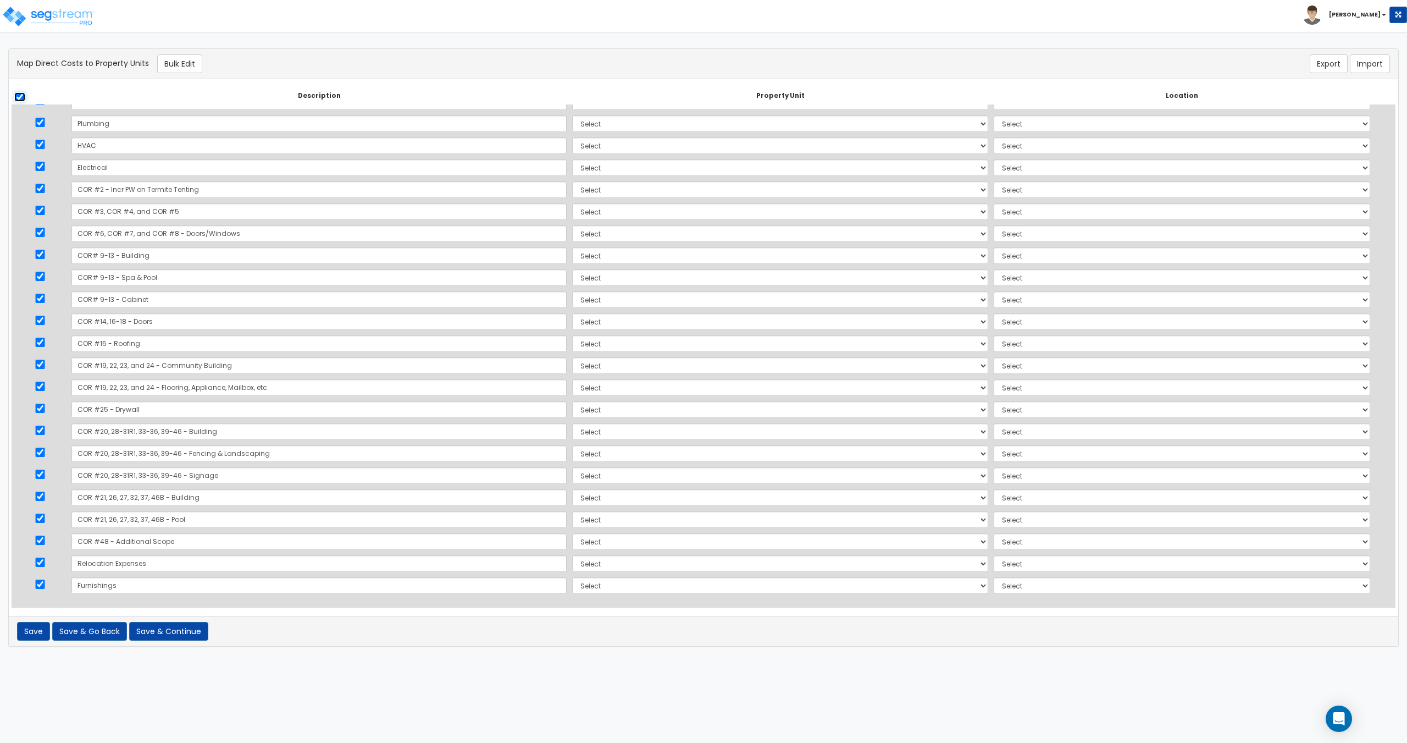
checkbox input "true"
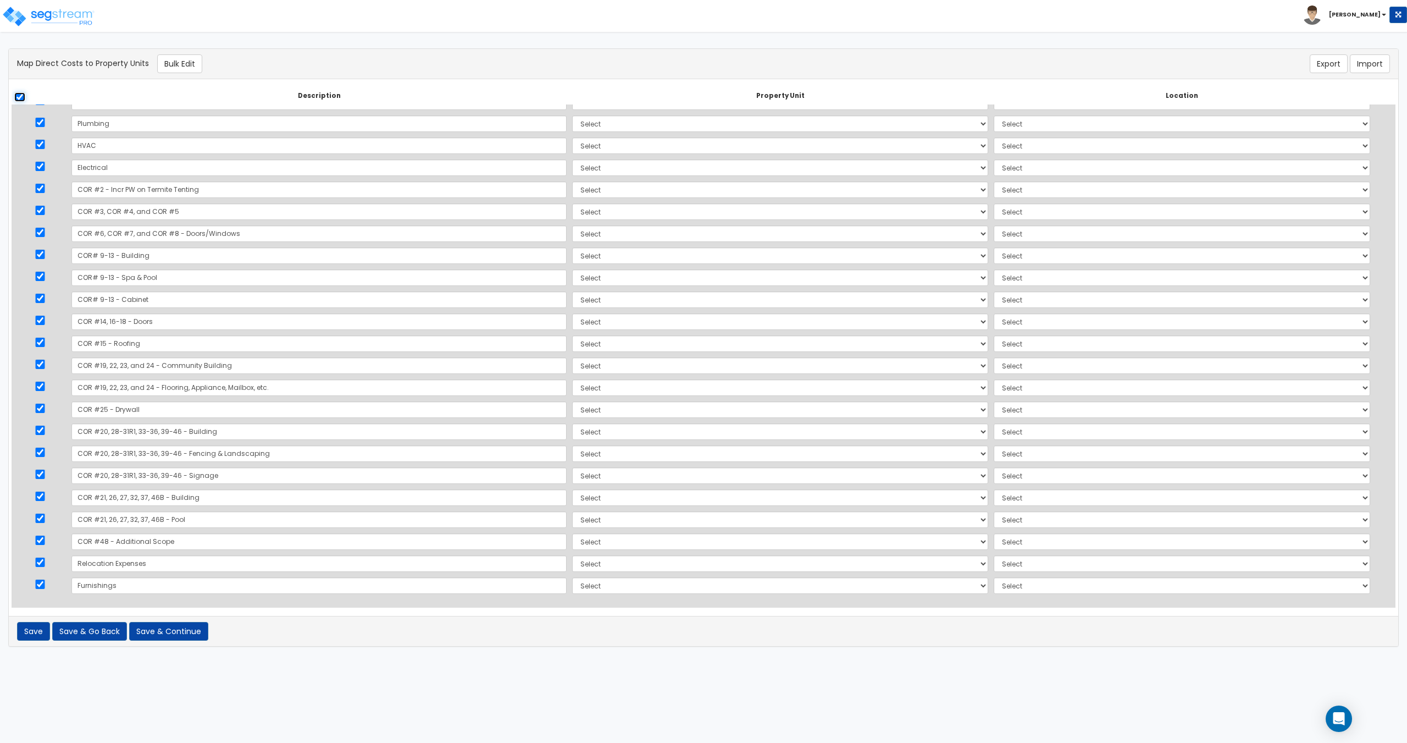
checkbox input "true"
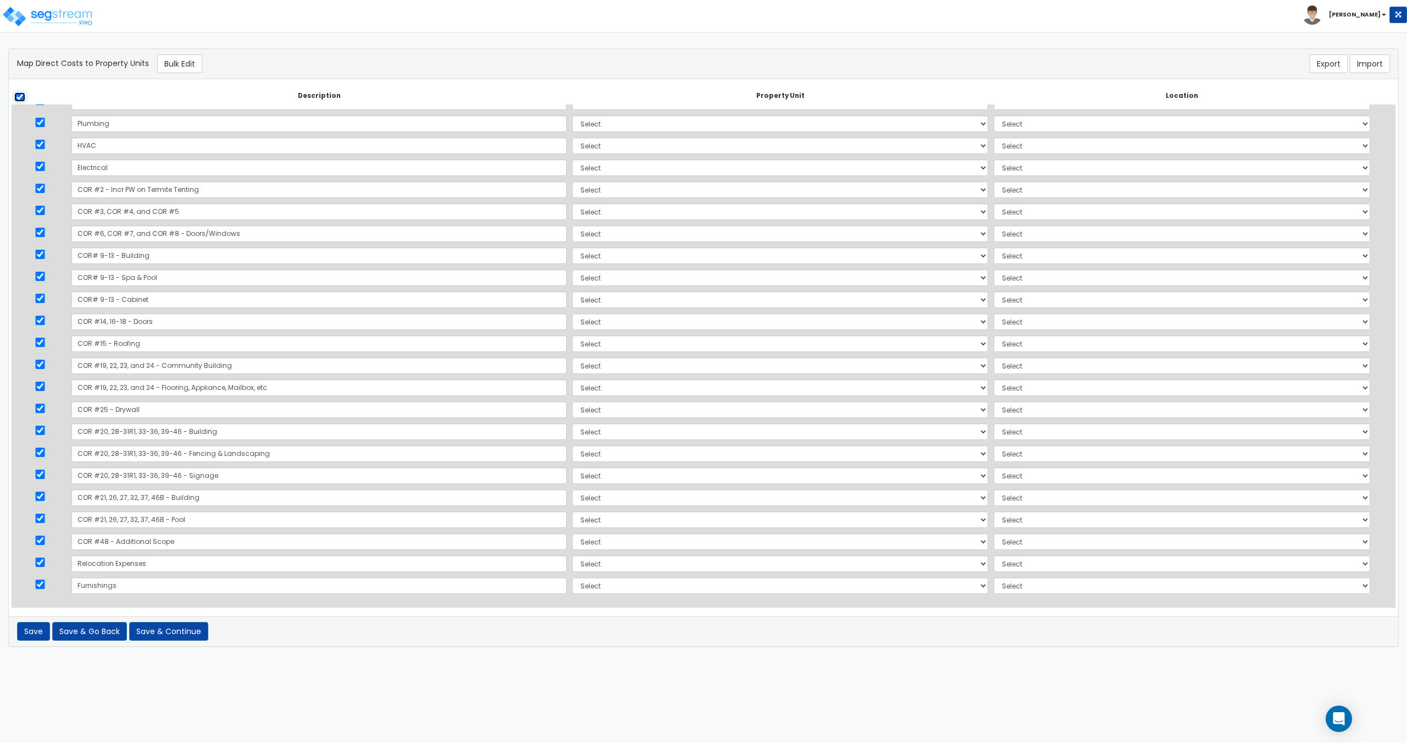
checkbox input "true"
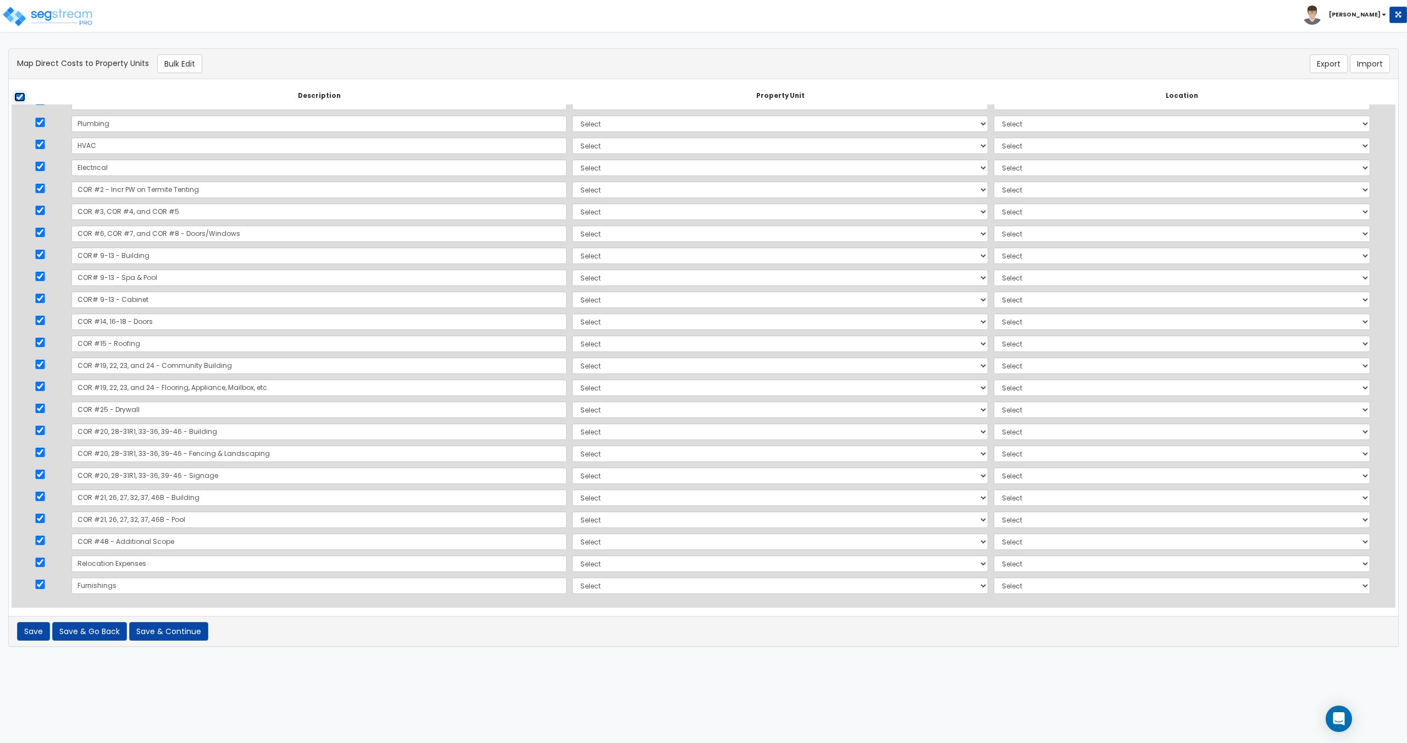
checkbox input "true"
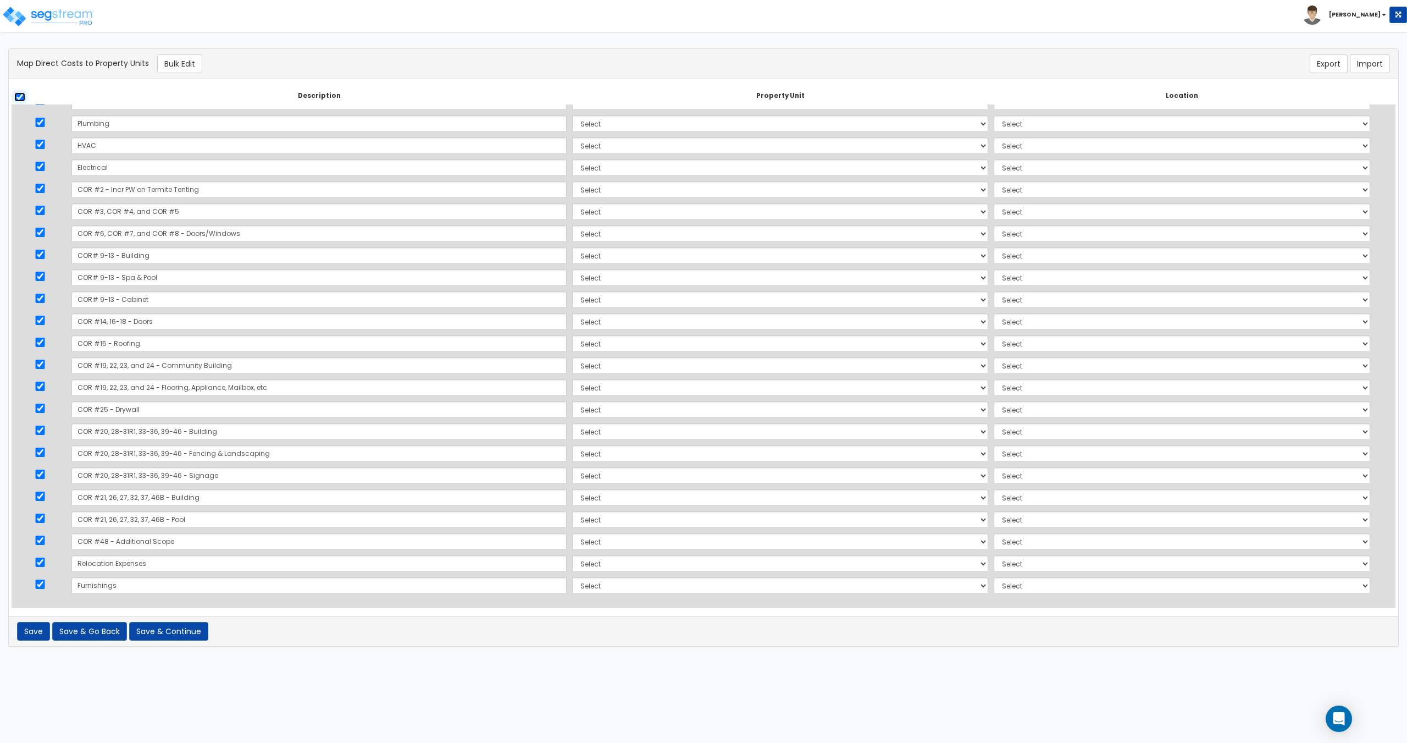
checkbox input "true"
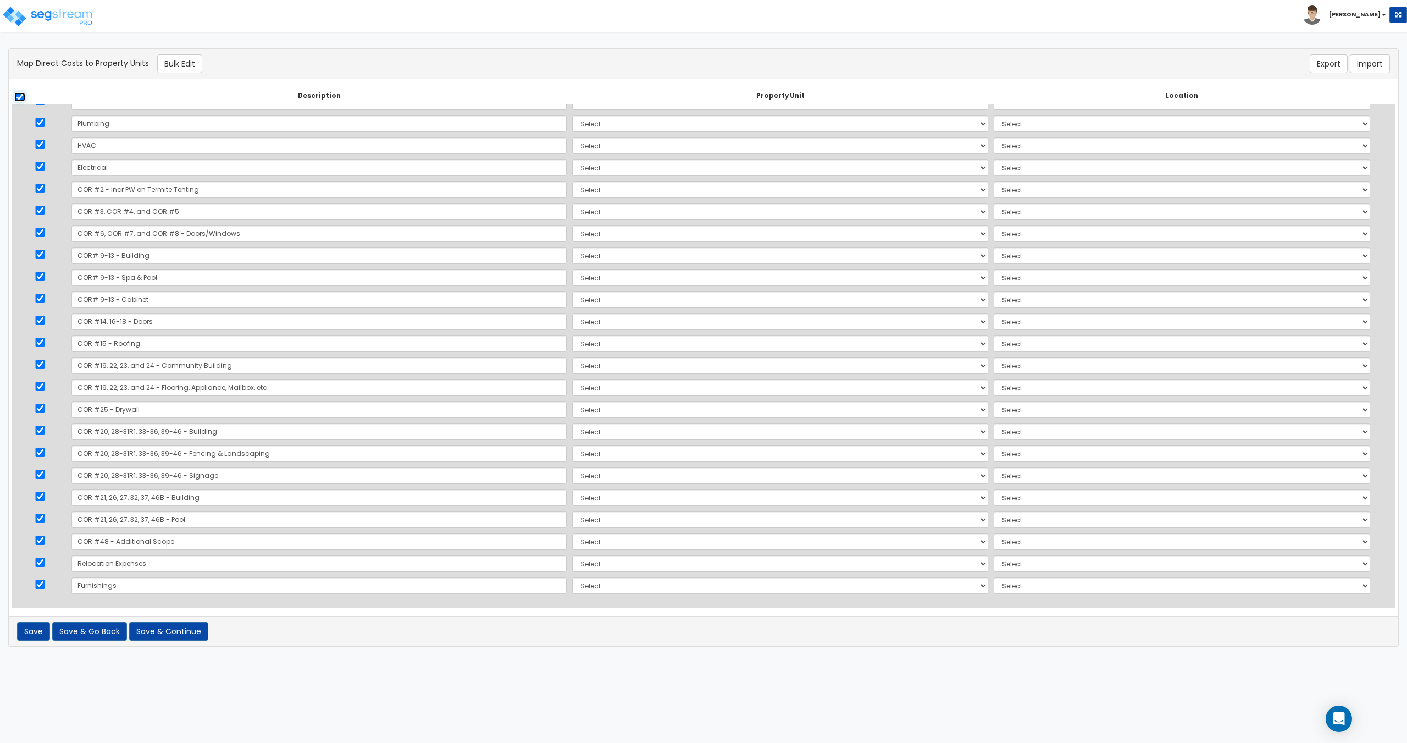
checkbox input "true"
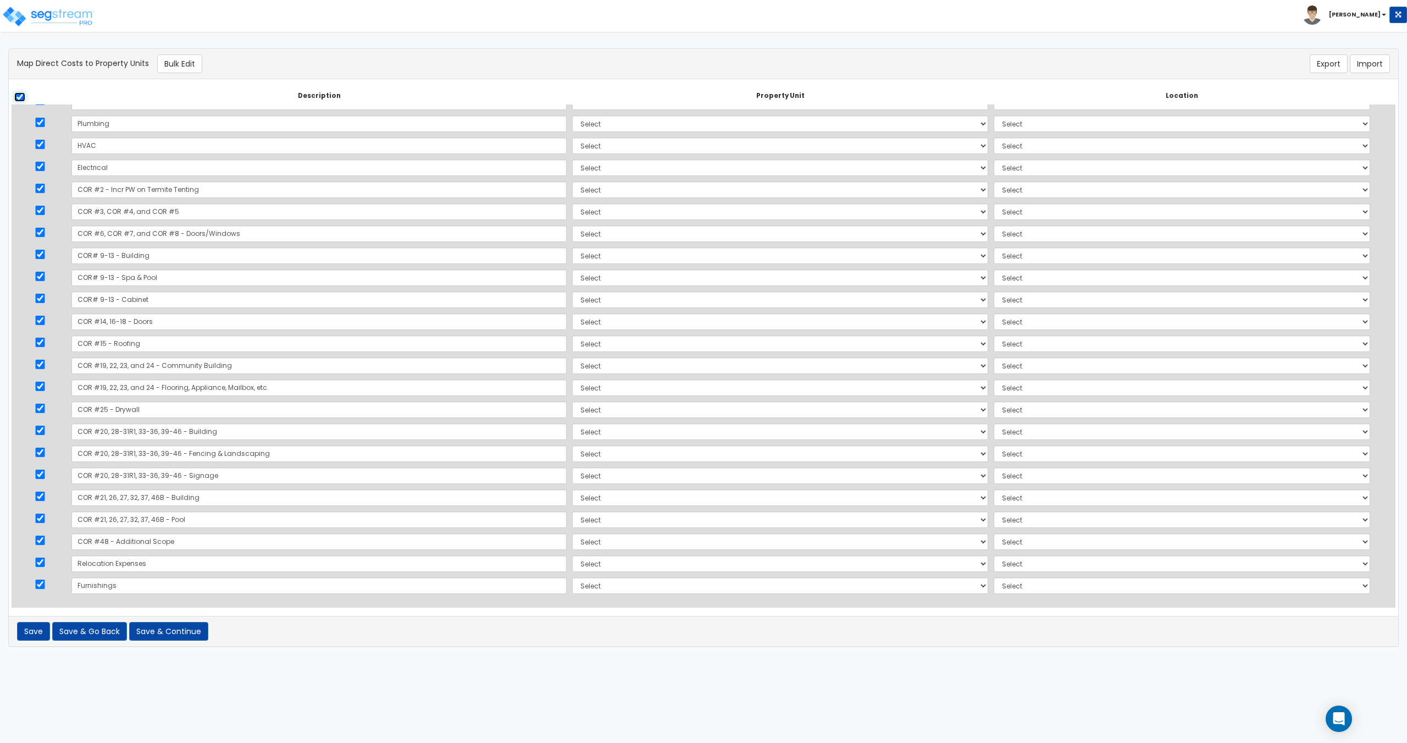
checkbox input "true"
click at [196, 52] on div "There should be at least one direct cost with a cost source equal to one of the…" at bounding box center [704, 64] width 1390 height 30
click at [181, 60] on button "Bulk Edit" at bounding box center [179, 63] width 45 height 19
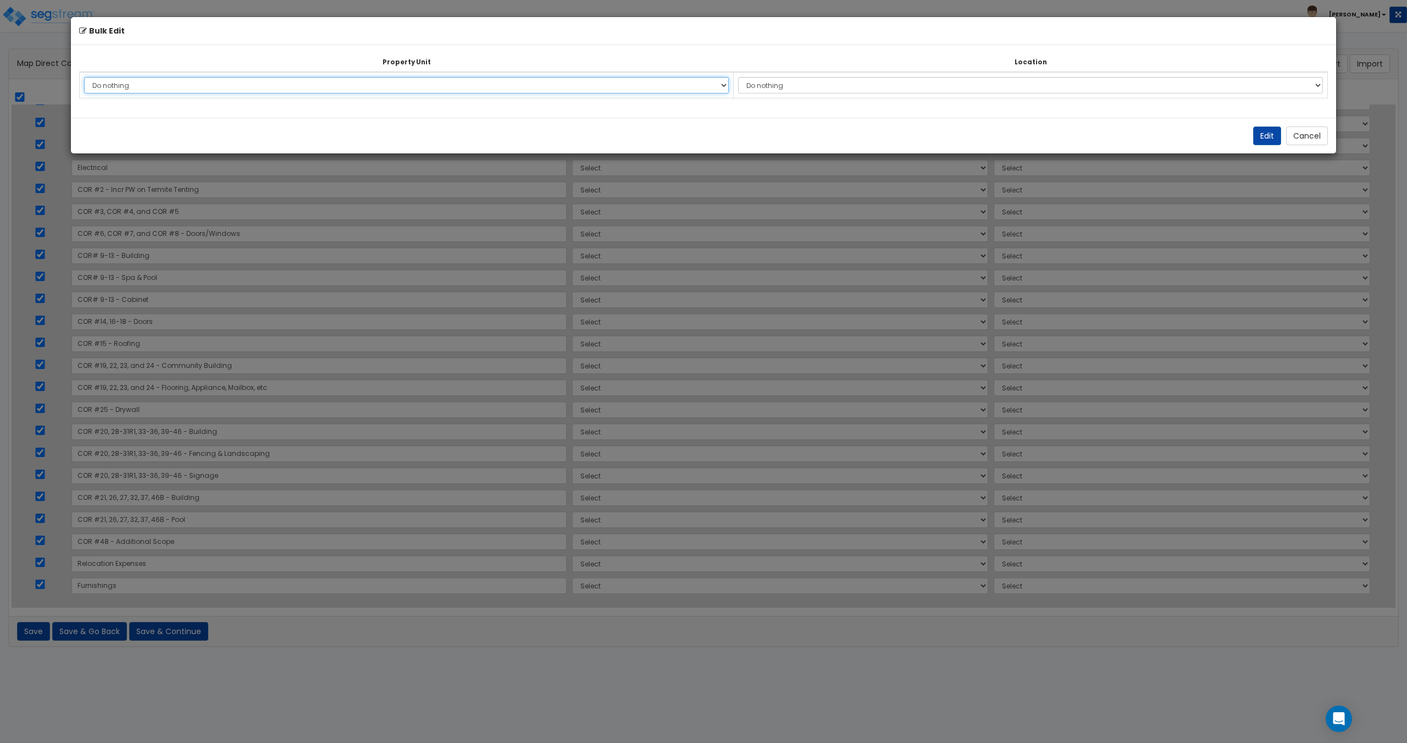
click at [204, 79] on select "Do nothing Add Additional Property Unit" at bounding box center [406, 85] width 645 height 16
select select "_additional"
click at [84, 77] on select "Do nothing Add Additional Property Unit" at bounding box center [406, 85] width 645 height 16
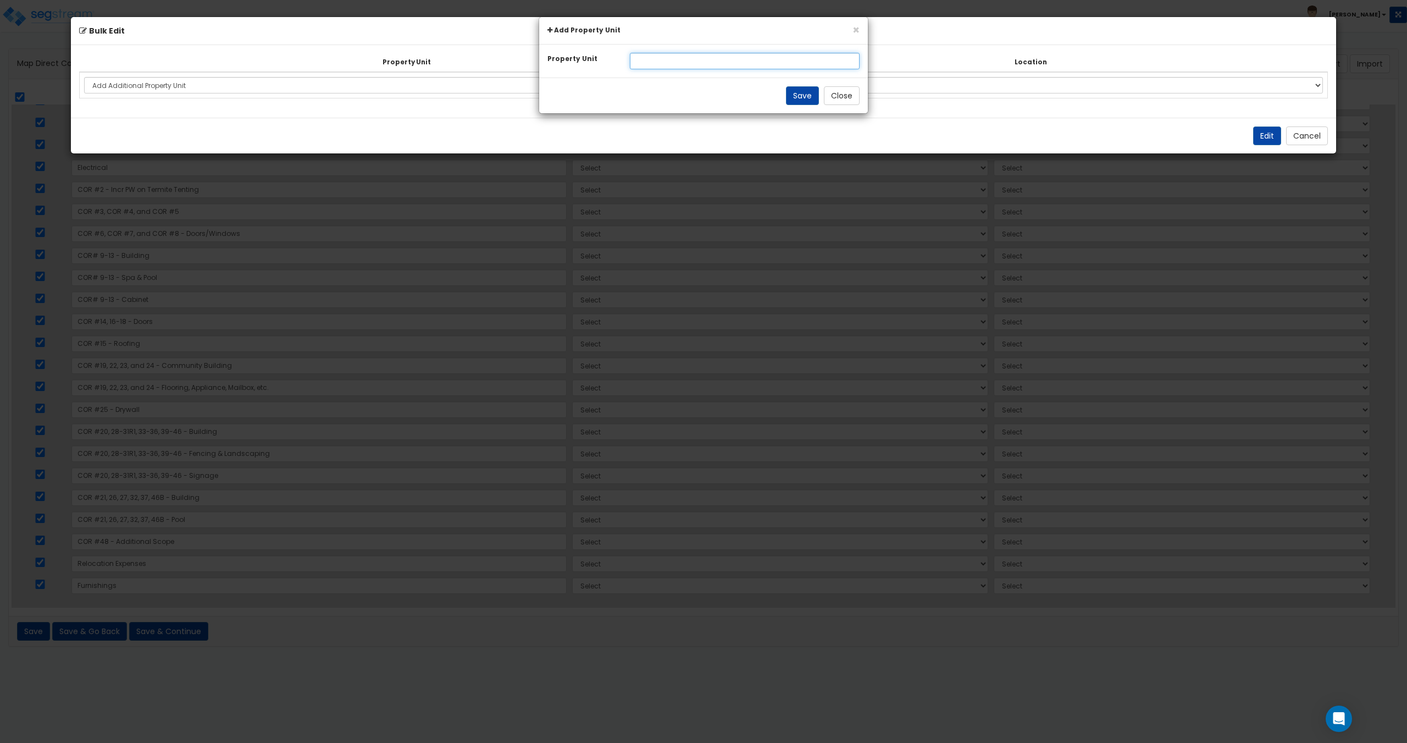
click at [637, 61] on input "text" at bounding box center [745, 61] width 230 height 16
type input "Building"
click at [794, 104] on button "Save" at bounding box center [802, 95] width 33 height 19
select select
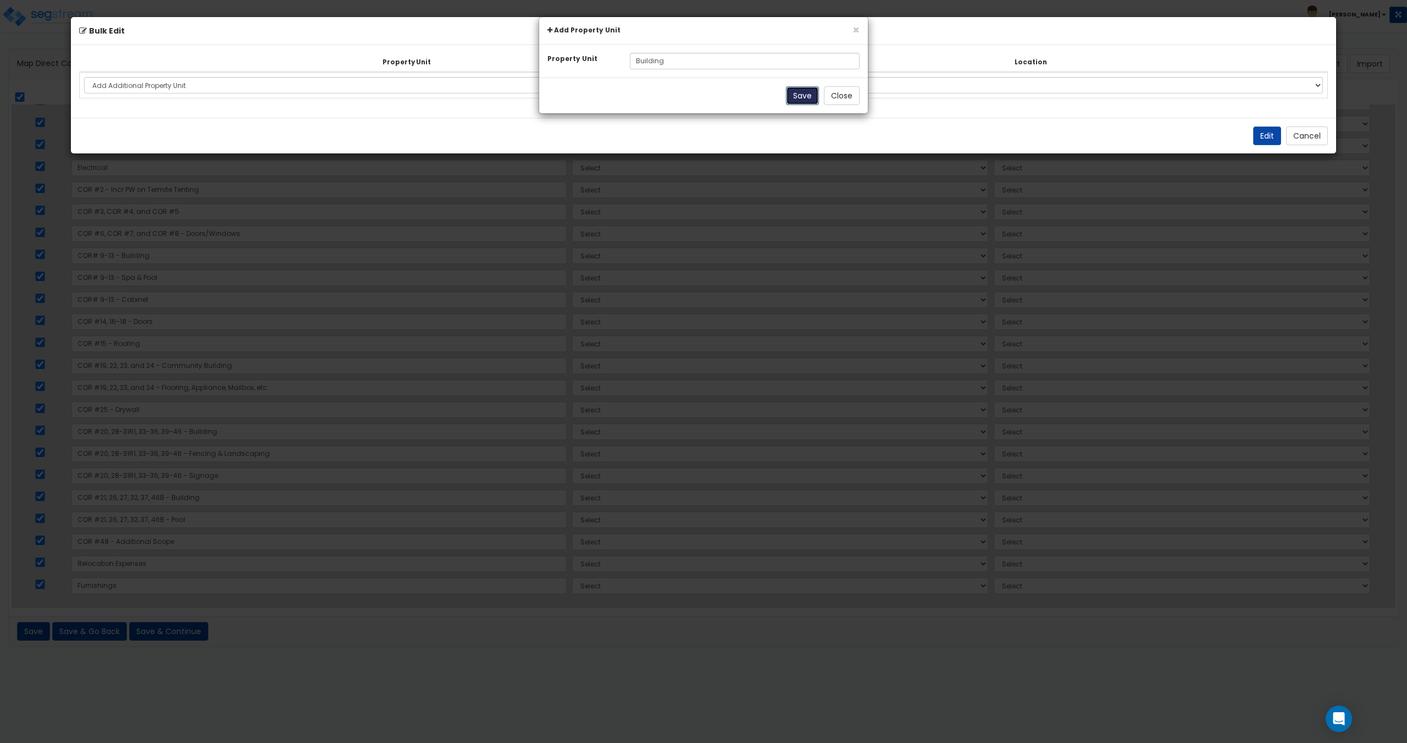
select select
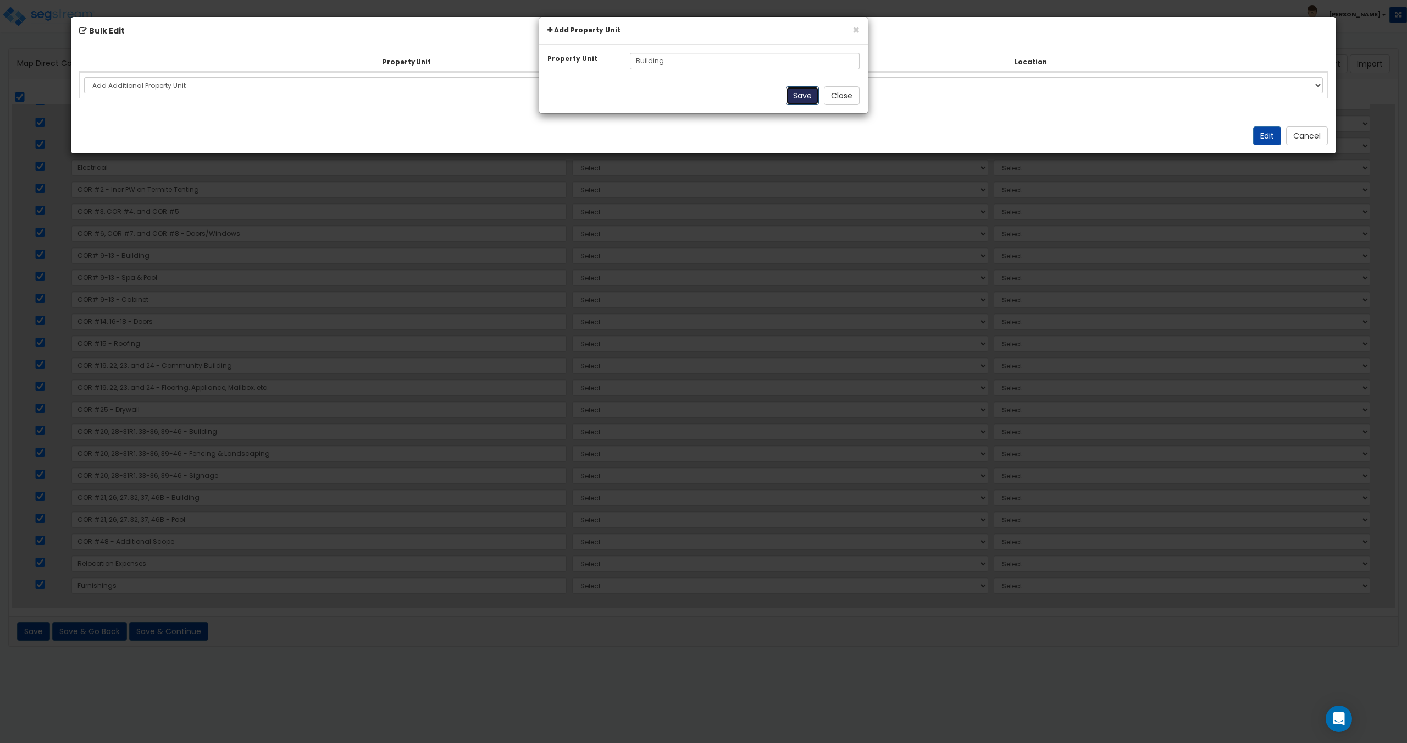
select select
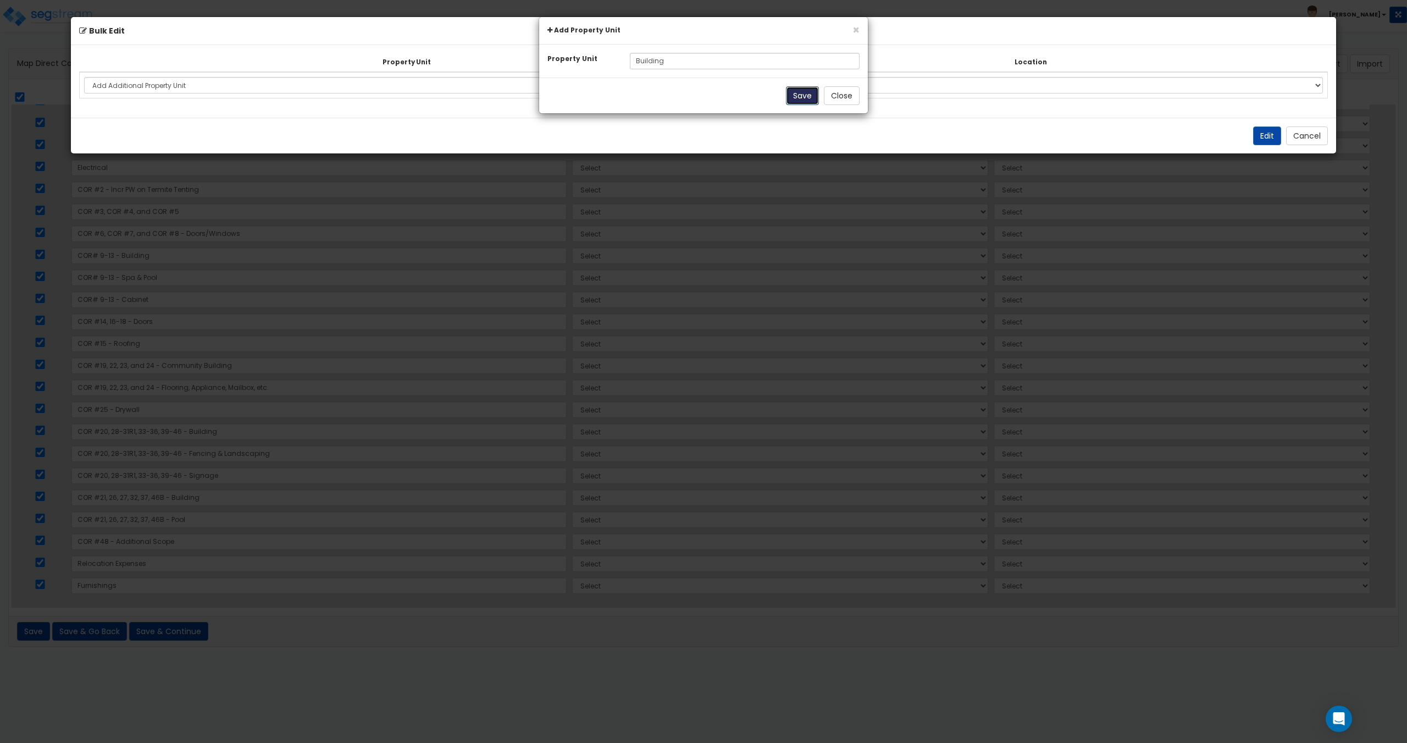
select select
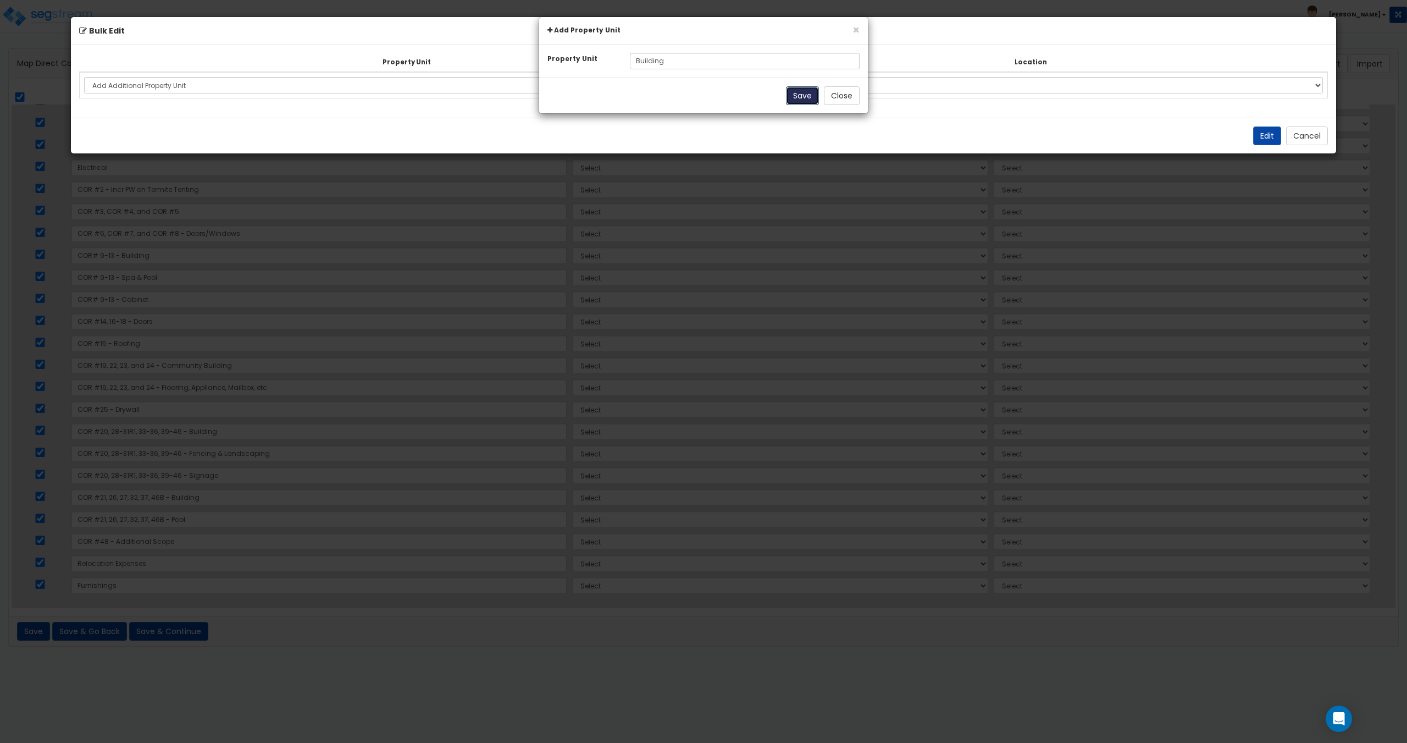
select select
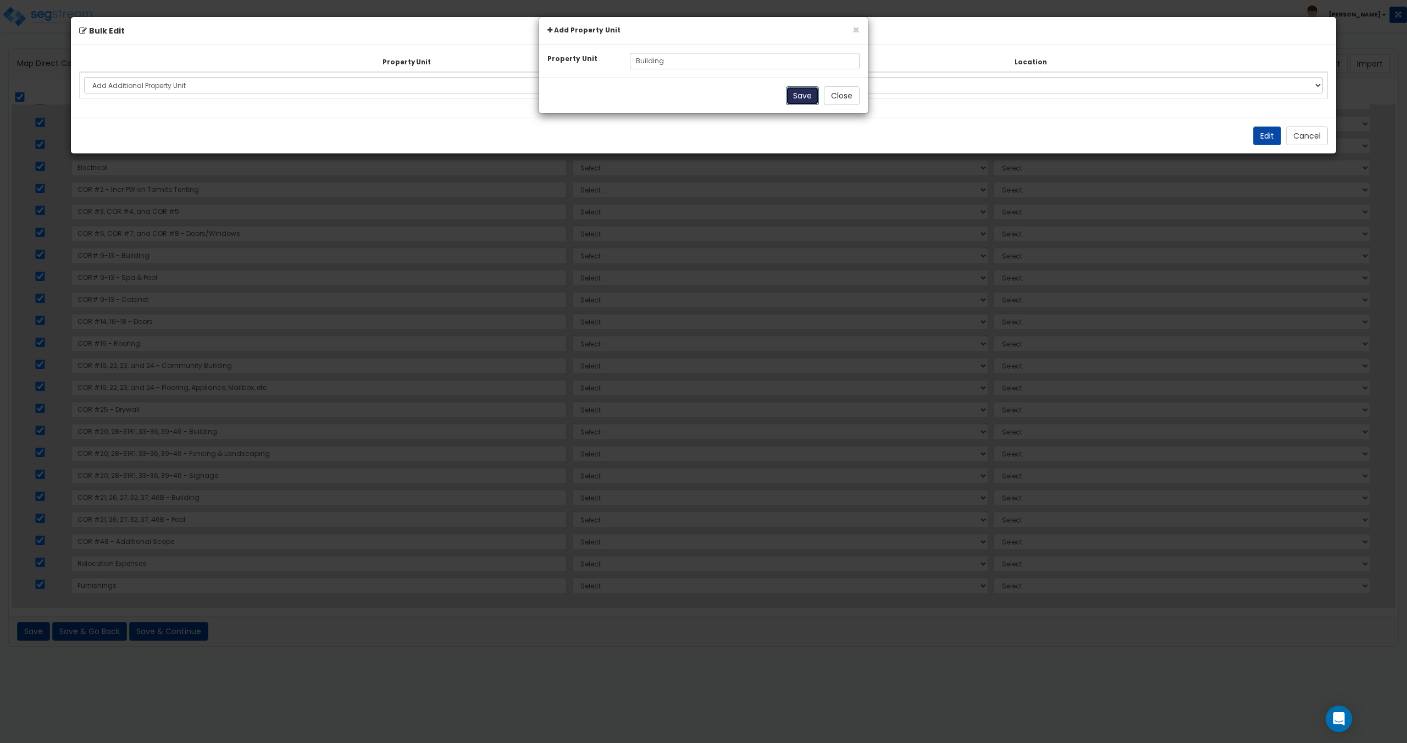
select select
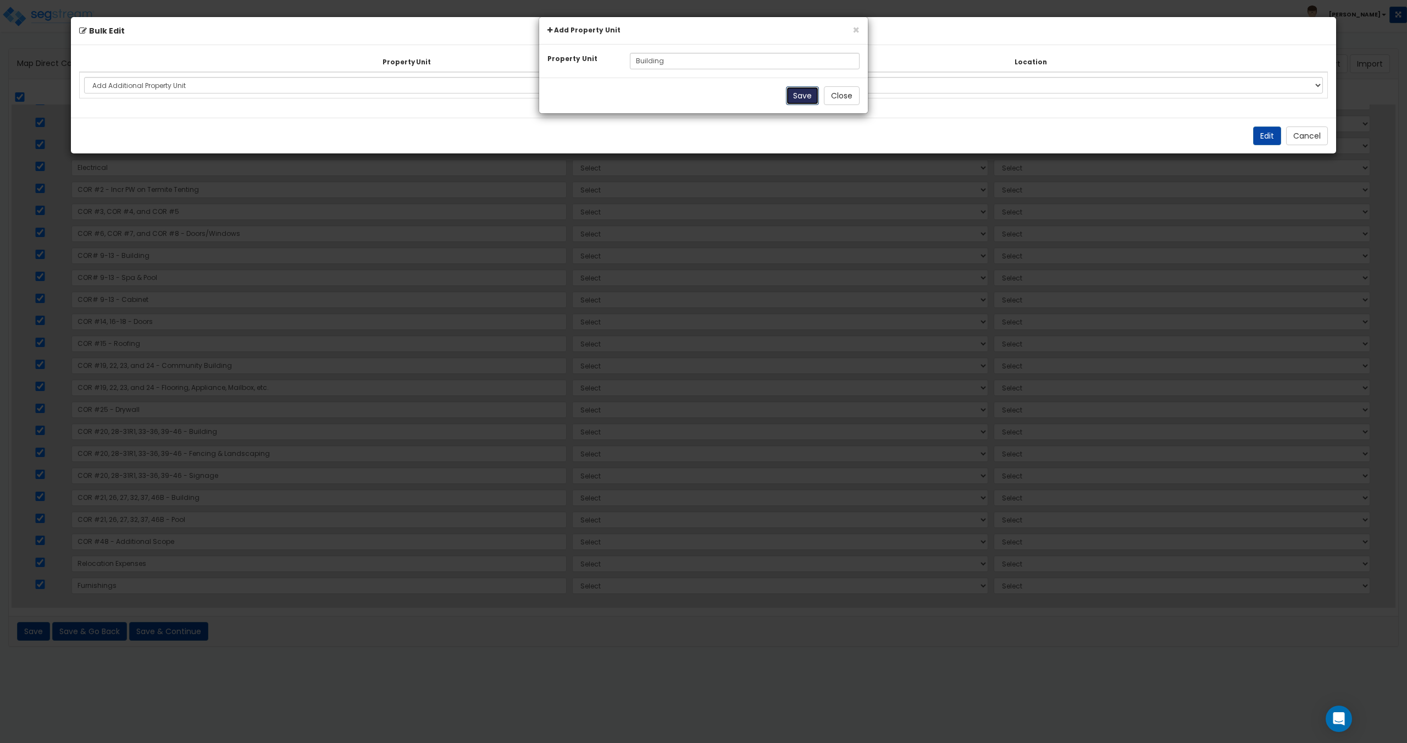
select select
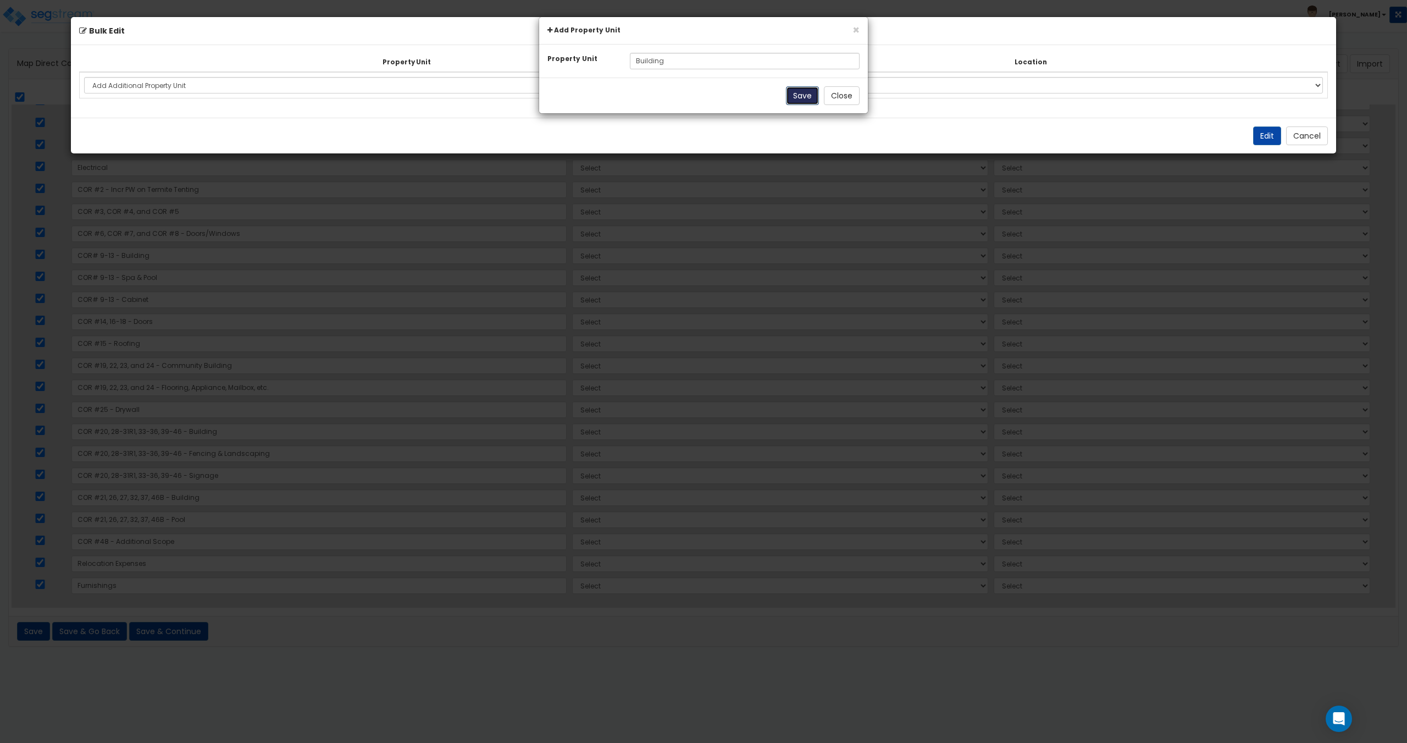
select select
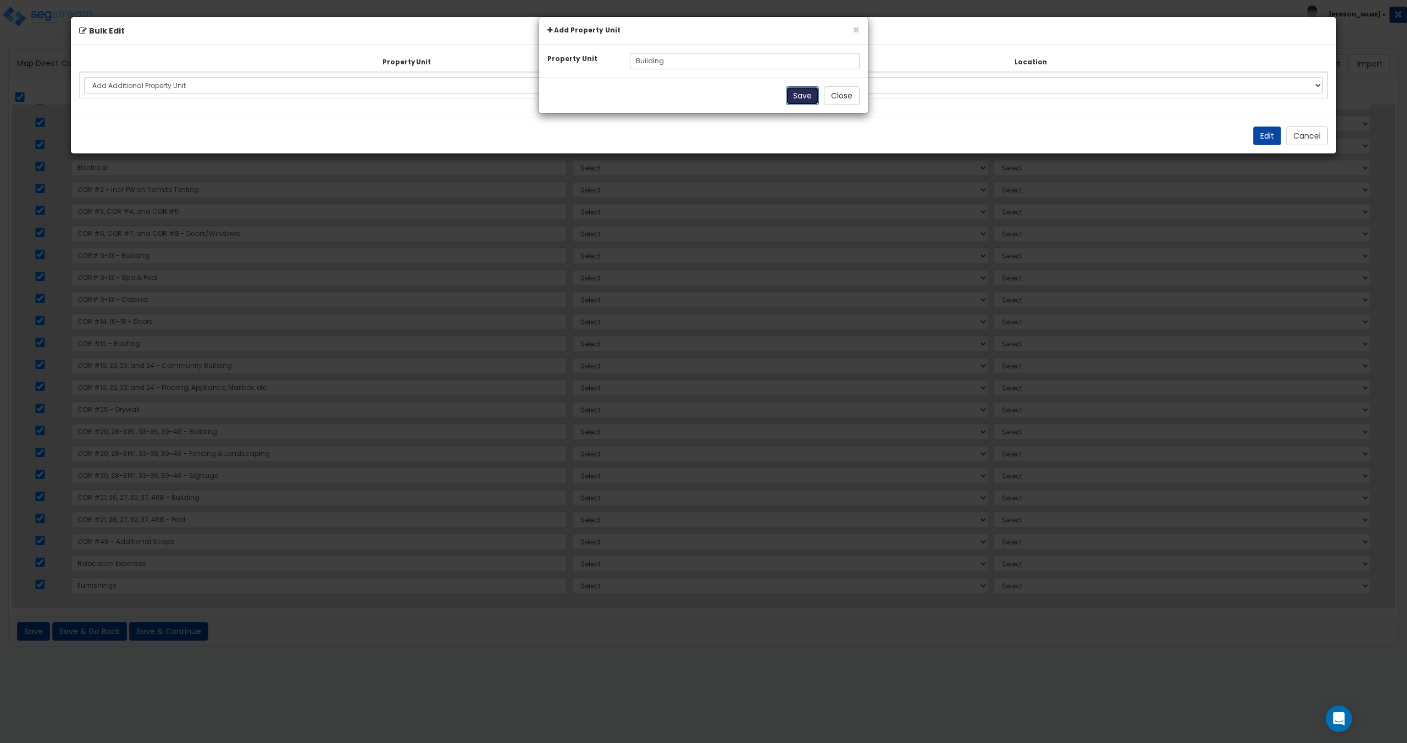
select select
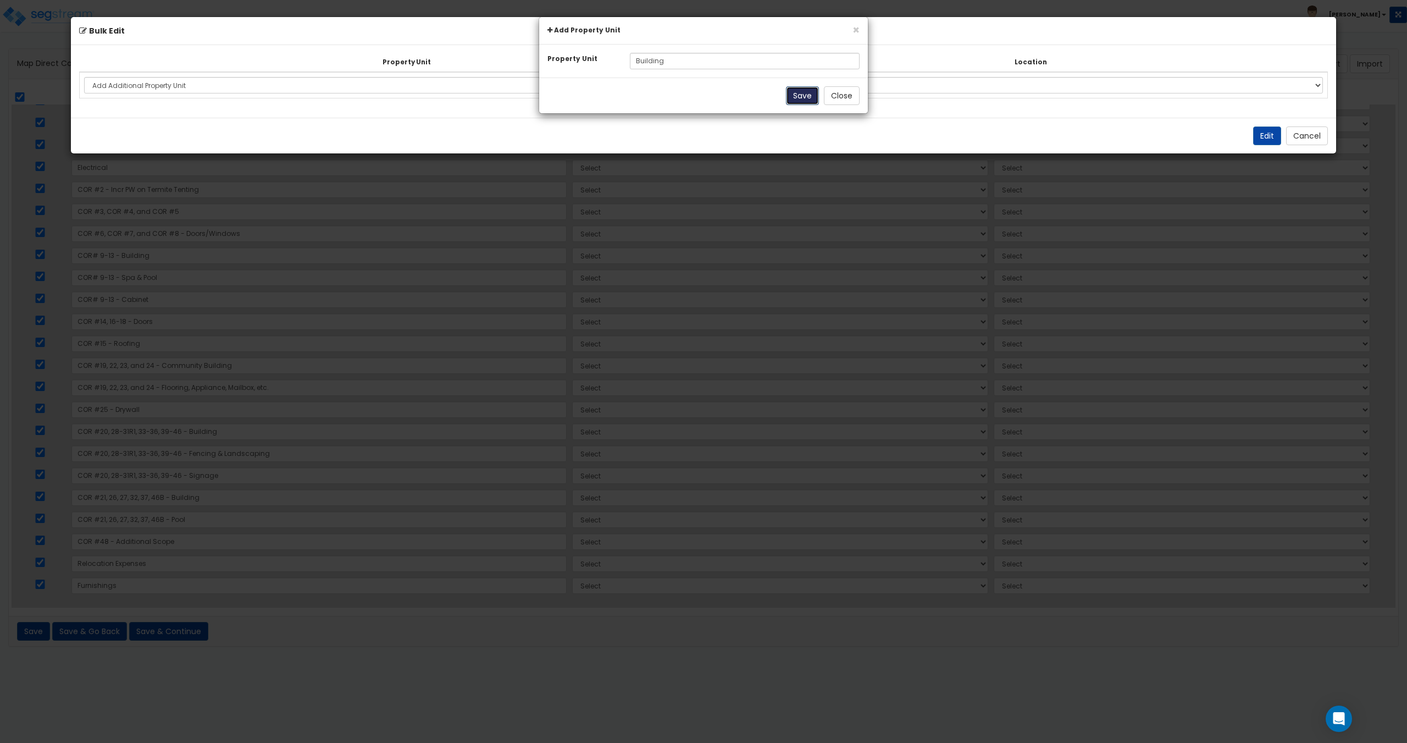
select select
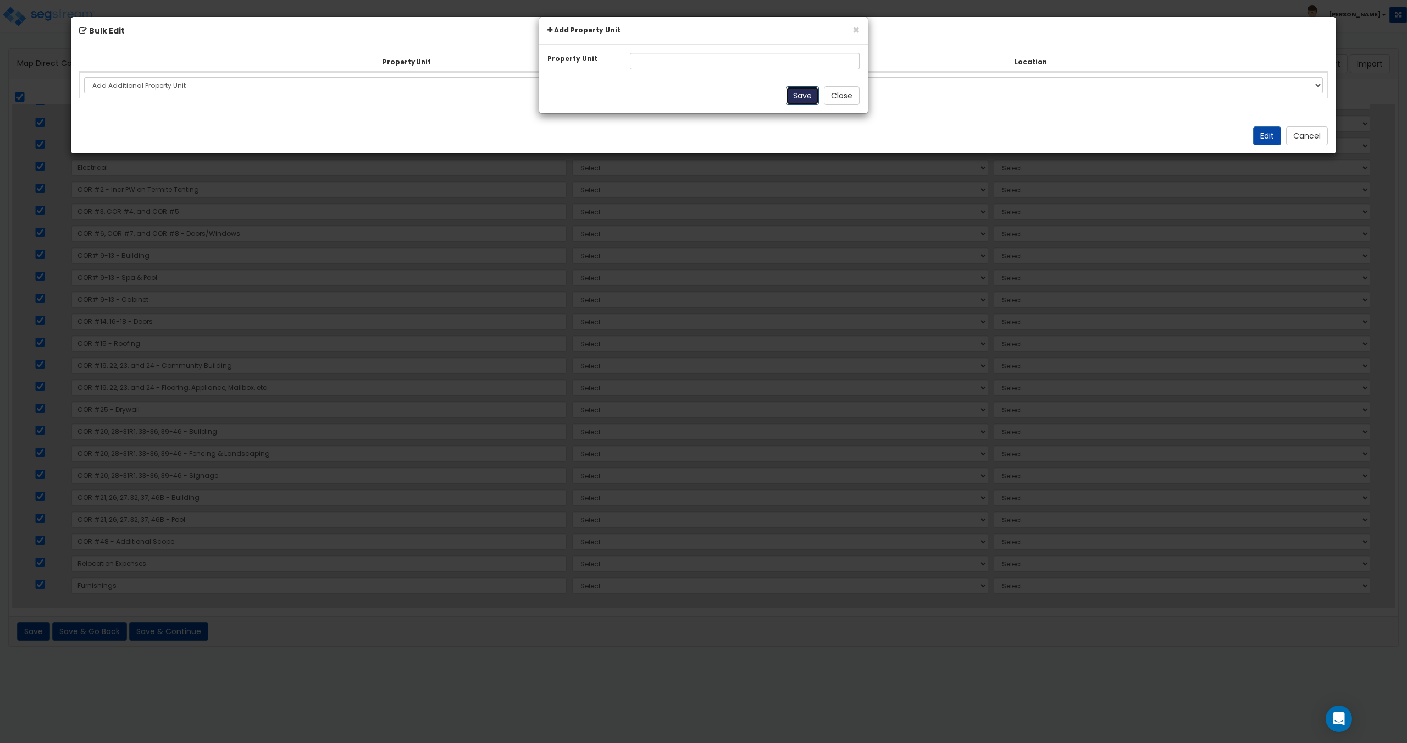
select select "NEW-Building"
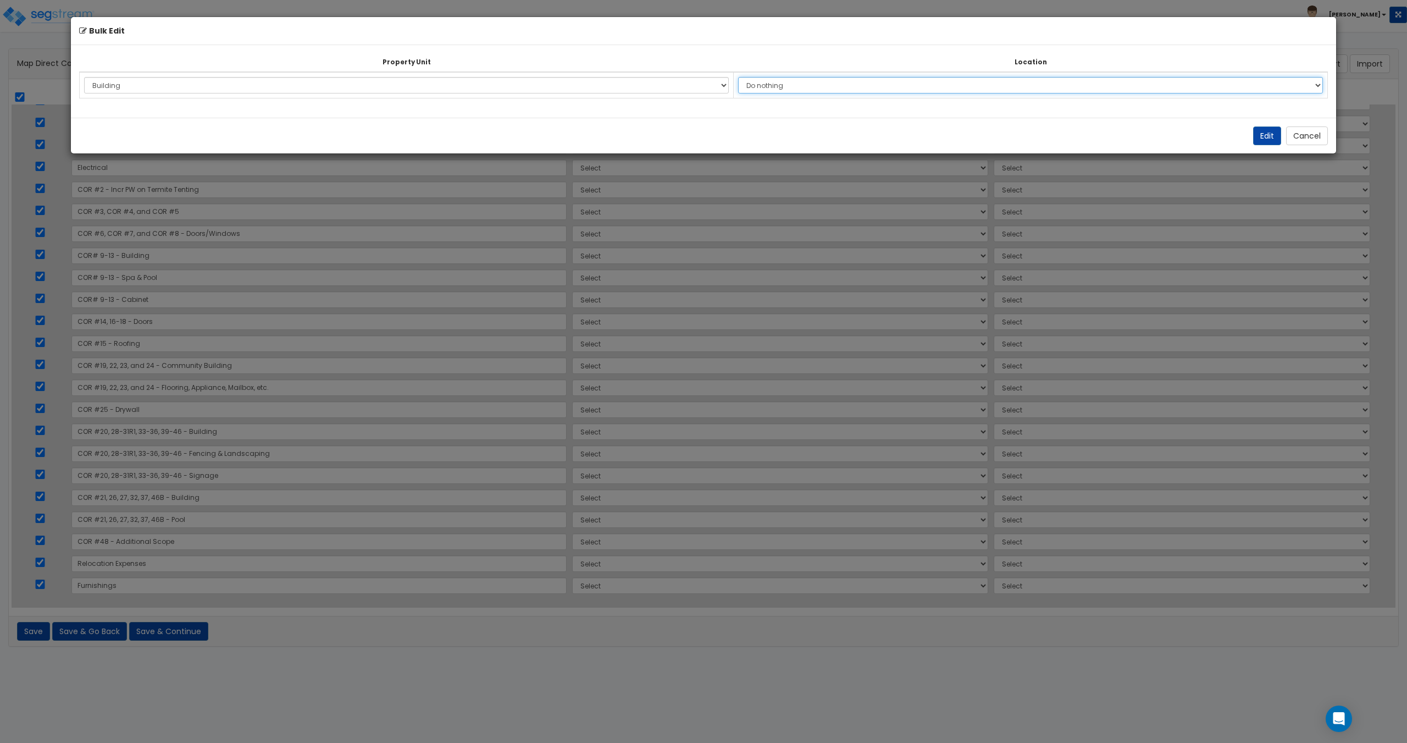
click at [829, 87] on select "Do nothing Add Additional Location Building Building Interior Site Exterior" at bounding box center [1030, 85] width 585 height 16
select select "6"
click at [746, 77] on select "Do nothing Add Additional Location Building Building Interior Site Exterior" at bounding box center [1030, 85] width 585 height 16
click at [1269, 140] on button "Edit" at bounding box center [1267, 135] width 28 height 19
select select "NEW-Building"
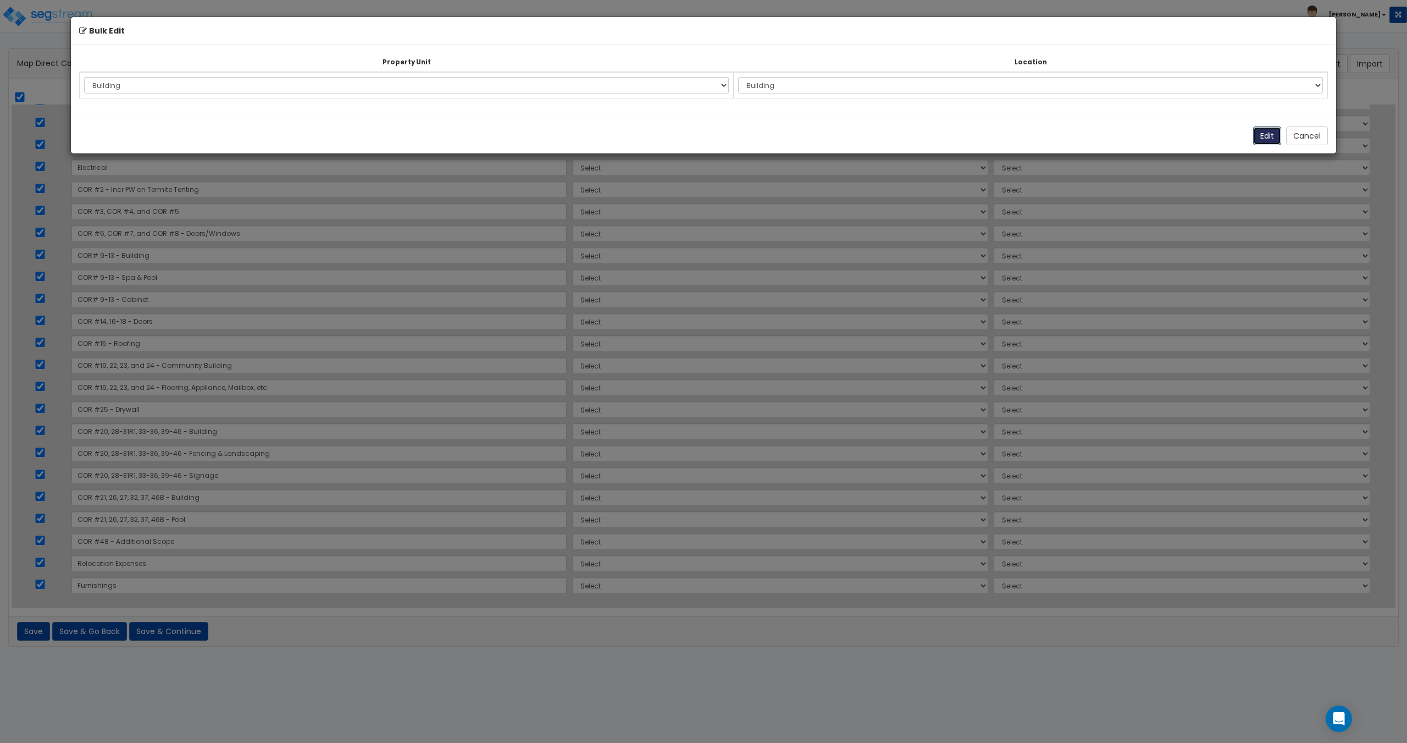
select select "NEW-Building"
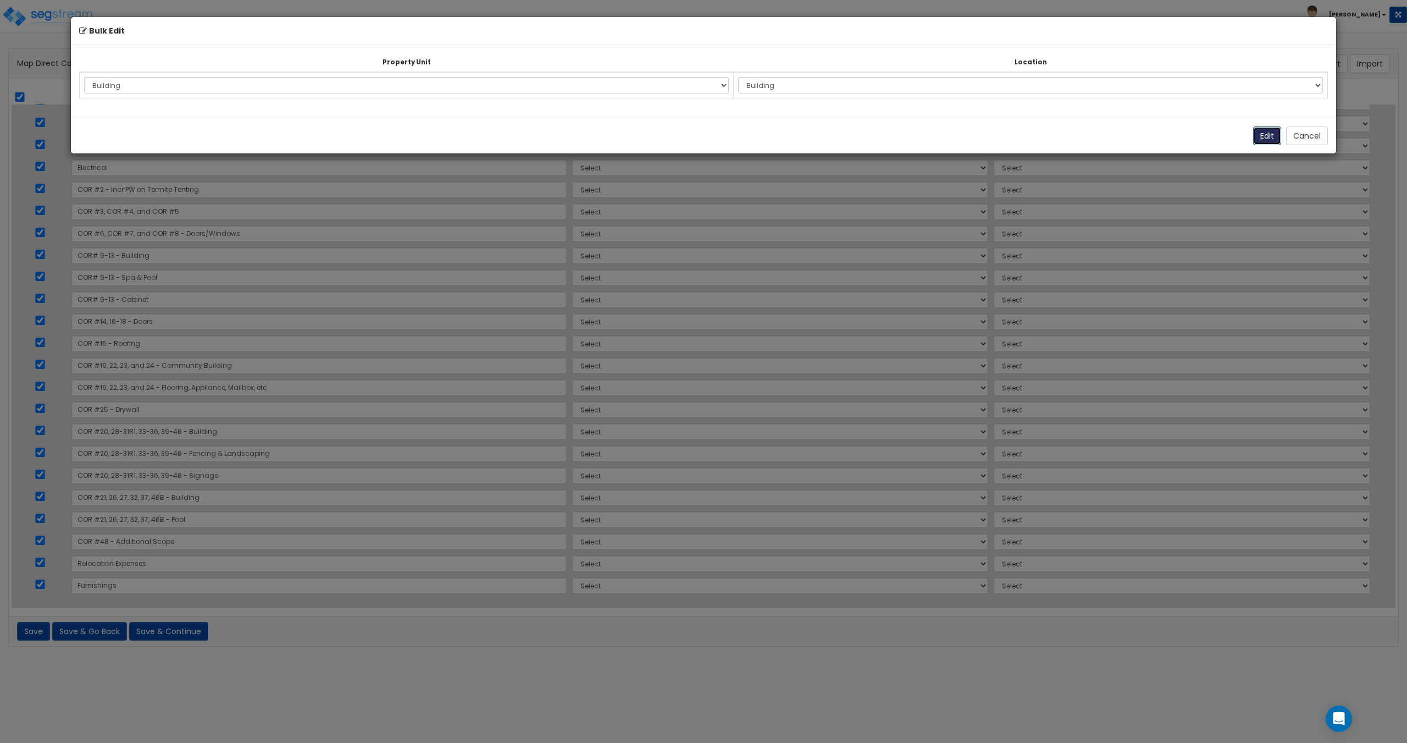
select select "NEW-Building"
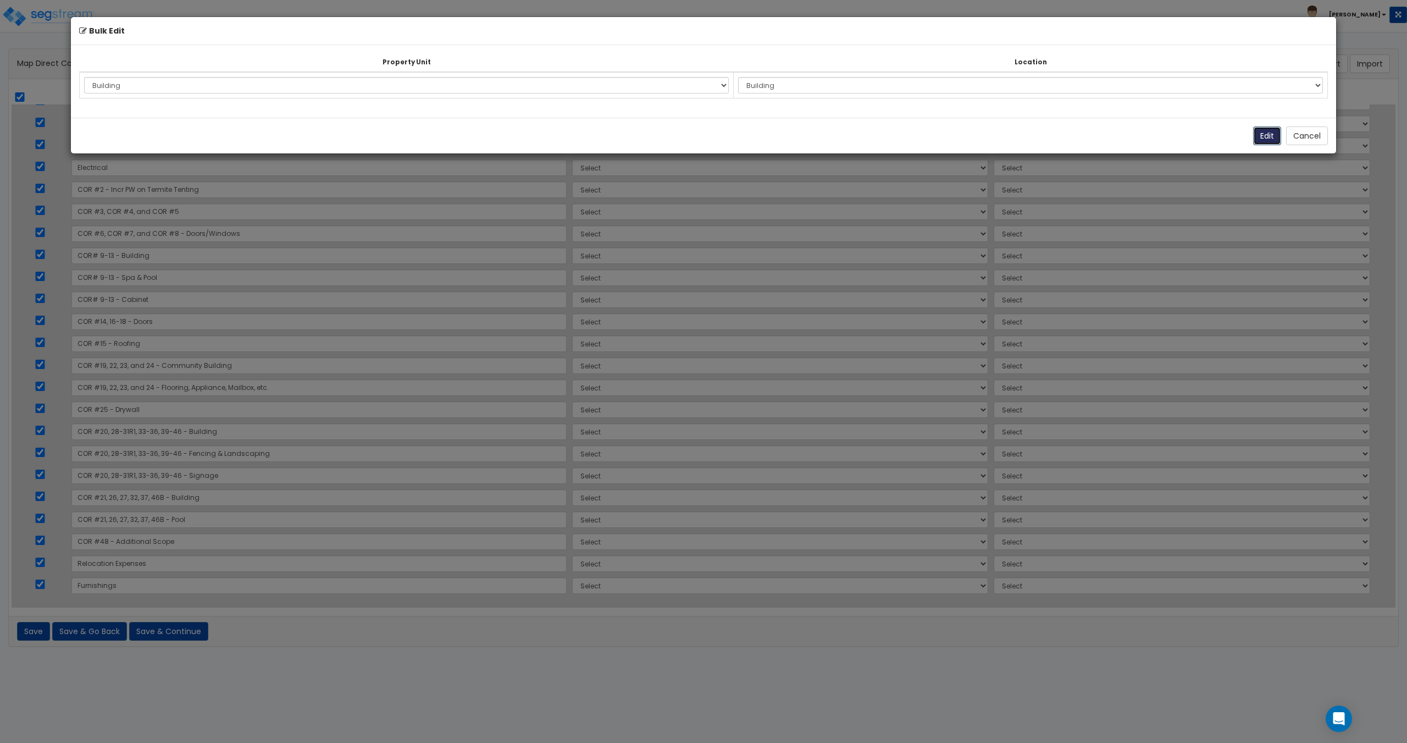
select select "NEW-Building"
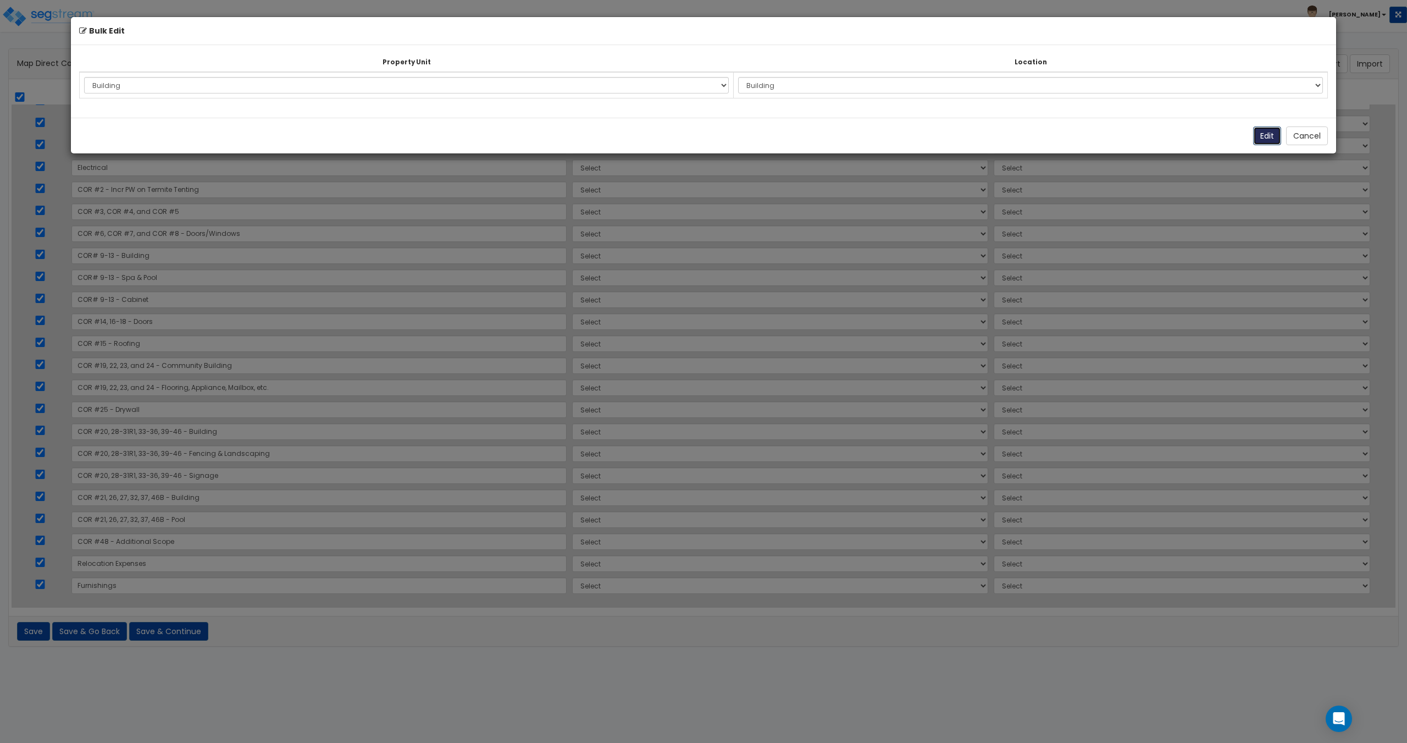
select select "NEW-Building"
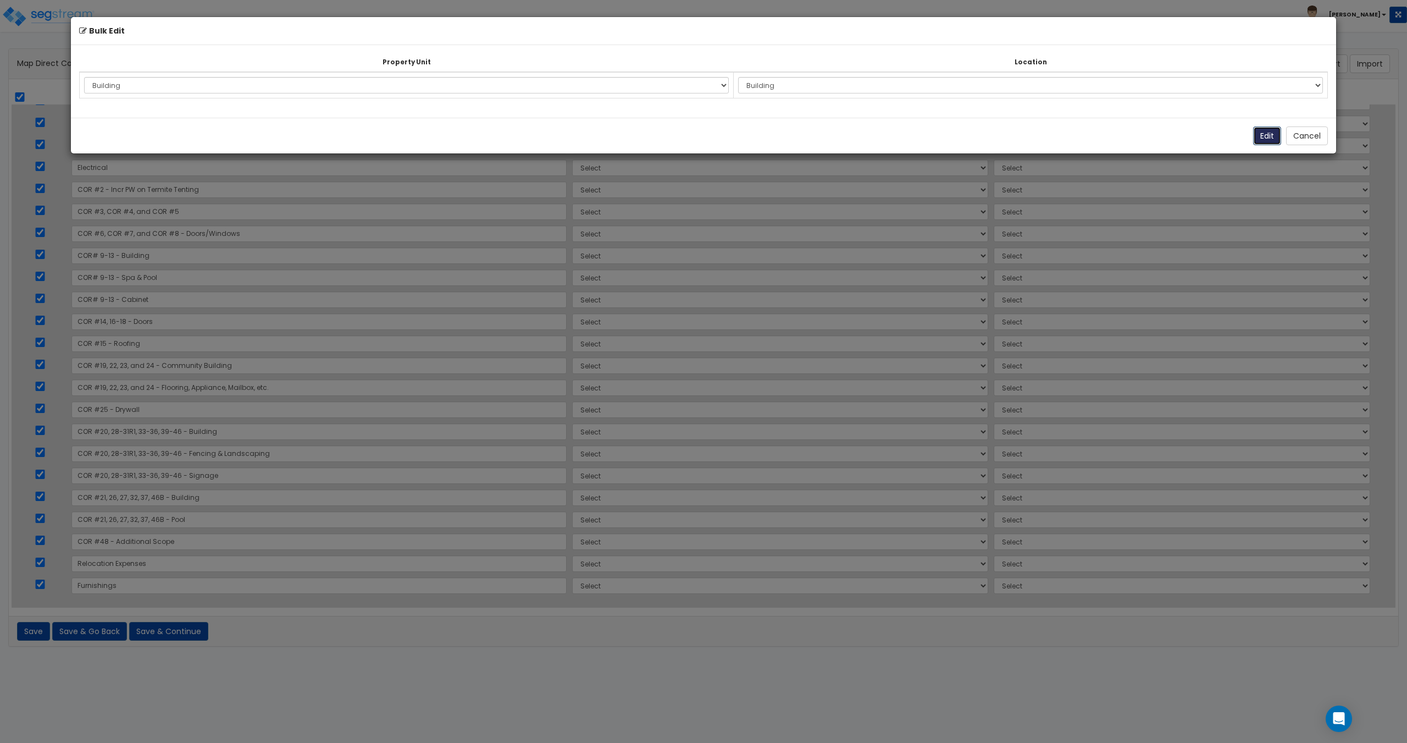
select select "NEW-Building"
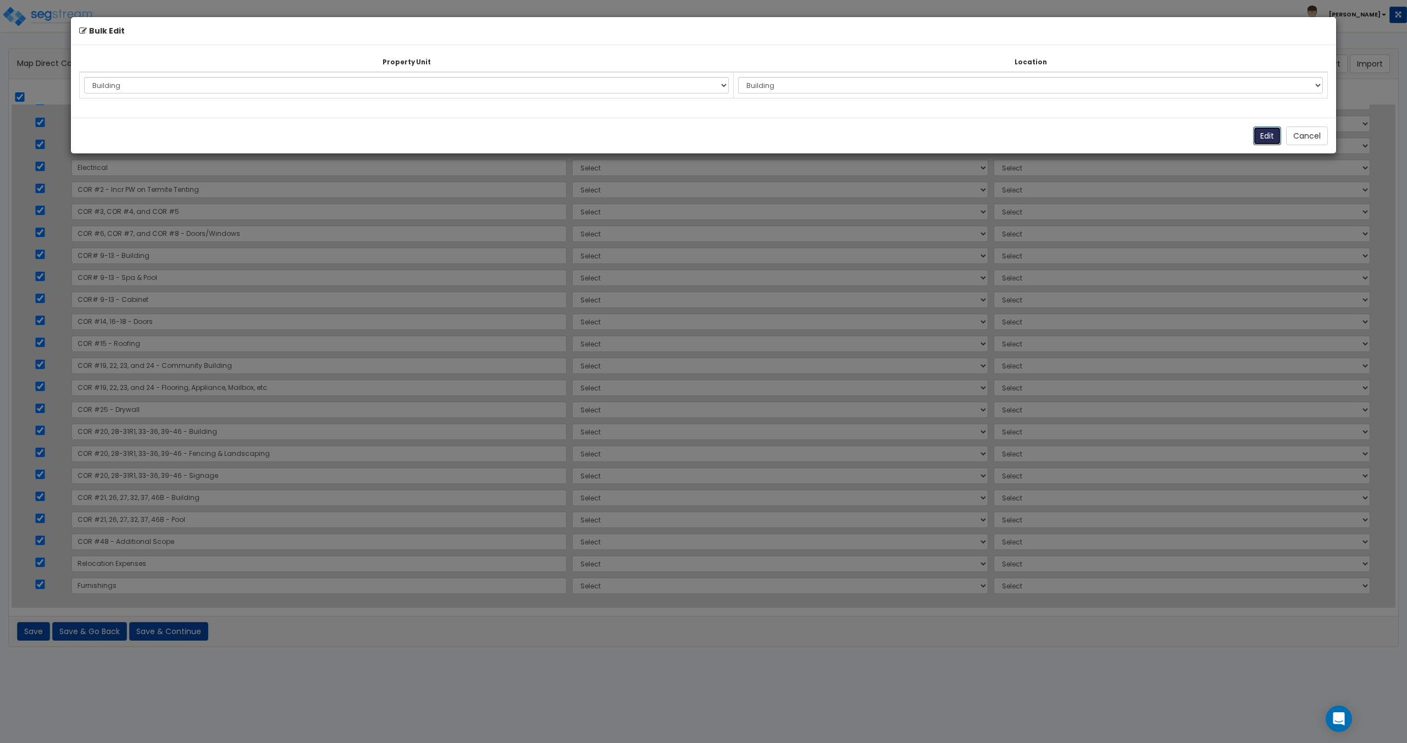
select select "NEW-Building"
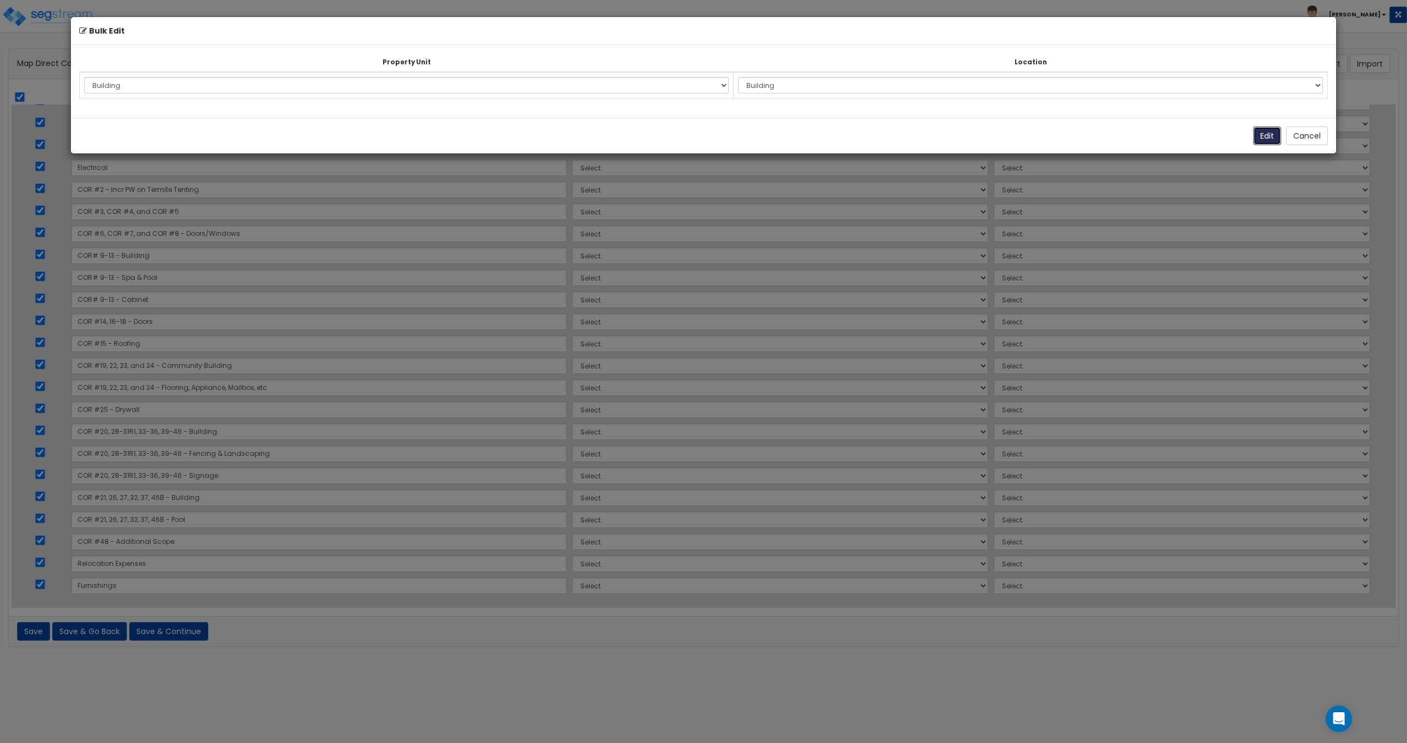
select select "NEW-Building"
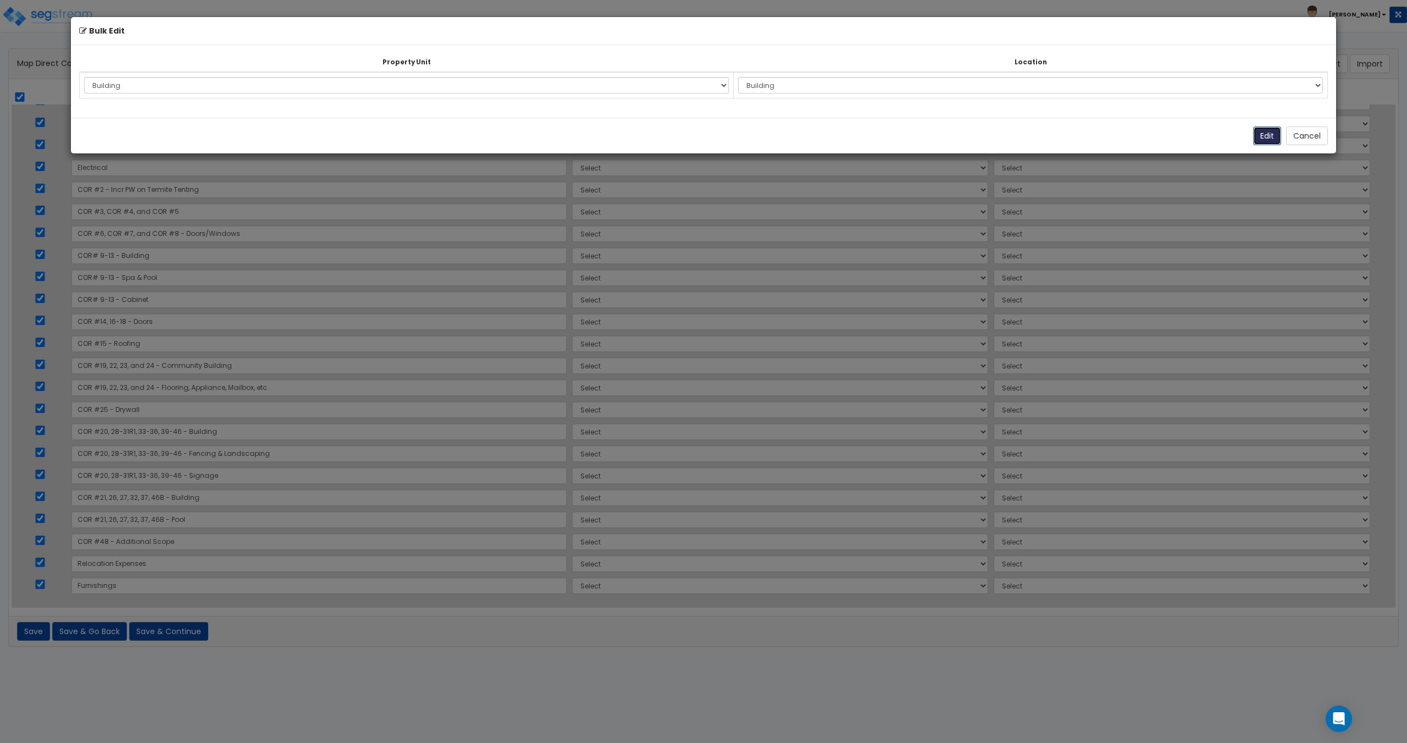
select select "NEW-Building"
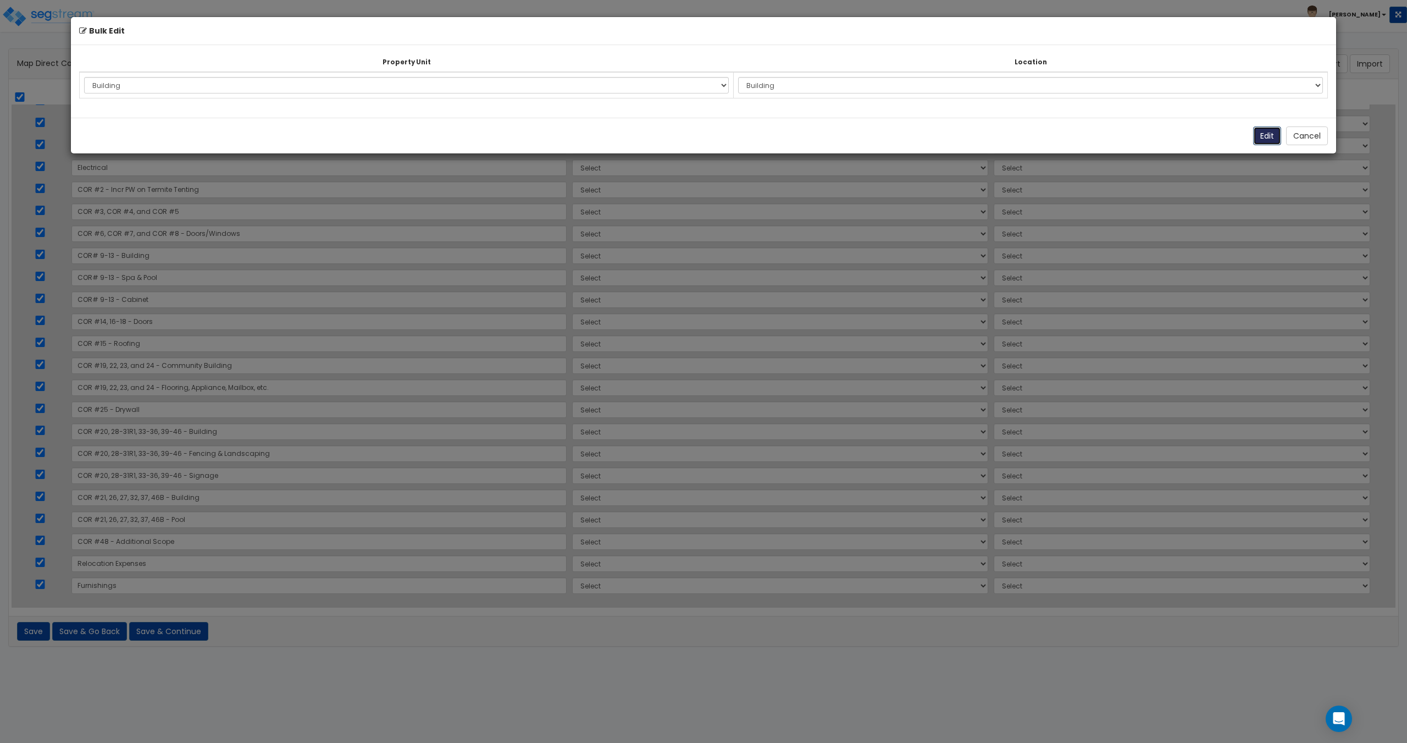
select select "NEW-Building"
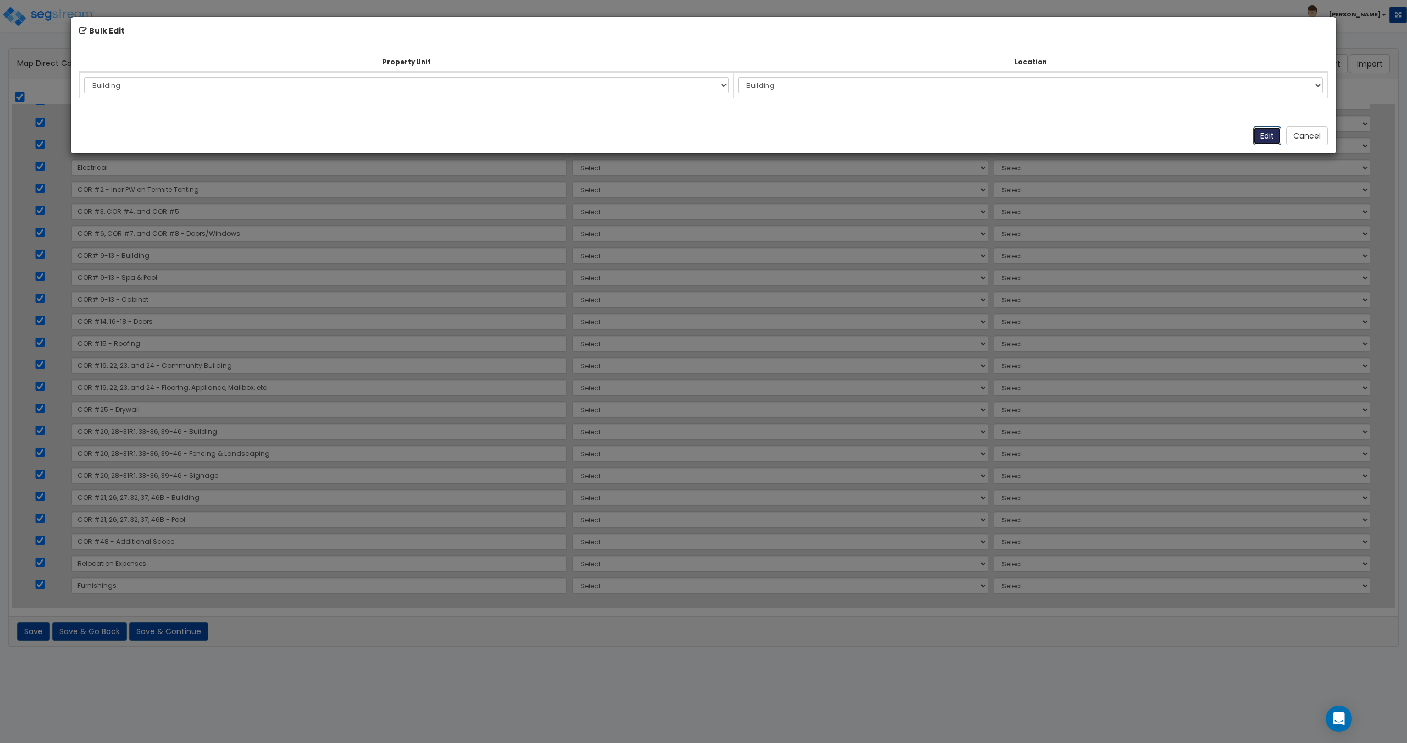
select select "NEW-Building"
select select "6"
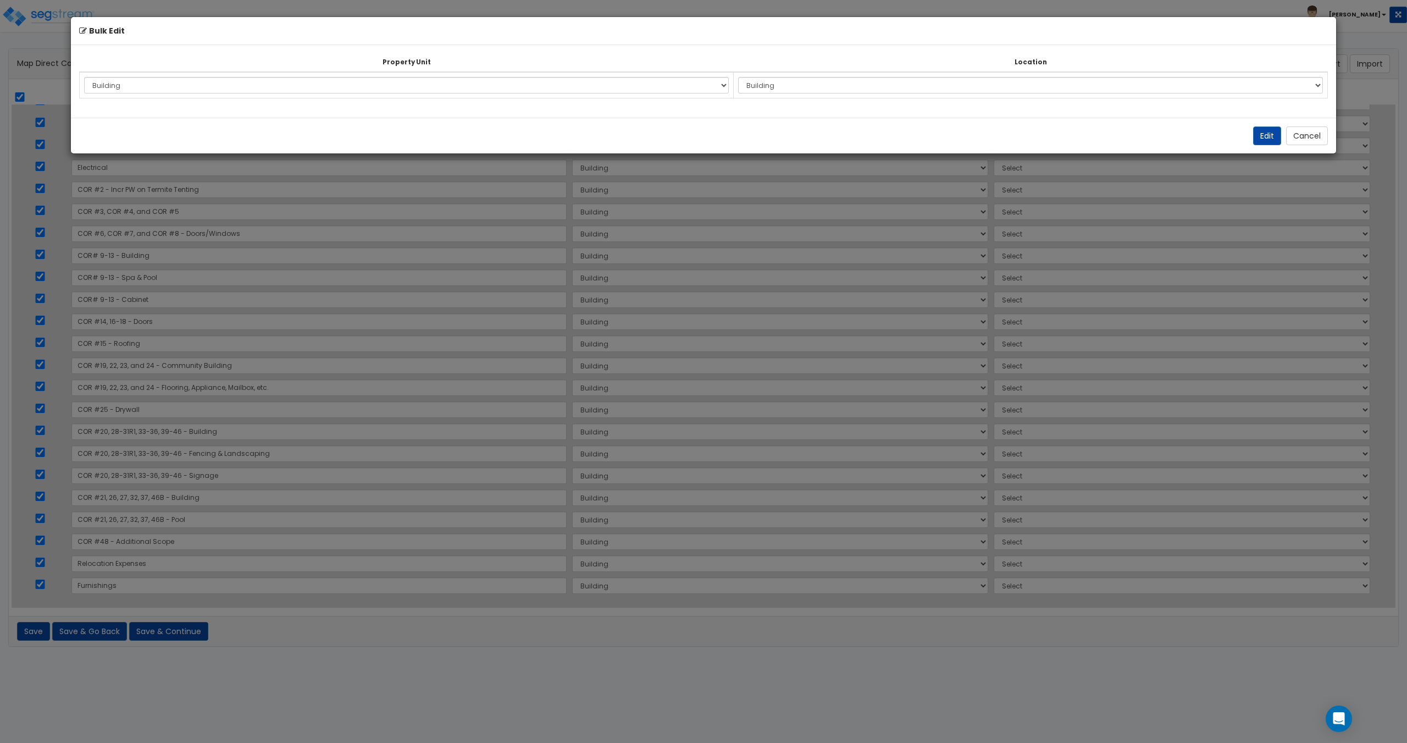
select select "6"
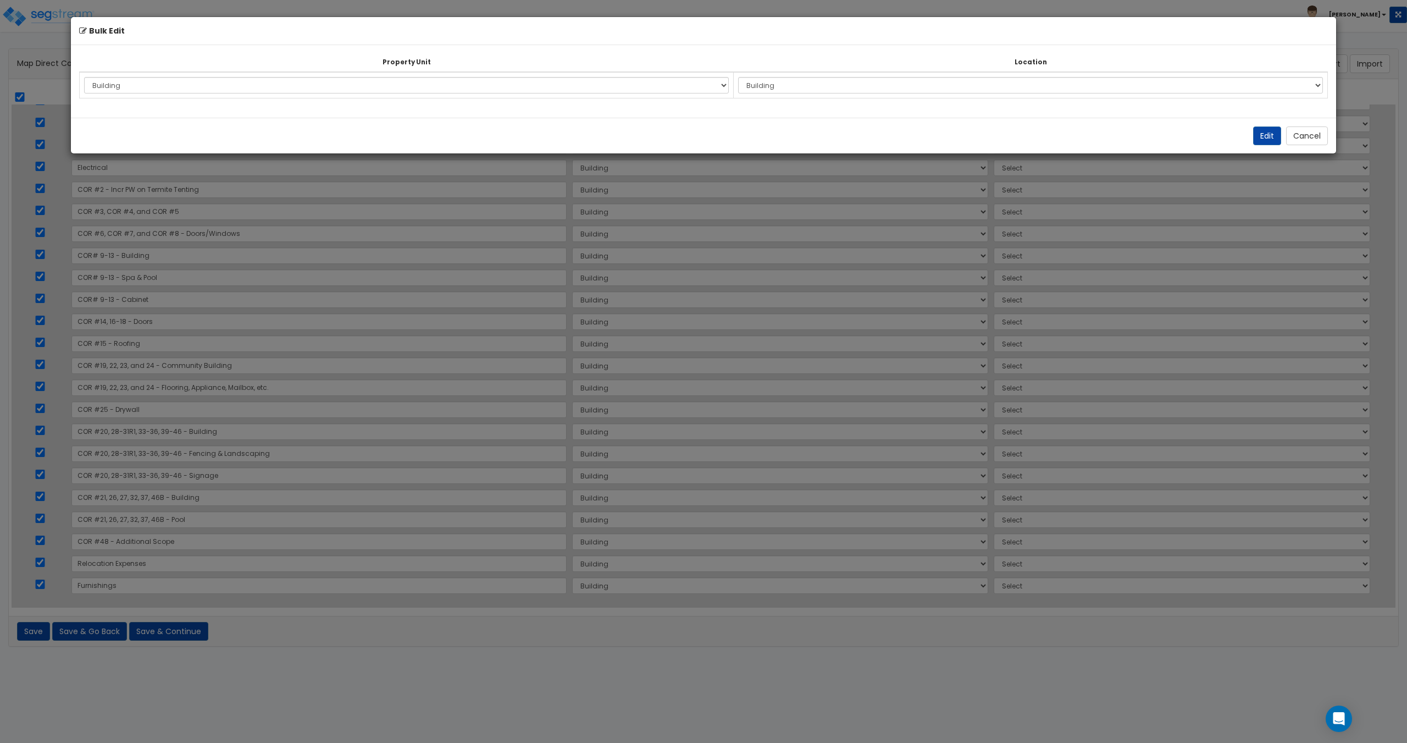
select select "6"
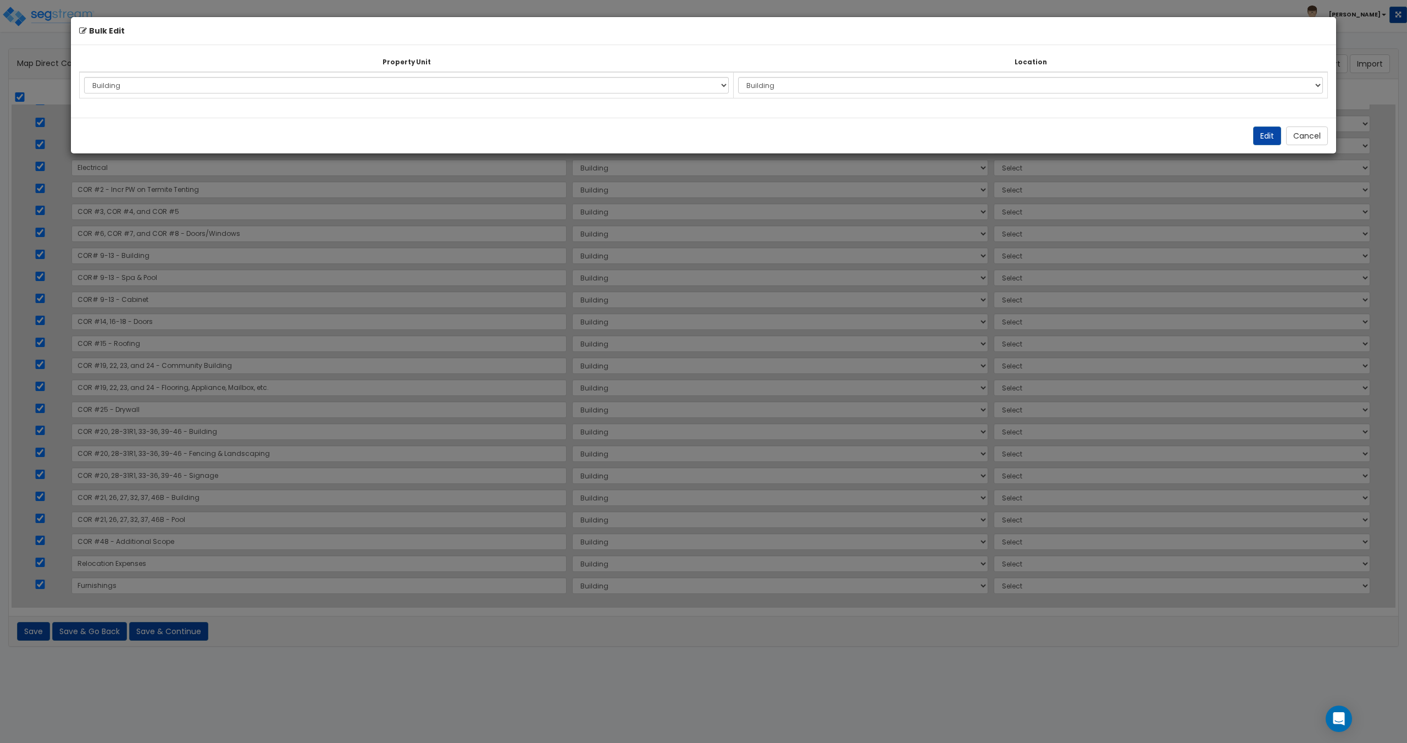
select select "6"
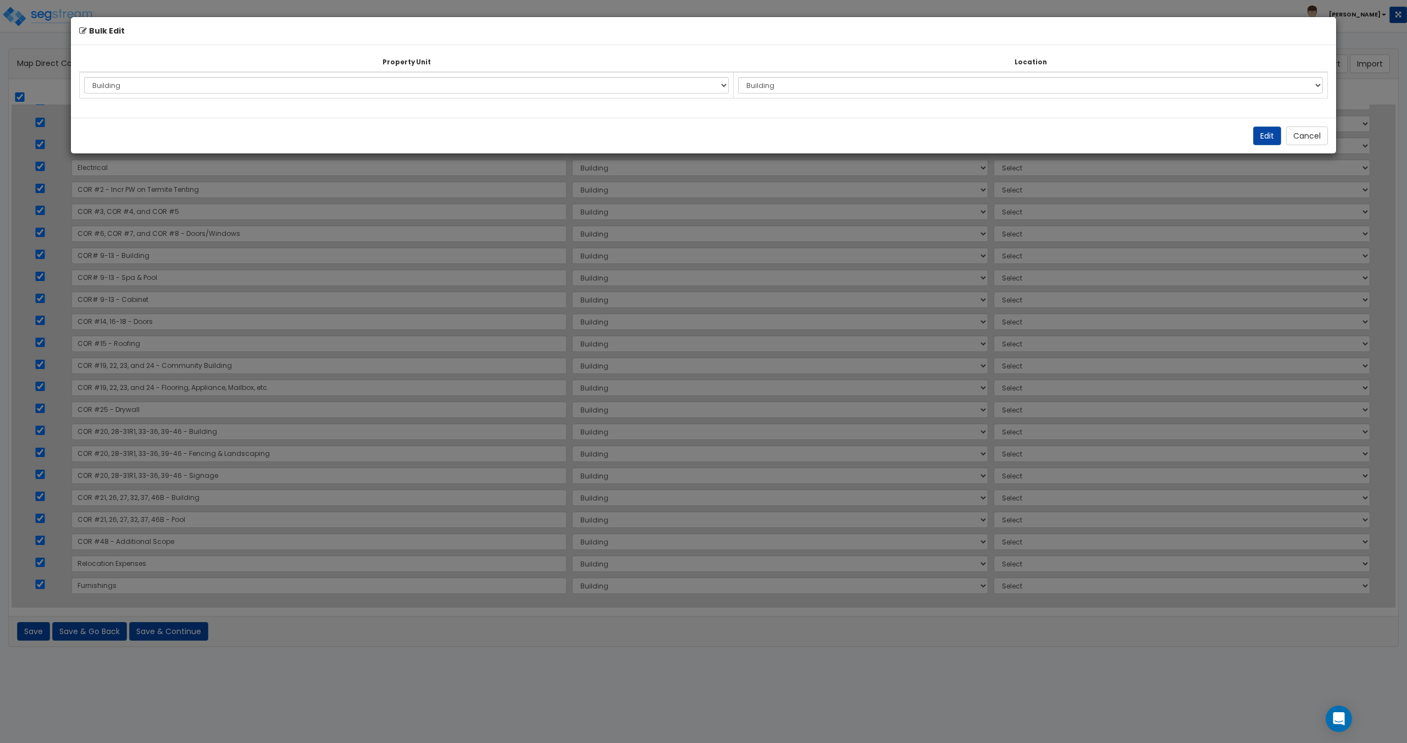
select select "6"
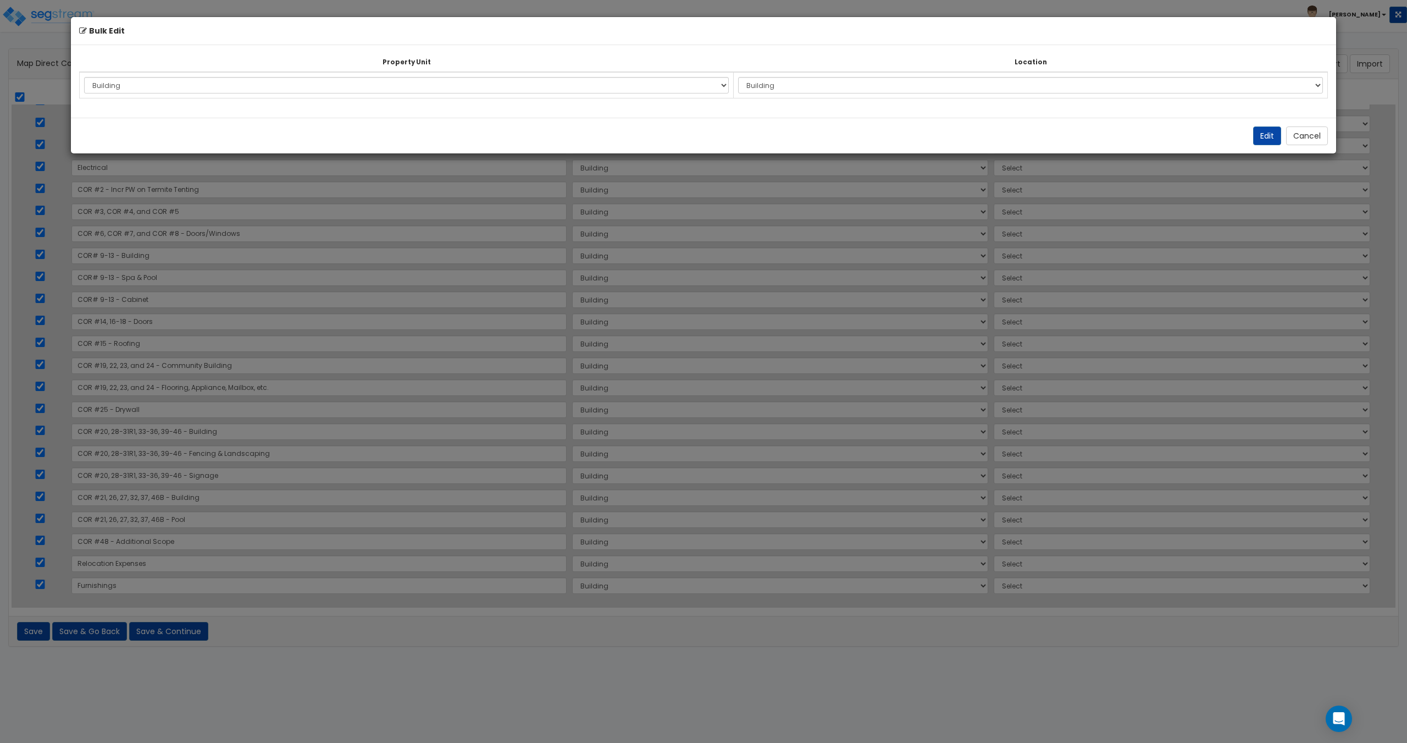
select select "6"
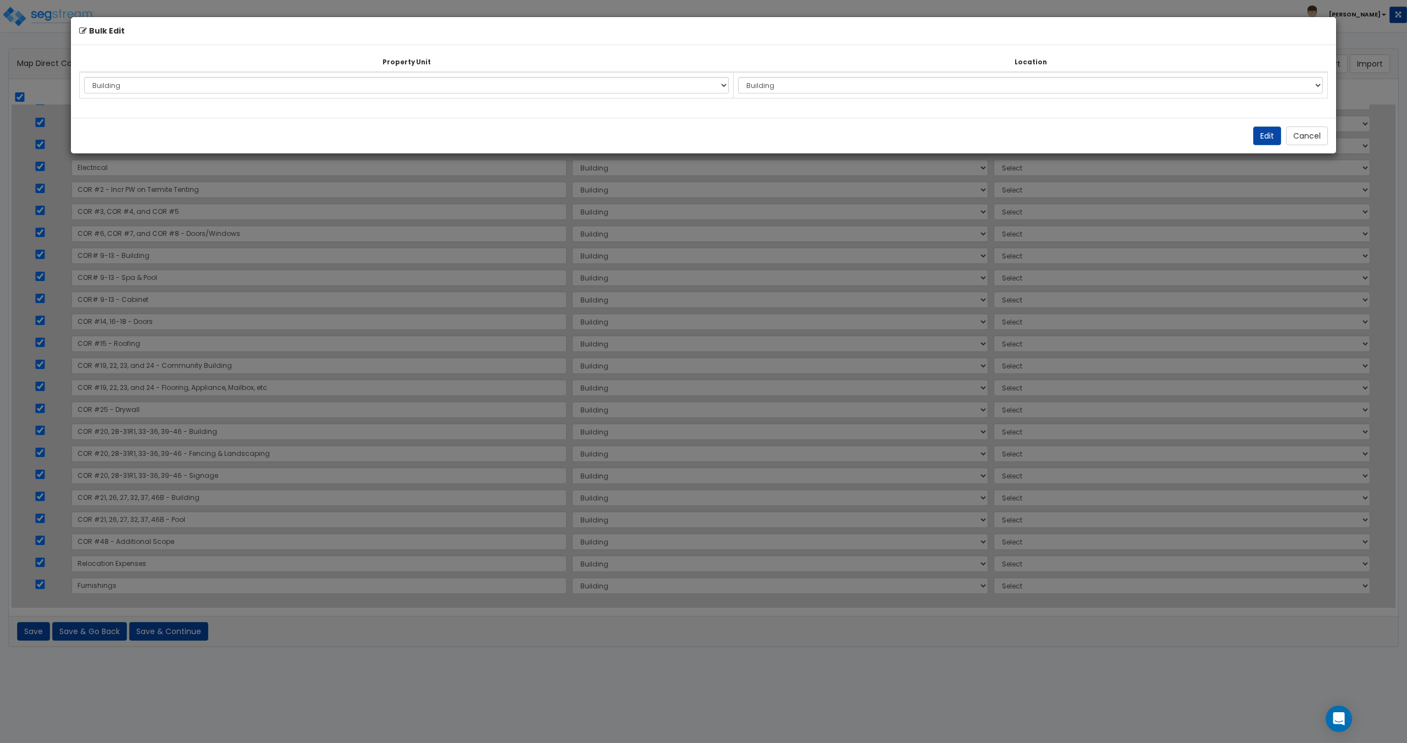
select select "6"
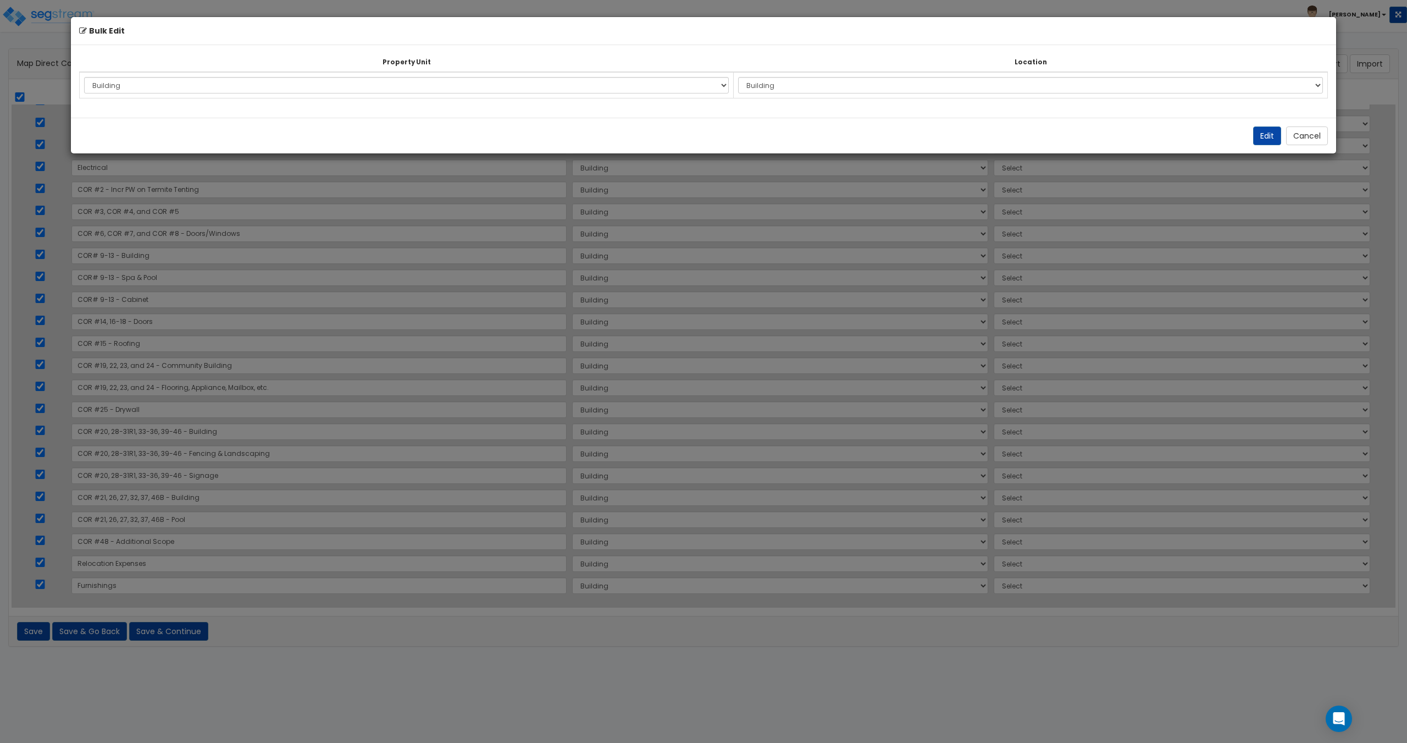
select select "6"
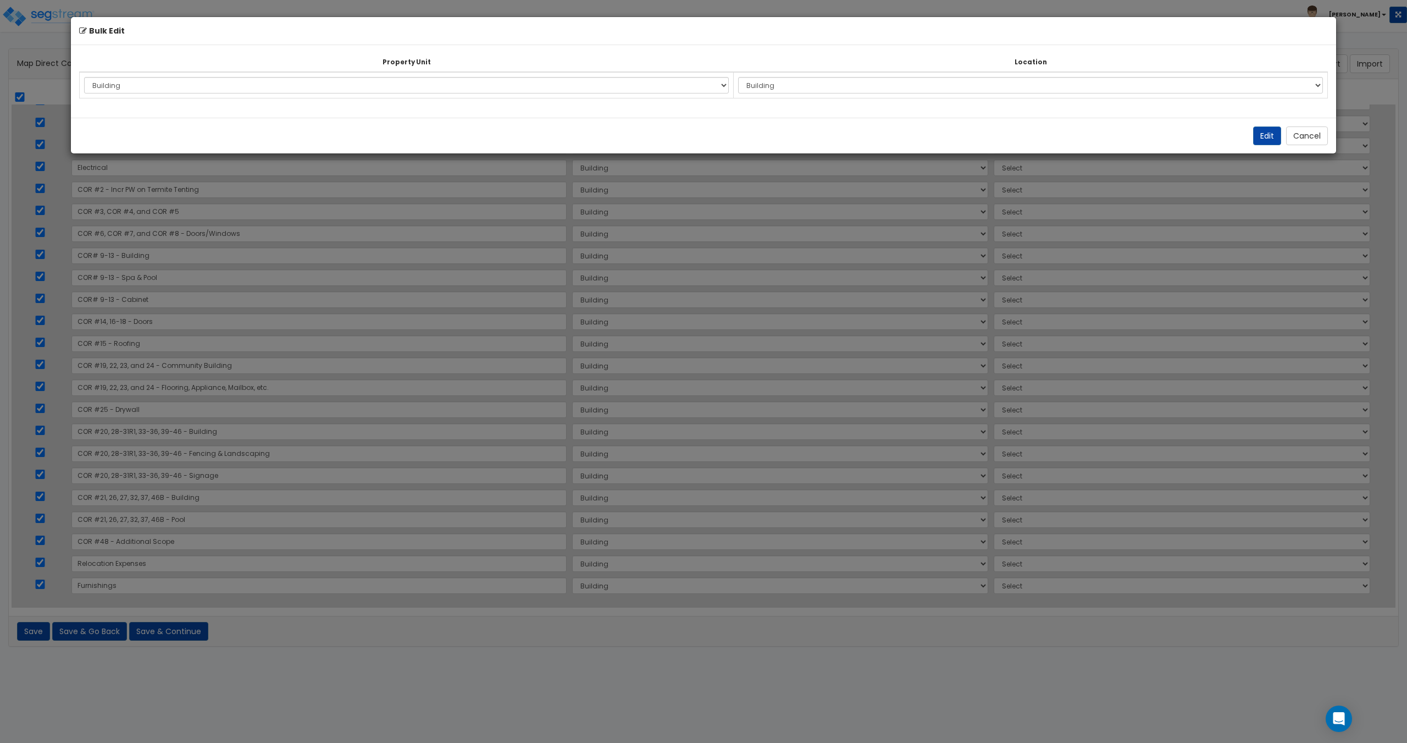
select select "6"
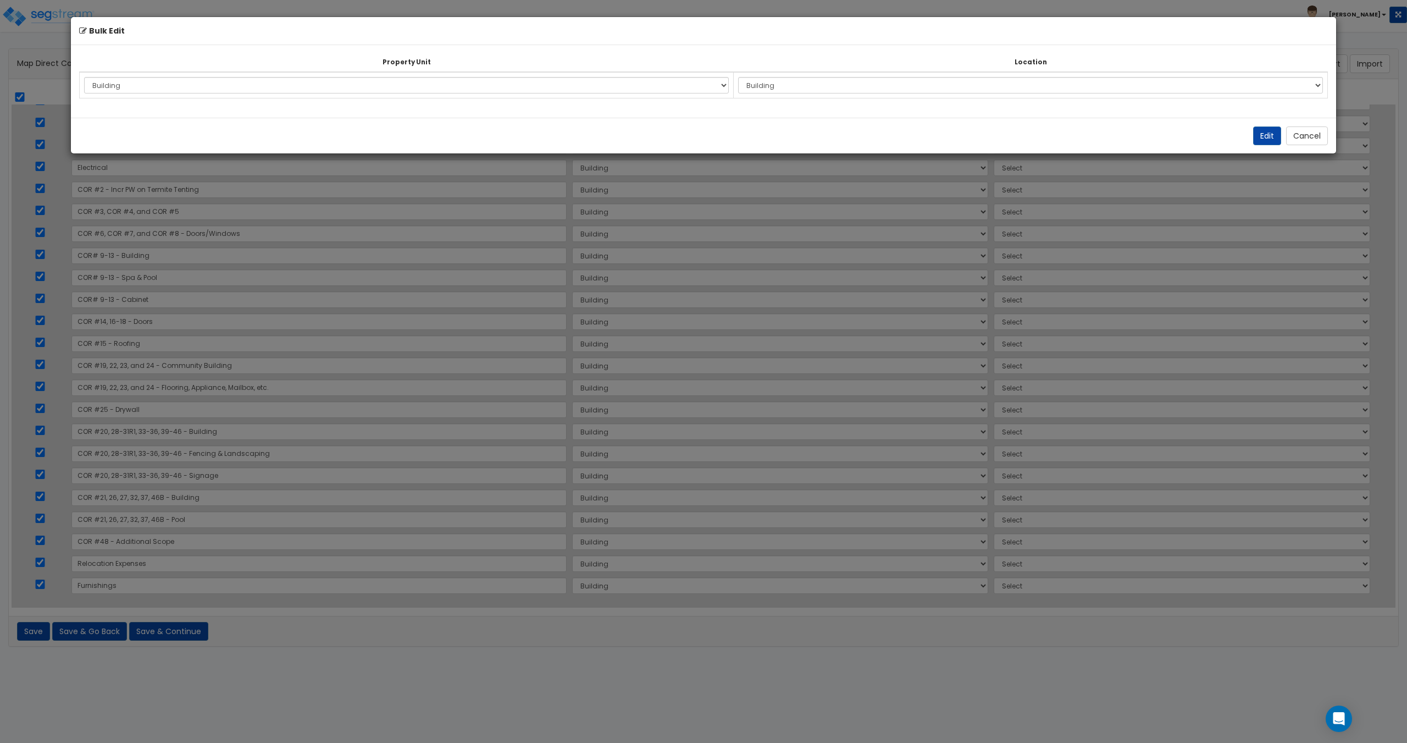
select select "6"
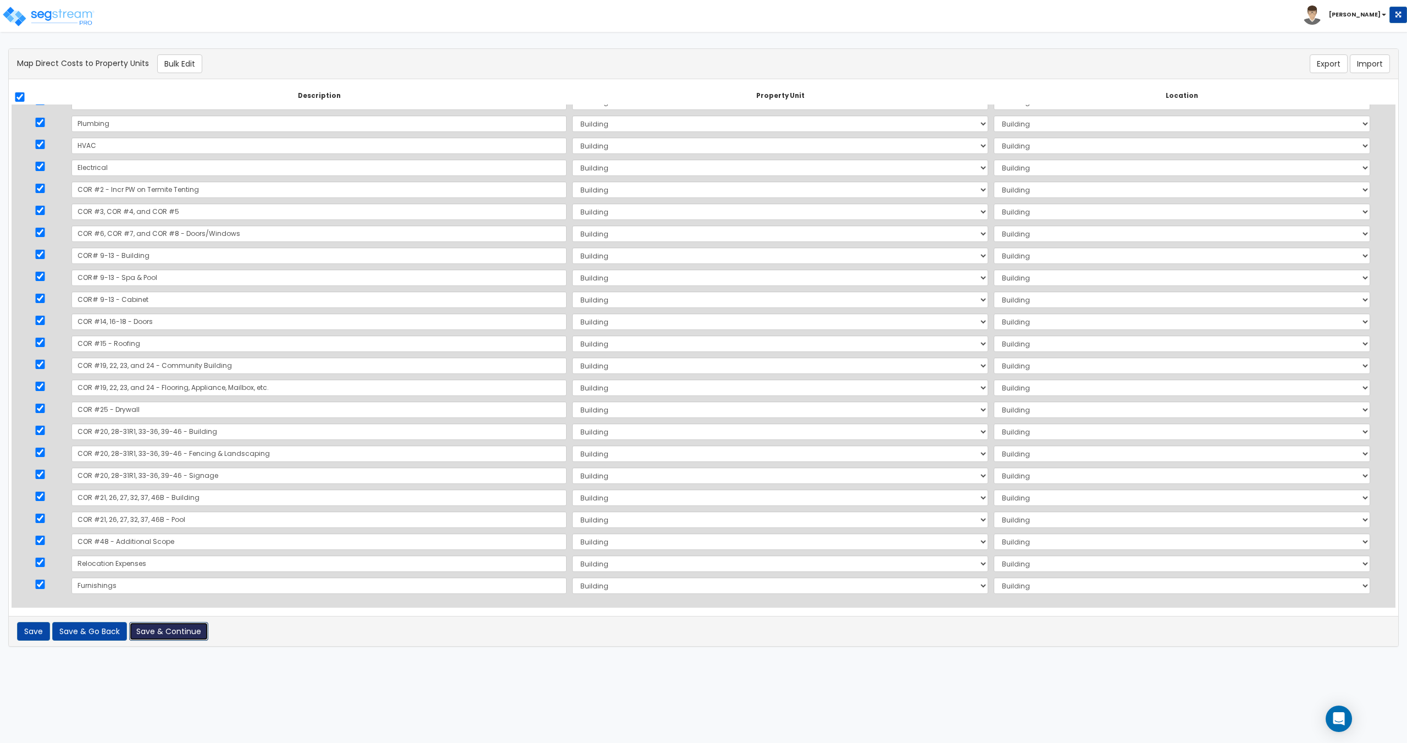
click at [169, 628] on button "Save & Continue" at bounding box center [168, 631] width 79 height 19
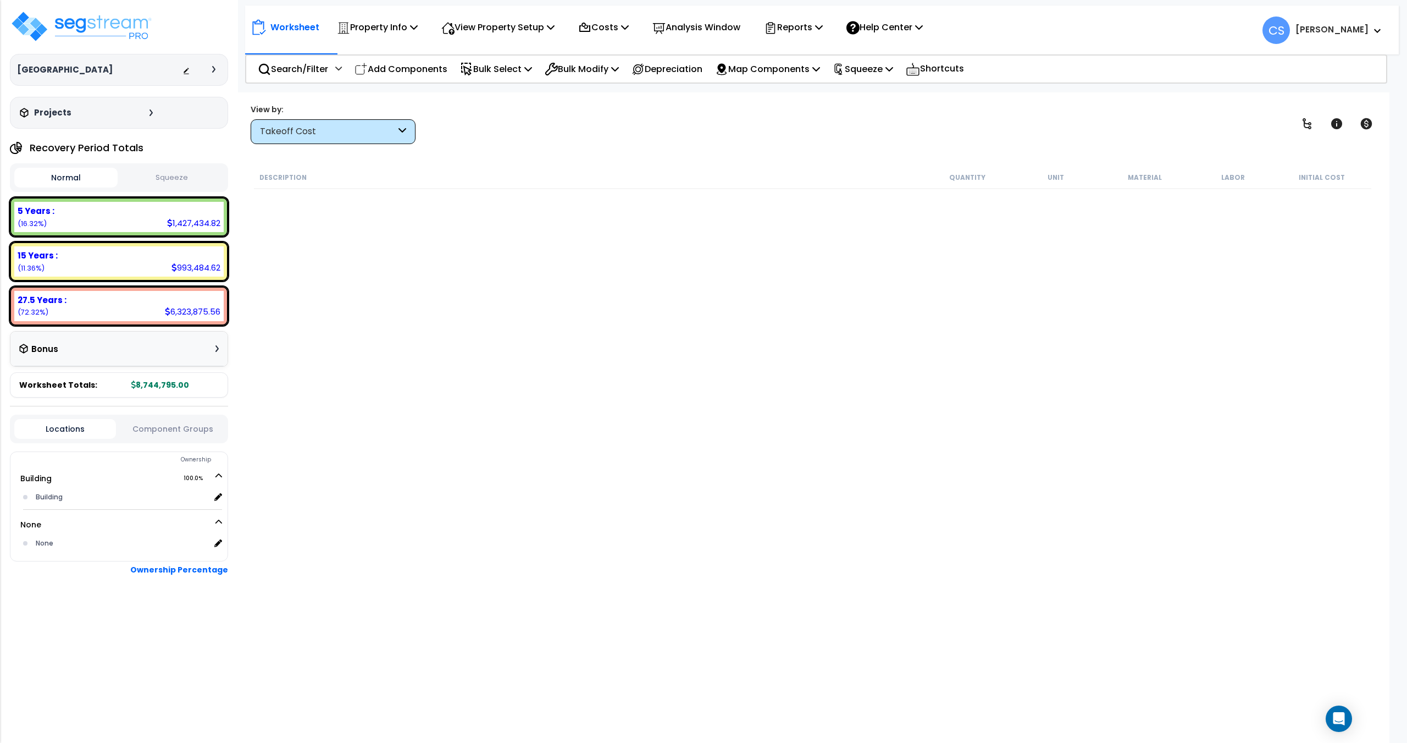
click at [173, 185] on button "Squeeze" at bounding box center [171, 177] width 103 height 19
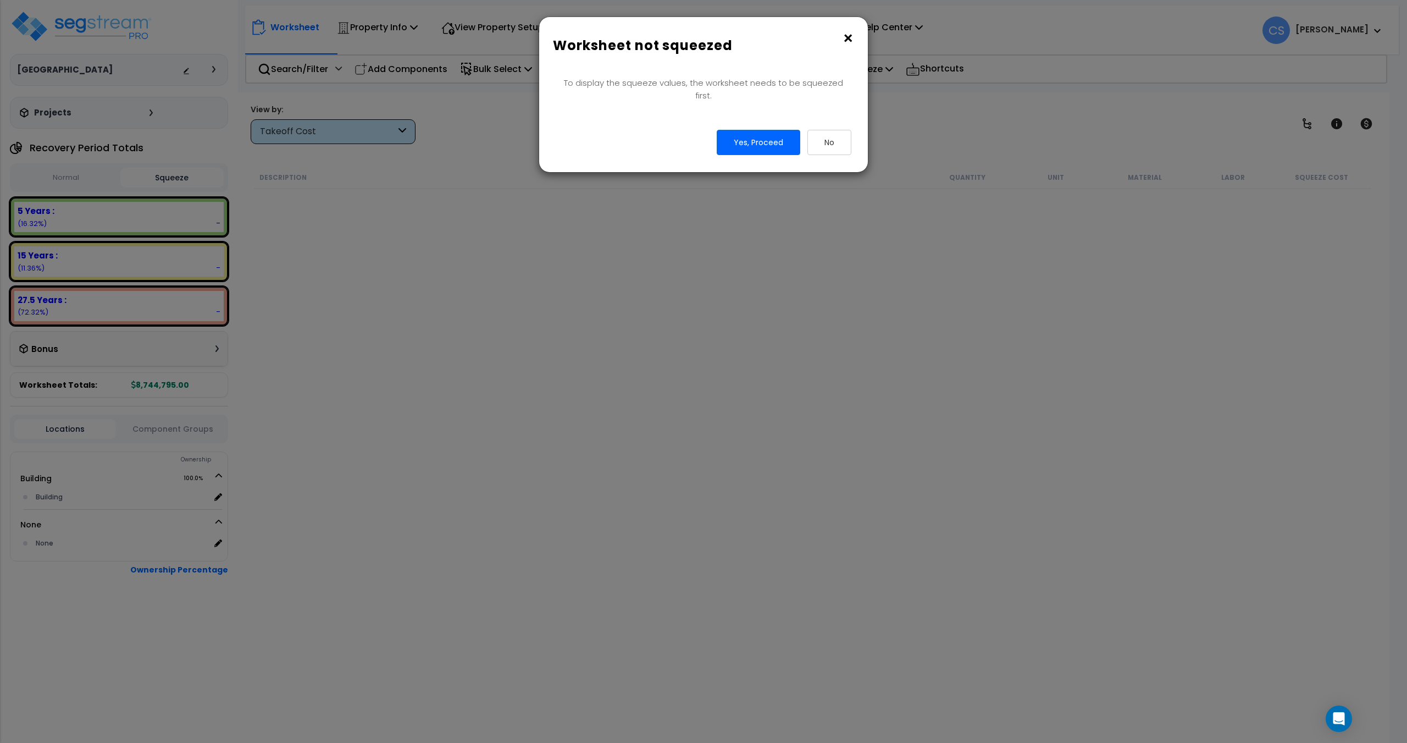
click at [843, 32] on button "×" at bounding box center [848, 39] width 12 height 18
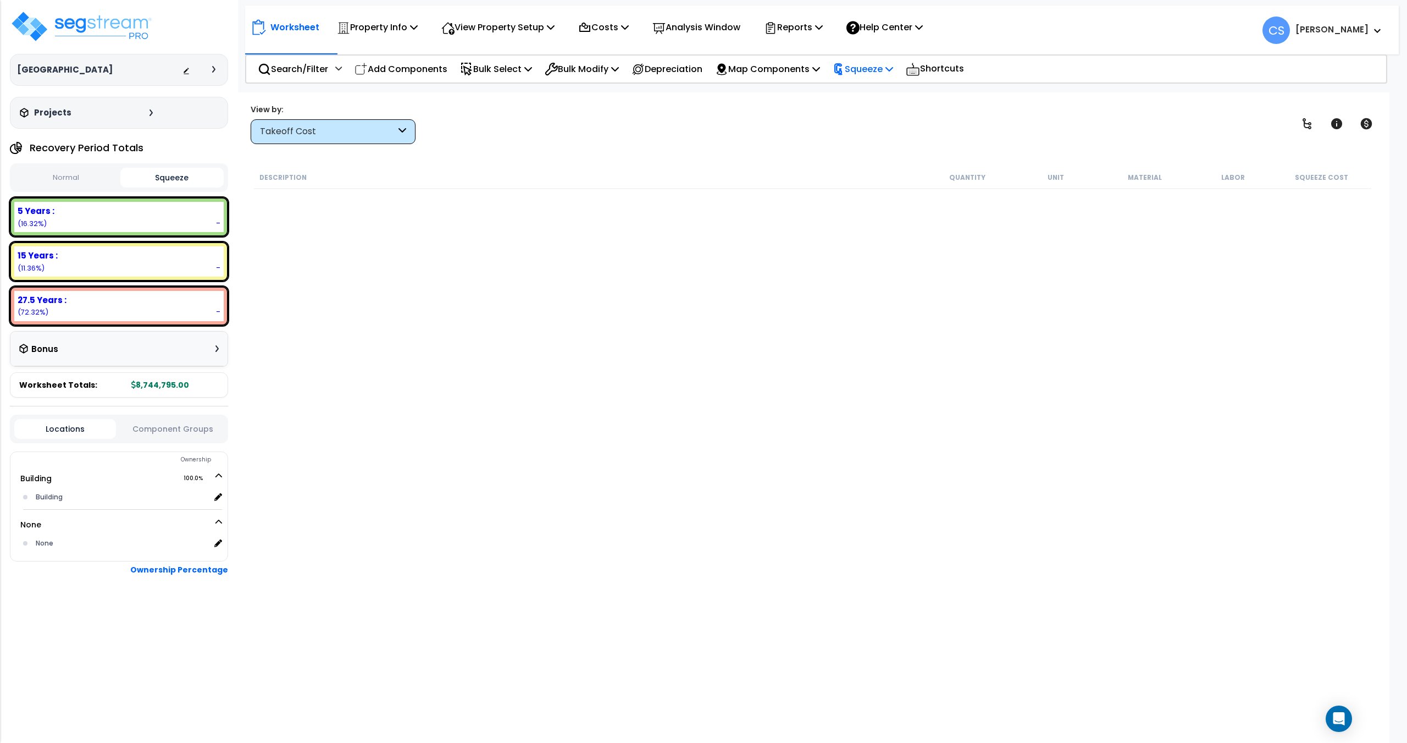
click at [881, 58] on div "Squeeze" at bounding box center [863, 69] width 60 height 26
click at [878, 83] on link "Squeeze" at bounding box center [881, 93] width 109 height 22
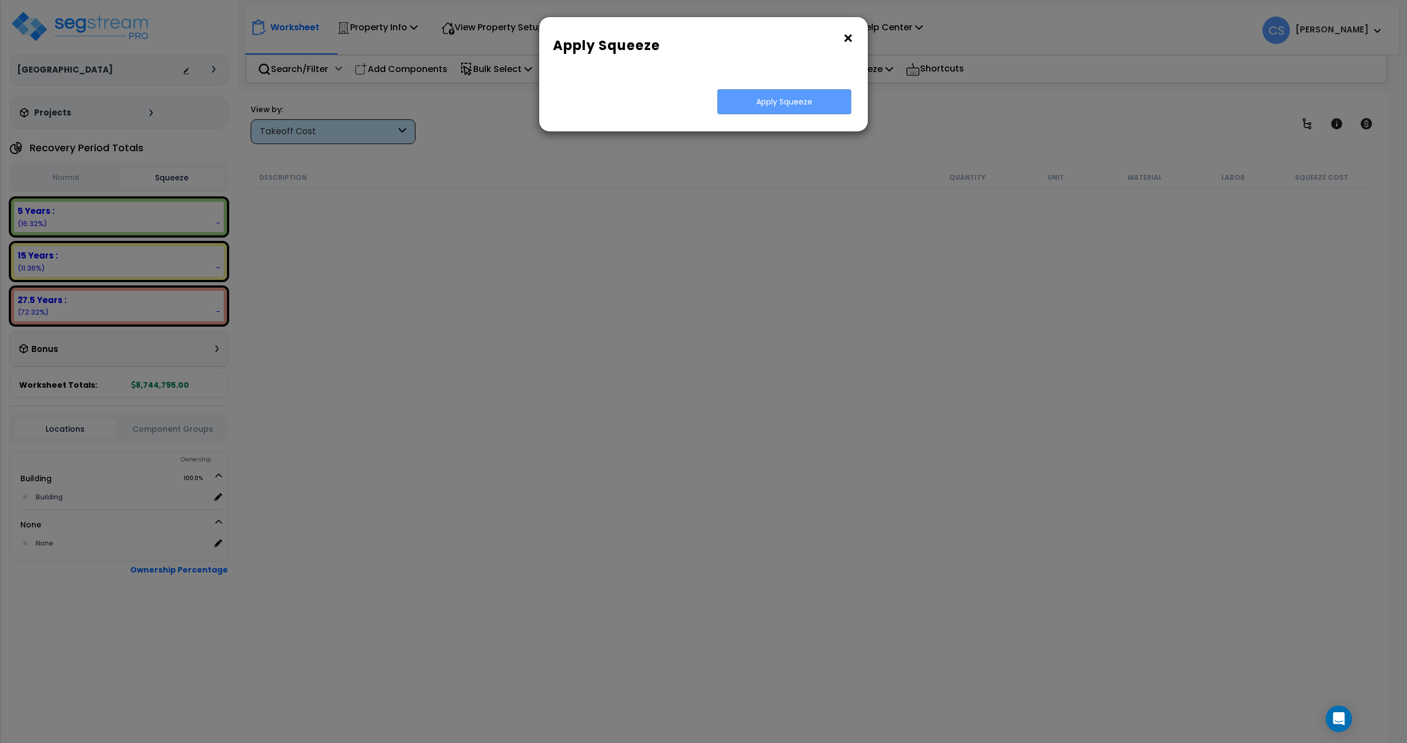
click at [843, 36] on button "×" at bounding box center [848, 39] width 12 height 18
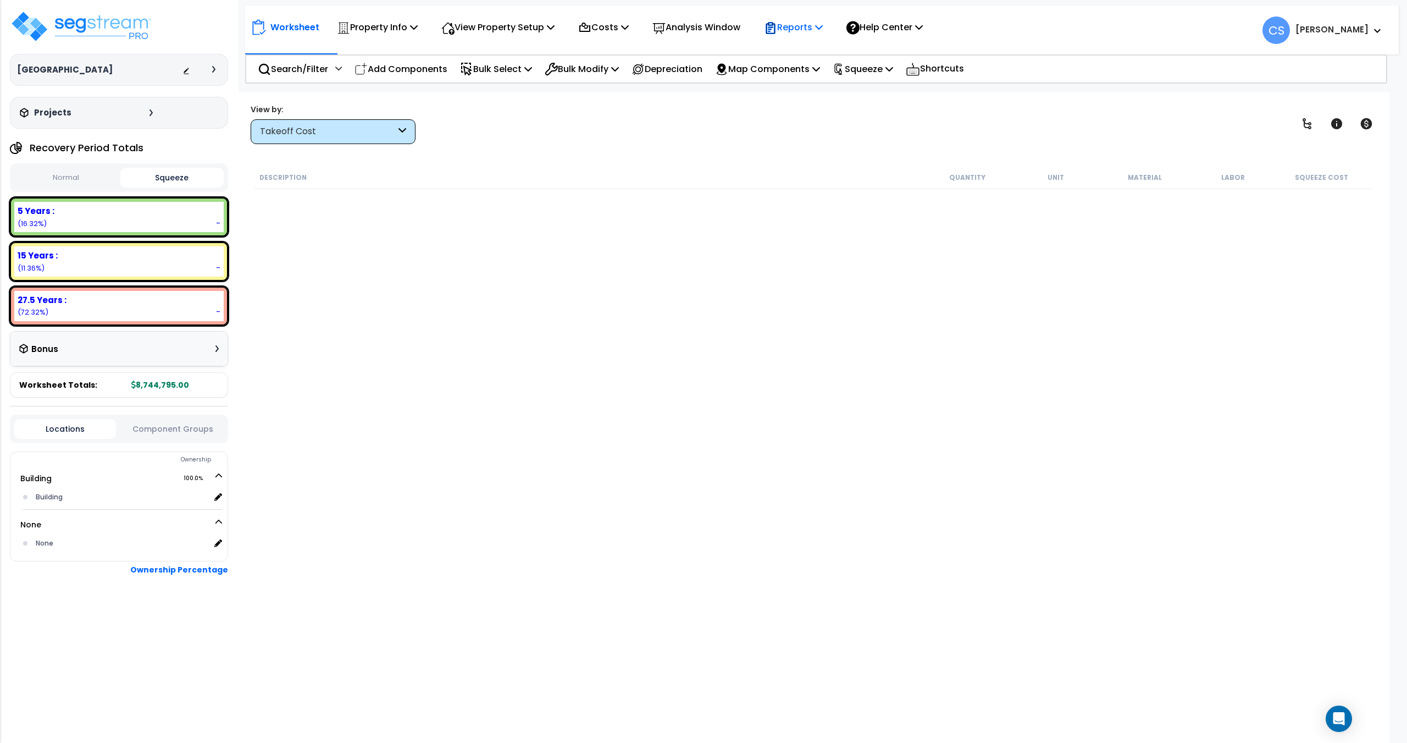
click at [820, 31] on p "Reports" at bounding box center [793, 27] width 59 height 15
click at [808, 54] on link "Get Report" at bounding box center [813, 52] width 109 height 22
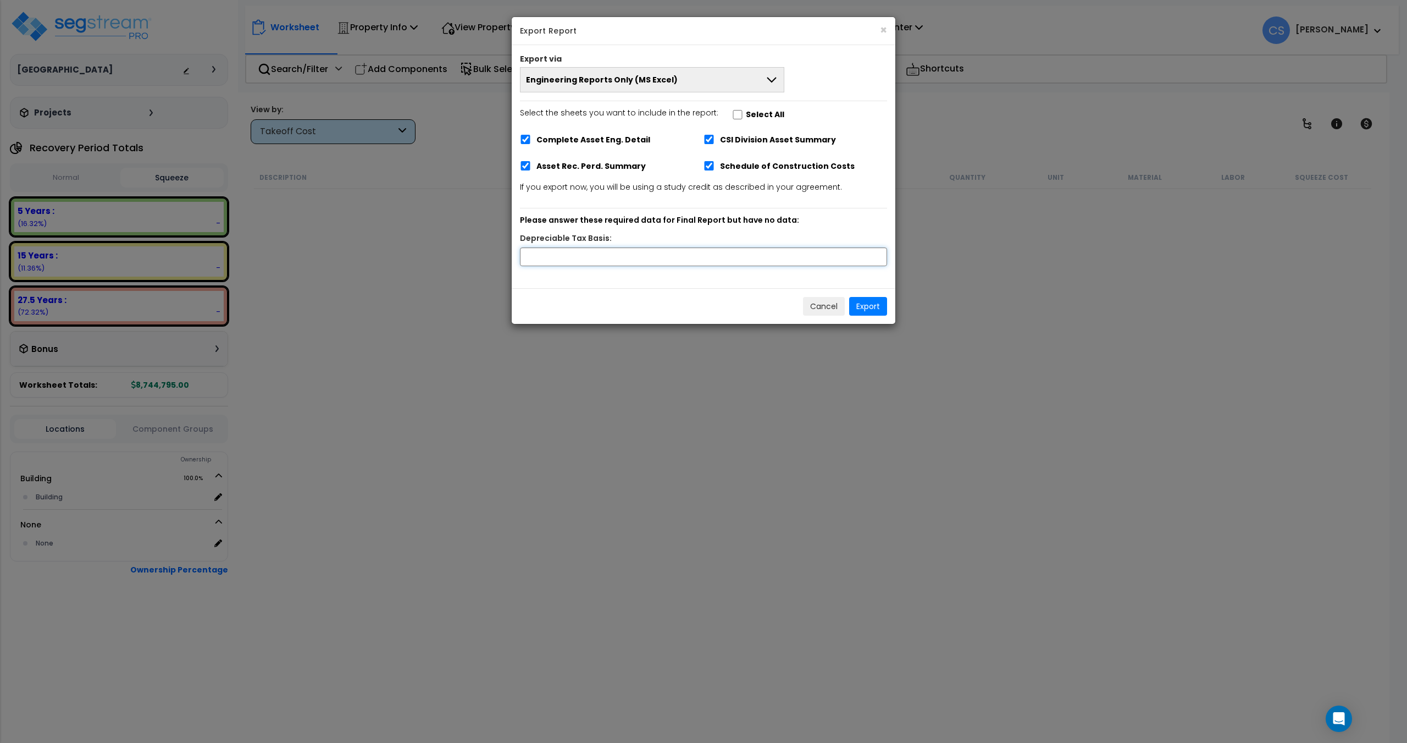
click at [634, 254] on input "text" at bounding box center [703, 256] width 367 height 19
type input "8,744,795"
click at [875, 304] on button "Export" at bounding box center [868, 306] width 38 height 19
